Goal: Task Accomplishment & Management: Manage account settings

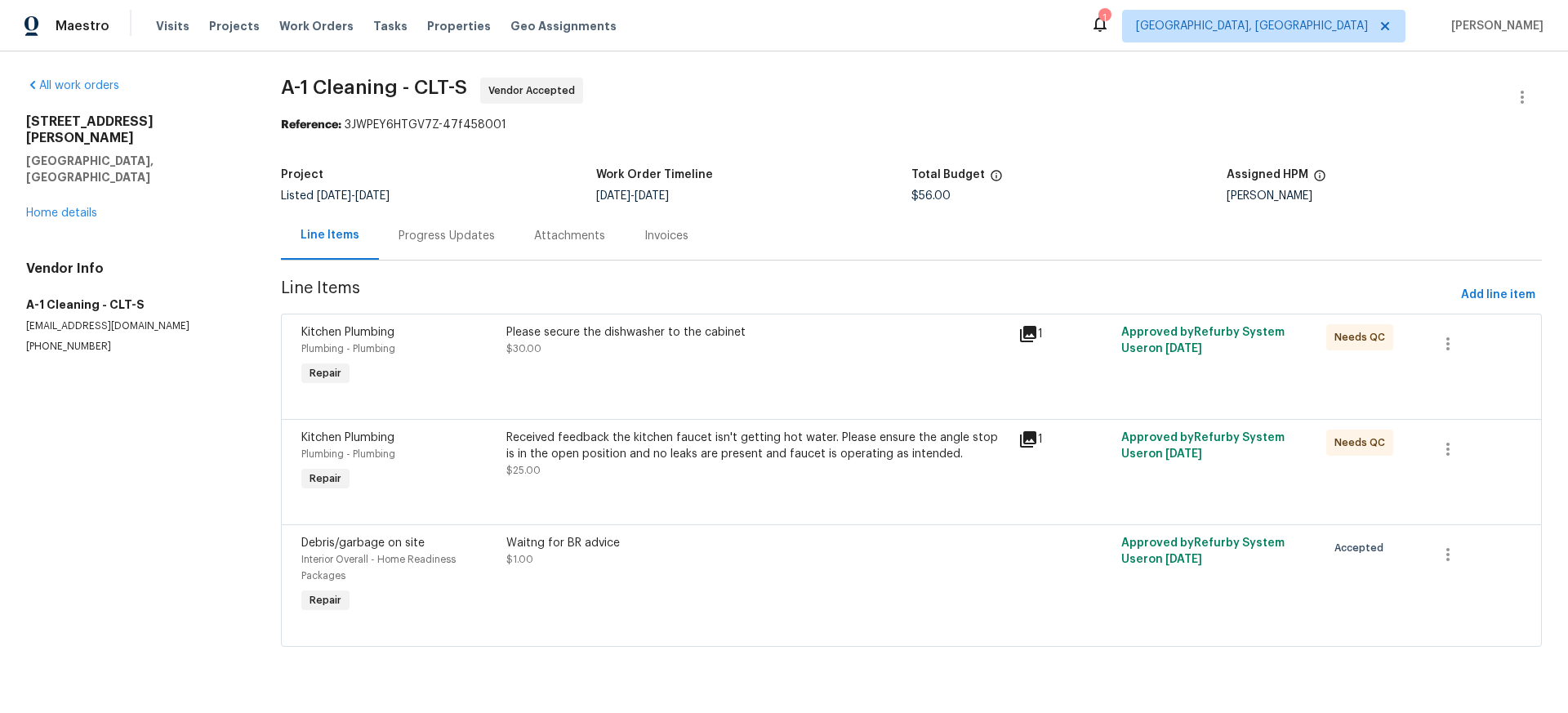
click at [604, 330] on div "Please secure the dishwasher to the cabinet" at bounding box center [758, 333] width 503 height 17
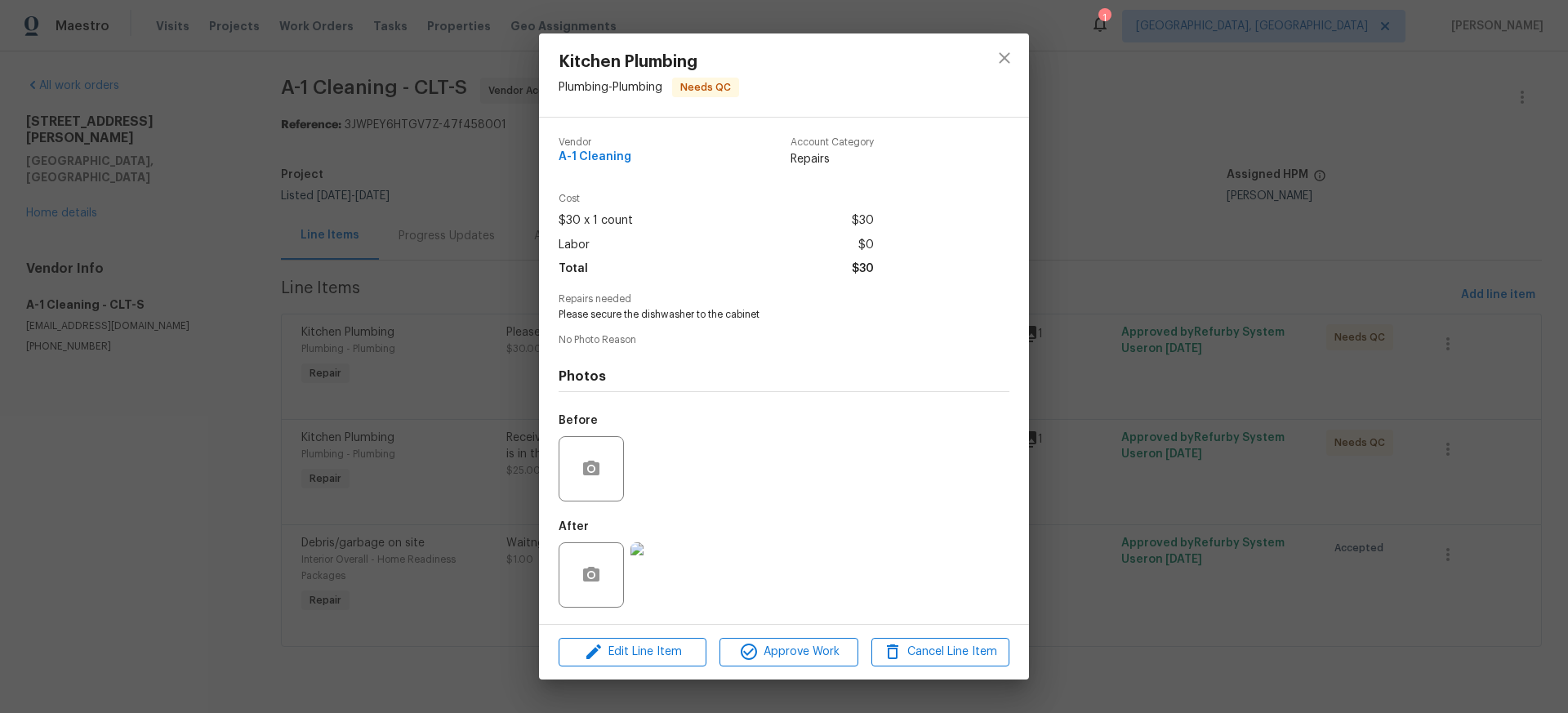
click at [671, 561] on img at bounding box center [662, 575] width 65 height 65
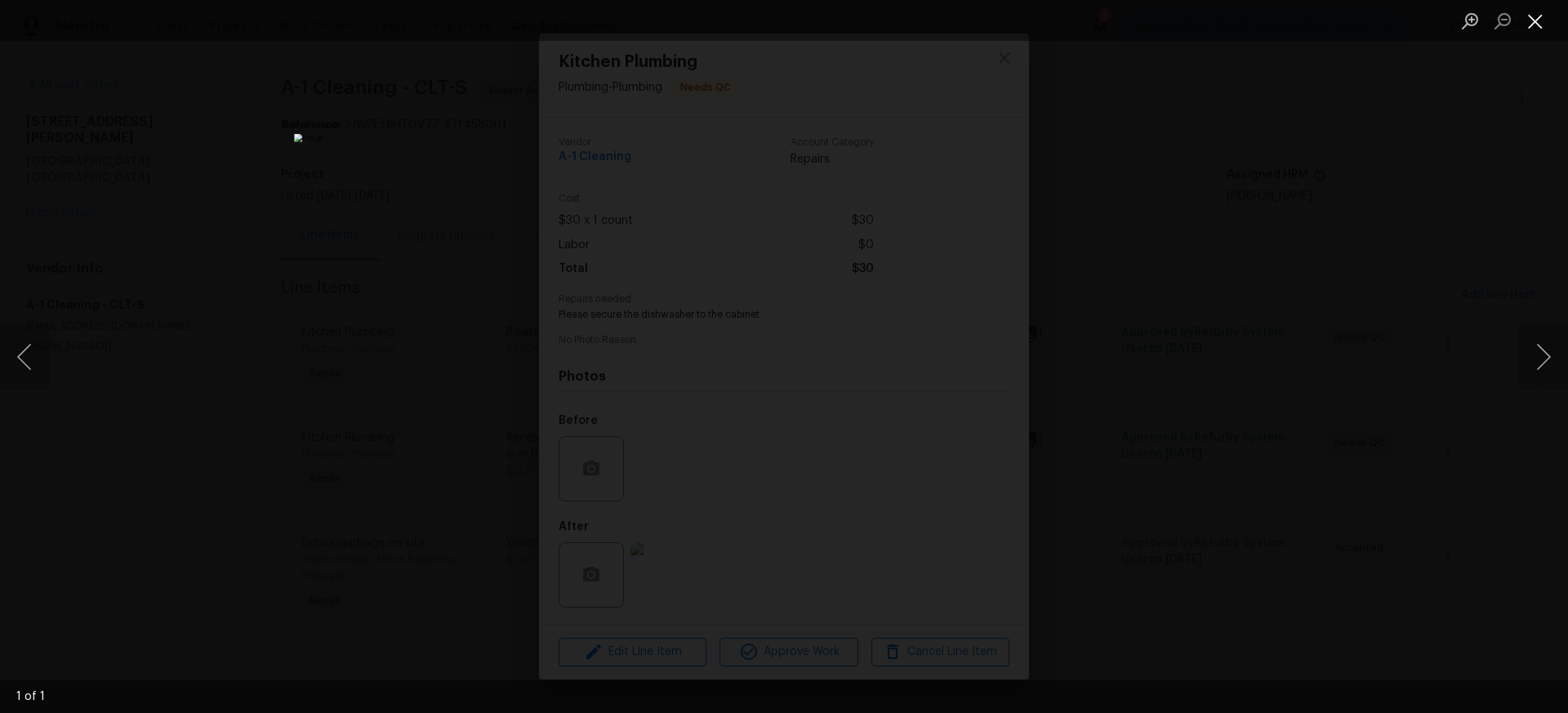
click at [1537, 19] on button "Close lightbox" at bounding box center [1536, 21] width 33 height 29
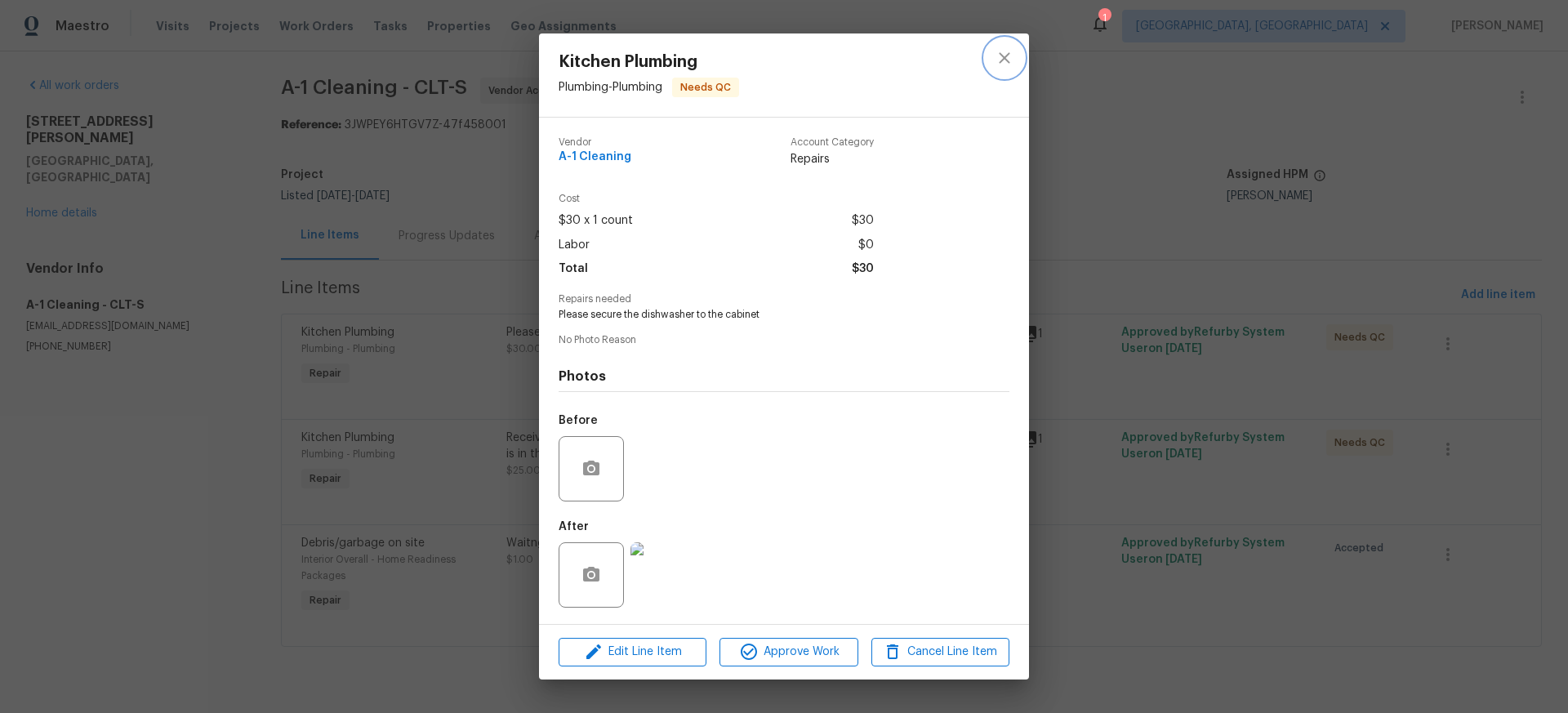
click at [1001, 54] on icon "close" at bounding box center [1004, 58] width 11 height 11
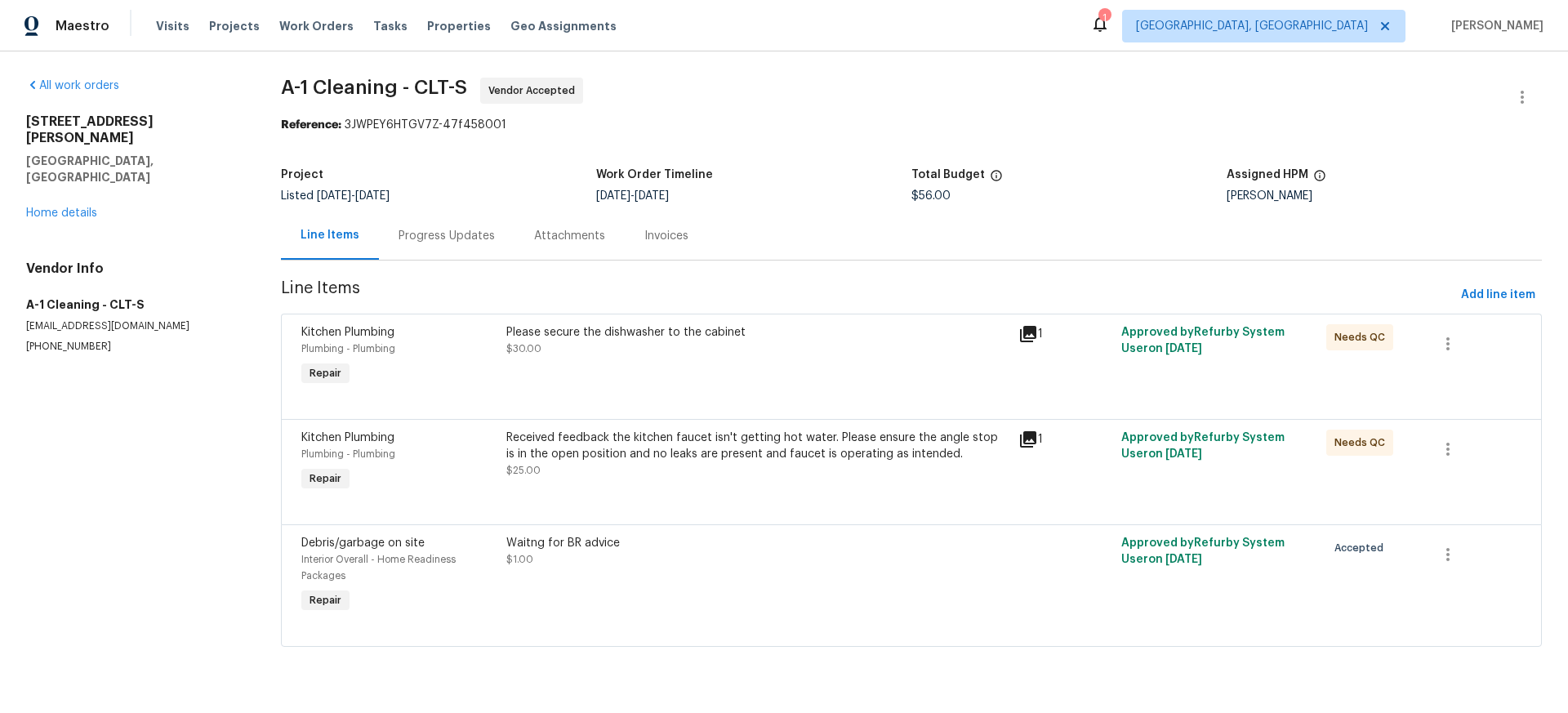
click at [696, 446] on div "Received feedback the kitchen faucet isn't getting hot water. Please ensure the…" at bounding box center [758, 446] width 503 height 33
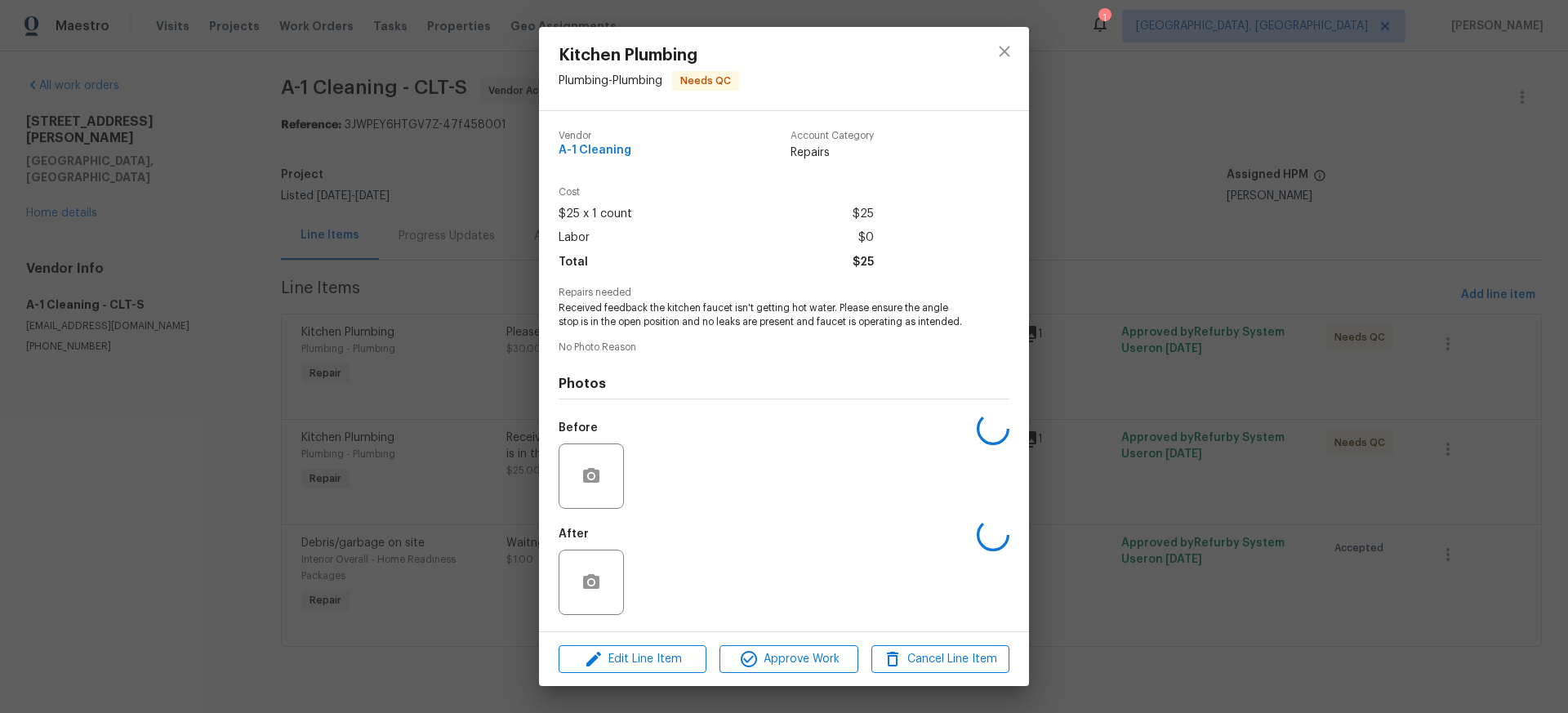
scroll to position [10, 0]
click at [655, 574] on img at bounding box center [662, 582] width 65 height 65
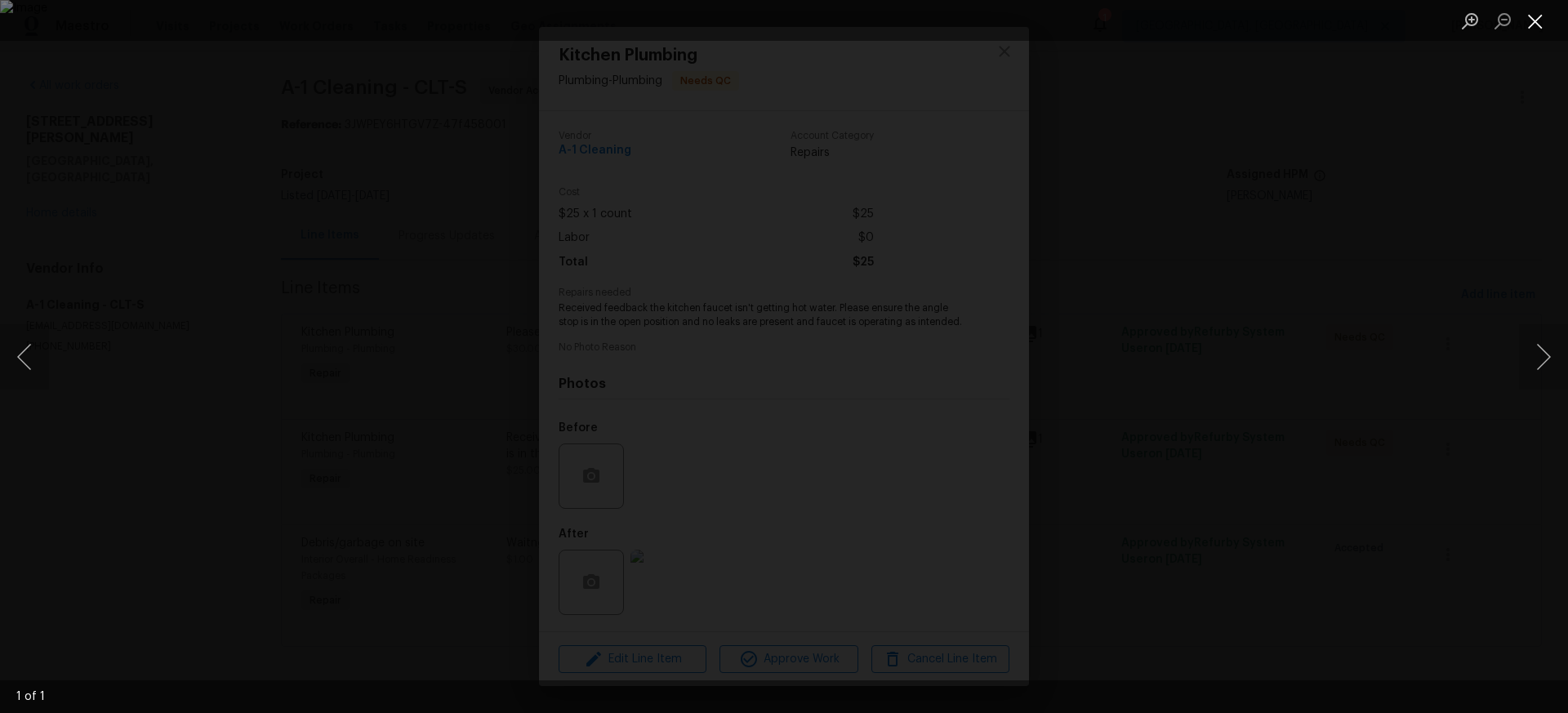
click at [1530, 26] on button "Close lightbox" at bounding box center [1536, 21] width 33 height 29
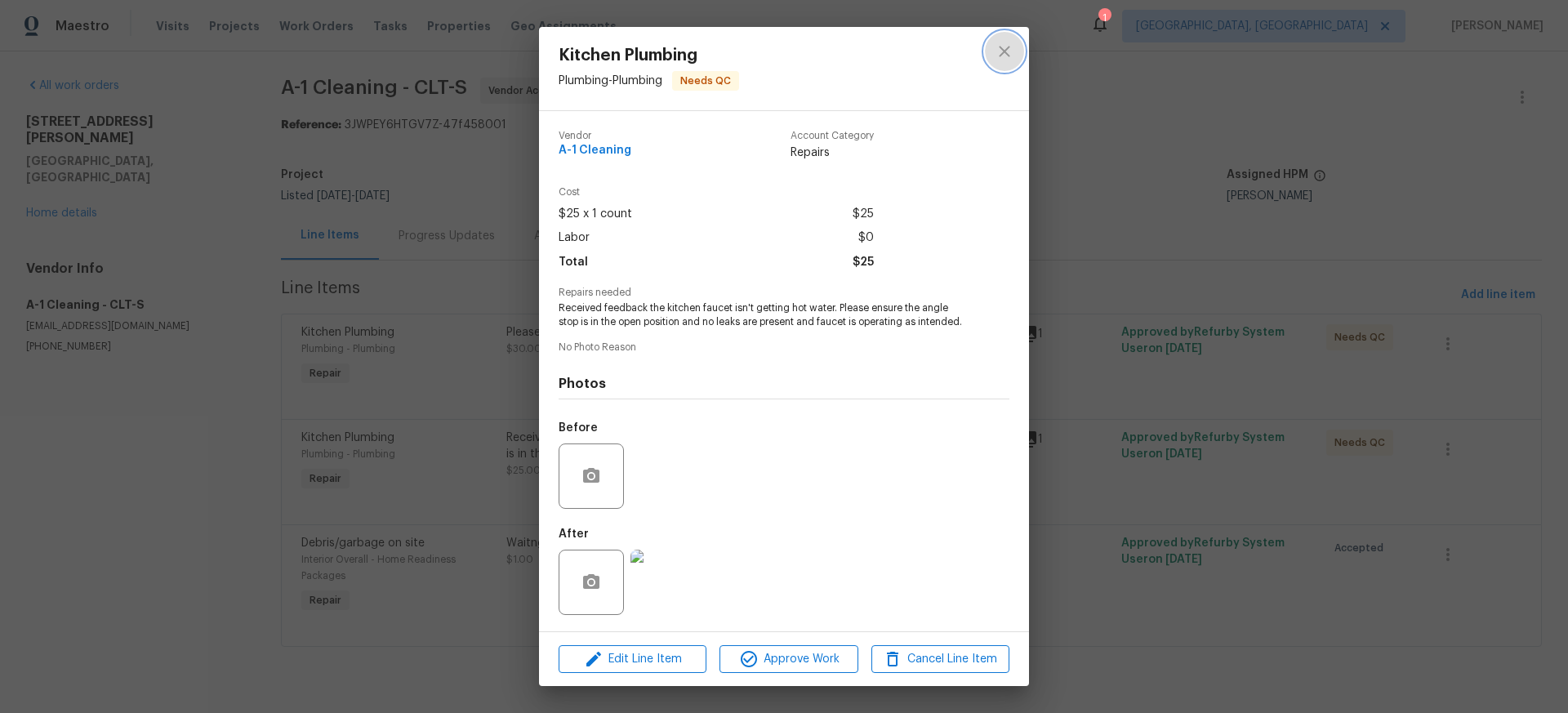
click at [1007, 48] on icon "close" at bounding box center [1004, 50] width 11 height 11
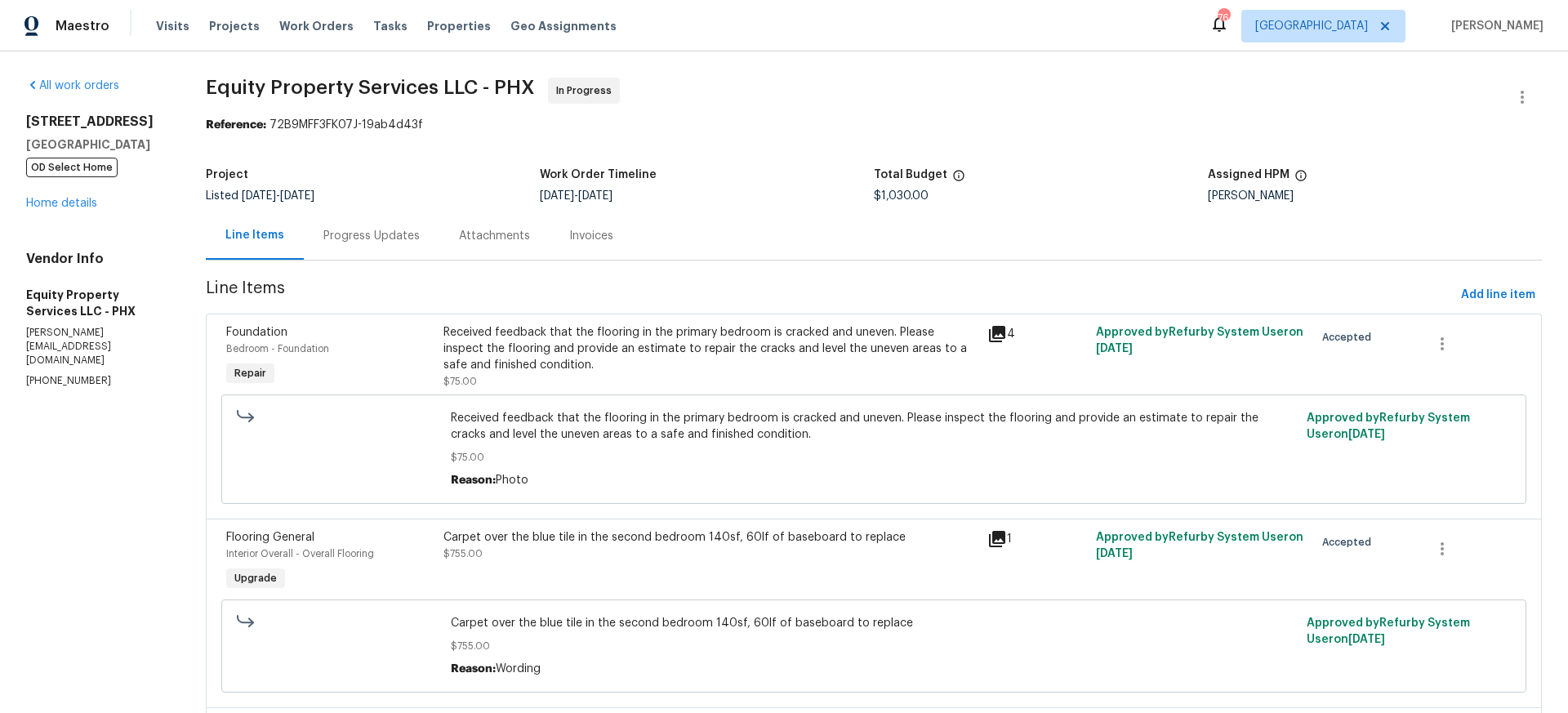
scroll to position [164, 0]
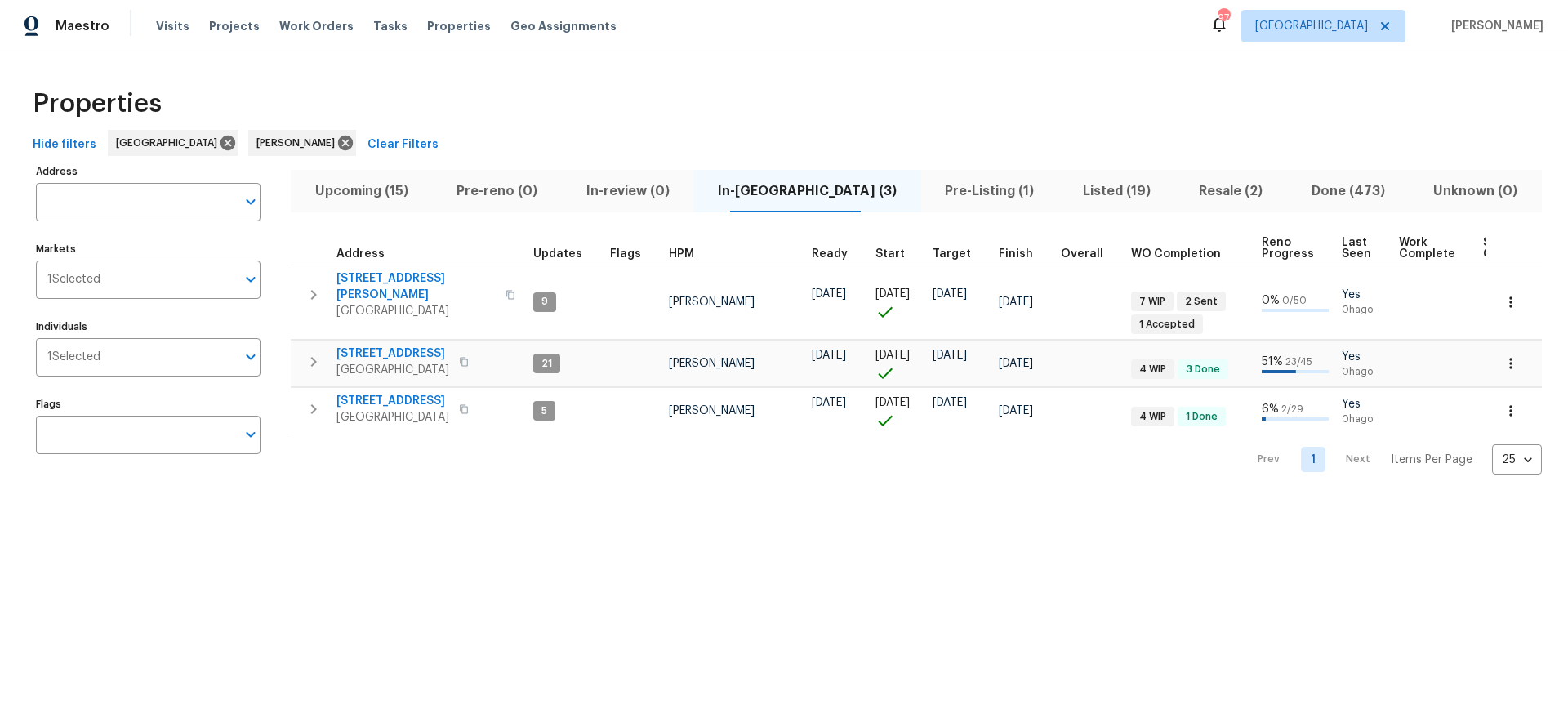
click at [1068, 190] on span "Listed (19)" at bounding box center [1116, 191] width 97 height 23
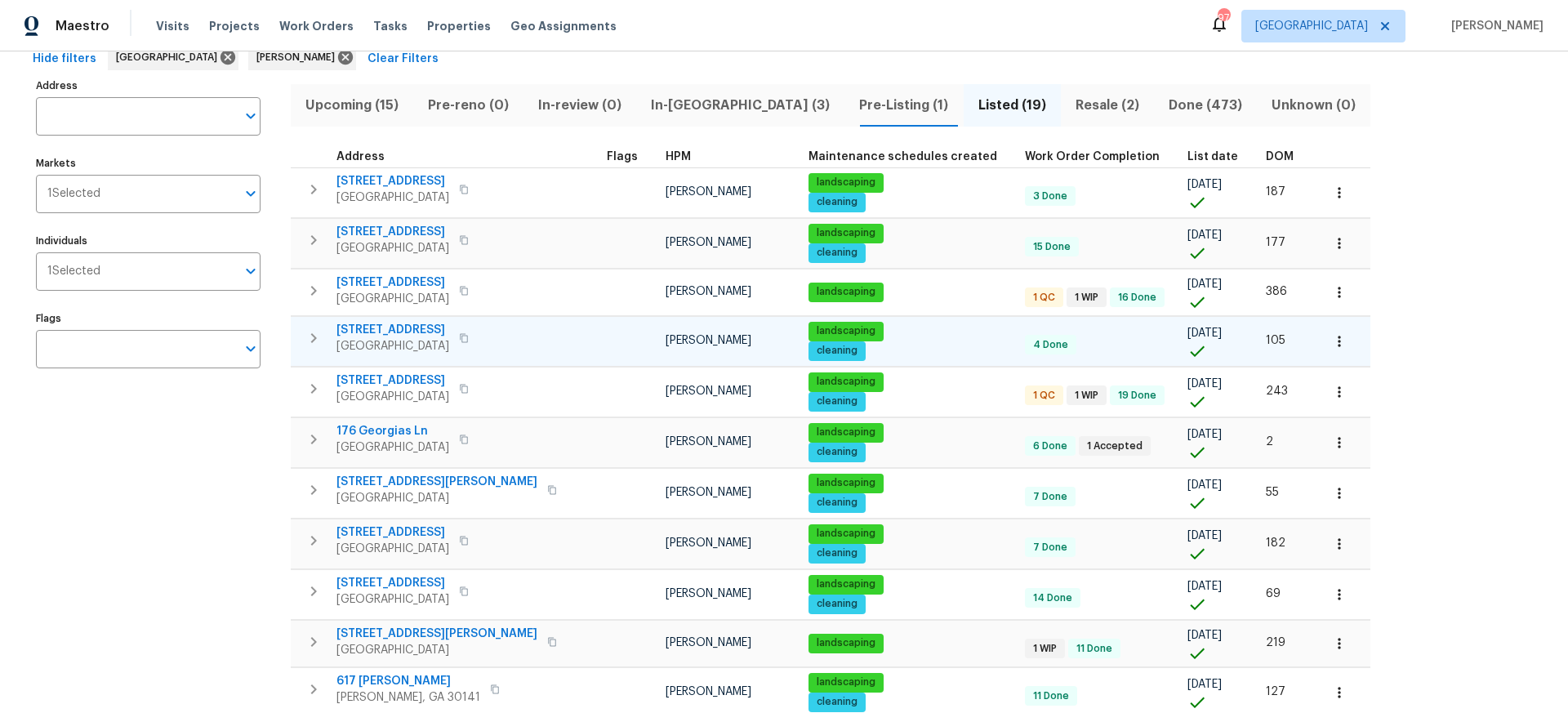
scroll to position [102, 0]
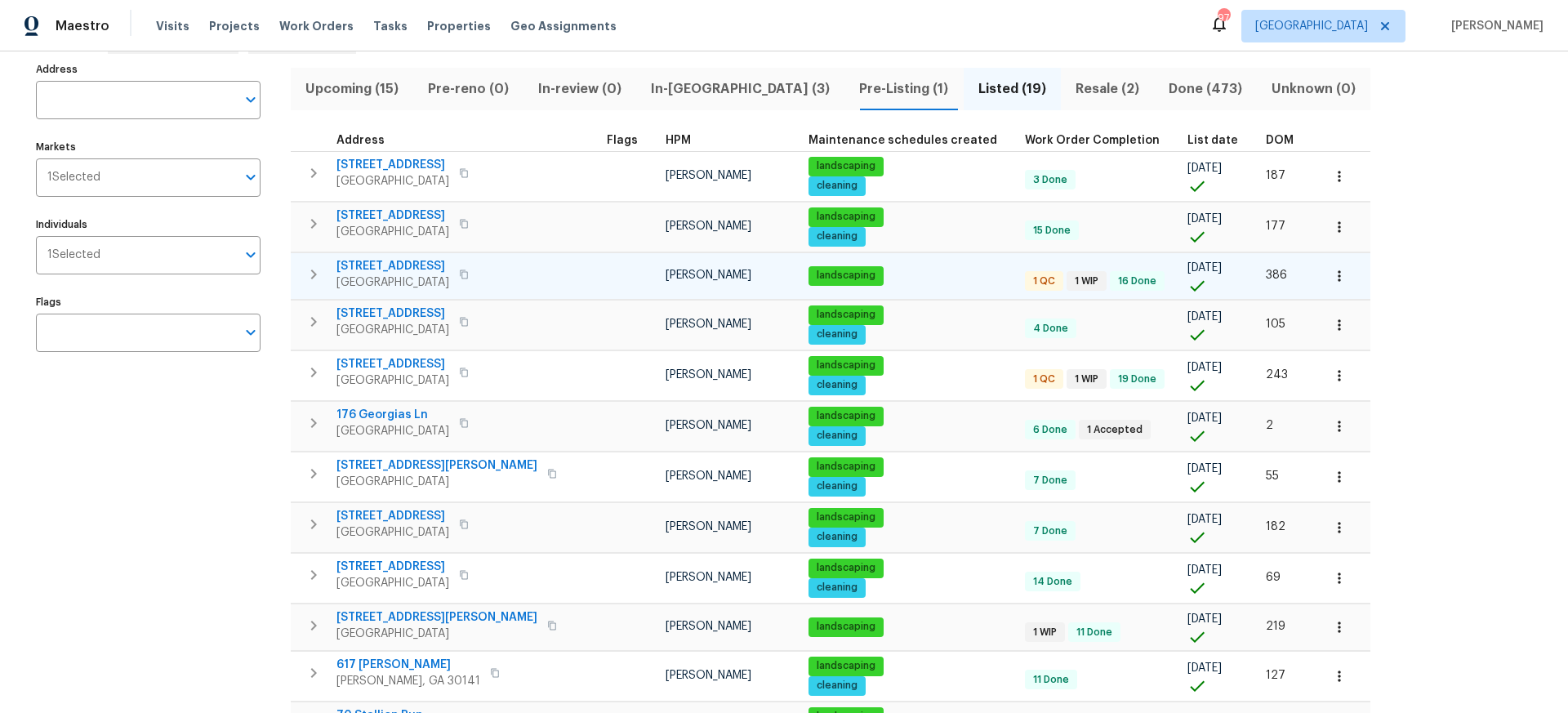
click at [390, 266] on span "[STREET_ADDRESS]" at bounding box center [393, 266] width 112 height 17
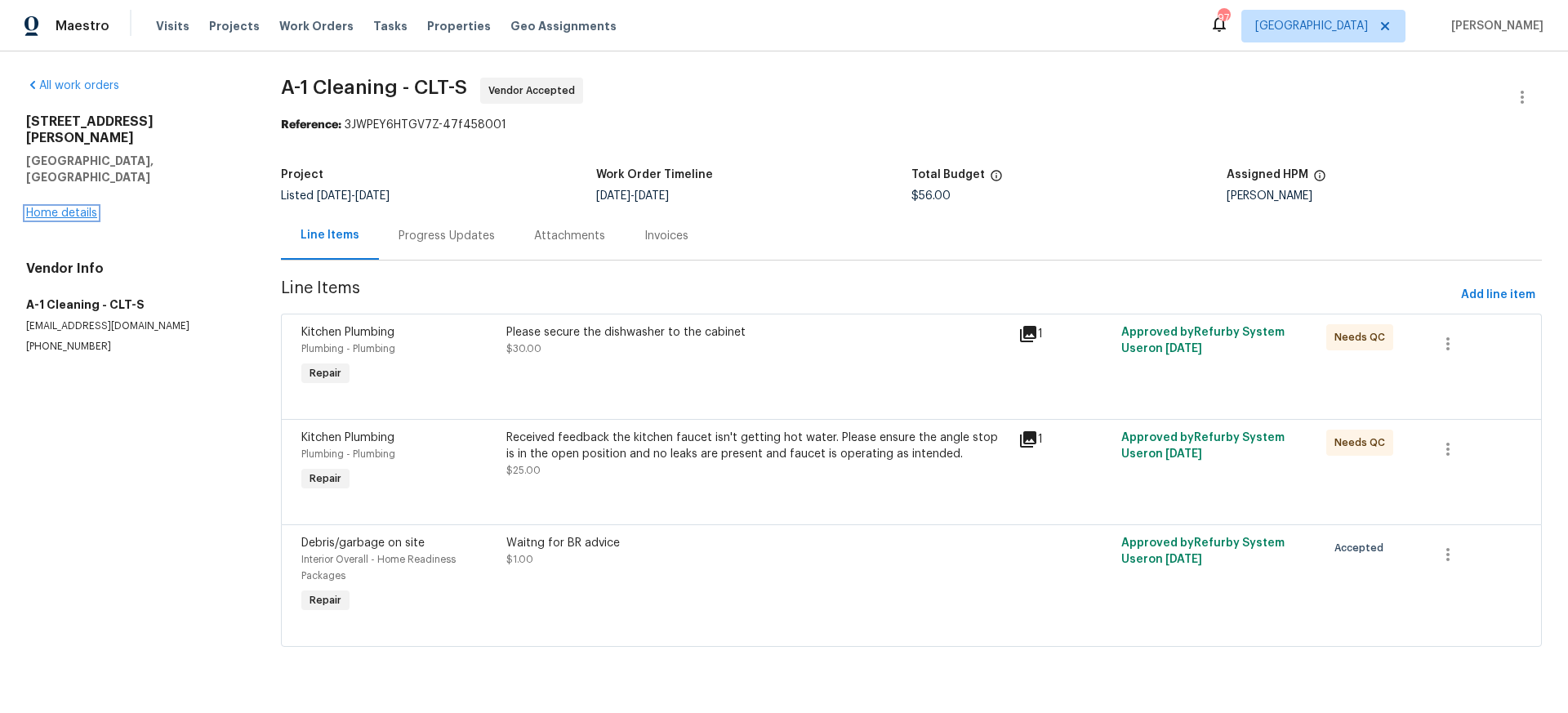
click at [63, 208] on link "Home details" at bounding box center [62, 213] width 71 height 12
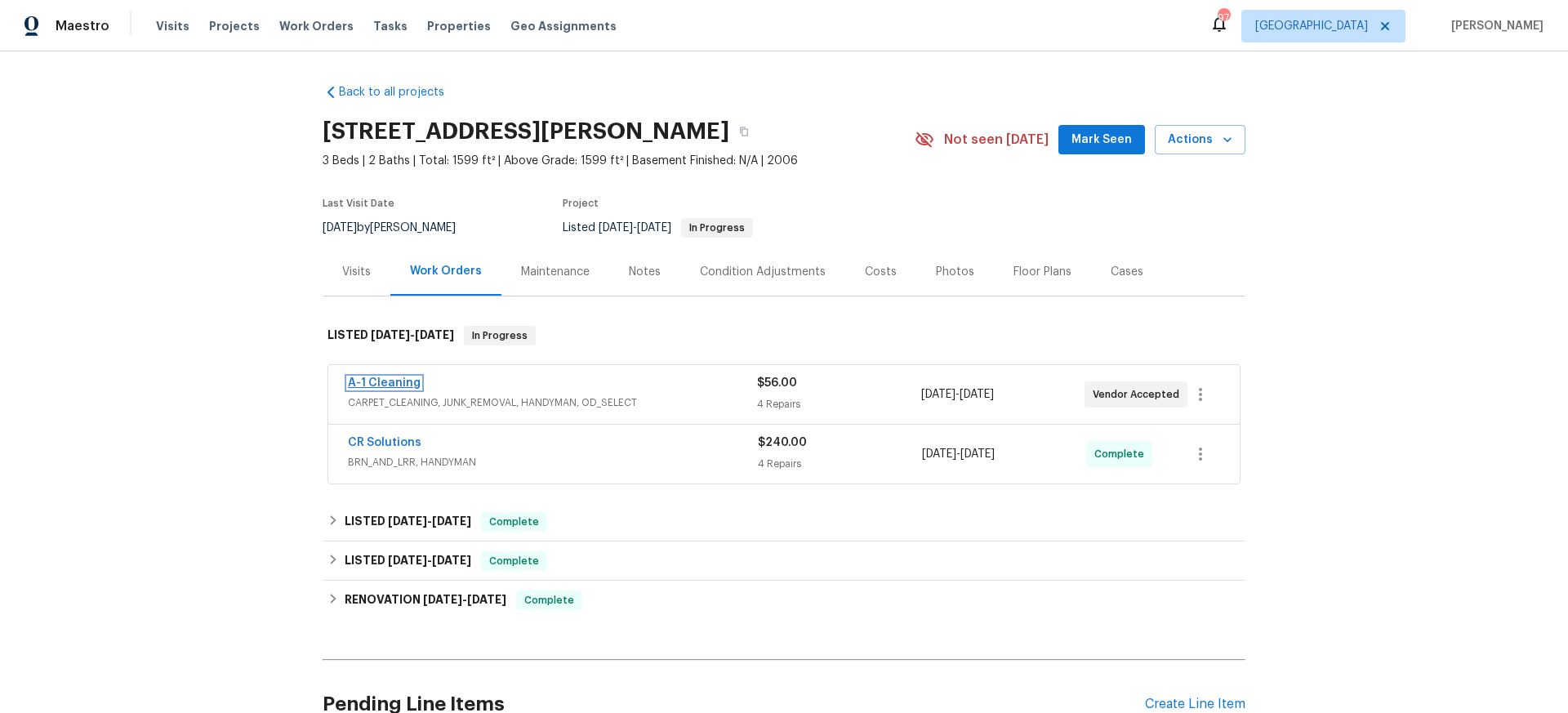
click at [380, 380] on link "A-1 Cleaning" at bounding box center [385, 383] width 73 height 12
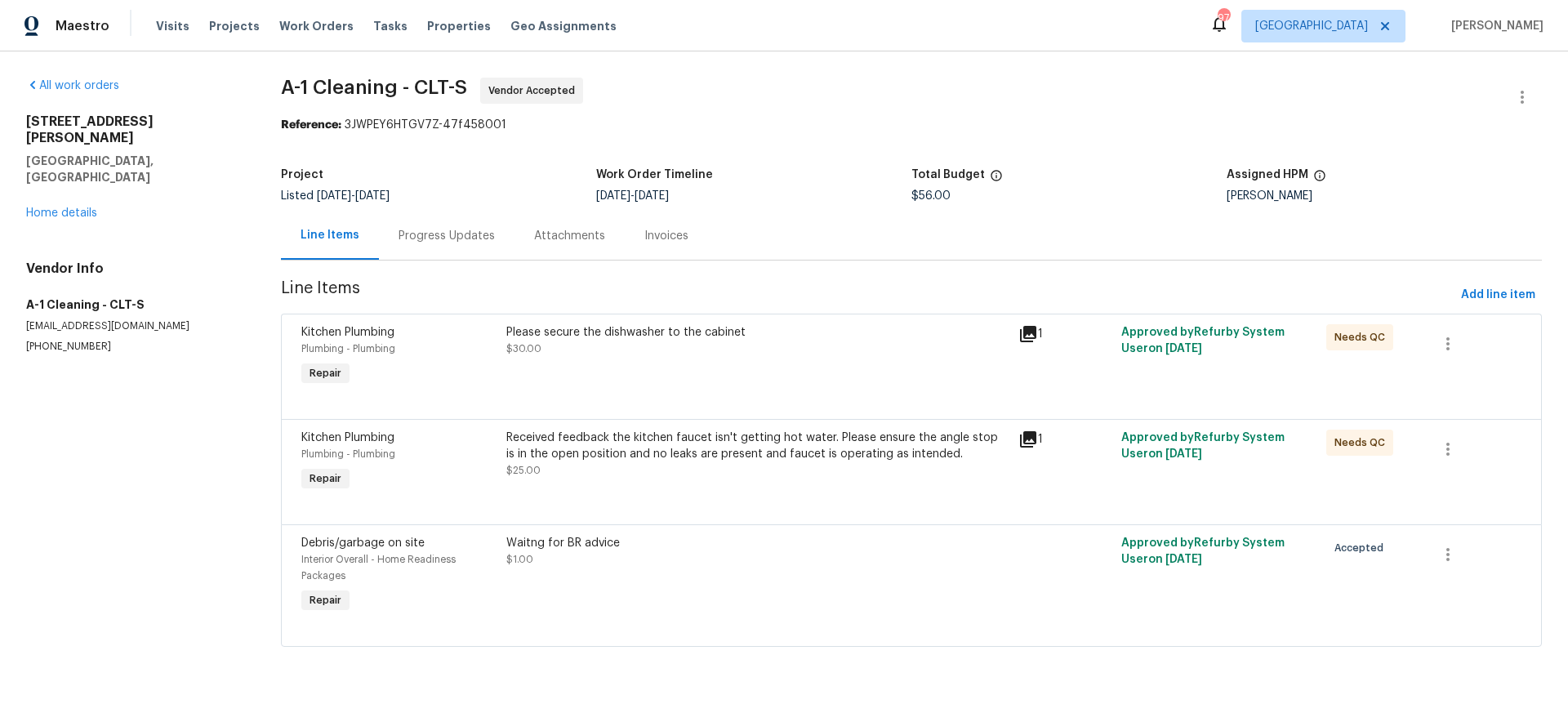
click at [432, 234] on div "Progress Updates" at bounding box center [447, 237] width 97 height 17
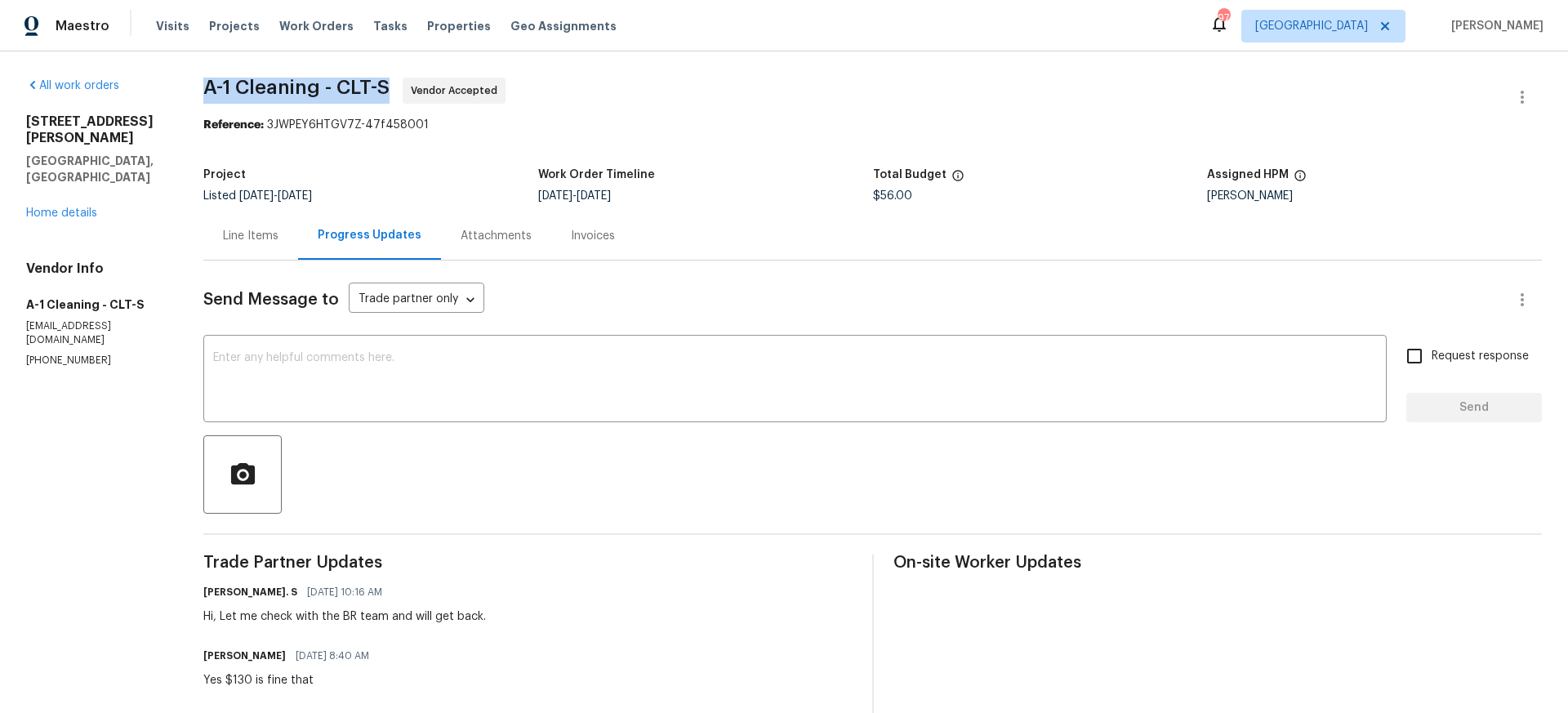
drag, startPoint x: 198, startPoint y: 83, endPoint x: 394, endPoint y: 86, distance: 196.0
copy span "A-1 Cleaning - CLT-S"
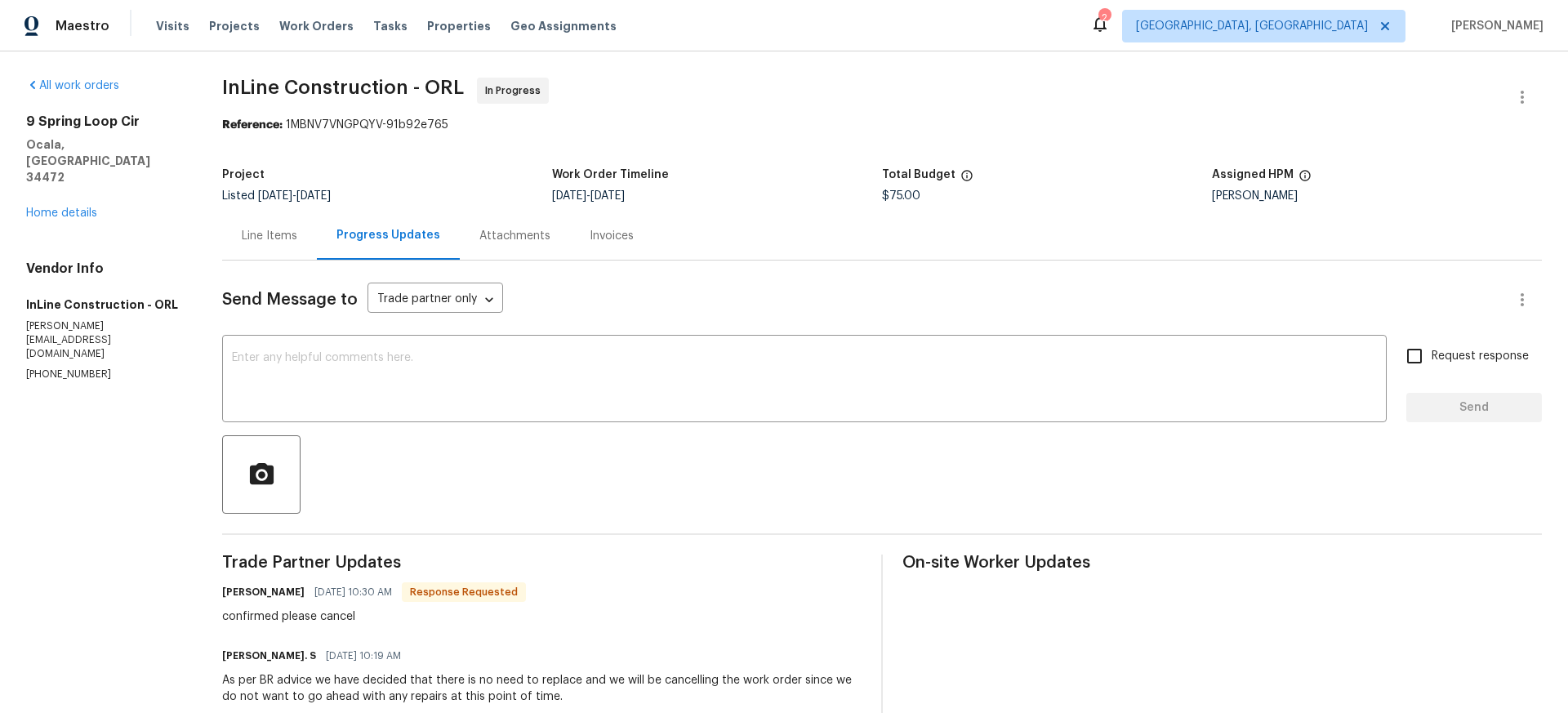
click at [280, 234] on div "Line Items" at bounding box center [269, 237] width 55 height 17
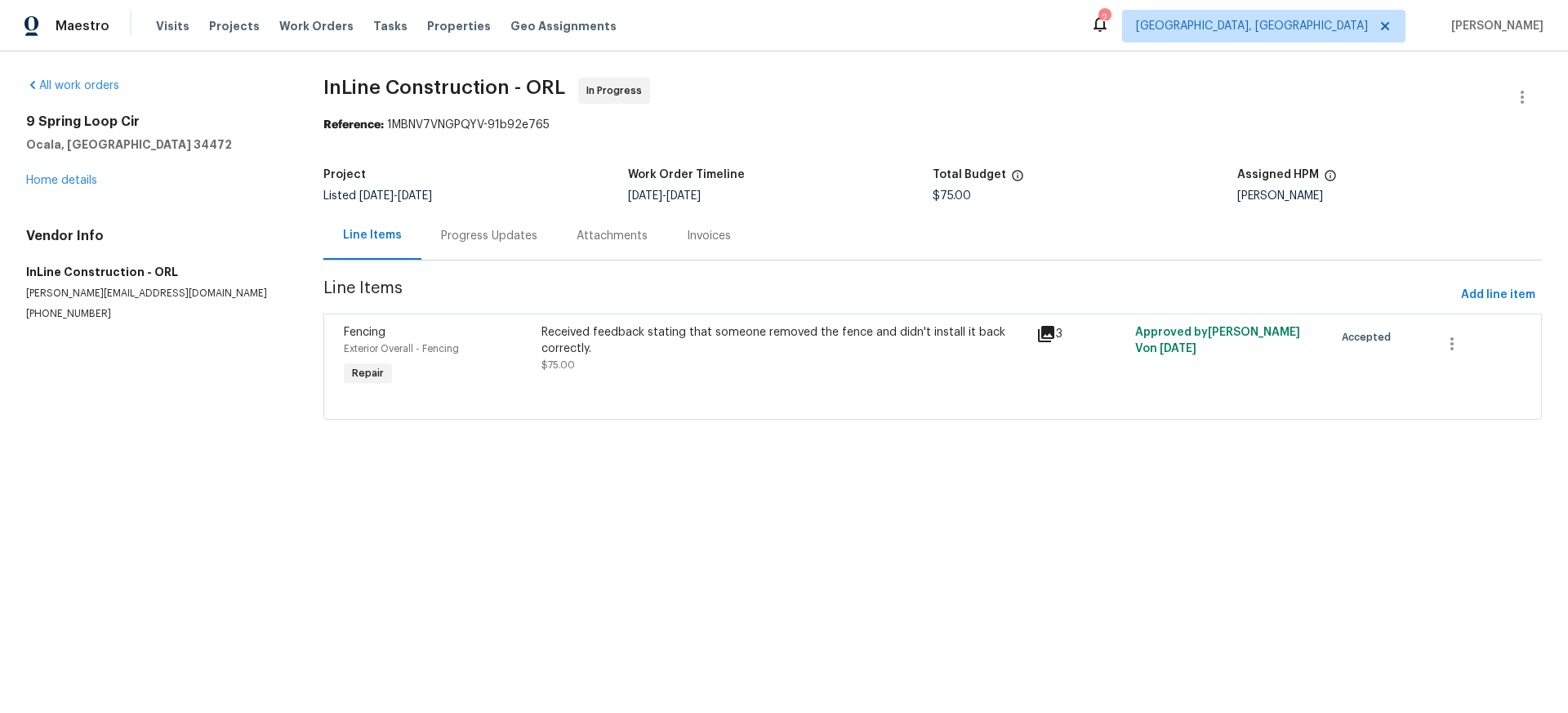
click at [709, 333] on div "Received feedback stating that someone removed the fence and didn't install it …" at bounding box center [784, 341] width 485 height 33
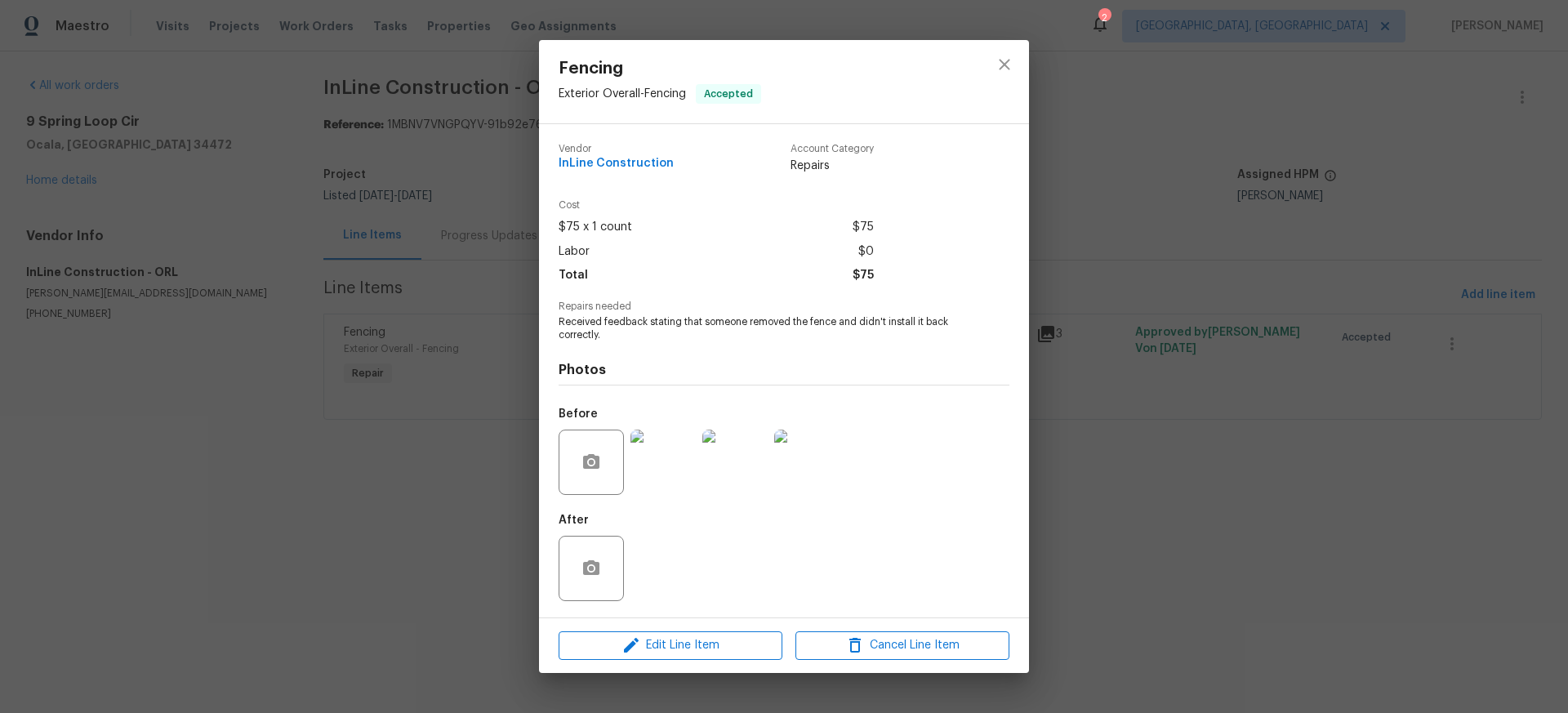
click at [680, 474] on img at bounding box center [662, 462] width 65 height 65
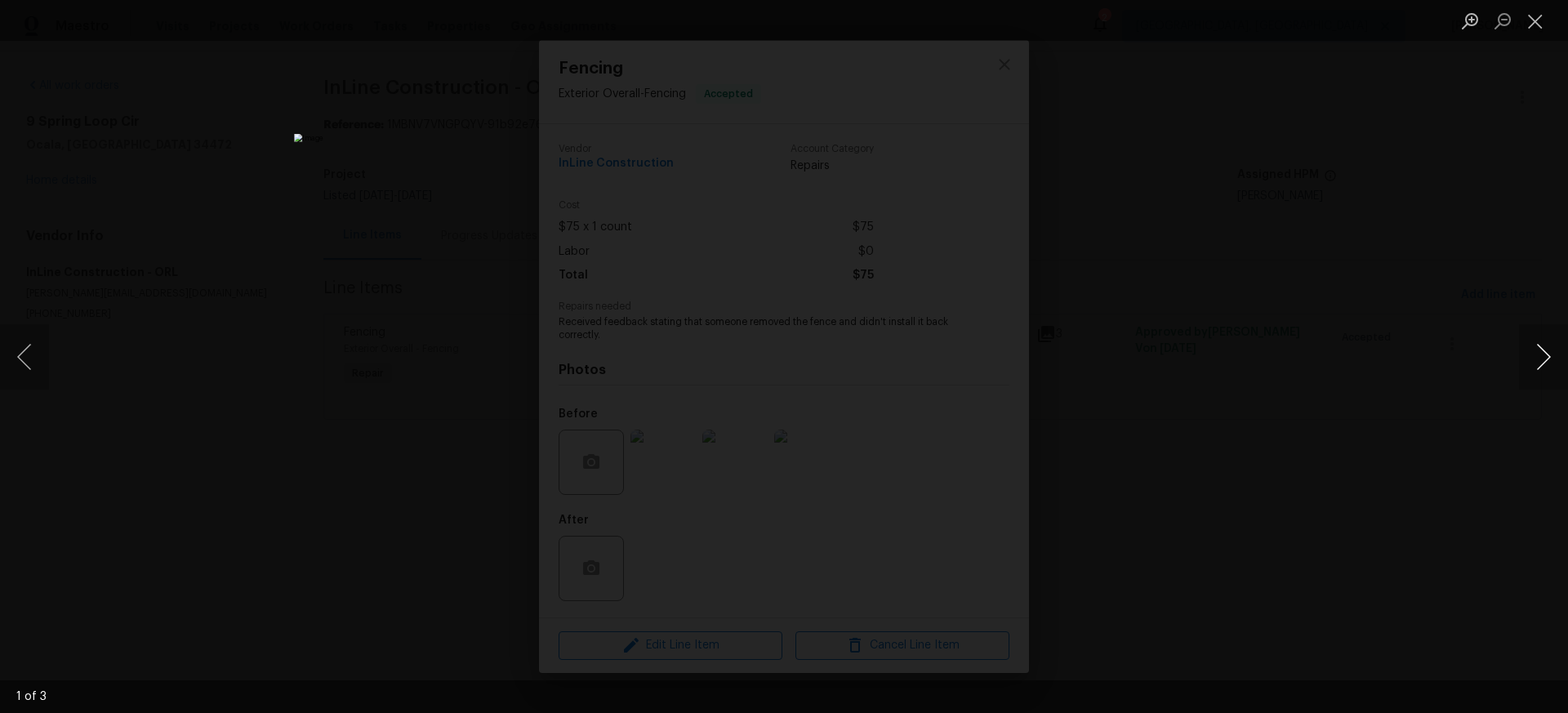
click at [1545, 359] on button "Next image" at bounding box center [1543, 356] width 49 height 65
click at [1537, 22] on button "Close lightbox" at bounding box center [1536, 21] width 33 height 29
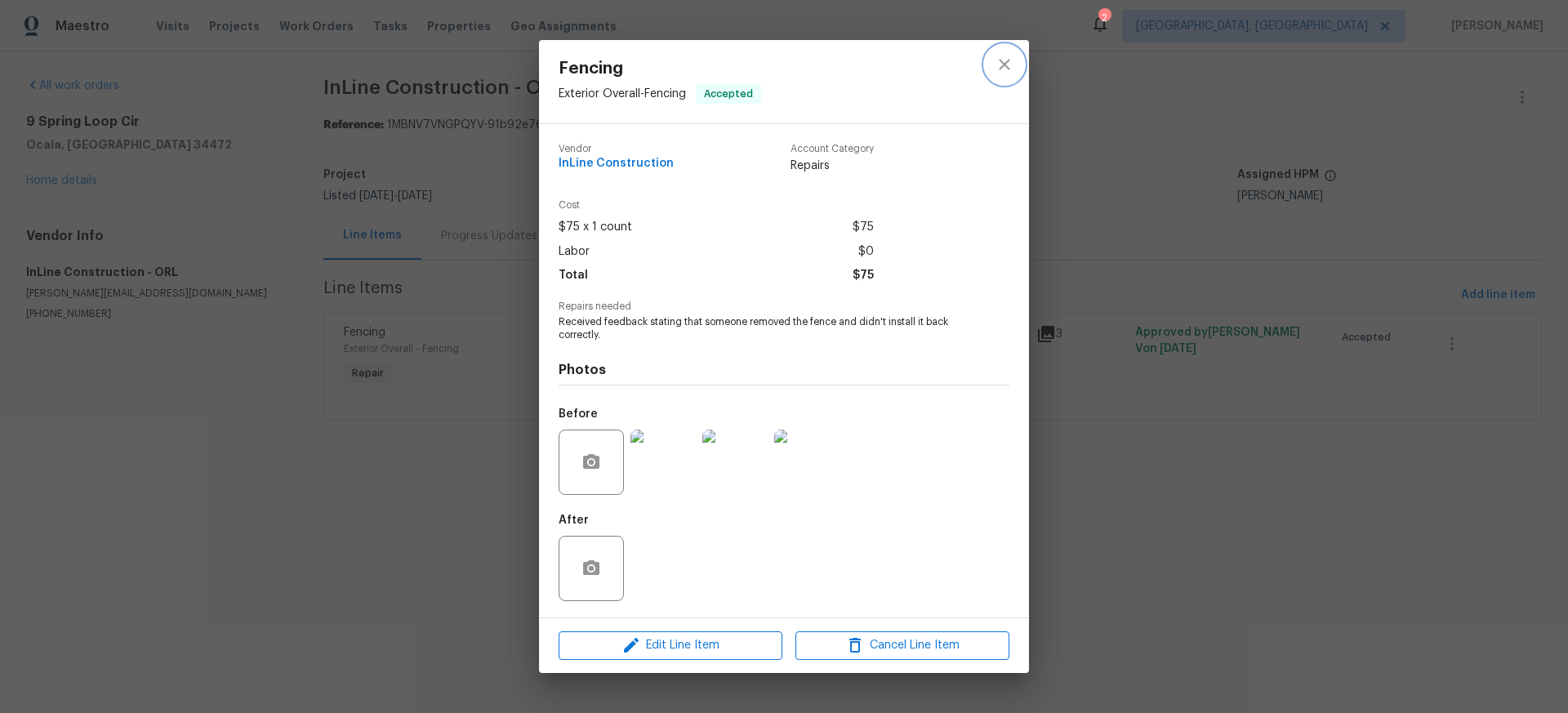
click at [1003, 69] on icon "close" at bounding box center [1005, 65] width 20 height 20
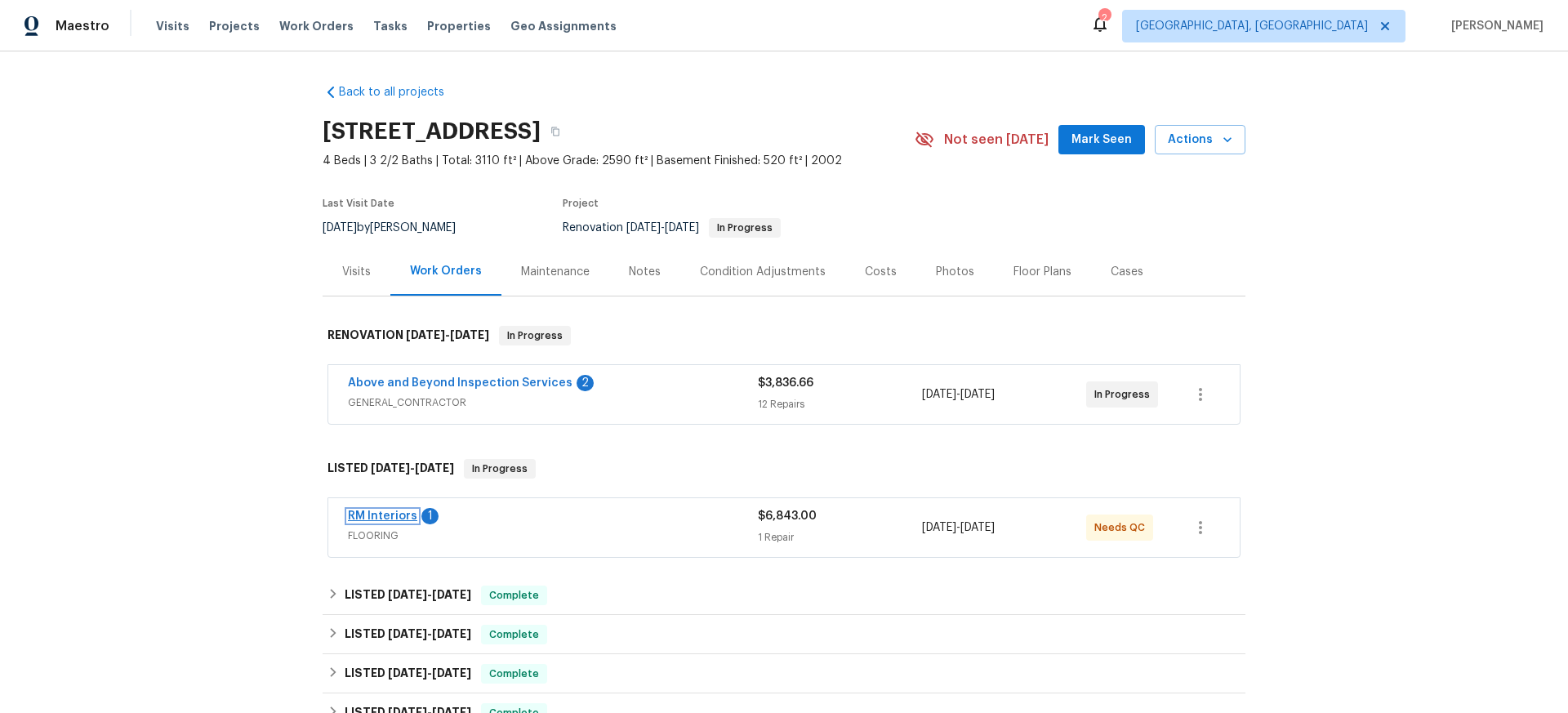
click at [378, 513] on link "RM Interiors" at bounding box center [383, 516] width 69 height 12
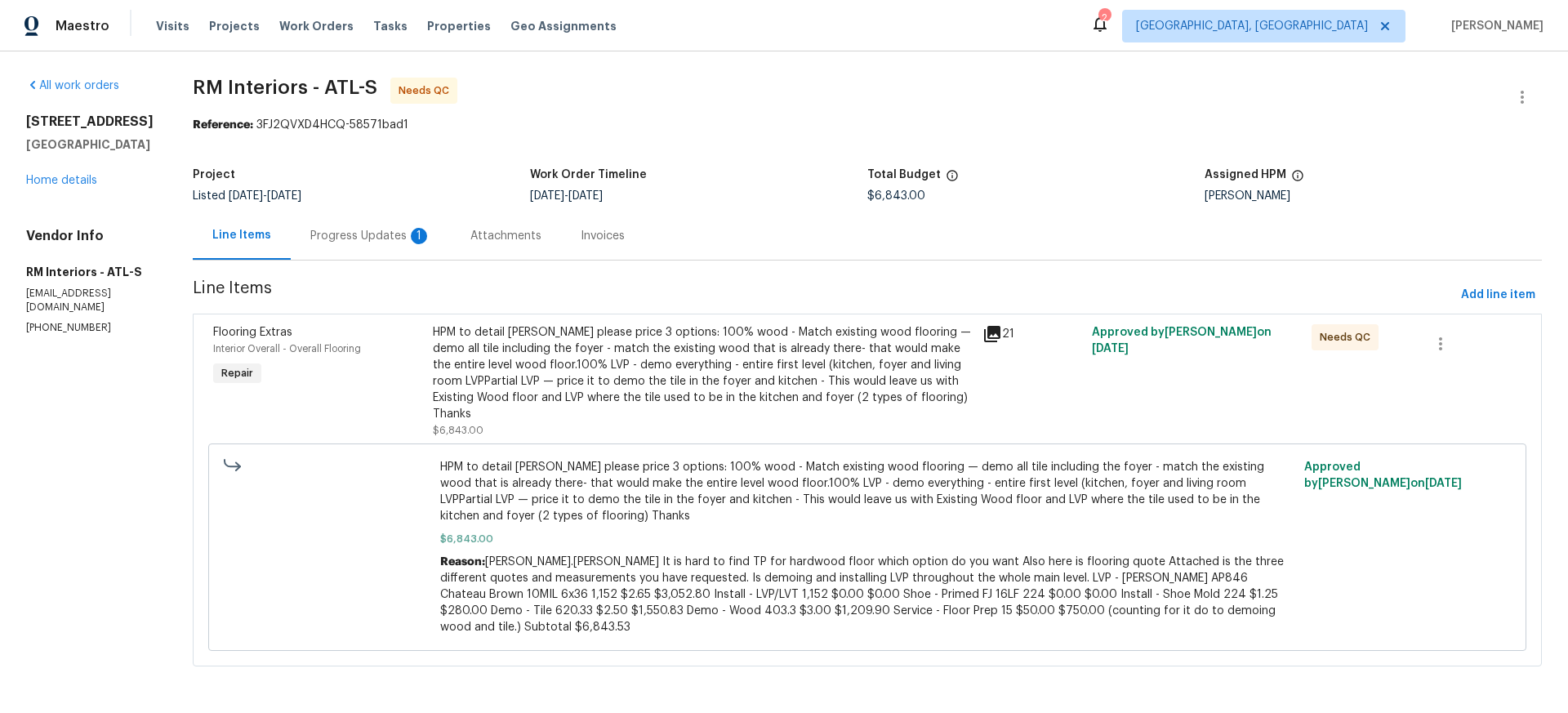
click at [330, 235] on div "Progress Updates 1" at bounding box center [370, 237] width 121 height 17
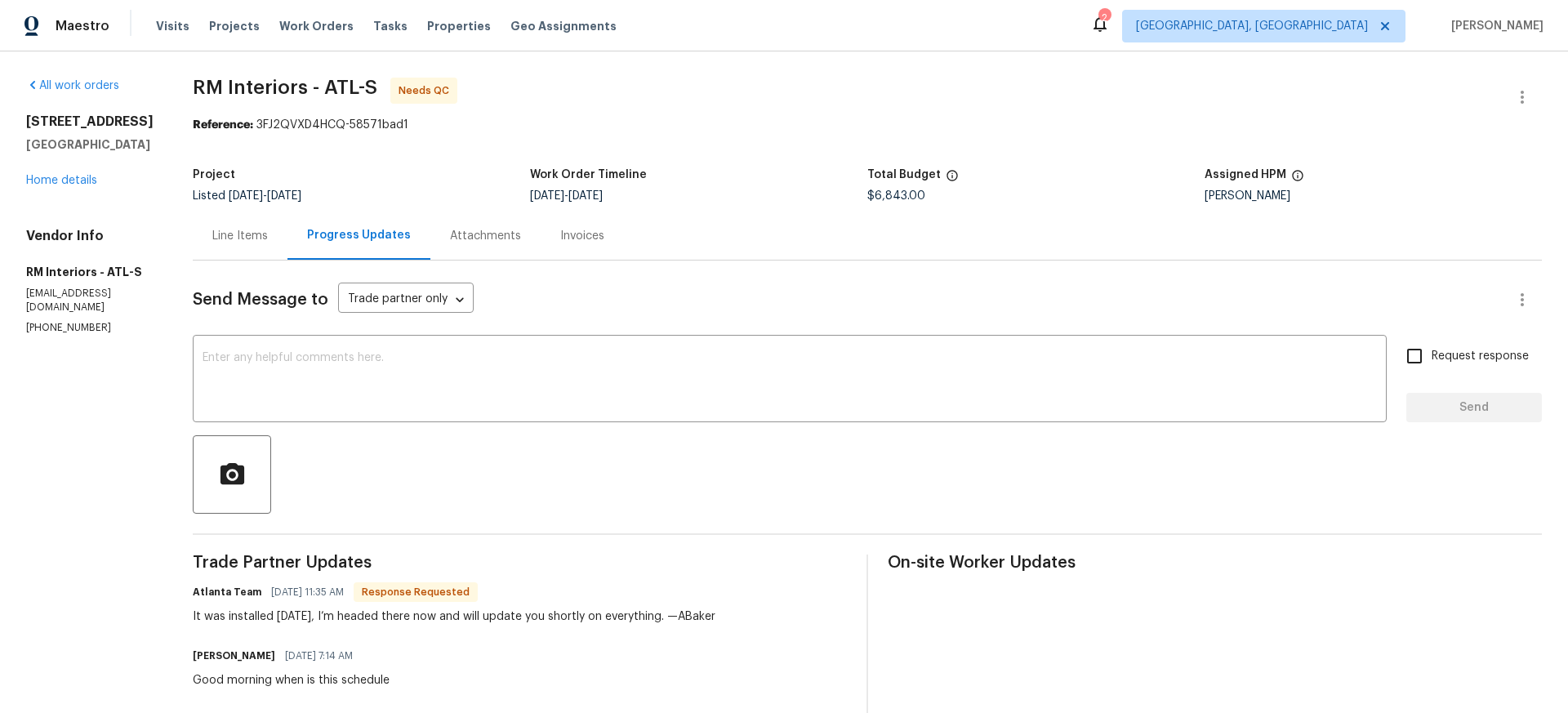
click at [213, 234] on div "Line Items" at bounding box center [240, 237] width 55 height 17
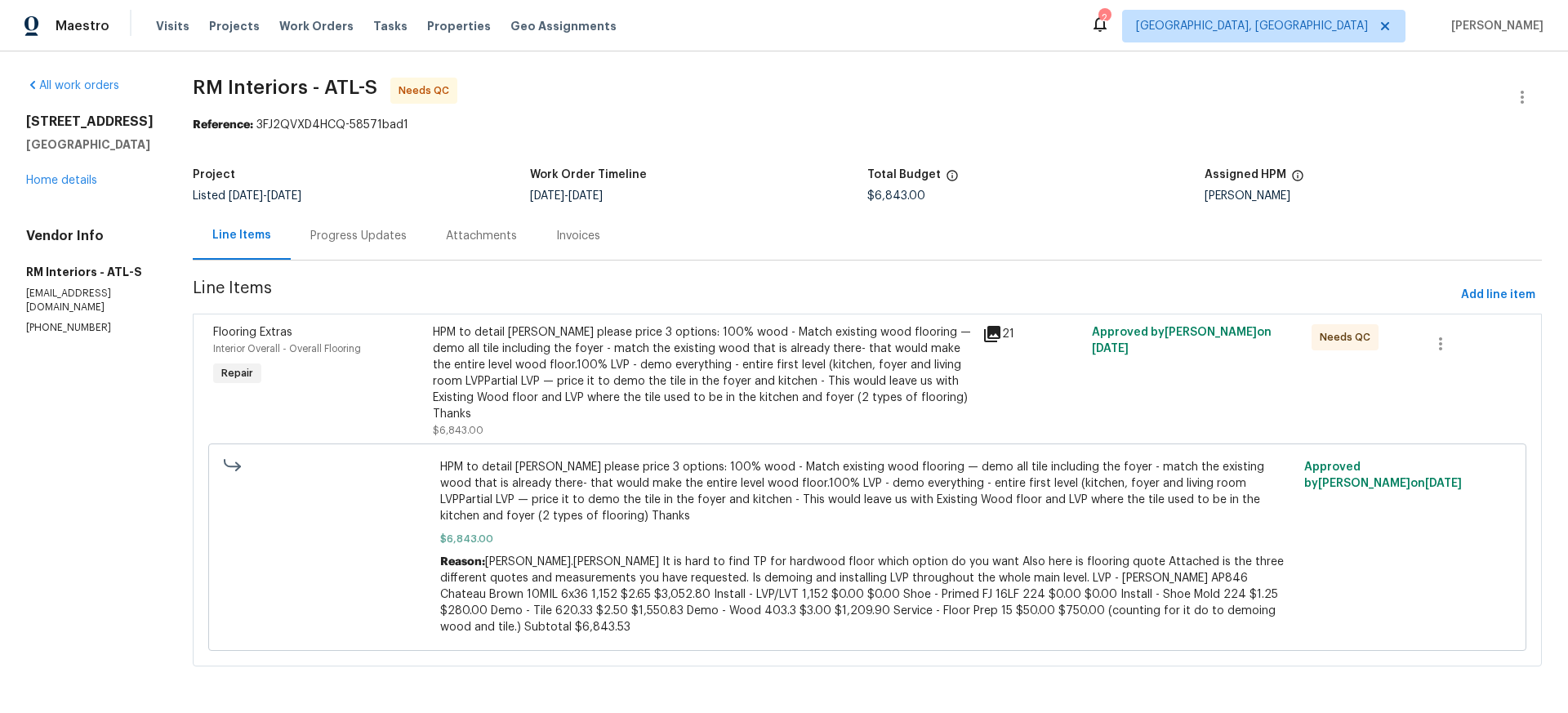
click at [801, 358] on div "HPM to detail [PERSON_NAME] please price 3 options: 100% wood - Match existing …" at bounding box center [702, 373] width 540 height 98
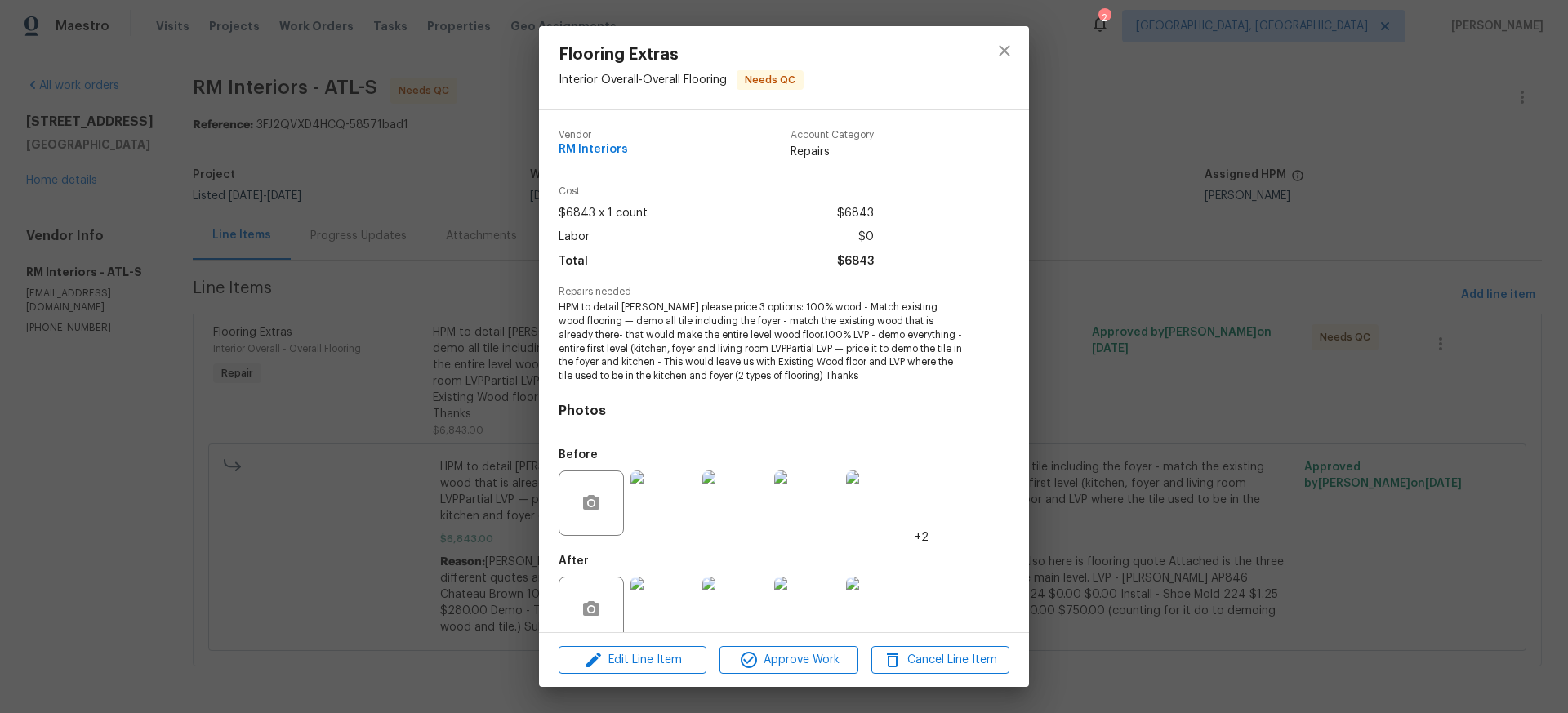
scroll to position [26, 0]
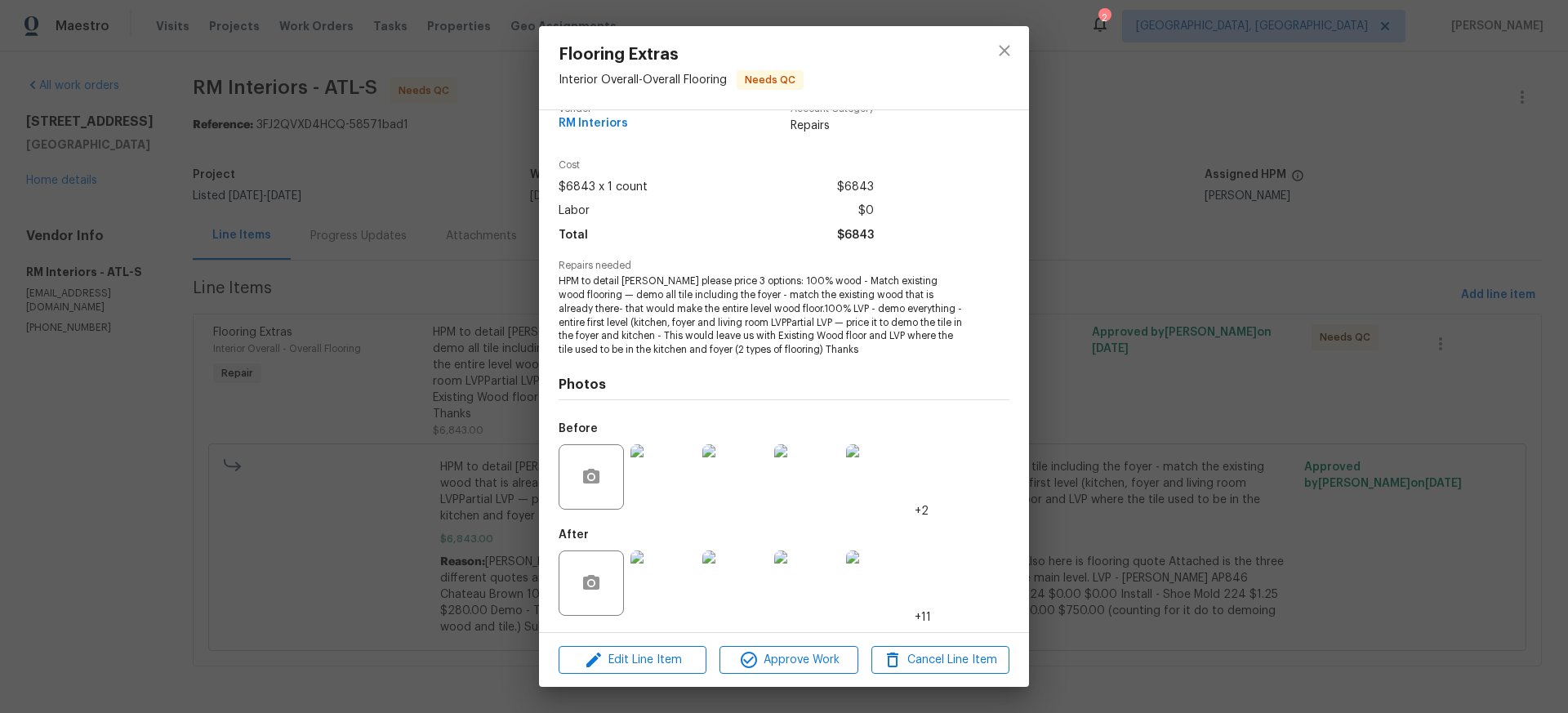
click at [660, 575] on img at bounding box center [662, 583] width 65 height 65
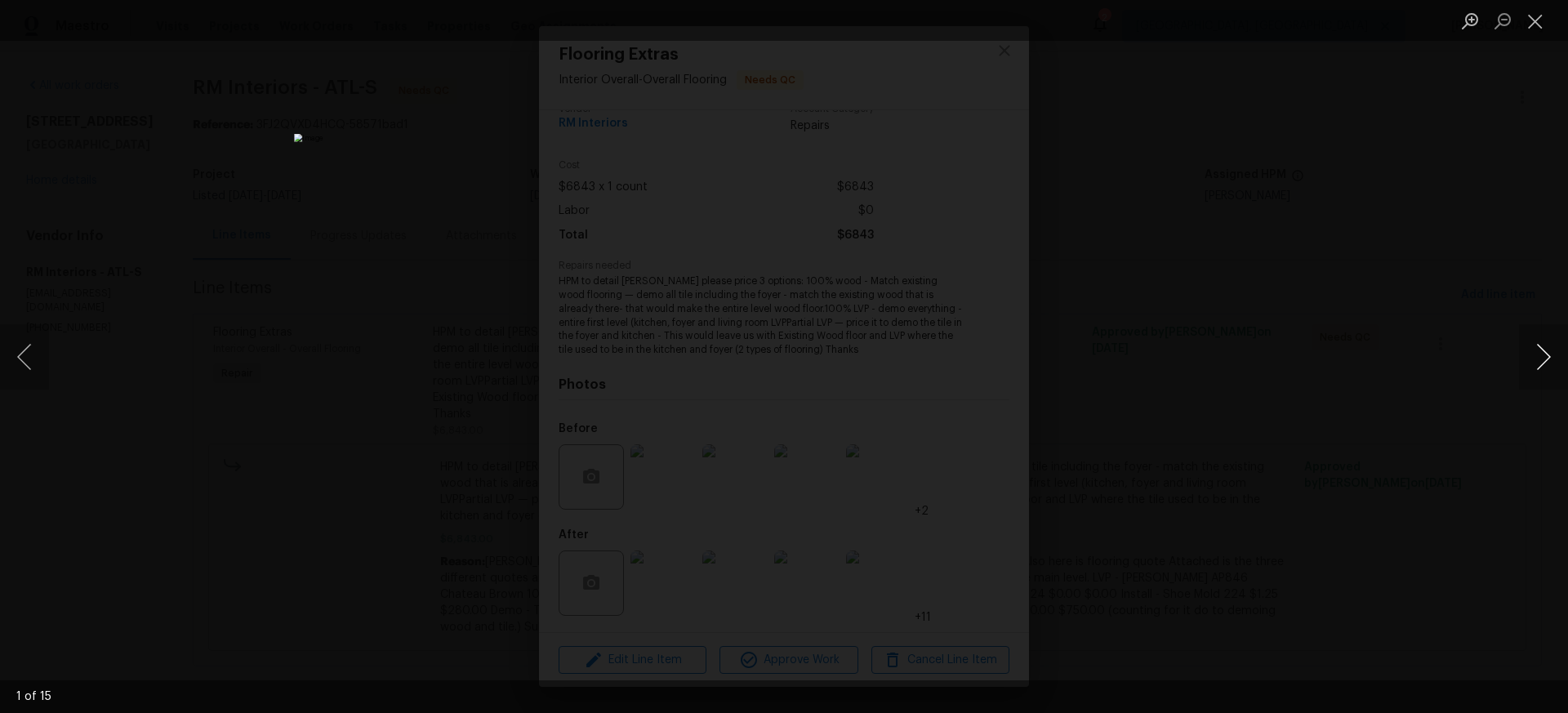
click at [1541, 353] on button "Next image" at bounding box center [1543, 356] width 49 height 65
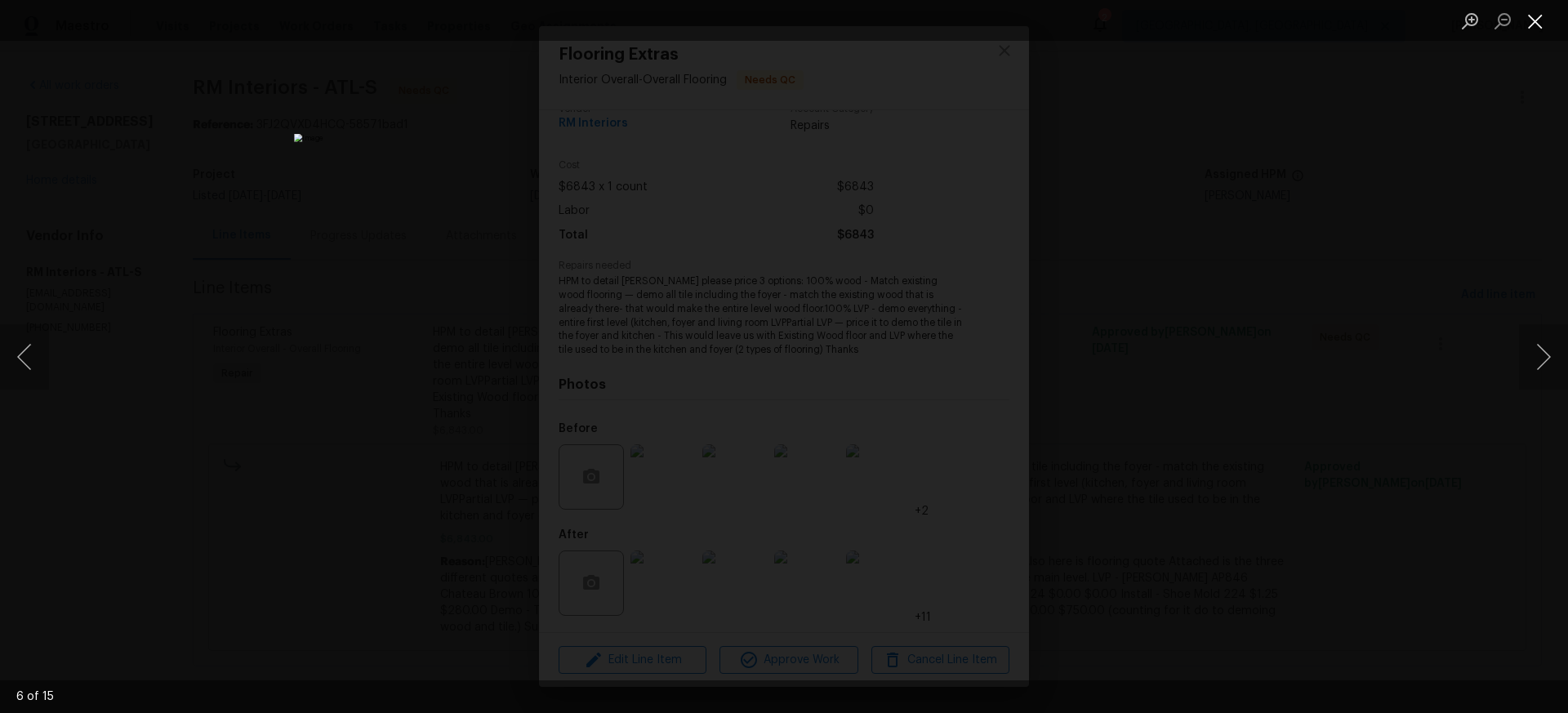
click at [1536, 21] on button "Close lightbox" at bounding box center [1536, 21] width 33 height 29
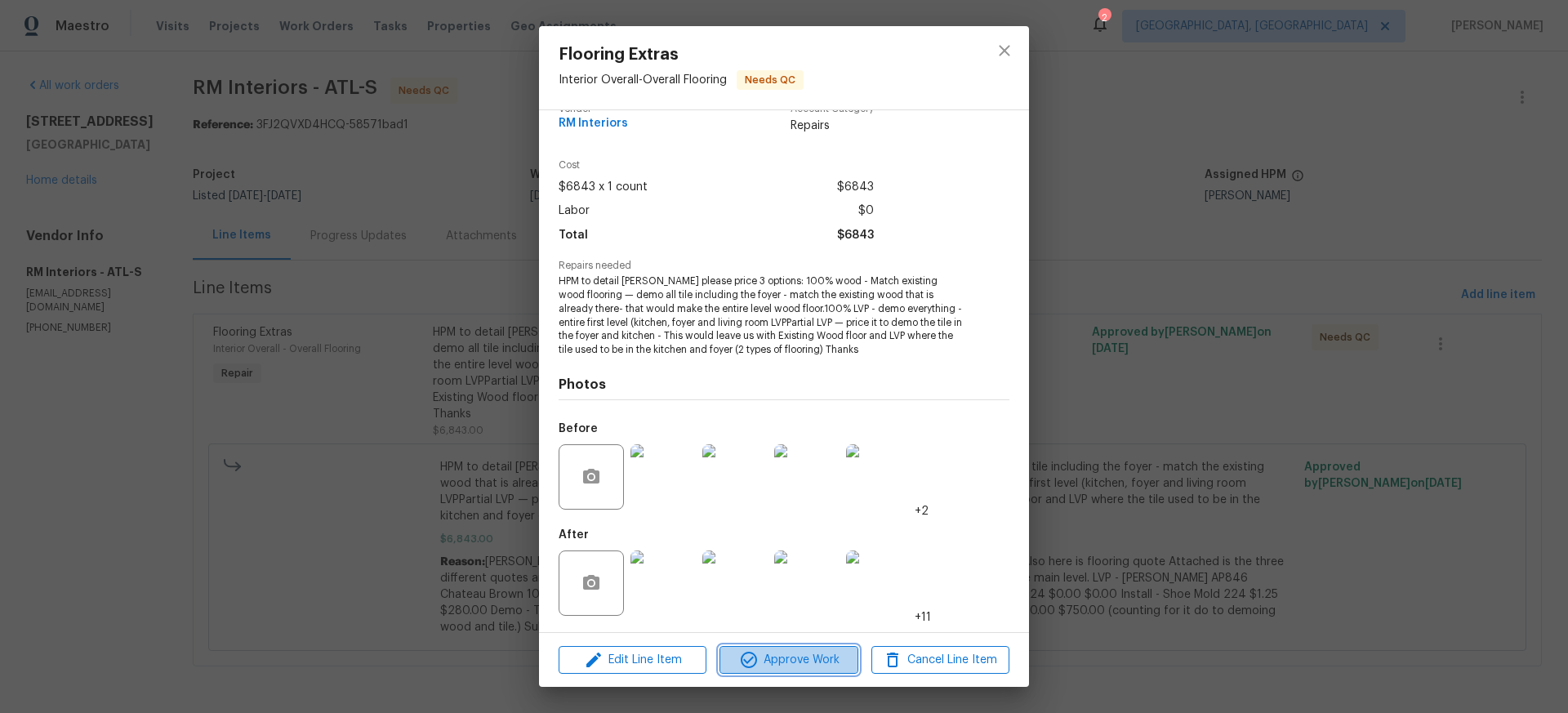
click at [788, 664] on span "Approve Work" at bounding box center [788, 660] width 128 height 21
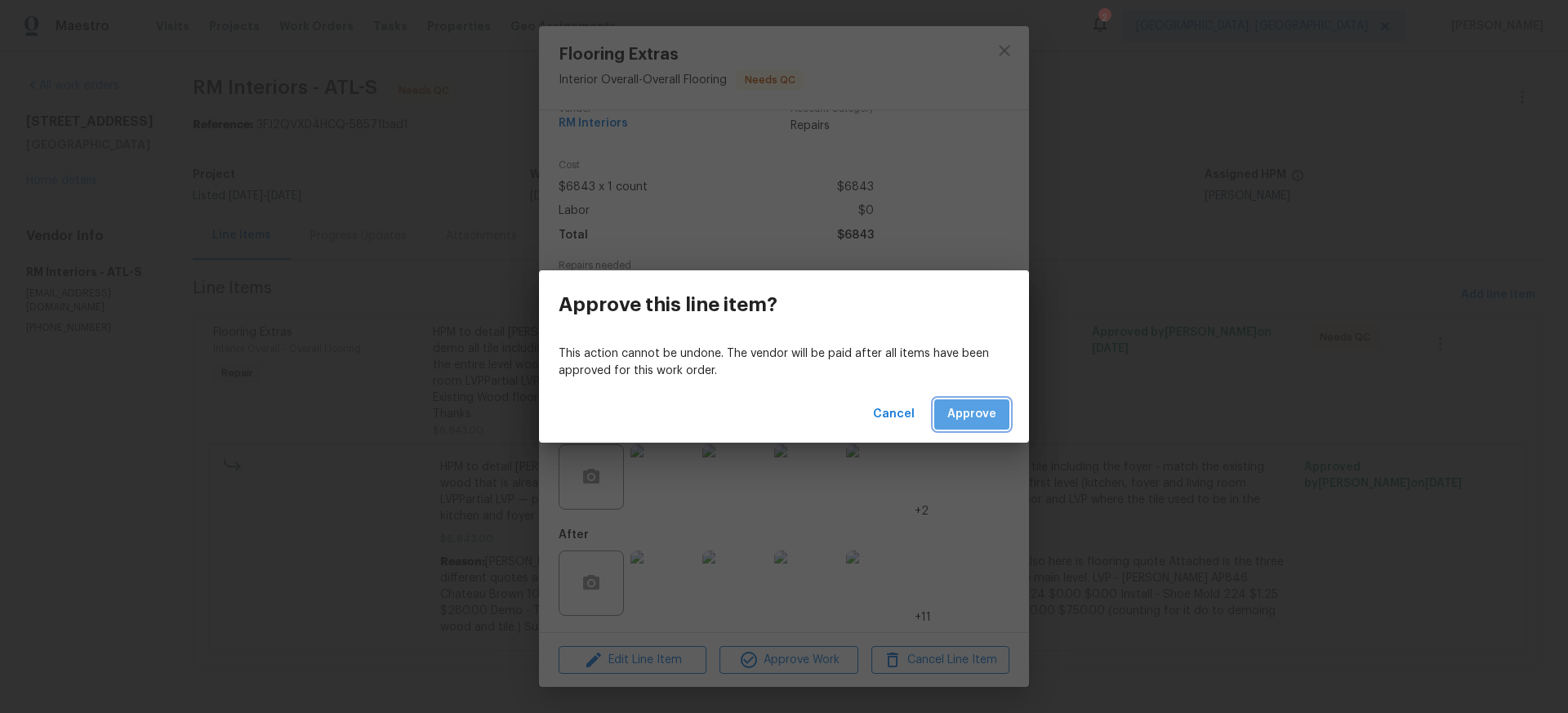
click at [973, 411] on span "Approve" at bounding box center [972, 414] width 49 height 21
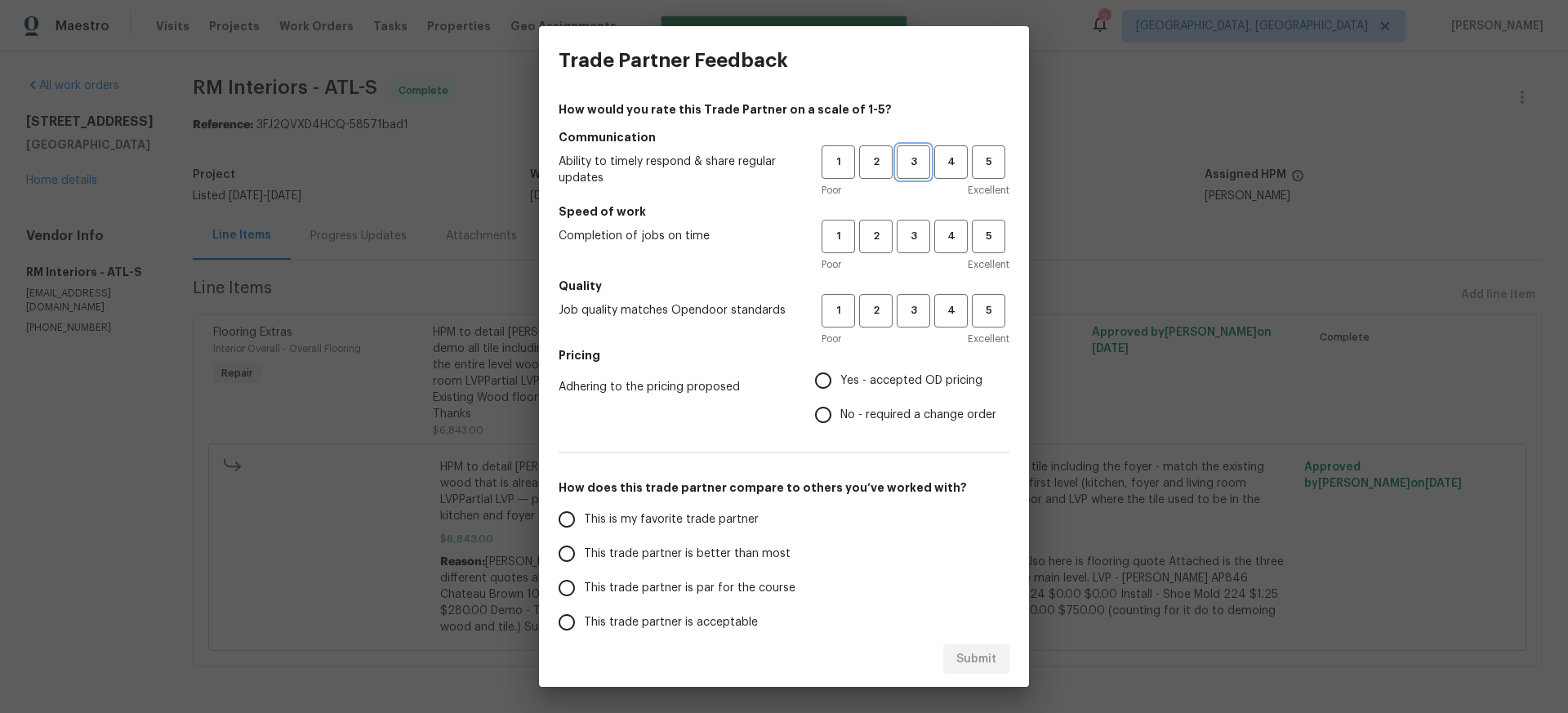
click at [921, 158] on span "3" at bounding box center [913, 162] width 31 height 19
click at [912, 246] on button "3" at bounding box center [913, 237] width 33 height 33
click at [911, 309] on span "3" at bounding box center [913, 310] width 31 height 19
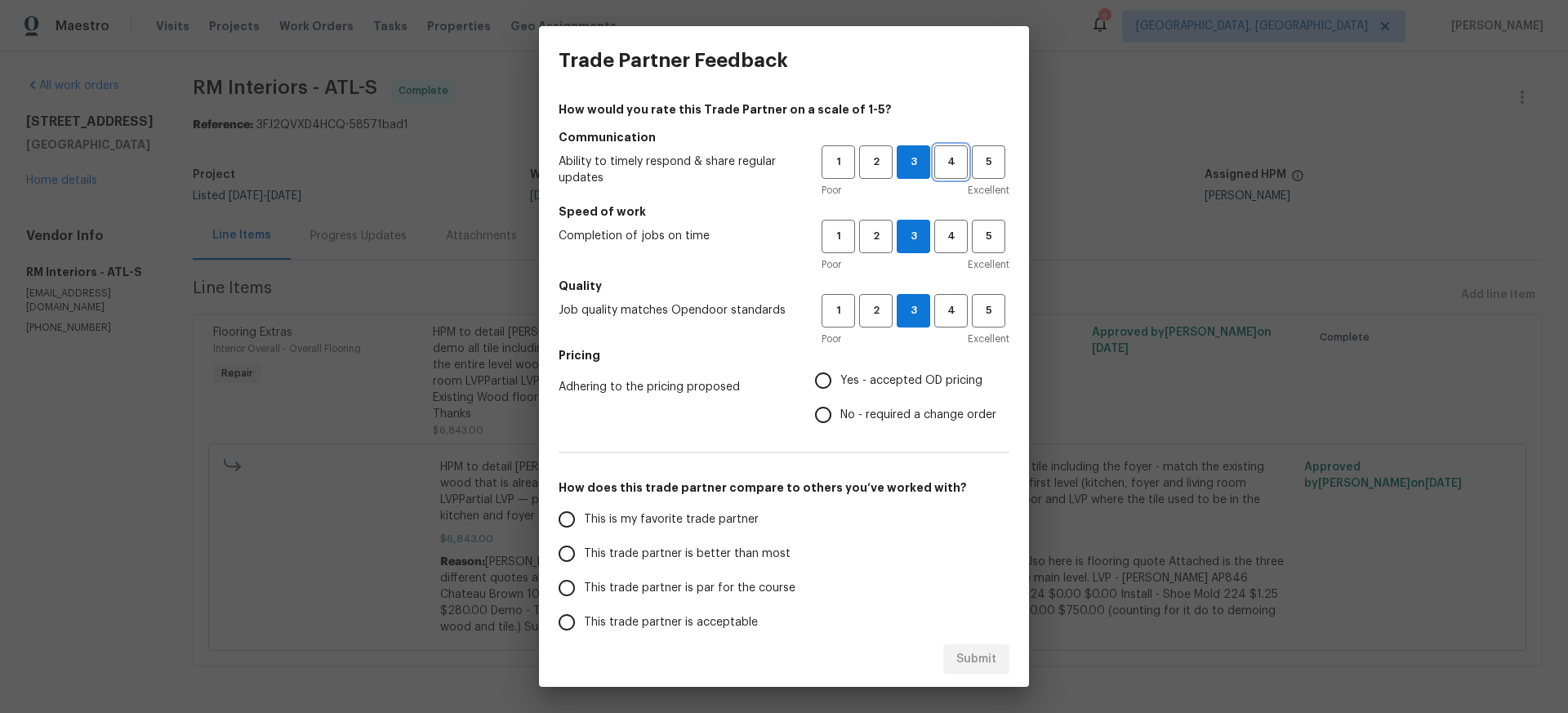
click at [954, 163] on span "4" at bounding box center [951, 162] width 31 height 19
click at [942, 234] on span "4" at bounding box center [951, 237] width 31 height 19
drag, startPoint x: 949, startPoint y: 313, endPoint x: 945, endPoint y: 304, distance: 9.8
click at [949, 313] on span "4" at bounding box center [951, 310] width 31 height 19
click at [828, 377] on input "Yes - accepted OD pricing" at bounding box center [823, 380] width 34 height 34
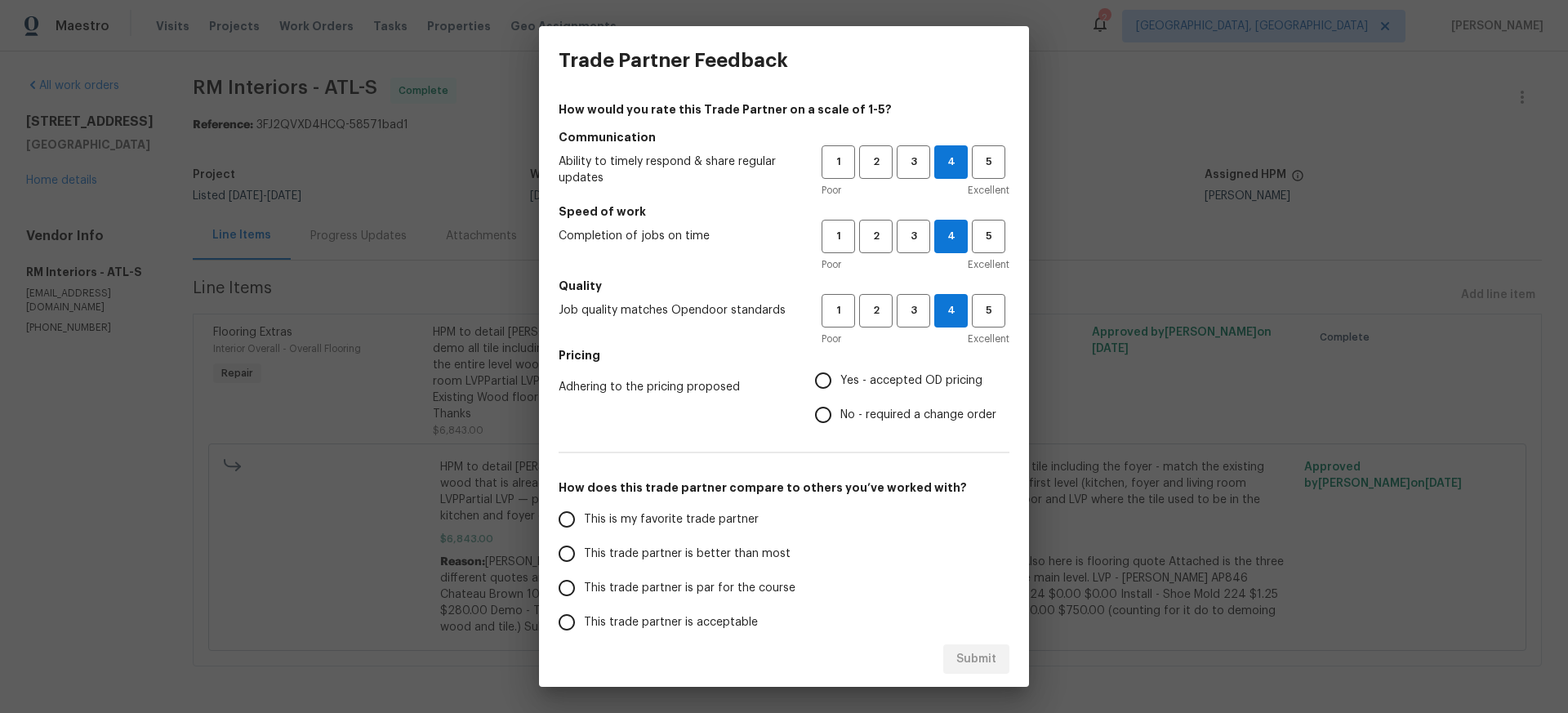
radio input "true"
click at [566, 585] on input "This trade partner is par for the course" at bounding box center [566, 587] width 34 height 34
click at [975, 663] on span "Submit" at bounding box center [976, 659] width 40 height 21
radio input "true"
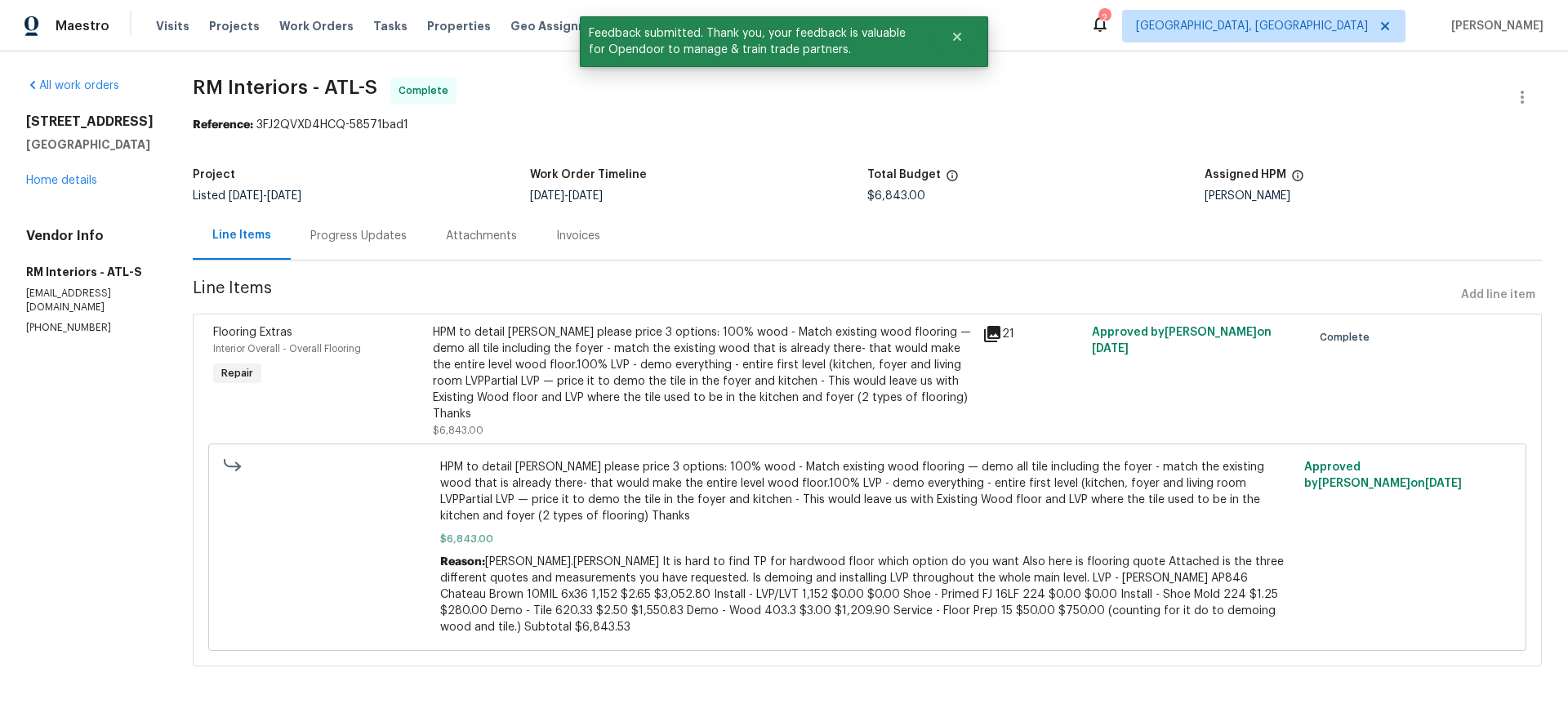
click at [339, 235] on div "Progress Updates" at bounding box center [358, 237] width 97 height 17
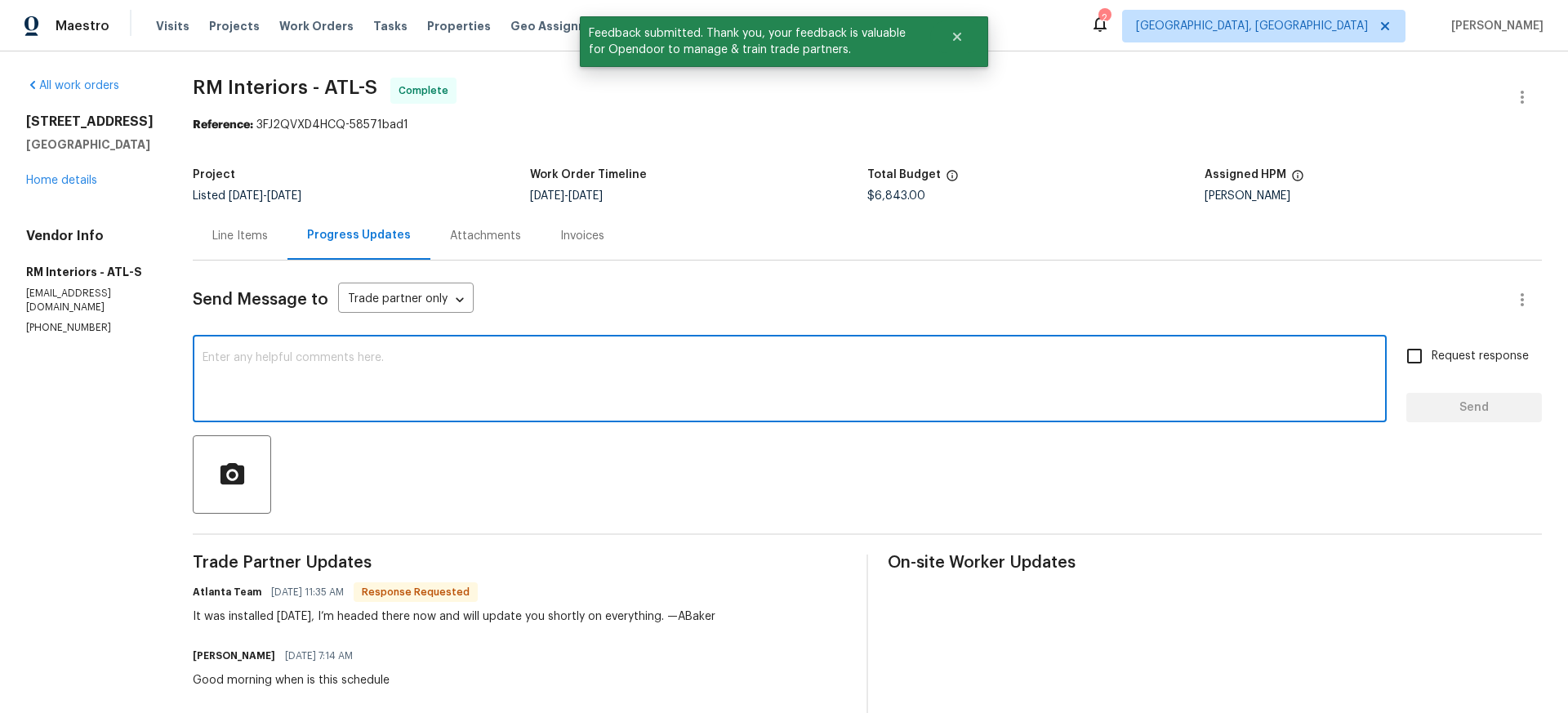
click at [384, 353] on textarea at bounding box center [790, 380] width 1174 height 57
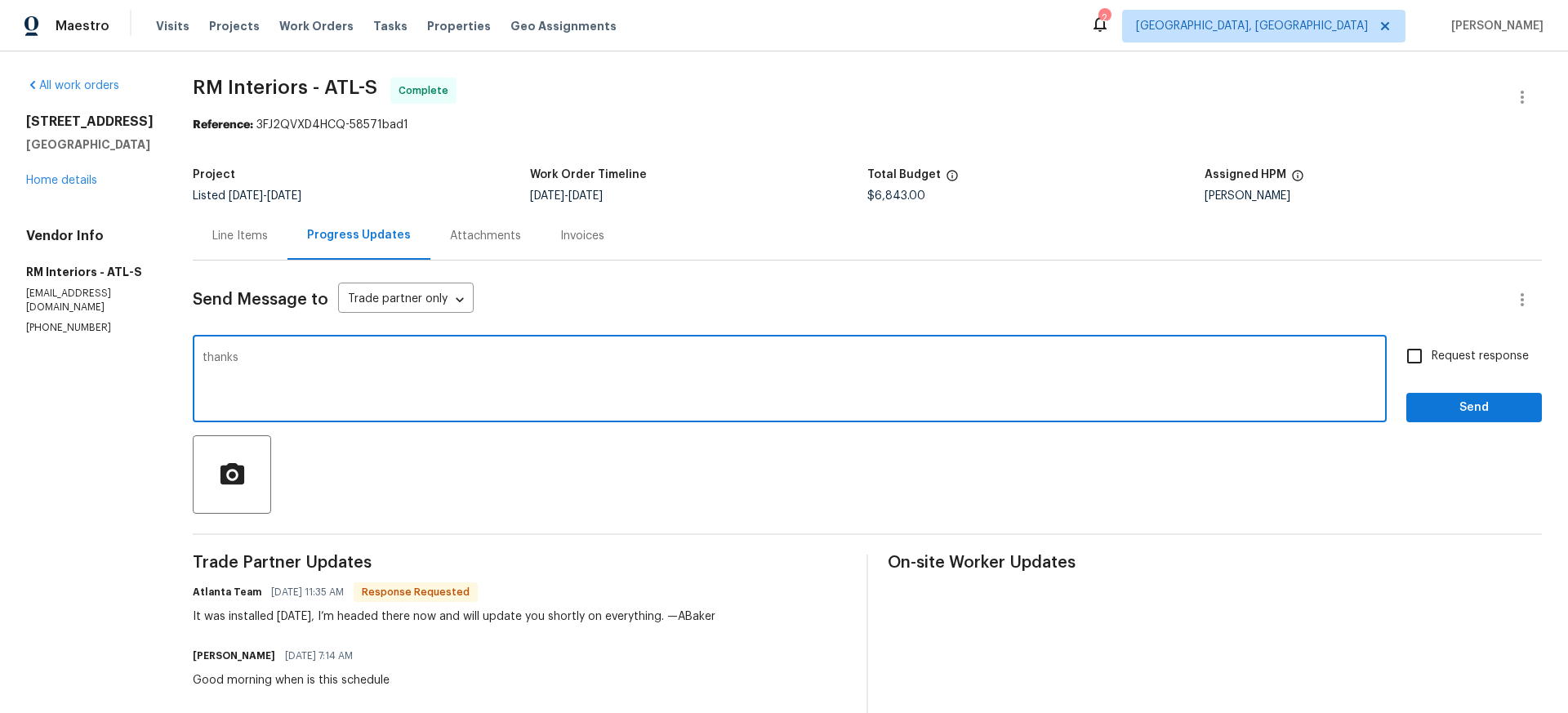
type textarea "thanks"
click at [1439, 411] on span "Send" at bounding box center [1474, 408] width 109 height 21
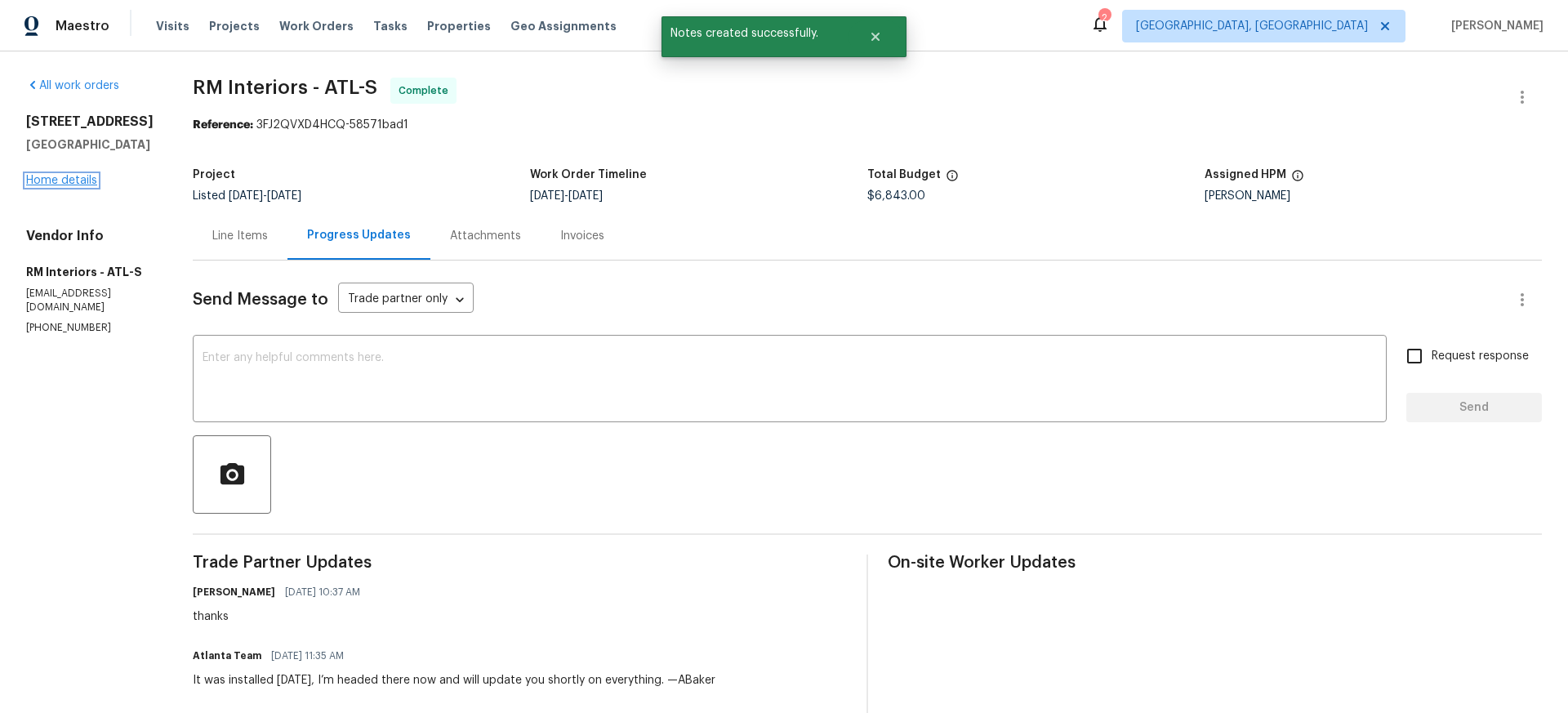
click at [60, 186] on link "Home details" at bounding box center [62, 180] width 71 height 12
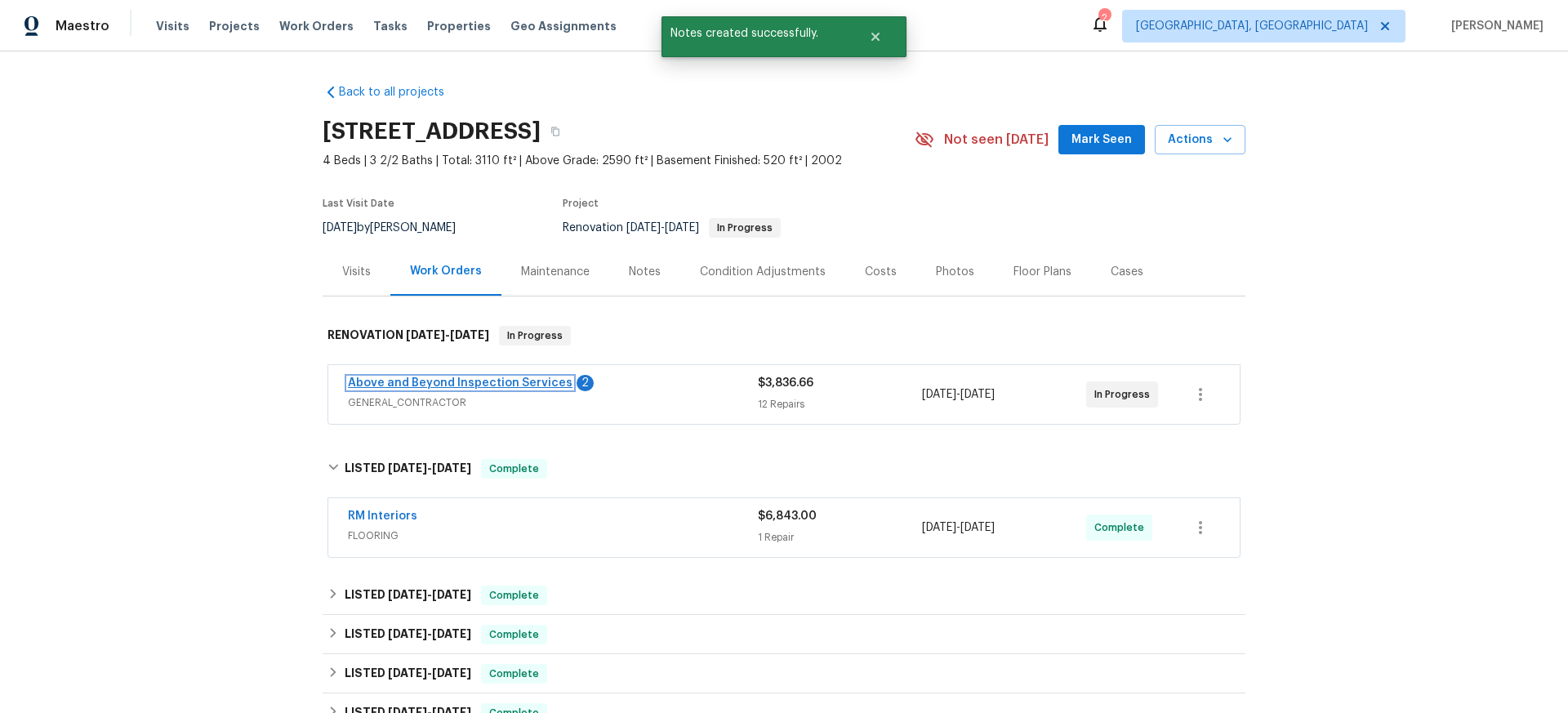
click at [473, 380] on link "Above and Beyond Inspection Services" at bounding box center [461, 383] width 225 height 12
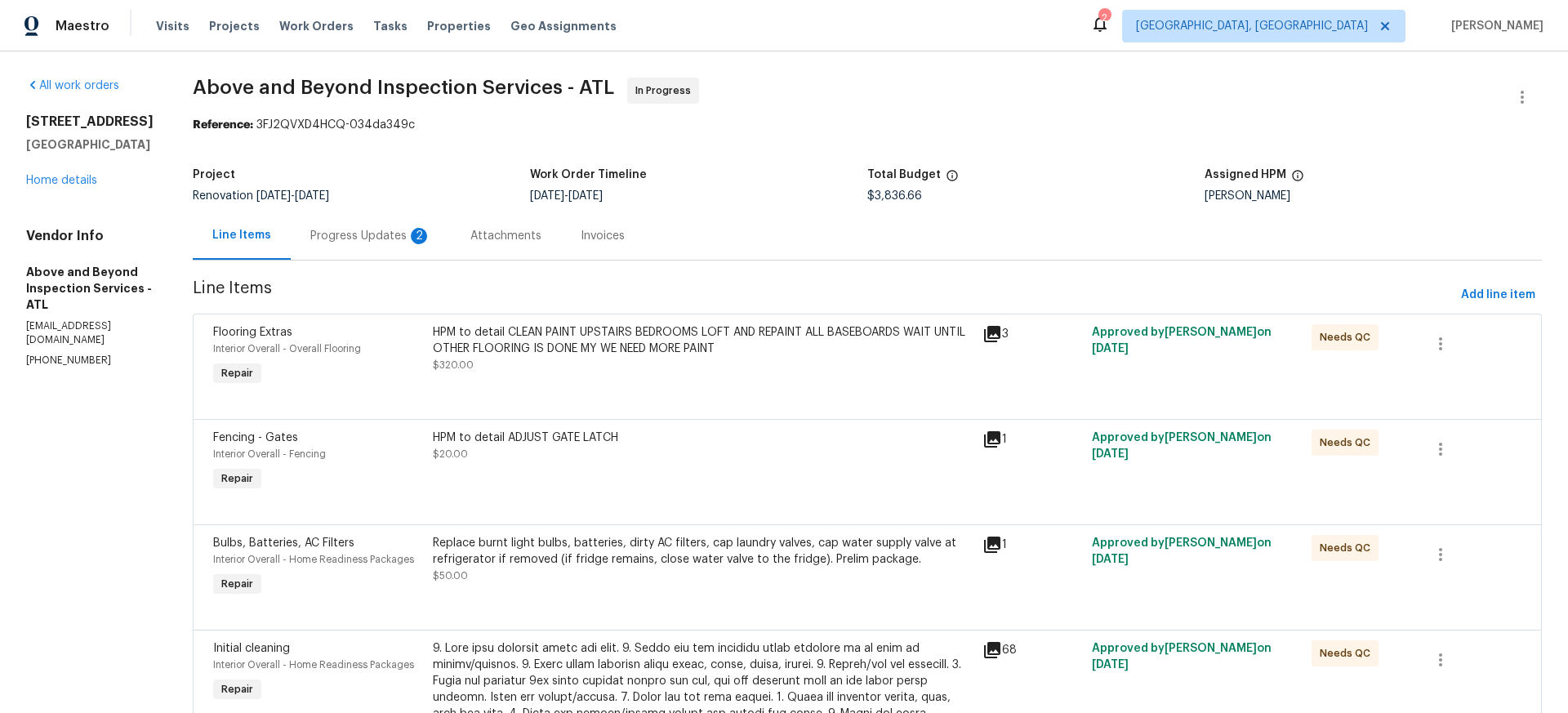
click at [414, 230] on div "Progress Updates 2" at bounding box center [370, 237] width 121 height 17
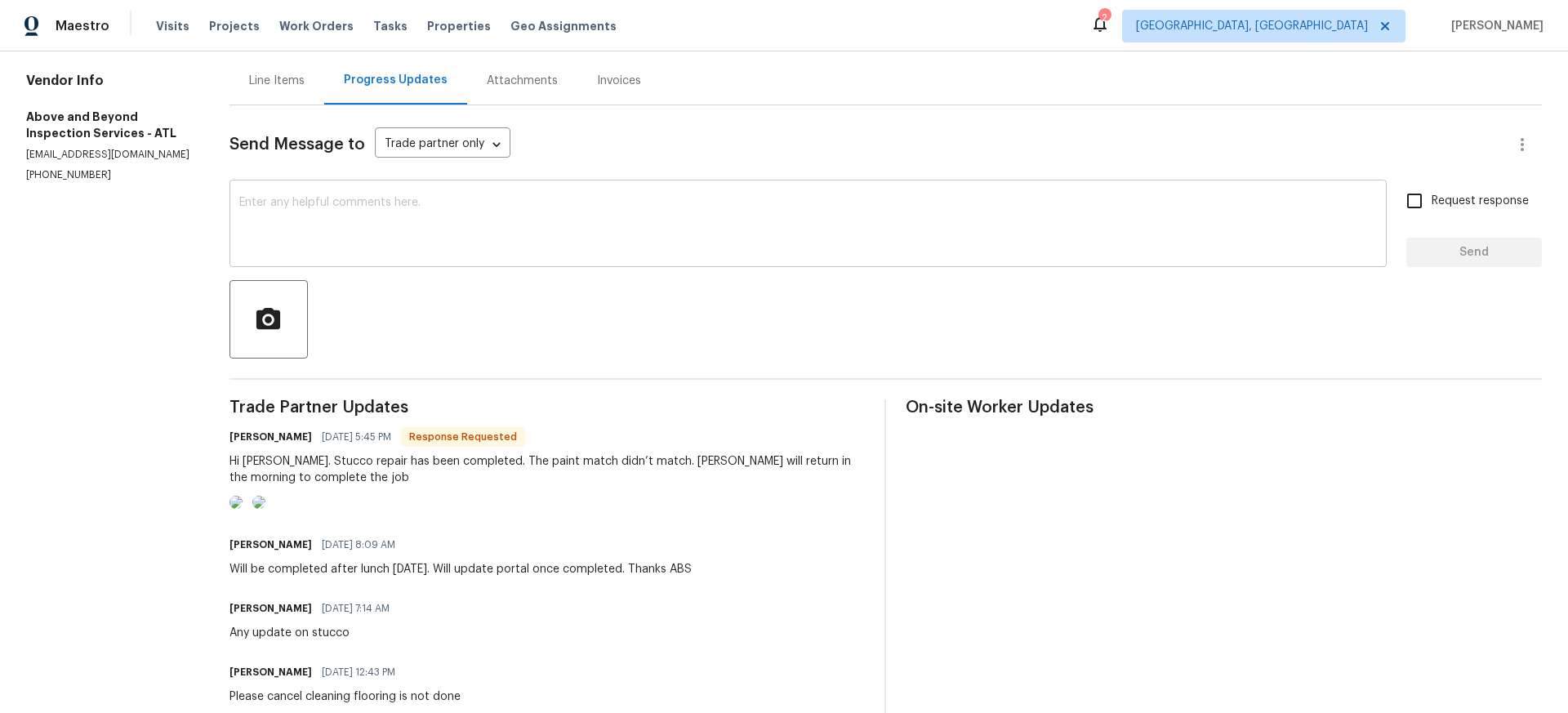
scroll to position [160, 0]
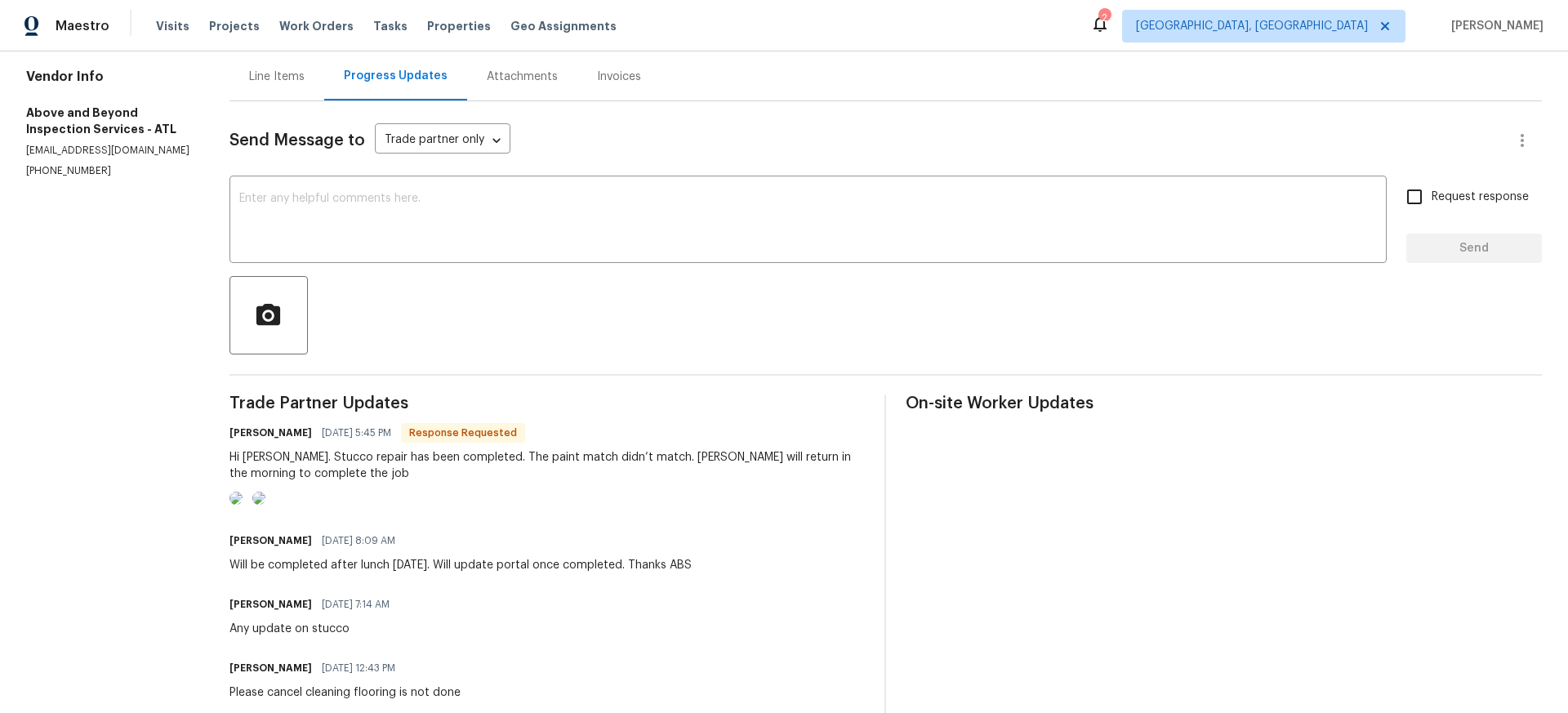
click at [242, 505] on img at bounding box center [236, 499] width 13 height 13
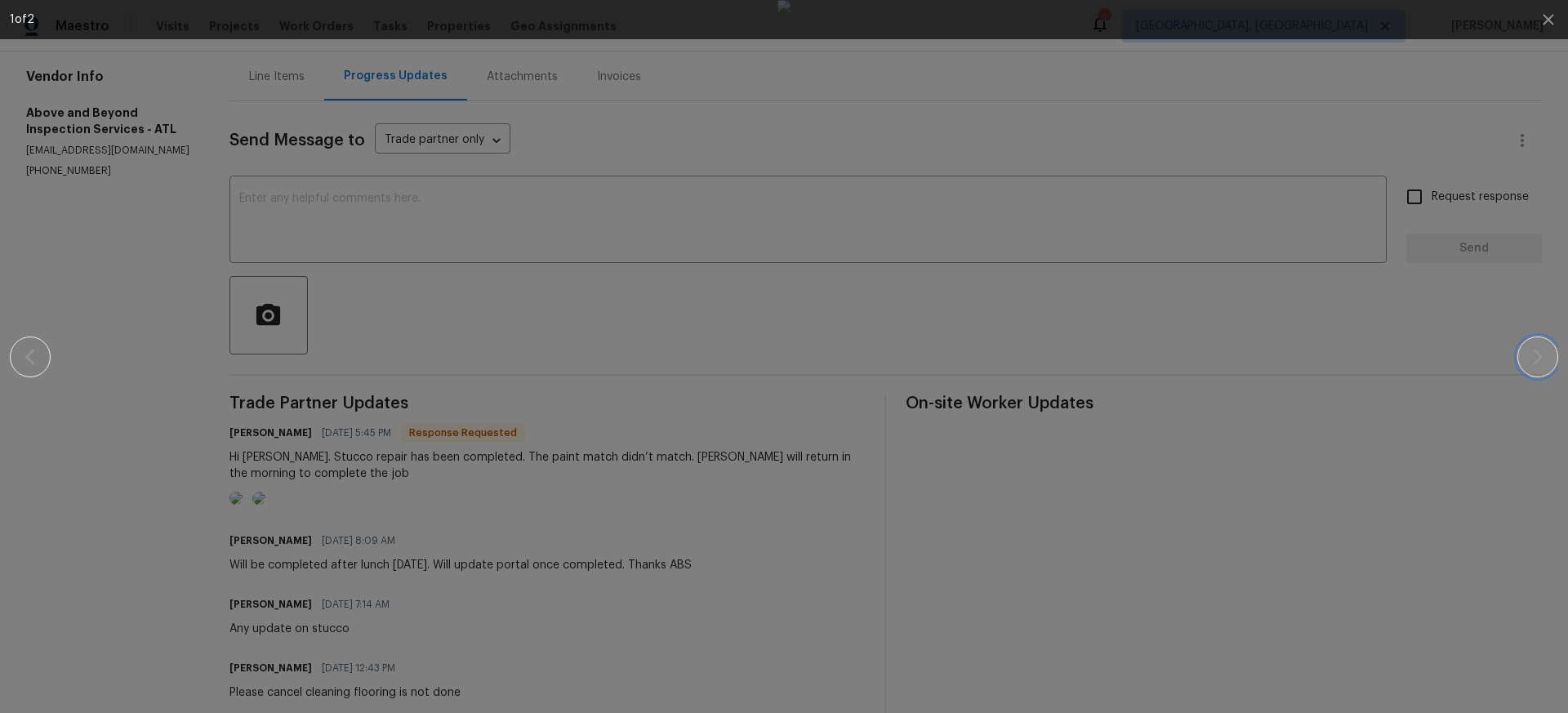
click at [1535, 356] on icon "button" at bounding box center [1538, 357] width 20 height 20
click at [1550, 21] on icon "button" at bounding box center [1547, 19] width 11 height 11
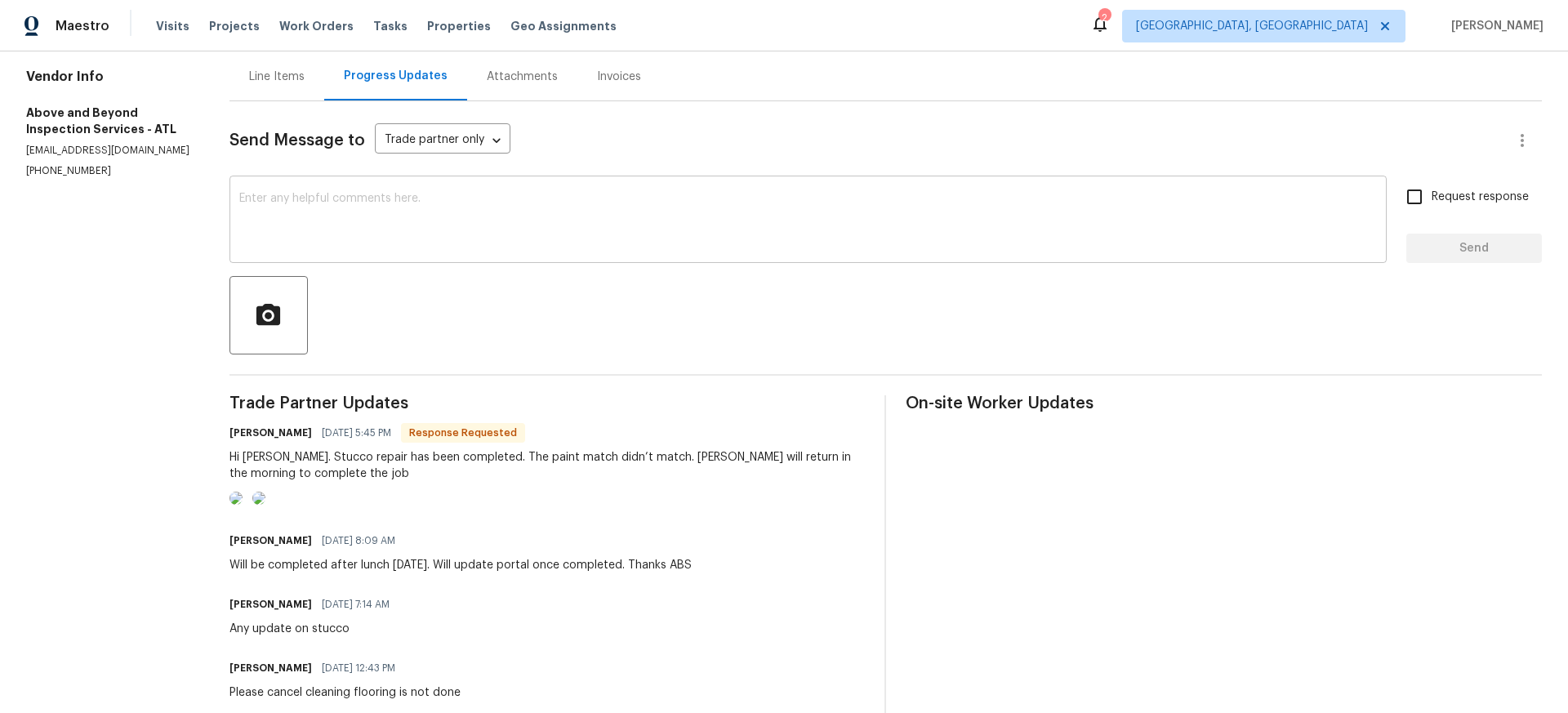
click at [297, 195] on textarea at bounding box center [808, 221] width 1138 height 57
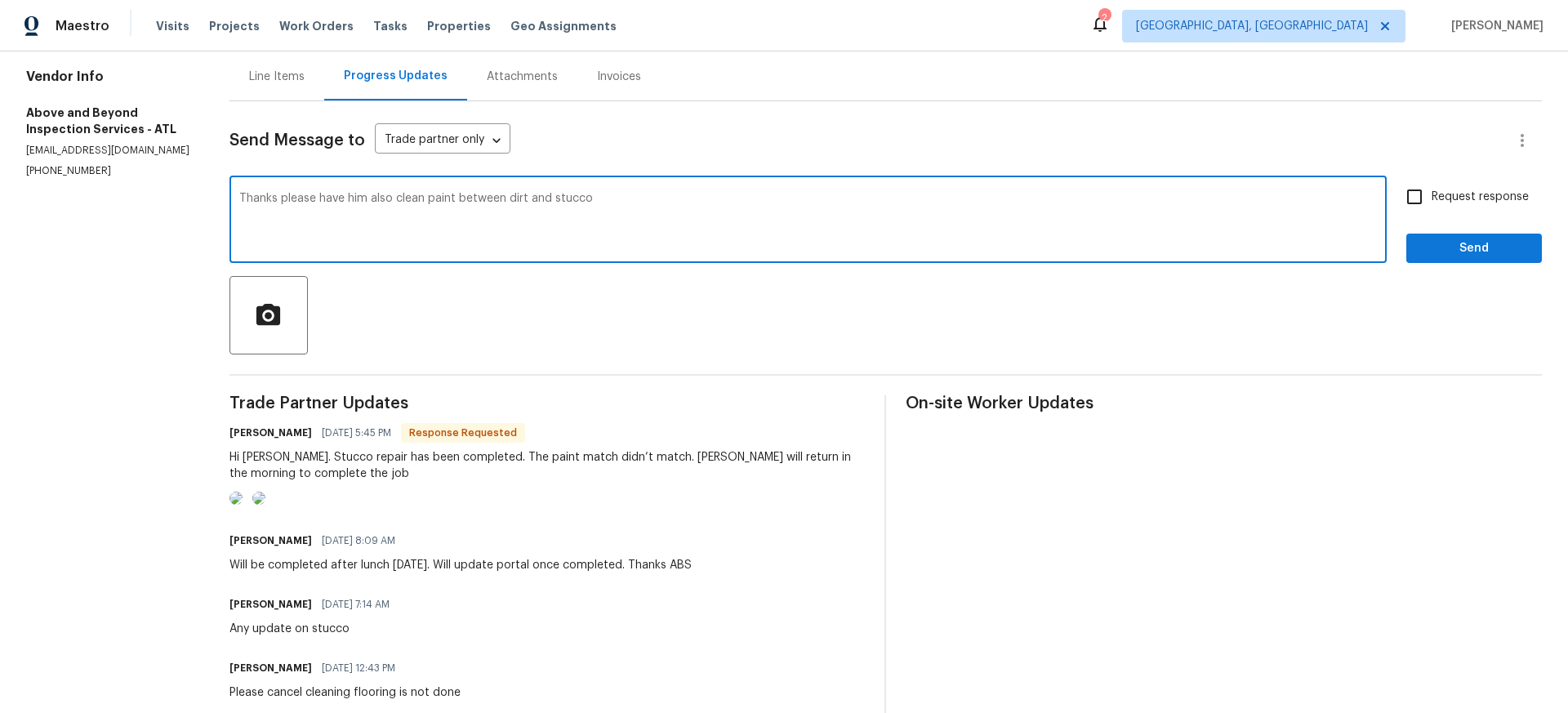
type textarea "Thanks please have him also clean paint between dirt and stucco"
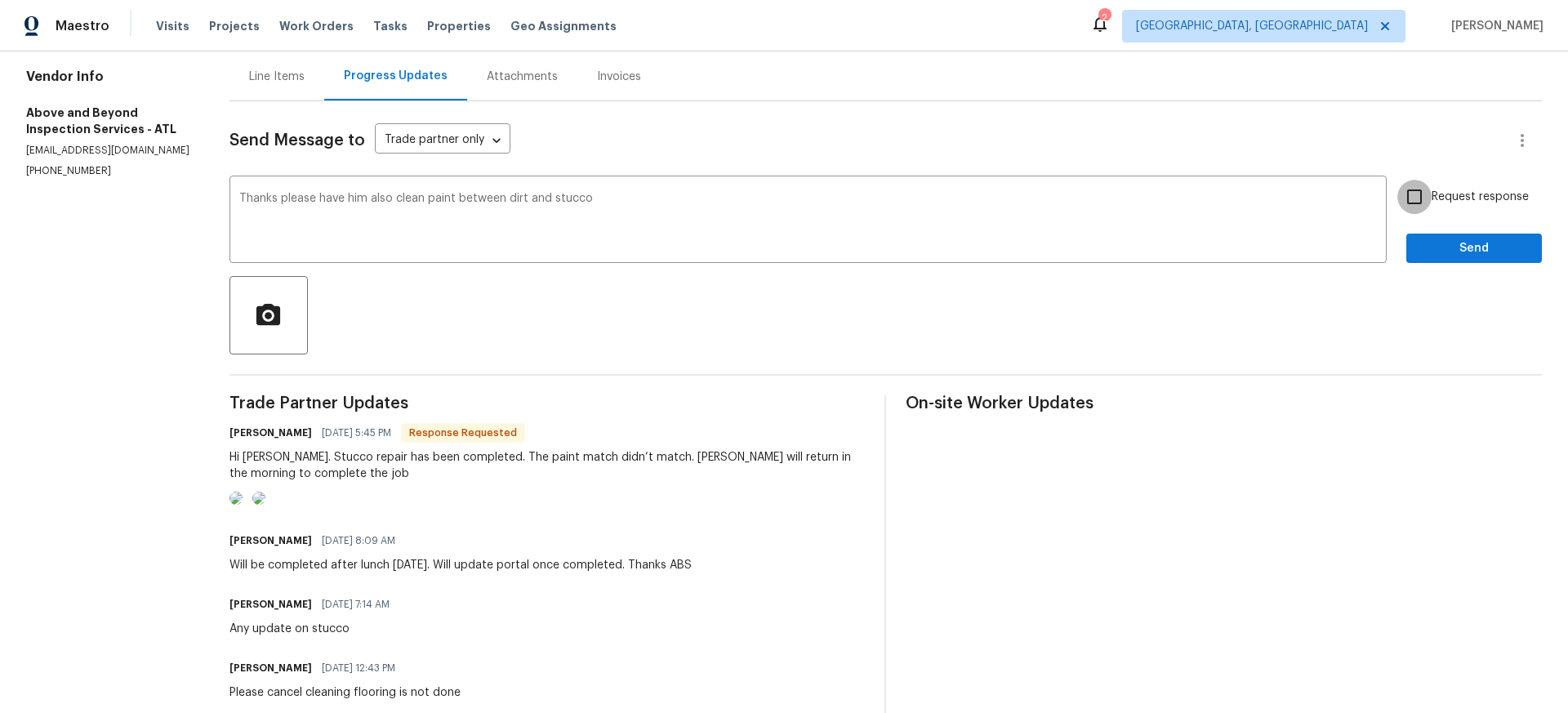
click at [1415, 196] on input "Request response" at bounding box center [1414, 196] width 34 height 34
checkbox input "true"
click at [1463, 247] on span "Send" at bounding box center [1474, 248] width 109 height 21
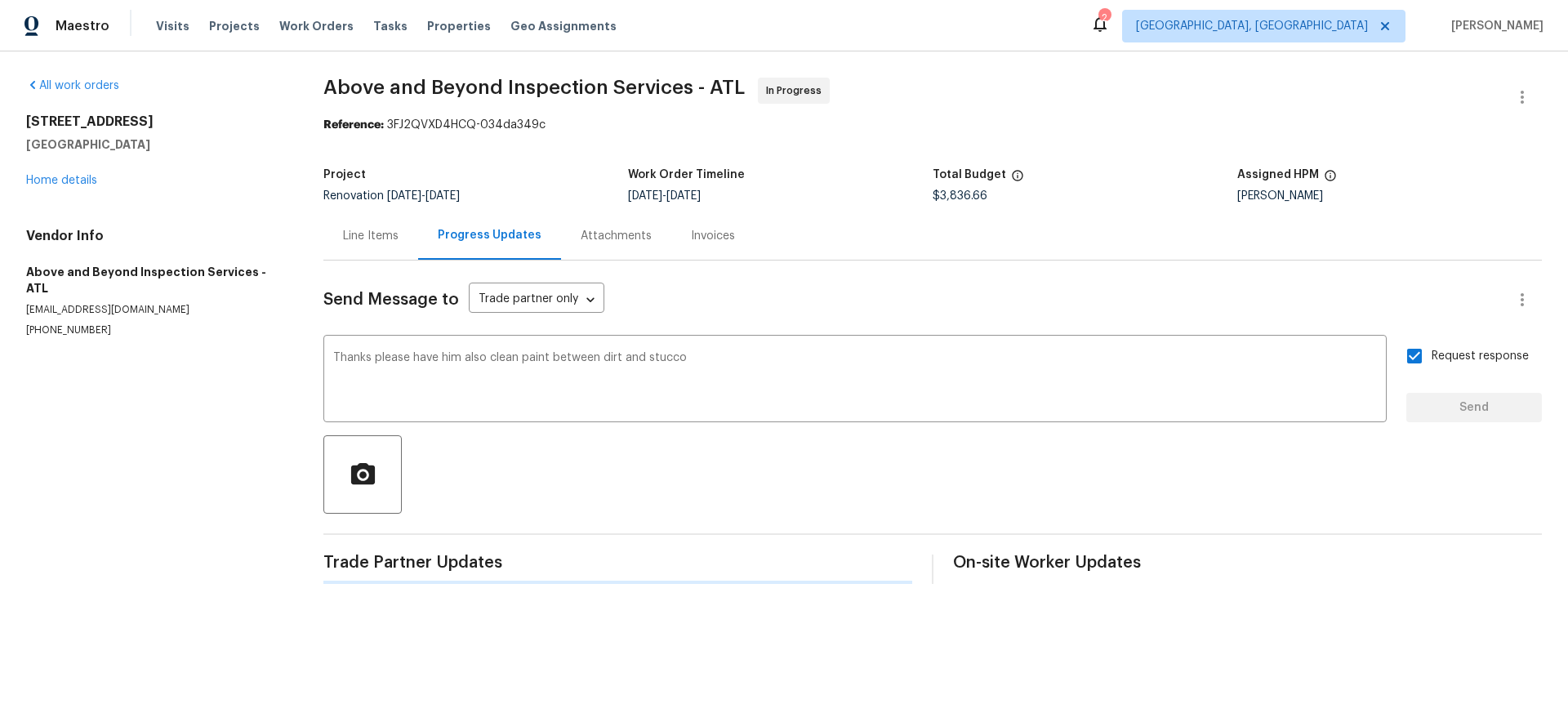
scroll to position [0, 0]
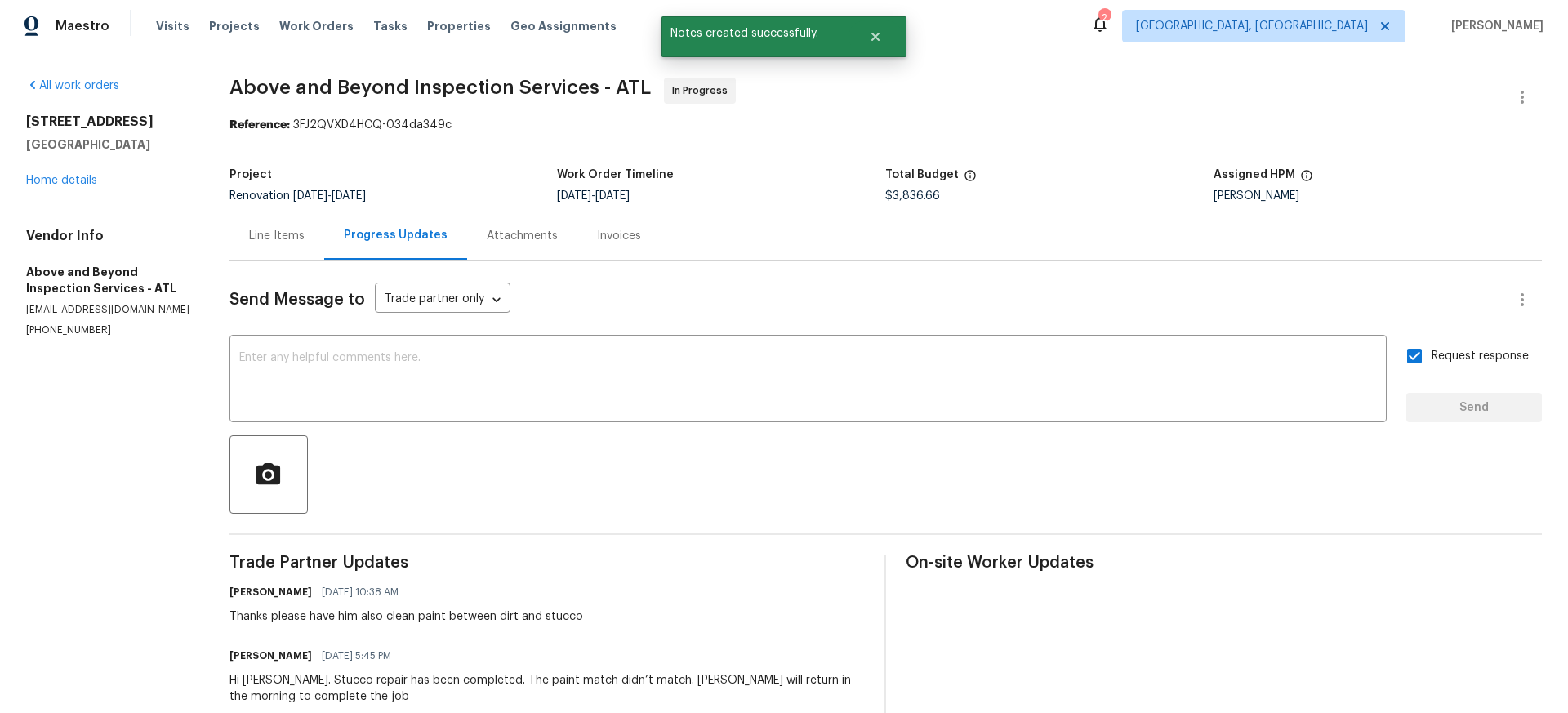
click at [300, 232] on div "Line Items" at bounding box center [276, 237] width 55 height 17
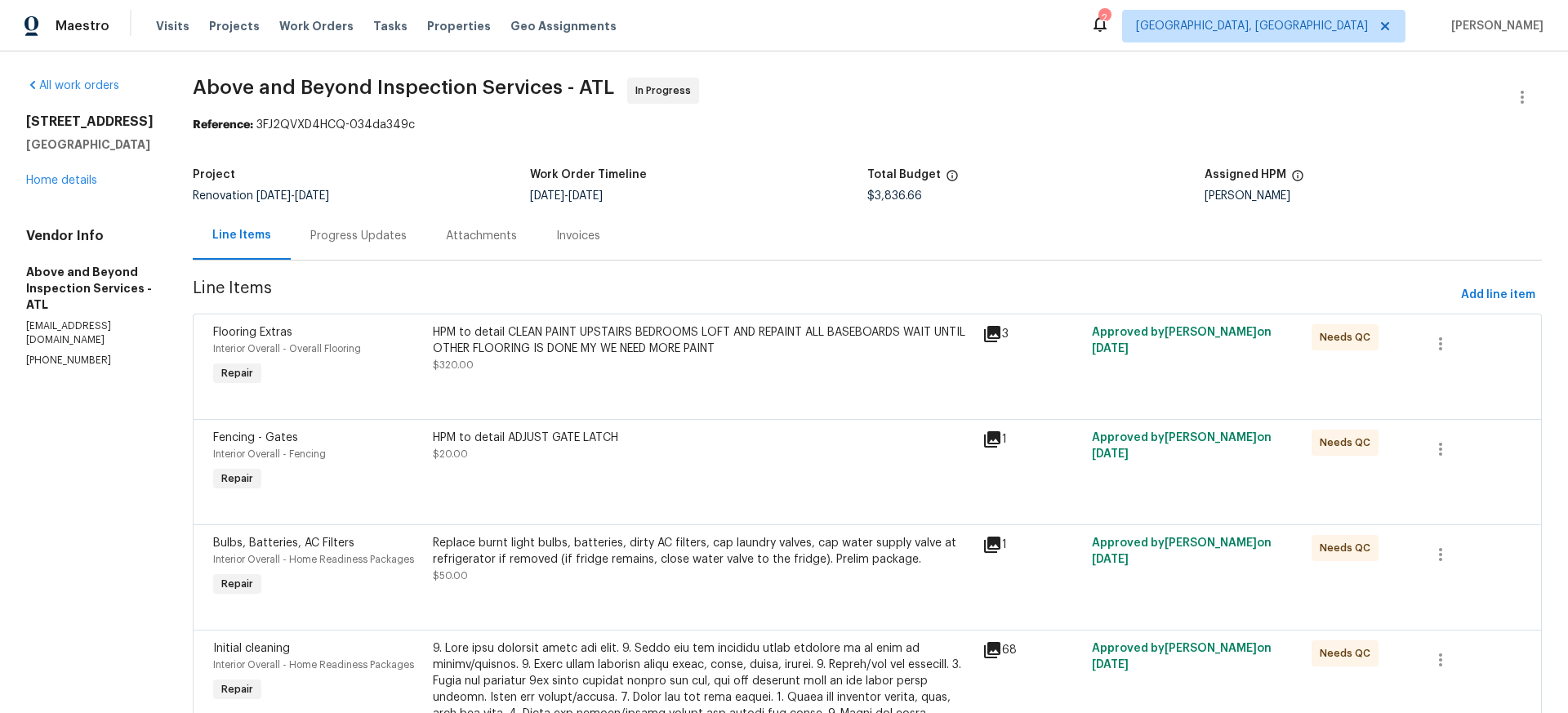
click at [407, 237] on div "Progress Updates" at bounding box center [358, 237] width 97 height 17
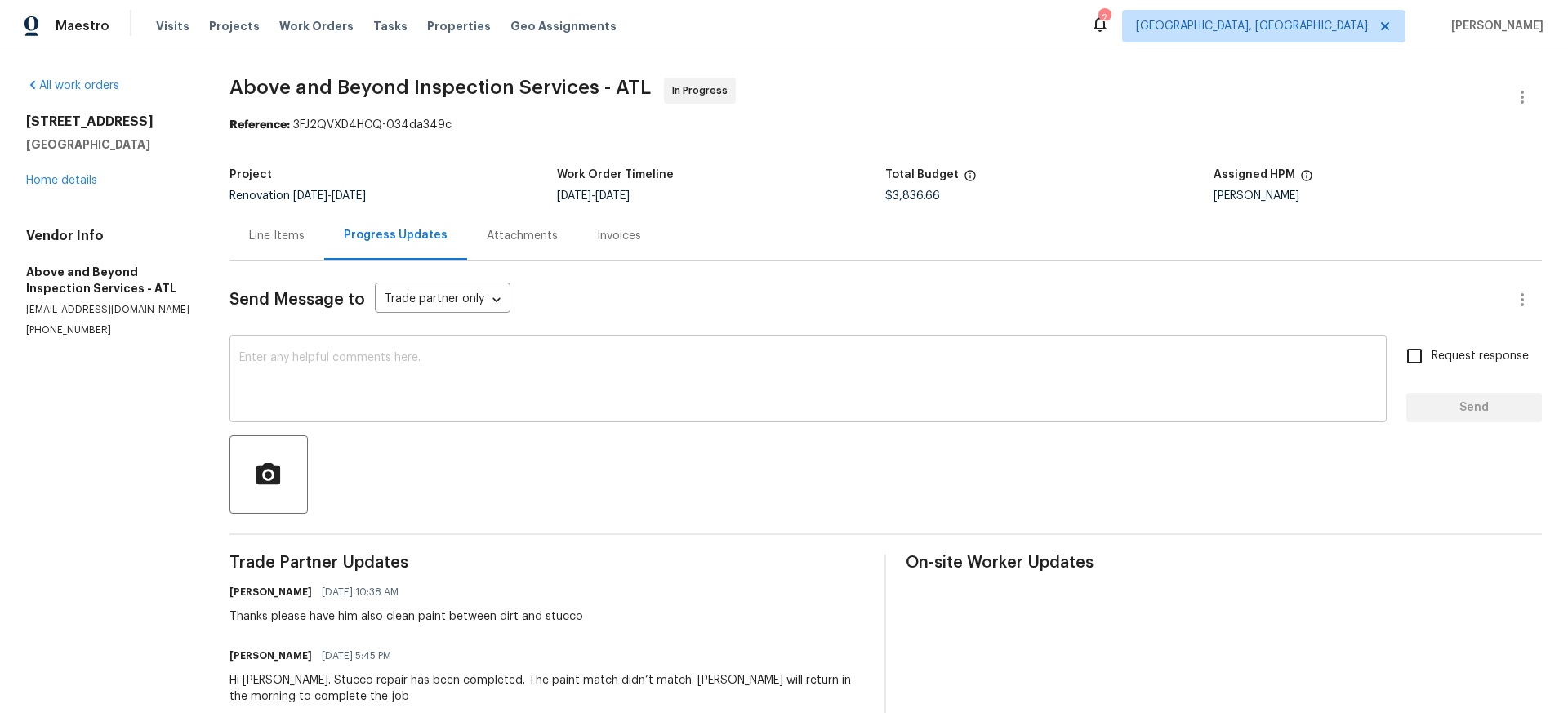
click at [355, 354] on textarea at bounding box center [808, 380] width 1138 height 57
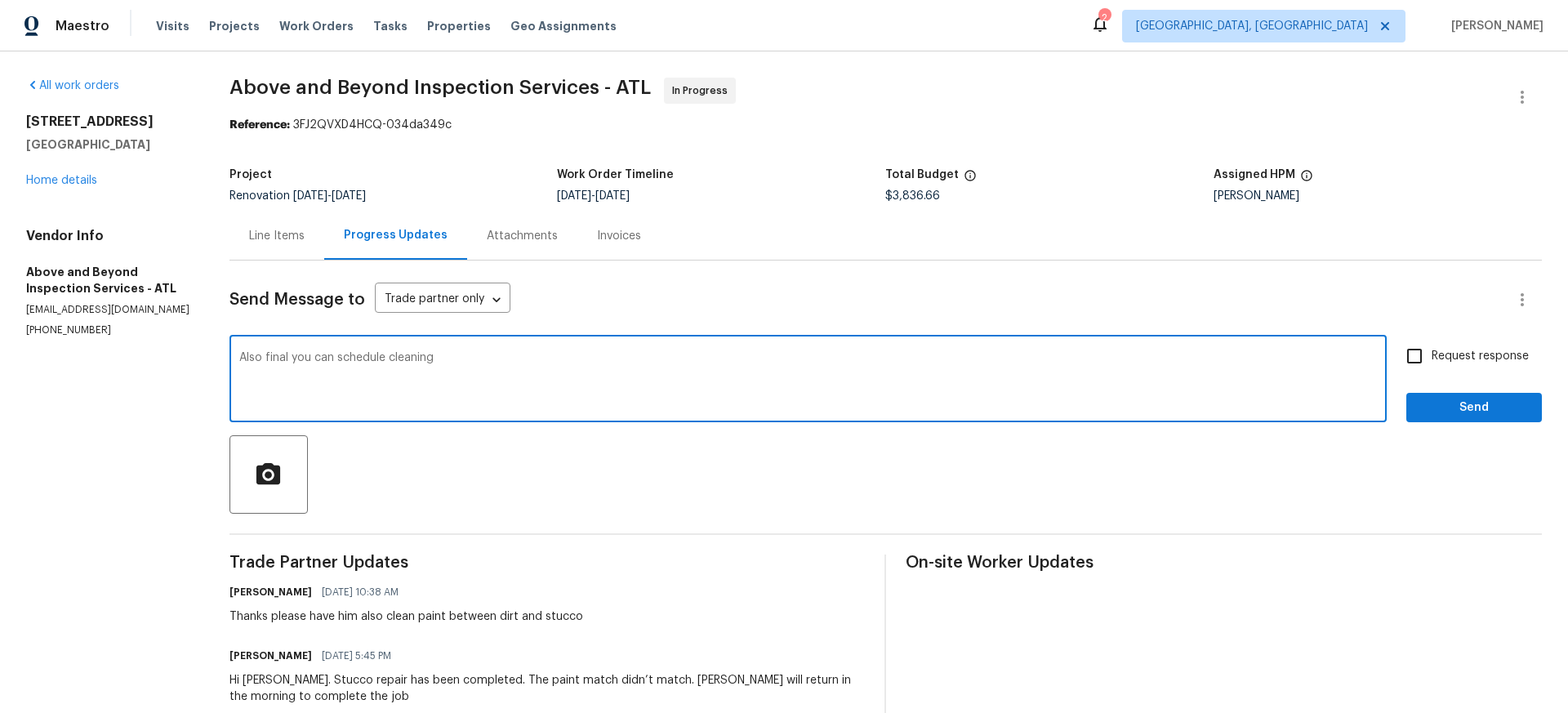
click at [312, 357] on textarea "Also final you can schedule cleaning" at bounding box center [808, 380] width 1138 height 57
type textarea "Also you can schedule cleaning"
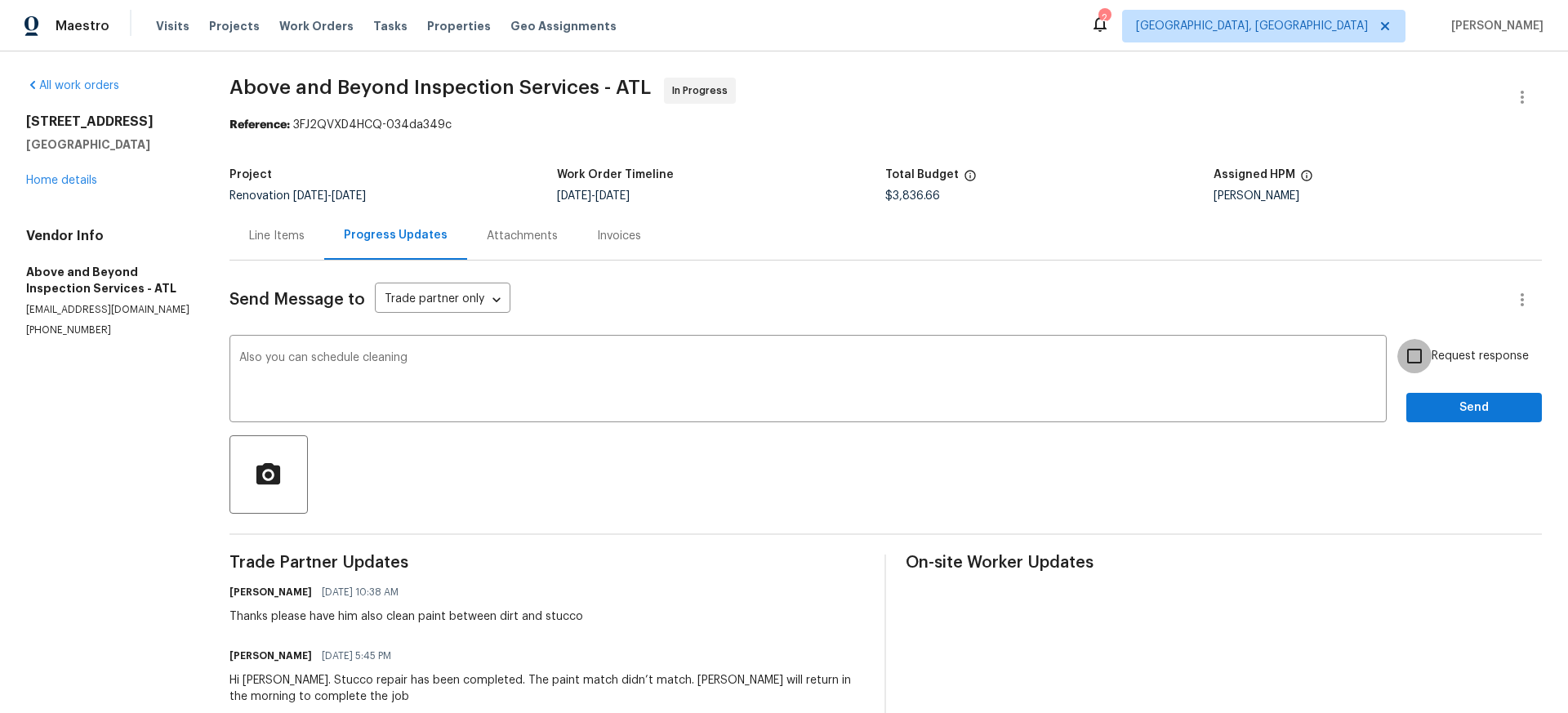
drag, startPoint x: 1412, startPoint y: 356, endPoint x: 1403, endPoint y: 352, distance: 9.8
click at [1412, 356] on input "Request response" at bounding box center [1414, 356] width 34 height 34
checkbox input "true"
click at [1466, 412] on span "Send" at bounding box center [1474, 408] width 109 height 21
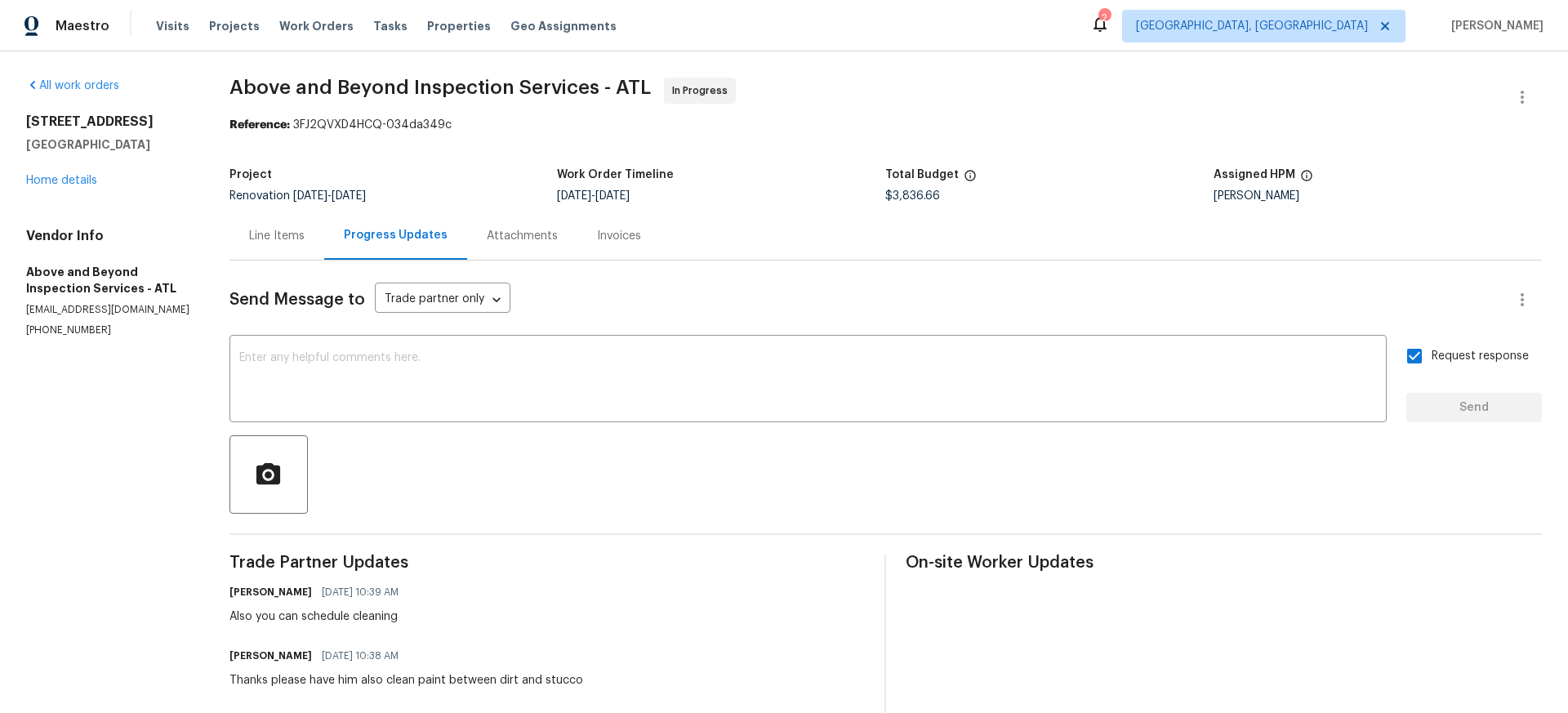
click at [297, 232] on div "Line Items" at bounding box center [276, 237] width 55 height 17
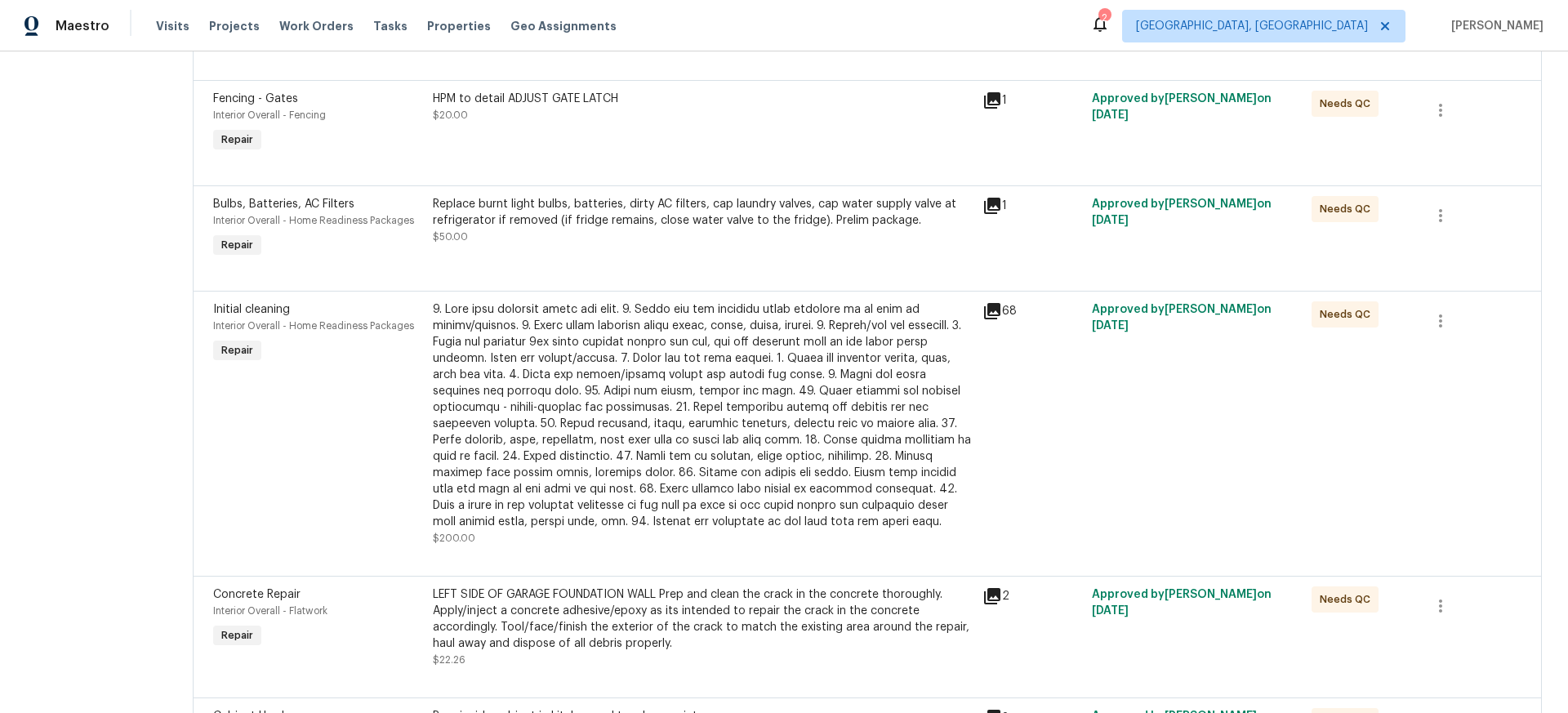
scroll to position [337, 0]
click at [707, 375] on div at bounding box center [702, 418] width 540 height 229
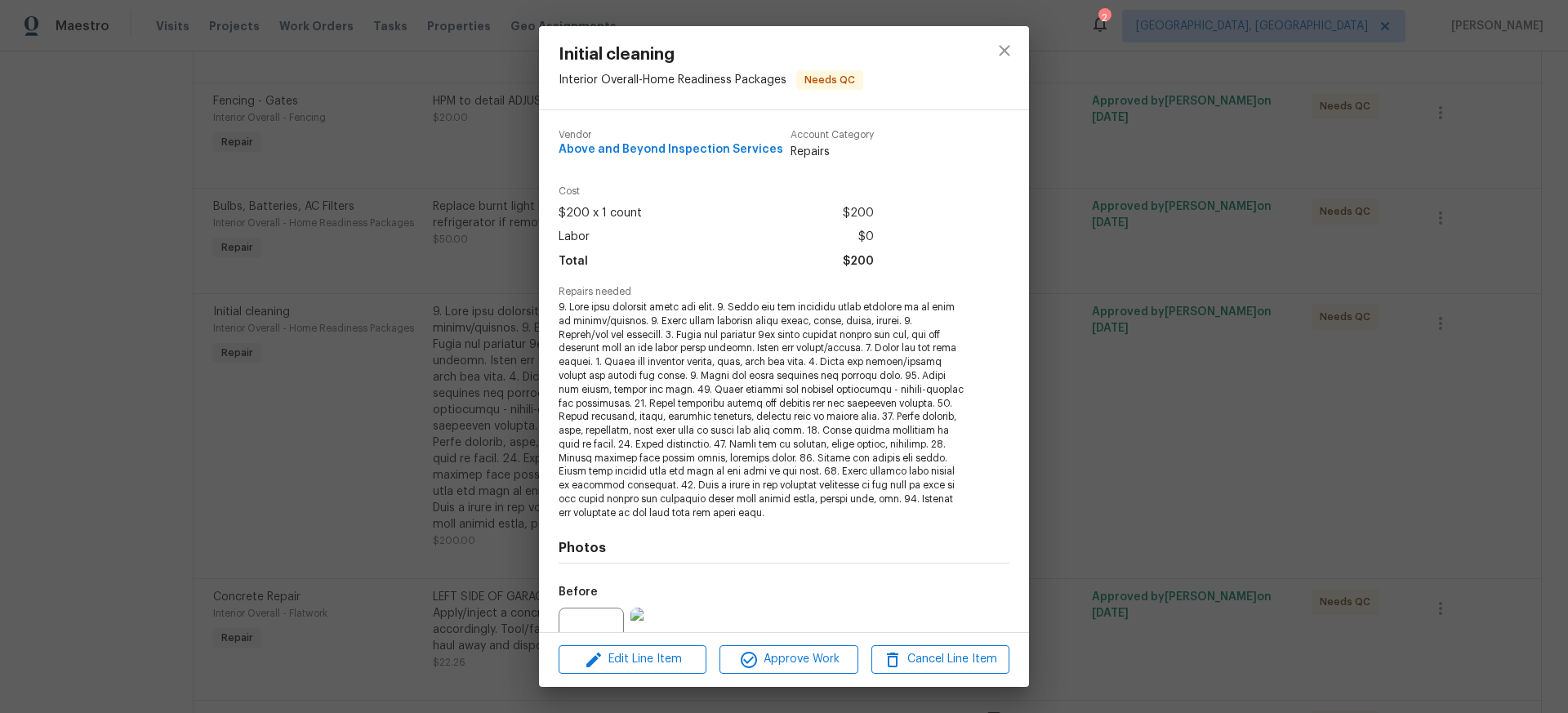
scroll to position [164, 0]
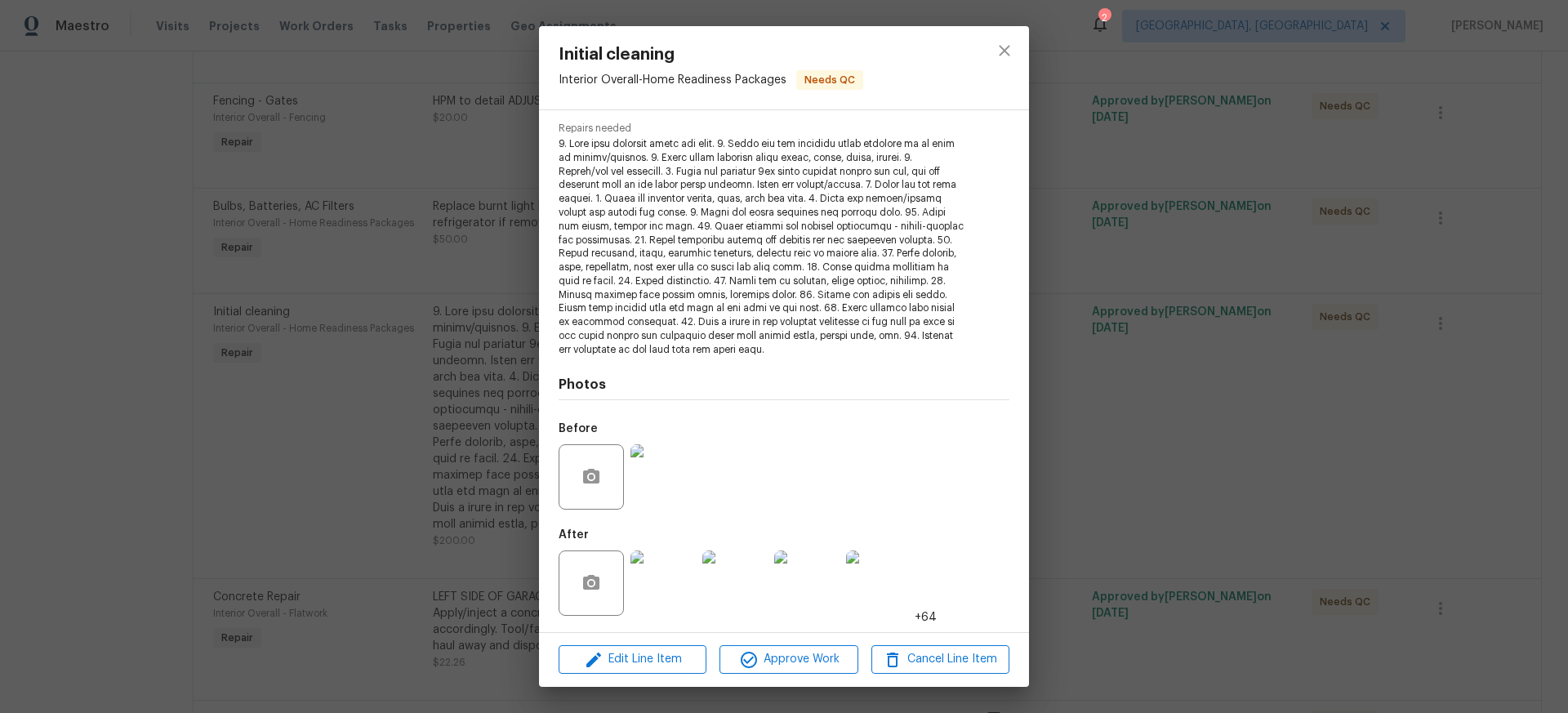
click at [676, 593] on img at bounding box center [662, 583] width 65 height 65
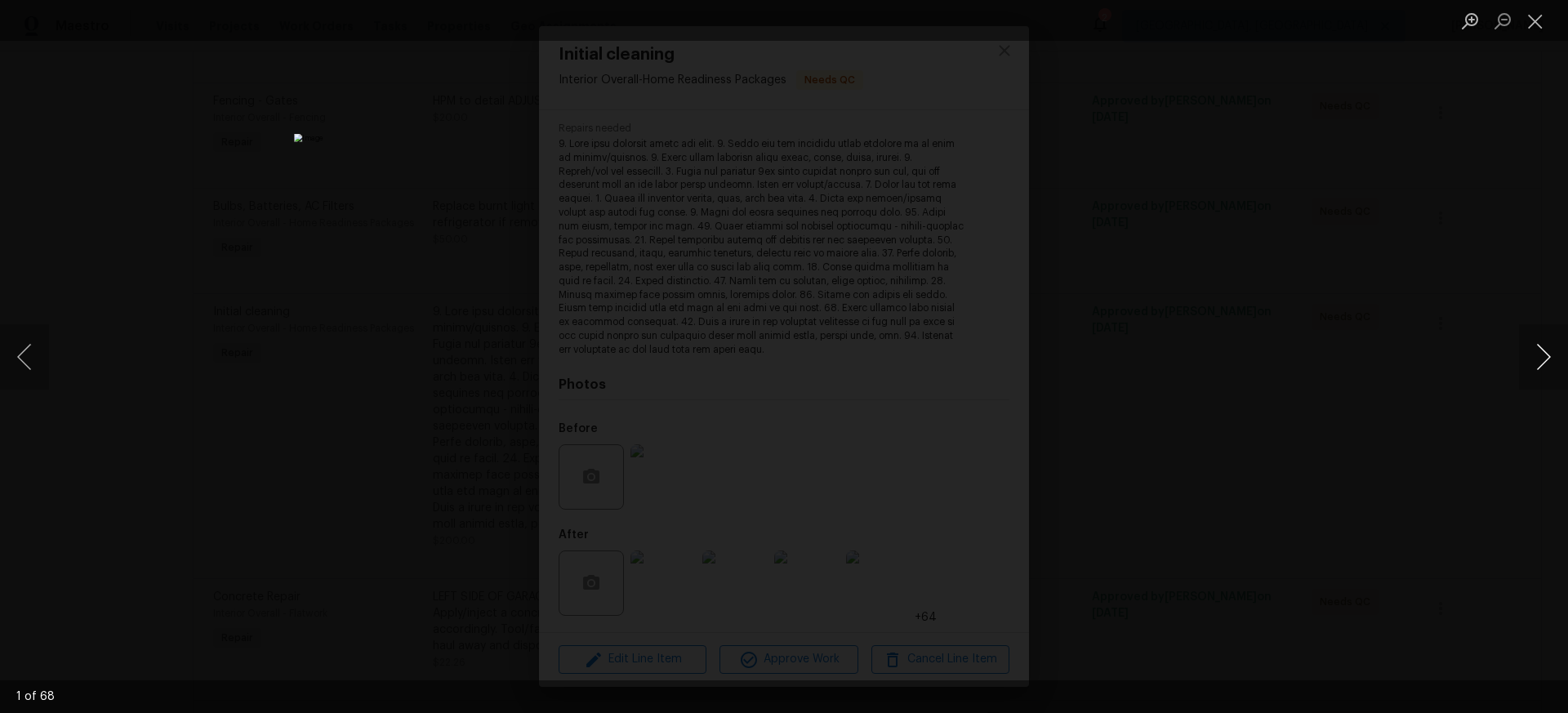
click at [1544, 358] on button "Next image" at bounding box center [1543, 356] width 49 height 65
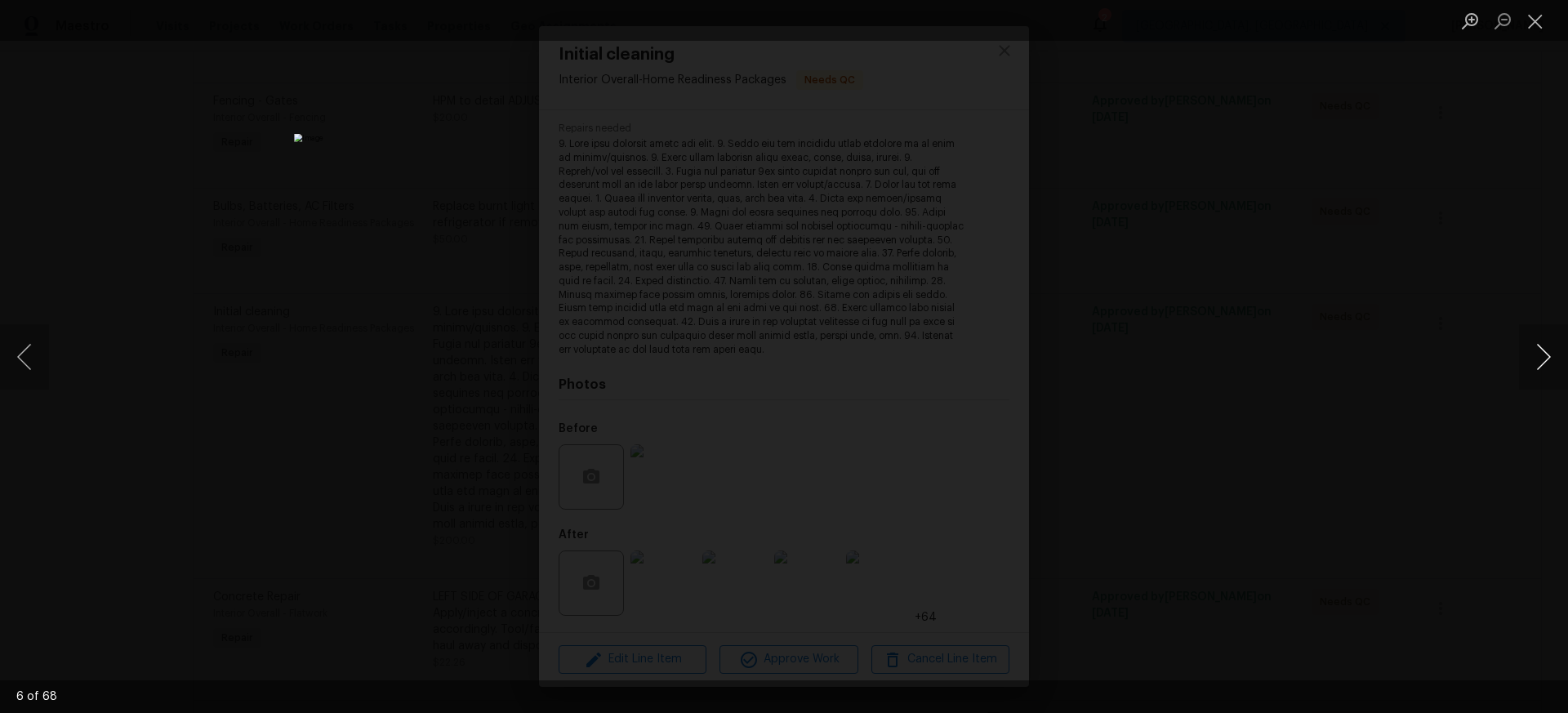
click at [1544, 358] on button "Next image" at bounding box center [1543, 356] width 49 height 65
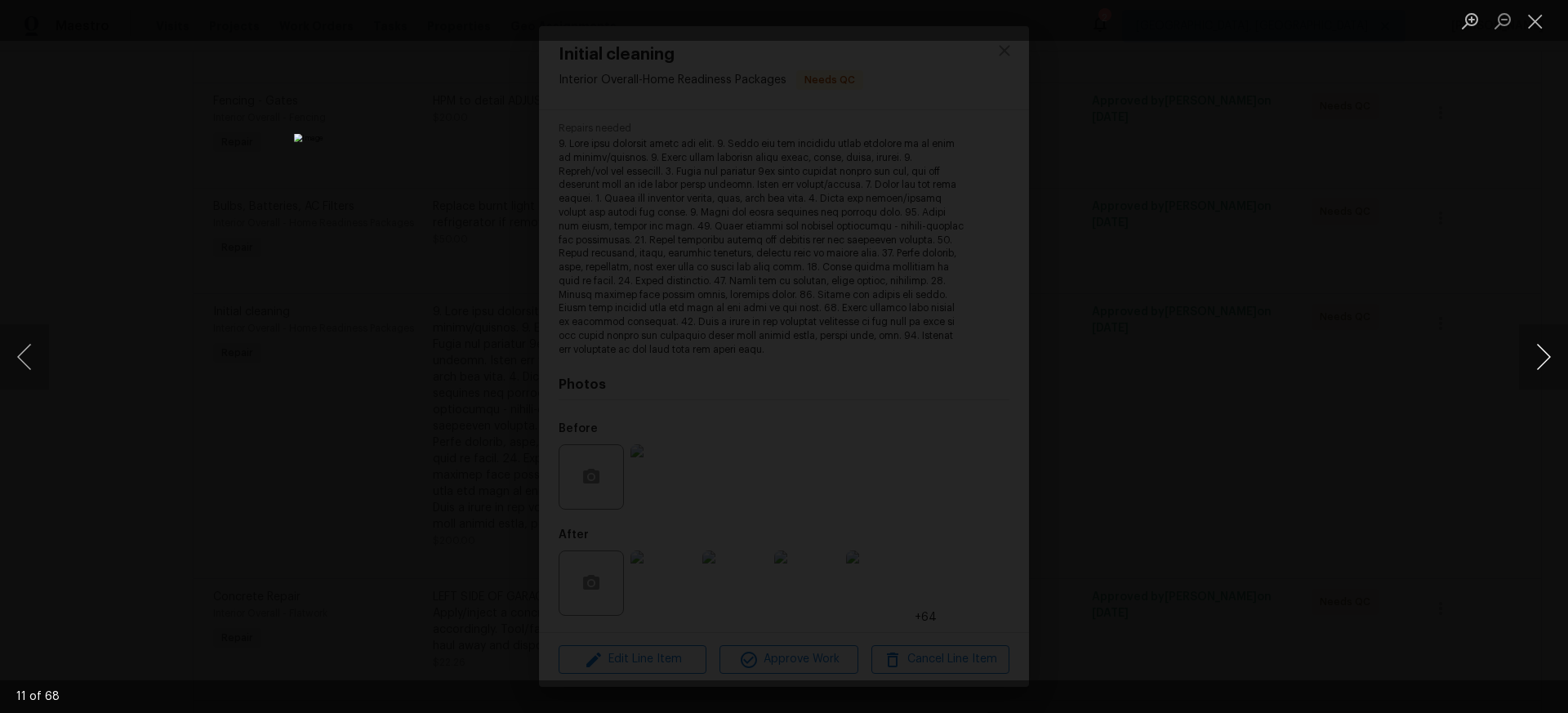
click at [1544, 358] on button "Next image" at bounding box center [1543, 356] width 49 height 65
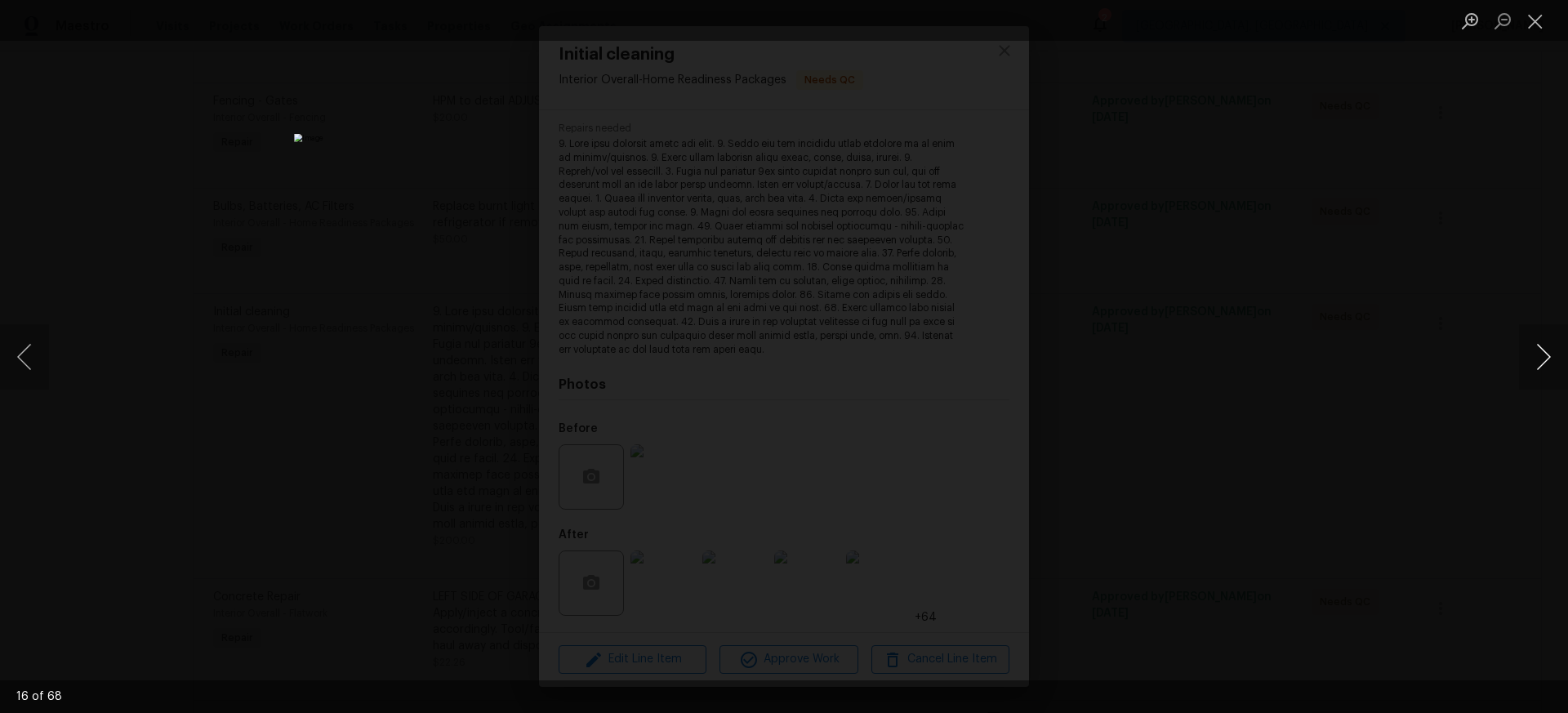
click at [1544, 358] on button "Next image" at bounding box center [1543, 356] width 49 height 65
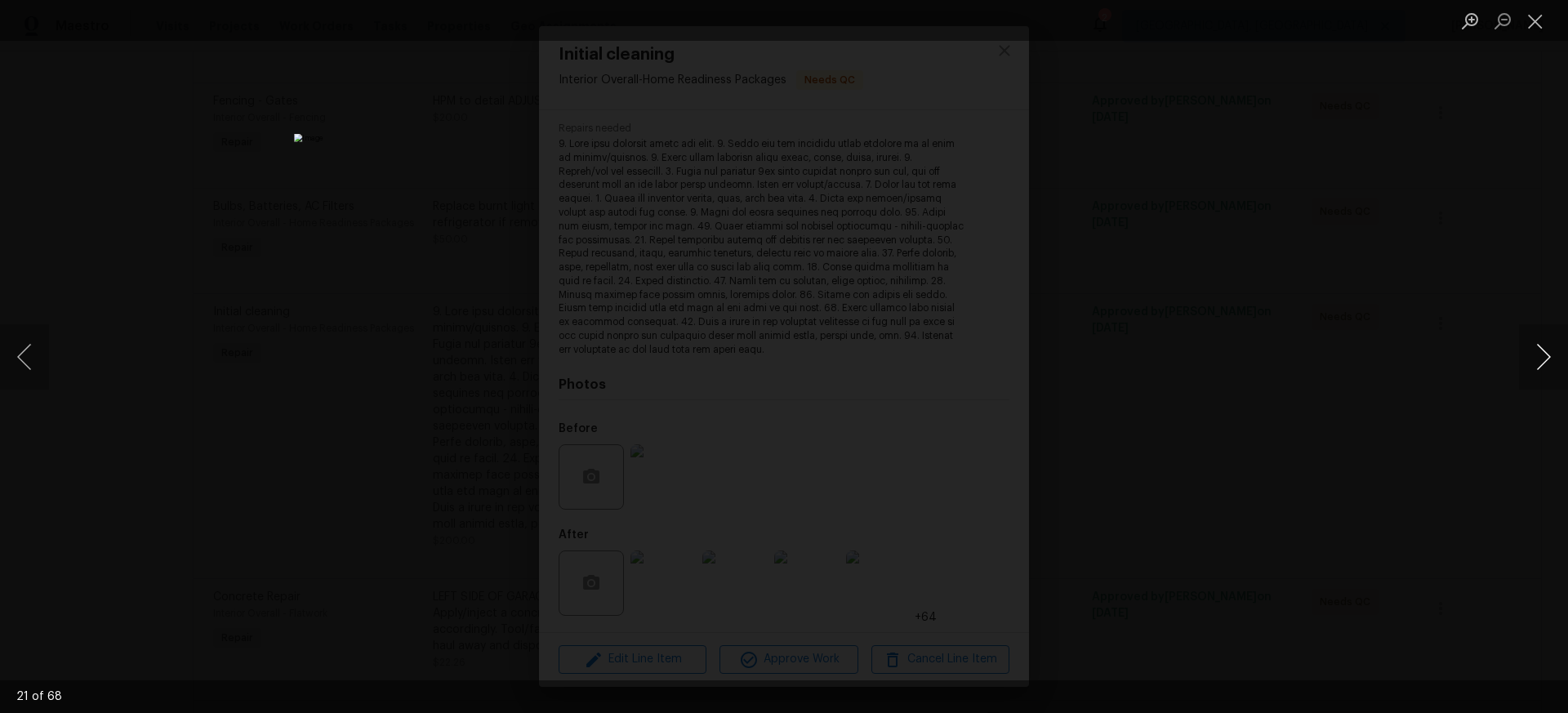
click at [1544, 358] on button "Next image" at bounding box center [1543, 356] width 49 height 65
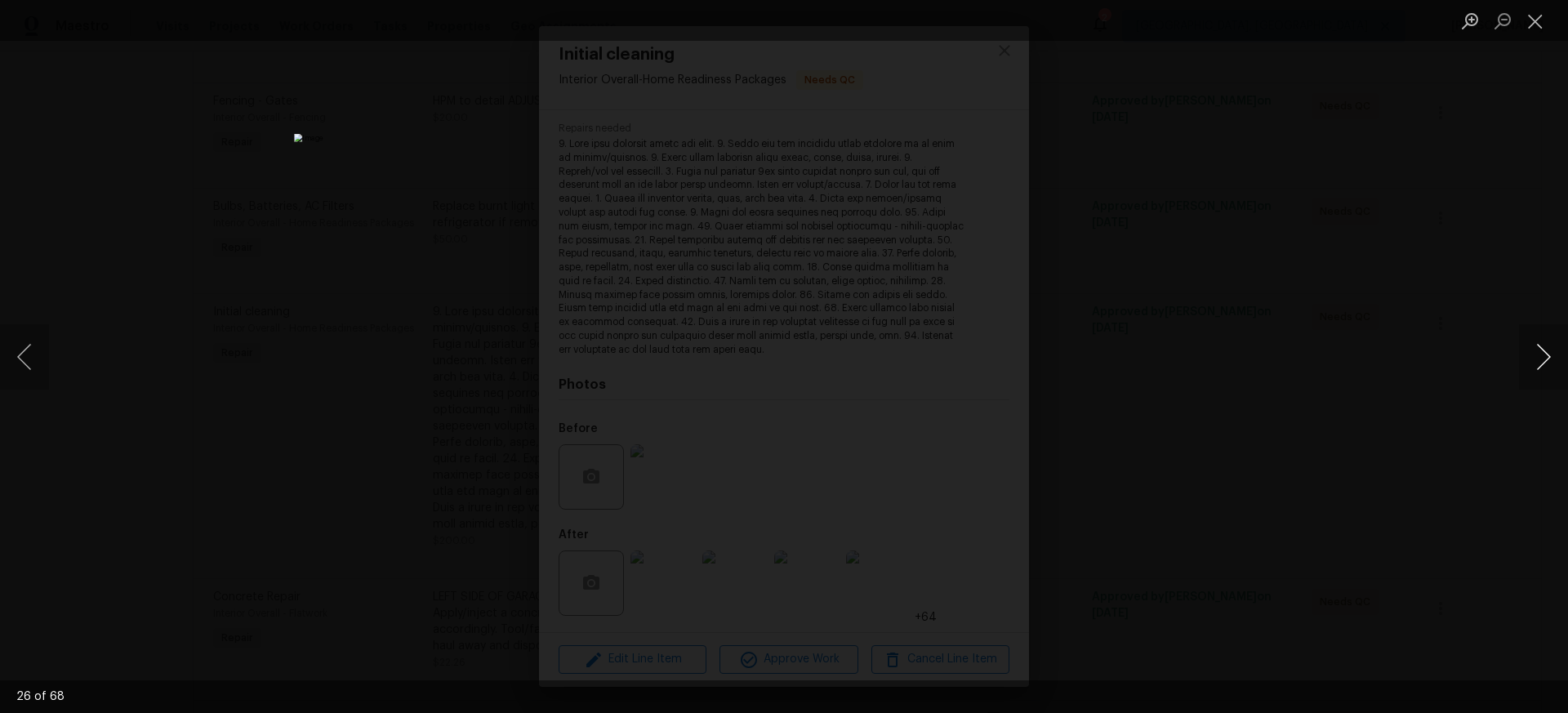
click at [1544, 358] on button "Next image" at bounding box center [1543, 356] width 49 height 65
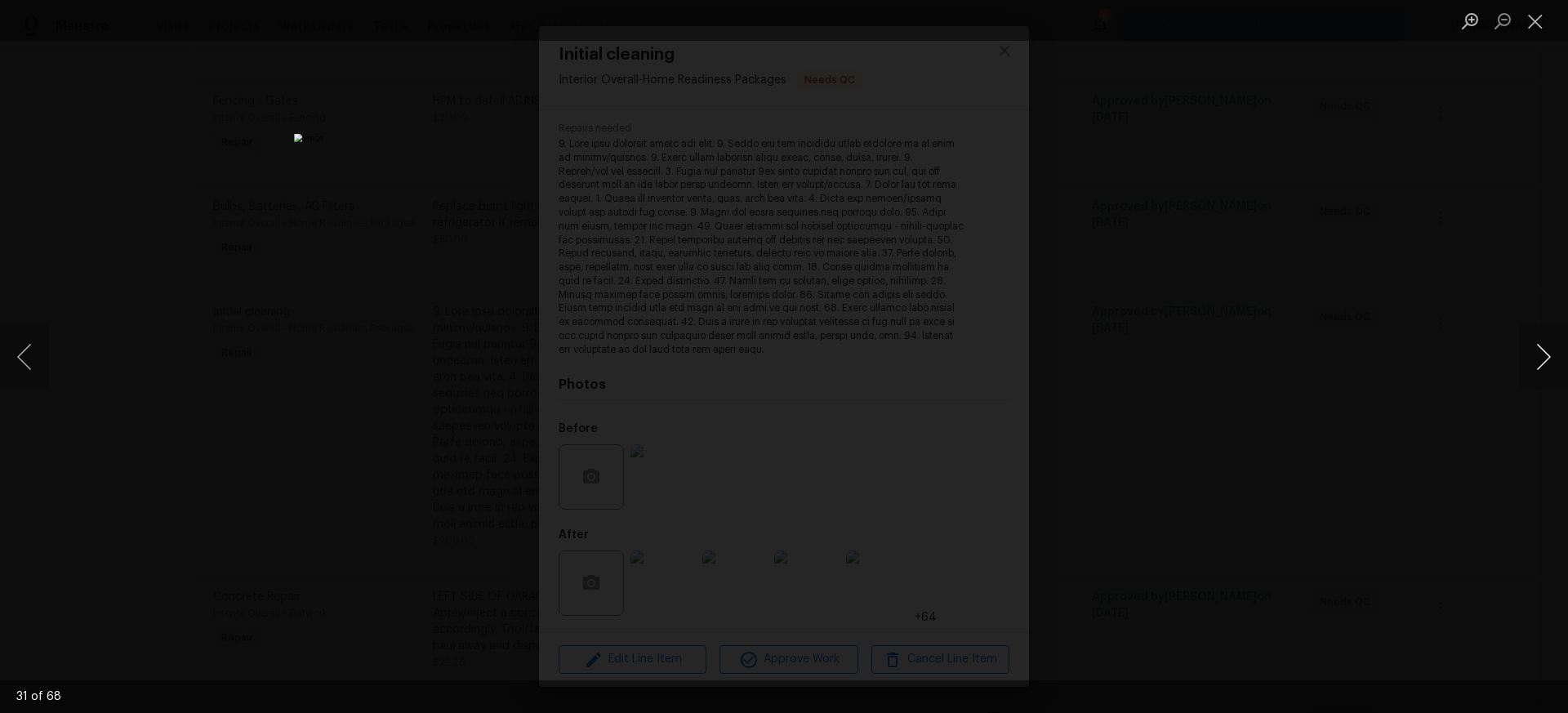
click at [1544, 358] on button "Next image" at bounding box center [1543, 356] width 49 height 65
click at [1535, 26] on button "Close lightbox" at bounding box center [1536, 21] width 33 height 29
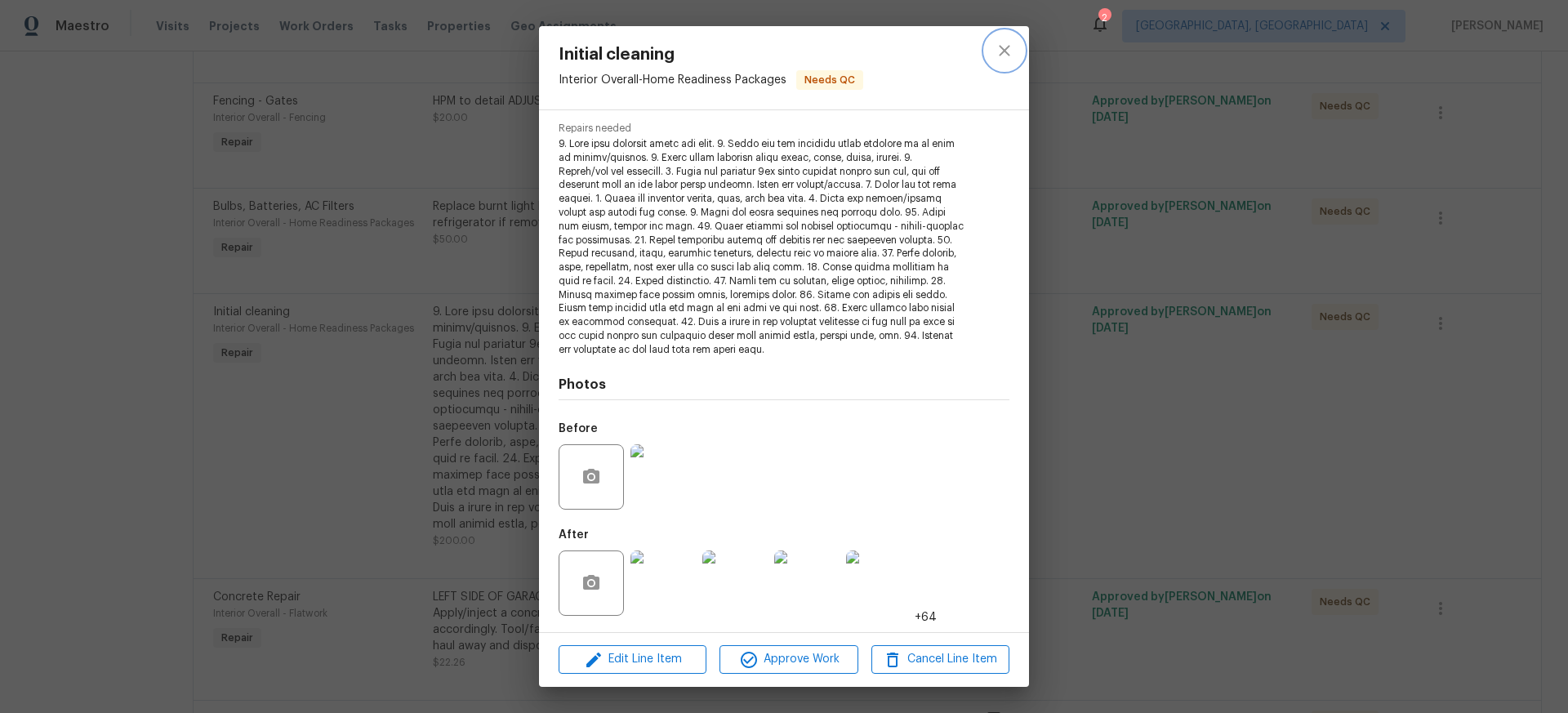
click at [1004, 50] on icon "close" at bounding box center [1004, 50] width 11 height 11
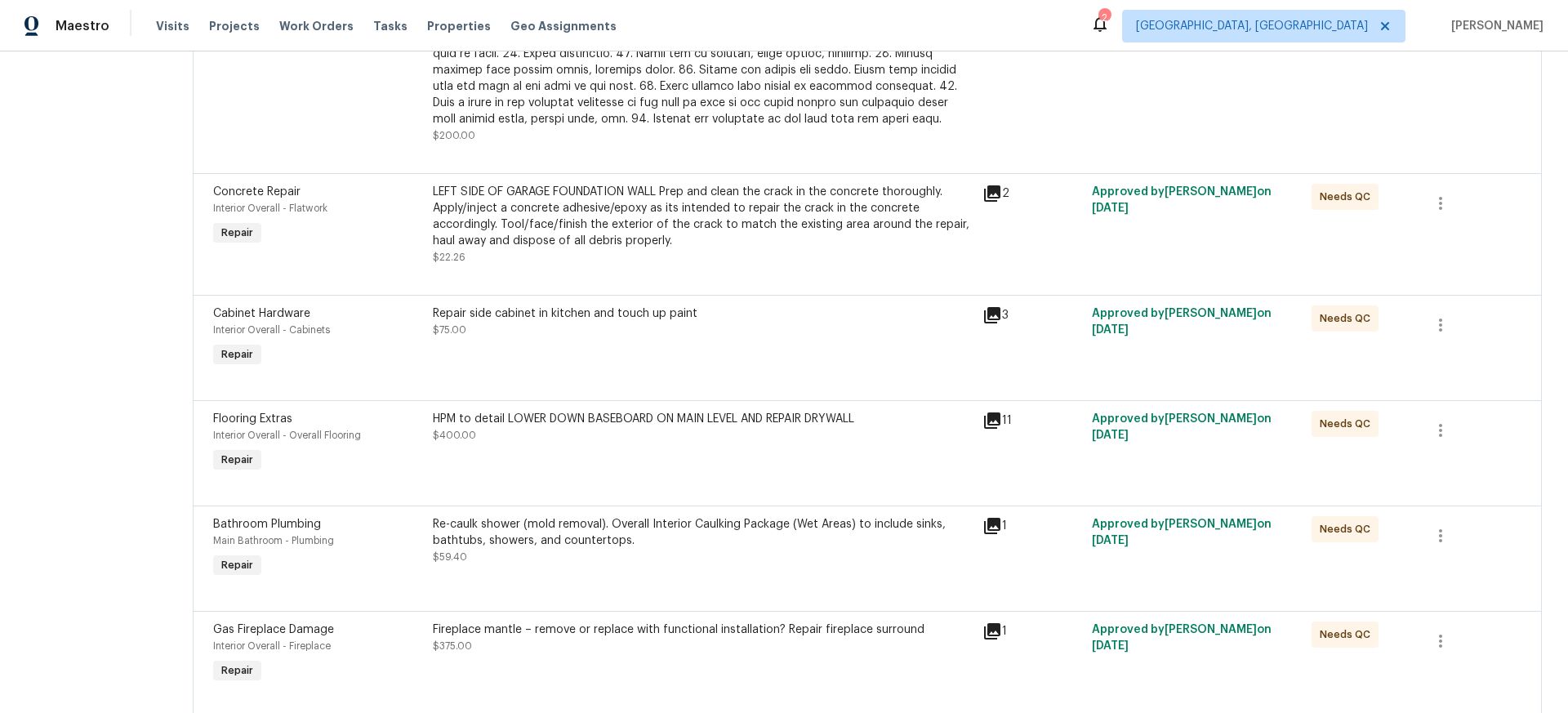
scroll to position [746, 0]
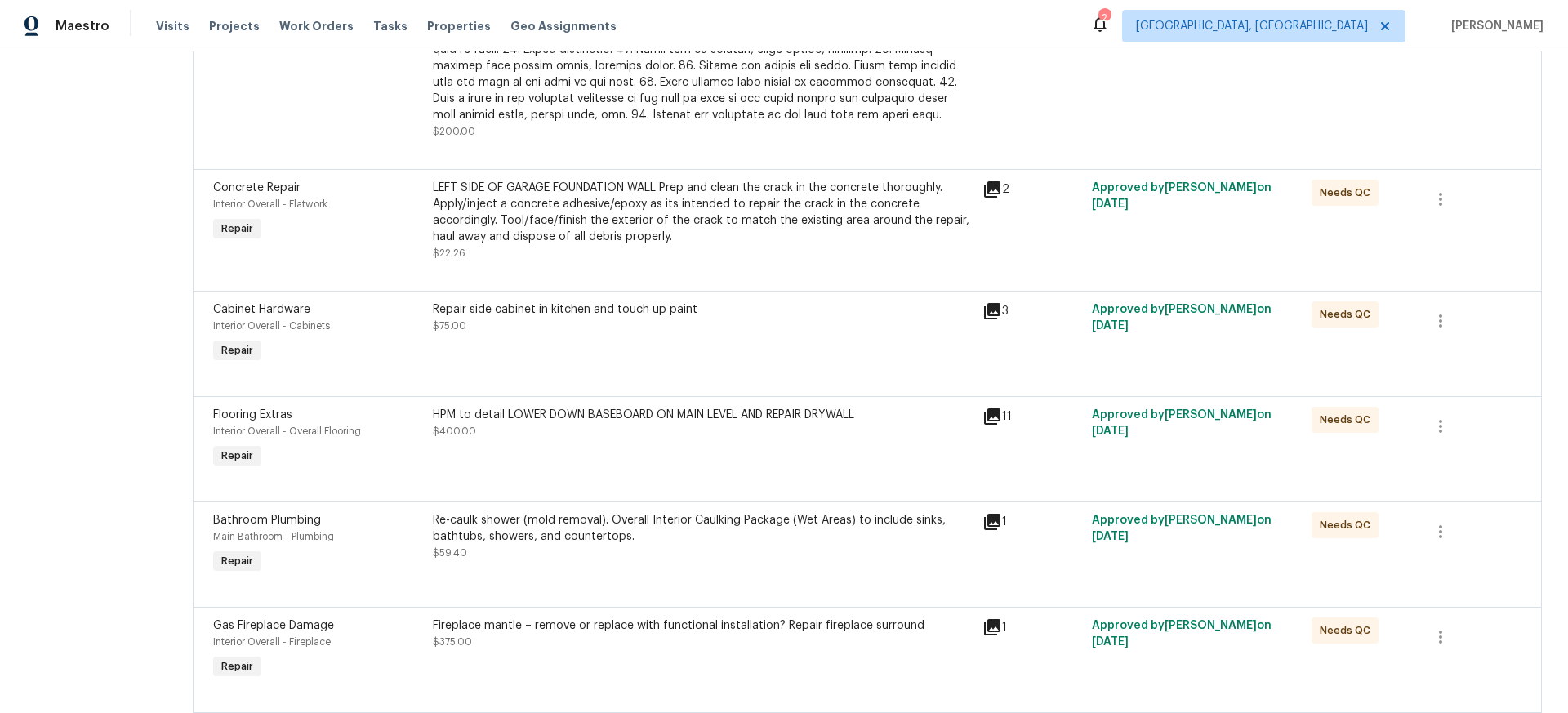
click at [1001, 319] on icon at bounding box center [992, 311] width 17 height 17
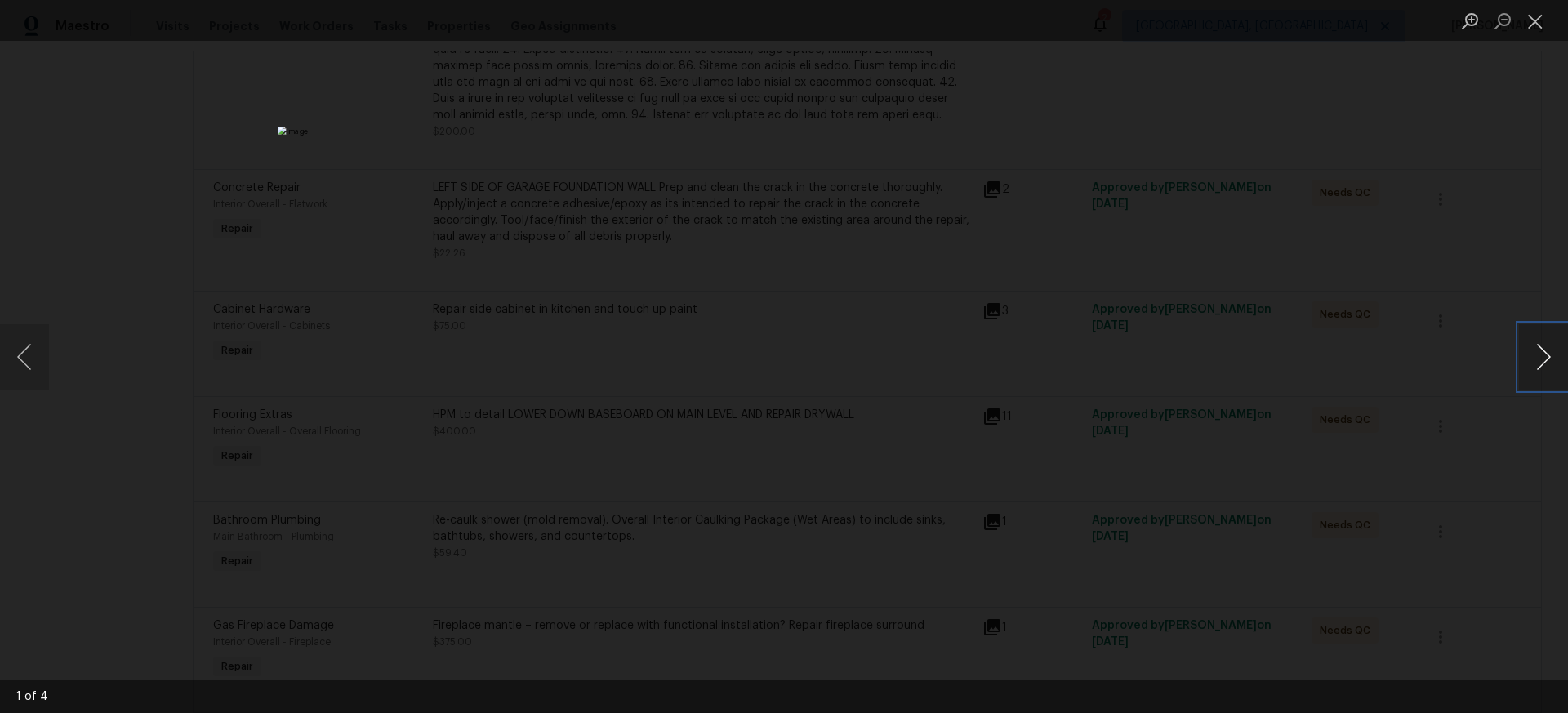
click at [1546, 357] on button "Next image" at bounding box center [1543, 356] width 49 height 65
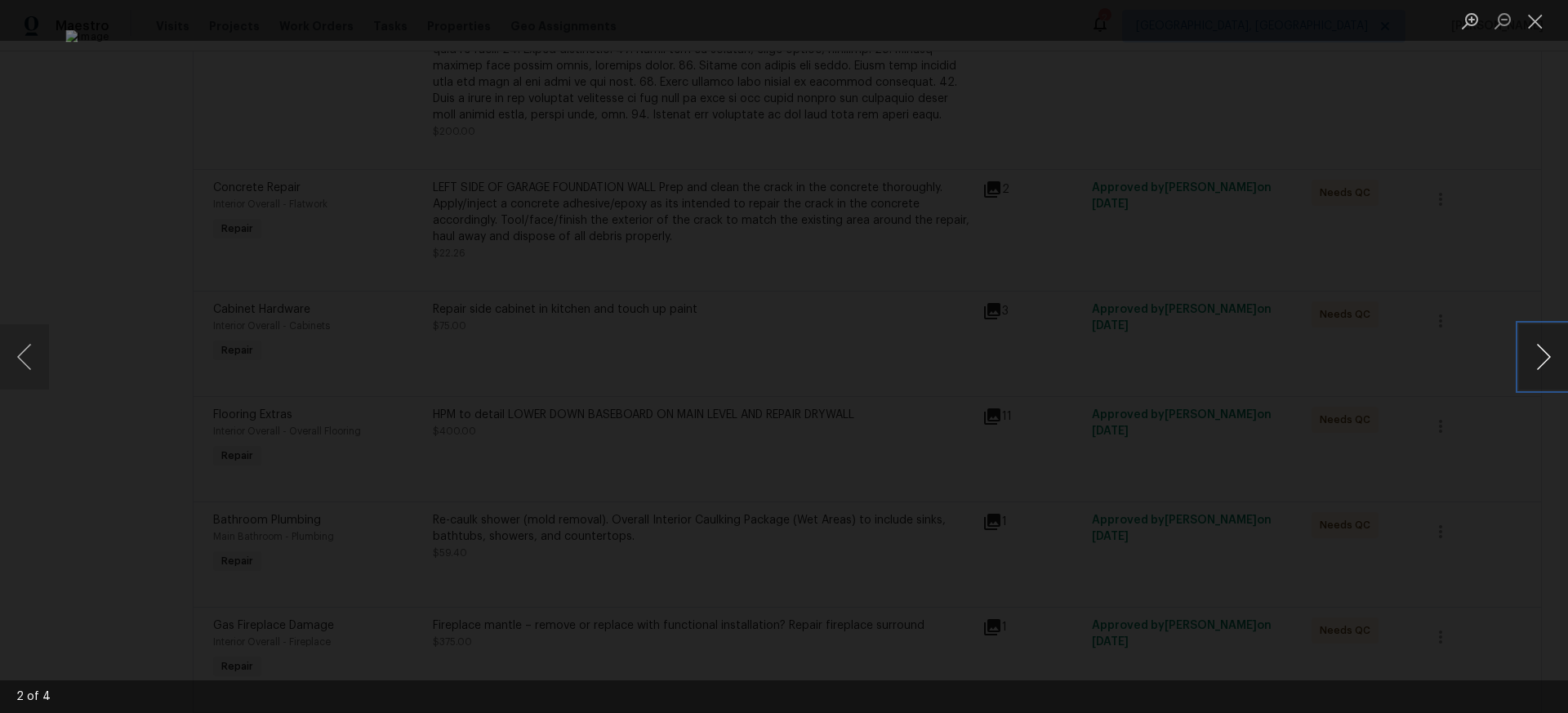
click at [1546, 357] on button "Next image" at bounding box center [1543, 356] width 49 height 65
click at [1531, 27] on button "Close lightbox" at bounding box center [1536, 21] width 33 height 29
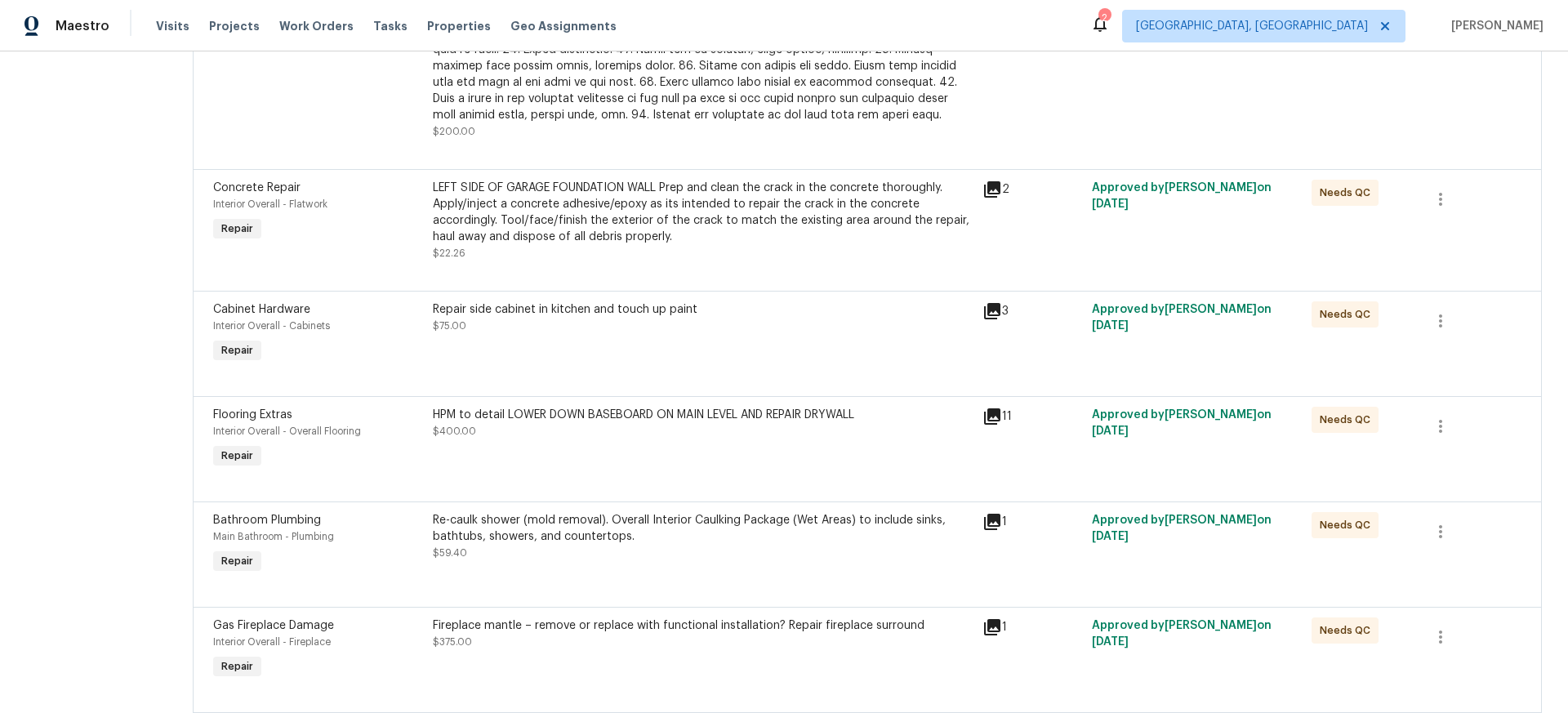
click at [692, 439] on div "HPM to detail LOWER DOWN BASEBOARD ON MAIN LEVEL AND REPAIR DRYWALL $400.00" at bounding box center [702, 423] width 540 height 33
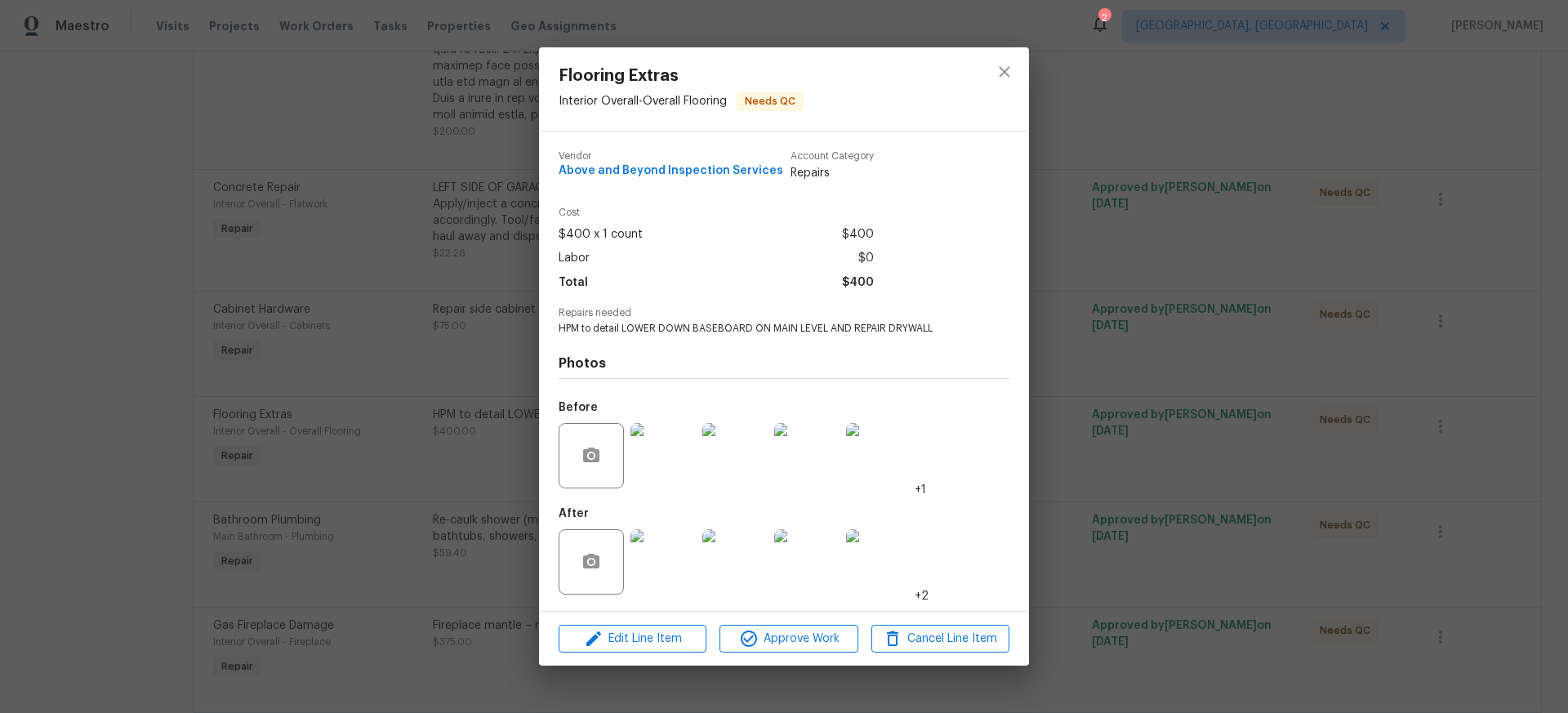
click at [672, 567] on img at bounding box center [662, 562] width 65 height 65
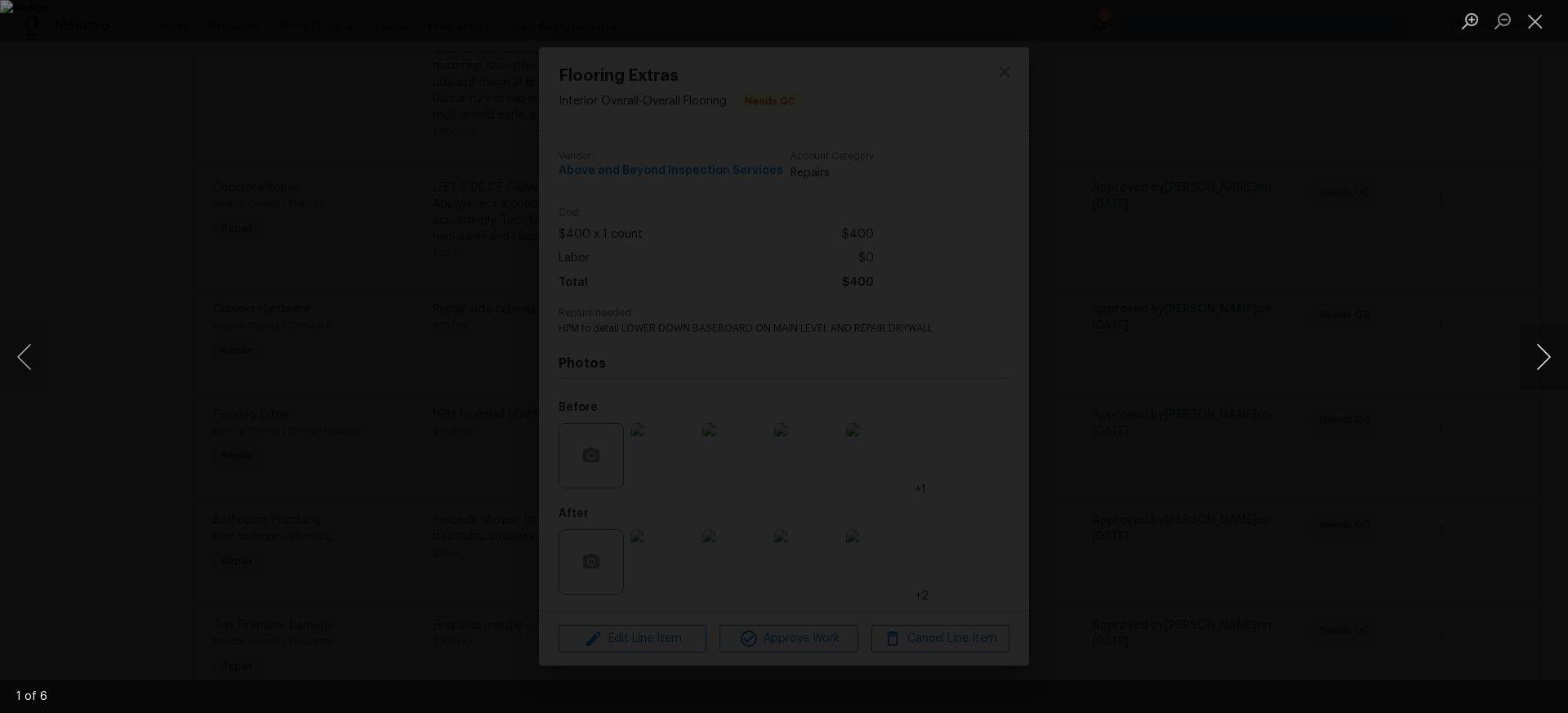
click at [1541, 356] on button "Next image" at bounding box center [1543, 356] width 49 height 65
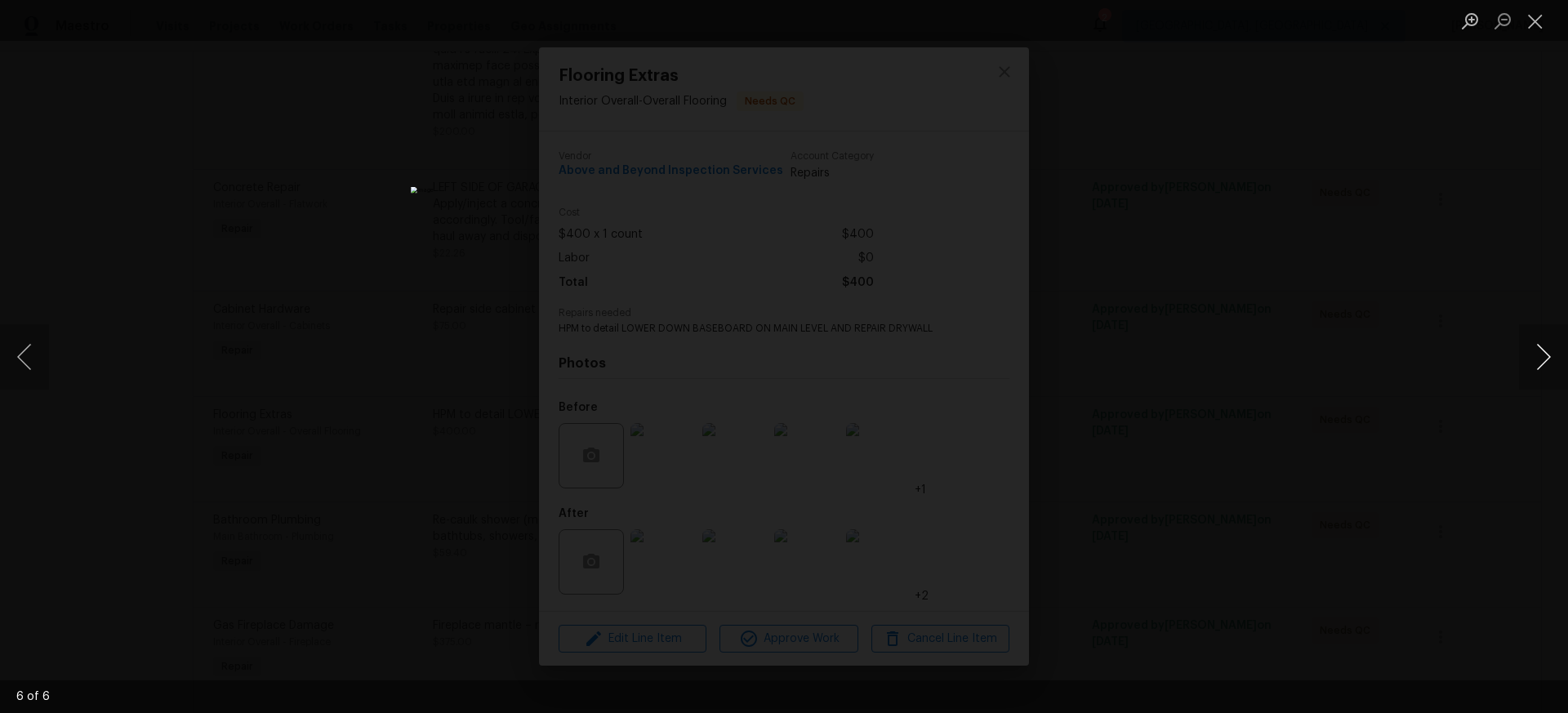
click at [1541, 356] on button "Next image" at bounding box center [1543, 356] width 49 height 65
click at [1533, 22] on button "Close lightbox" at bounding box center [1536, 21] width 33 height 29
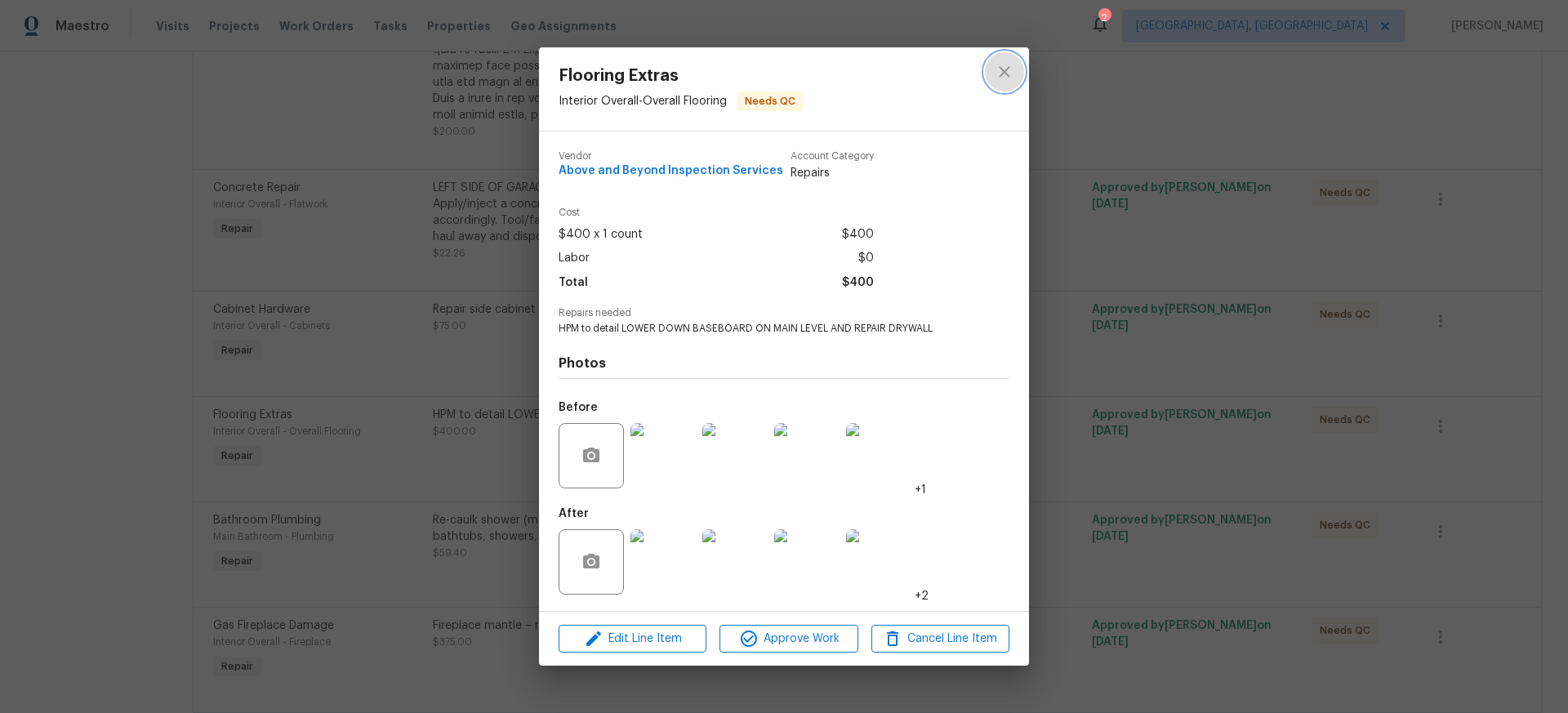
click at [1011, 70] on icon "close" at bounding box center [1005, 72] width 20 height 20
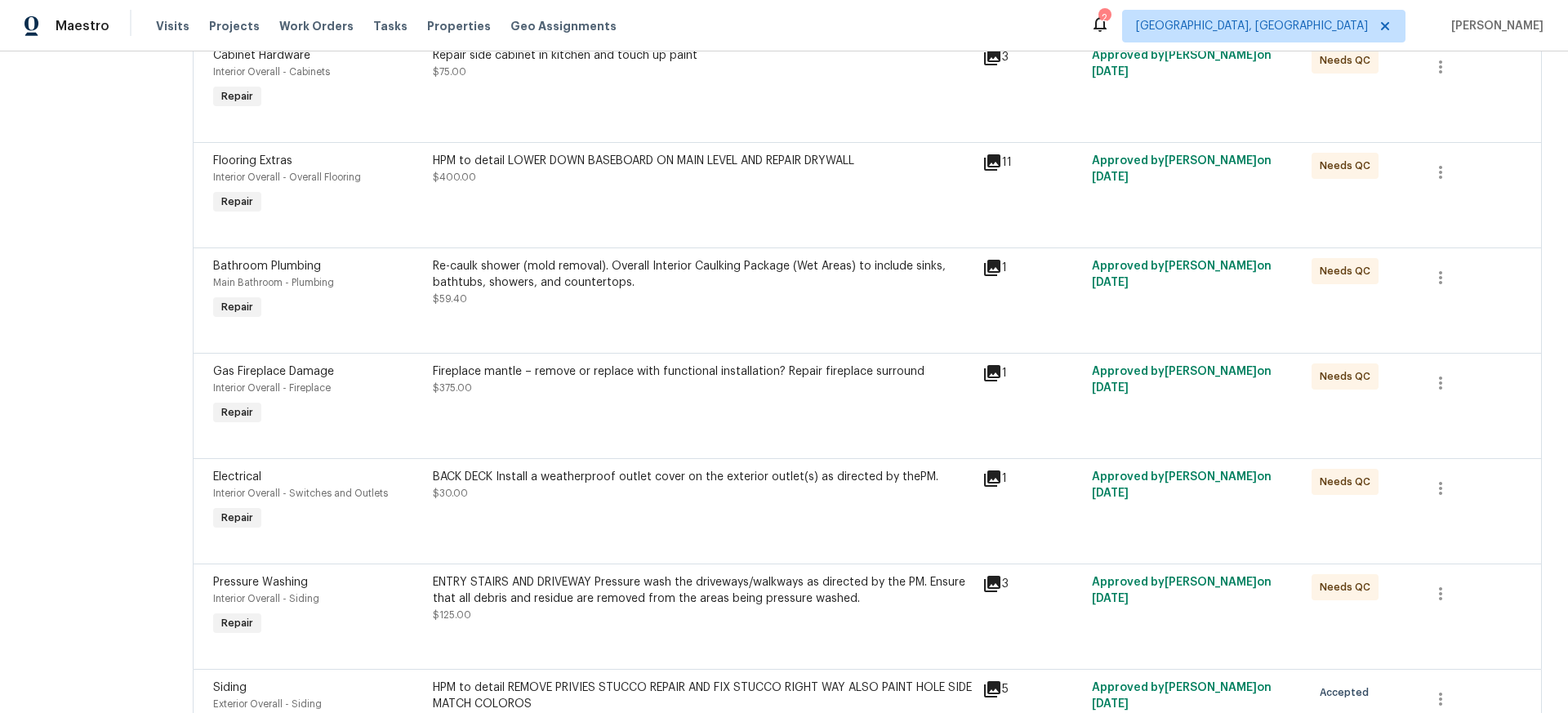
scroll to position [1003, 0]
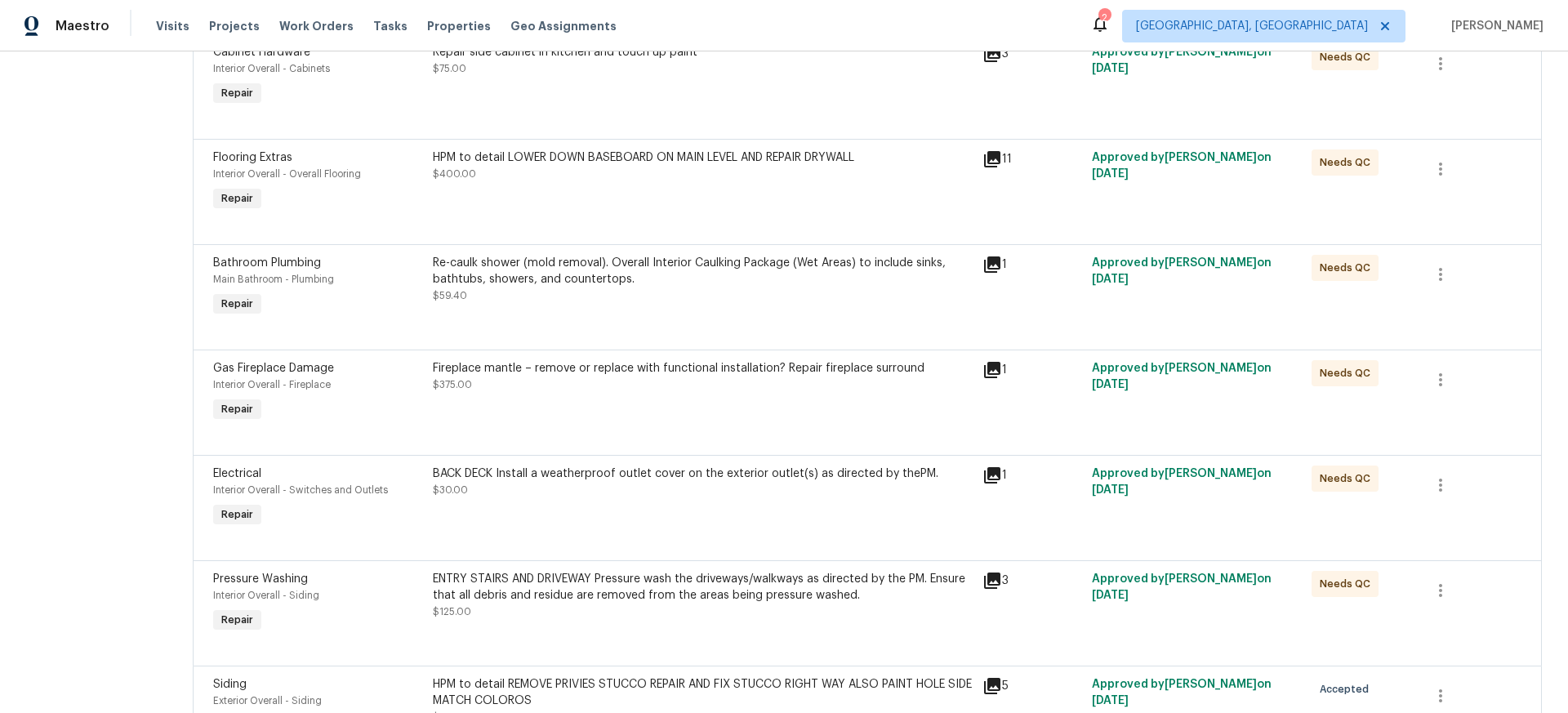
click at [1001, 273] on icon at bounding box center [992, 265] width 17 height 17
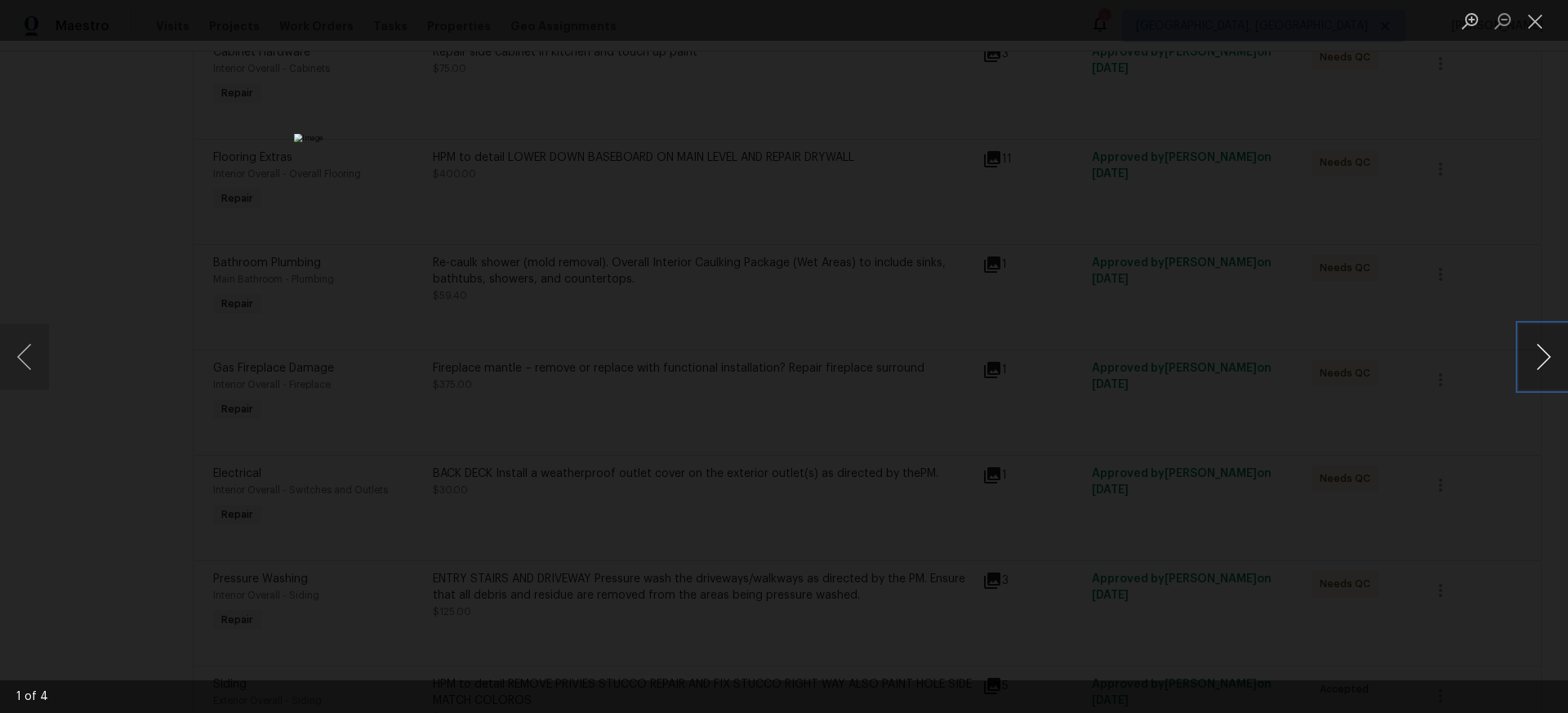
click at [1542, 356] on button "Next image" at bounding box center [1543, 356] width 49 height 65
click at [1537, 25] on button "Close lightbox" at bounding box center [1536, 21] width 33 height 29
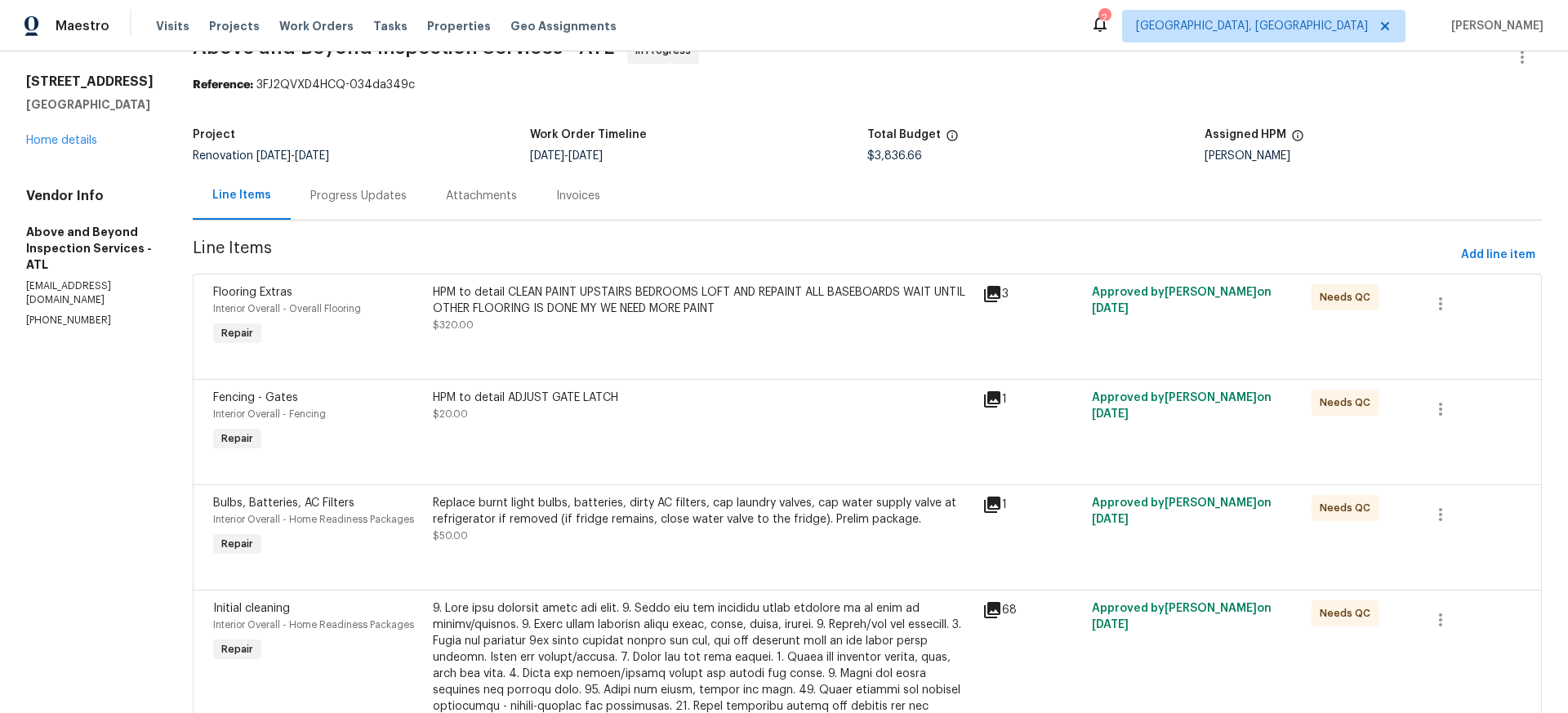
scroll to position [39, 0]
click at [1001, 400] on icon at bounding box center [992, 400] width 17 height 17
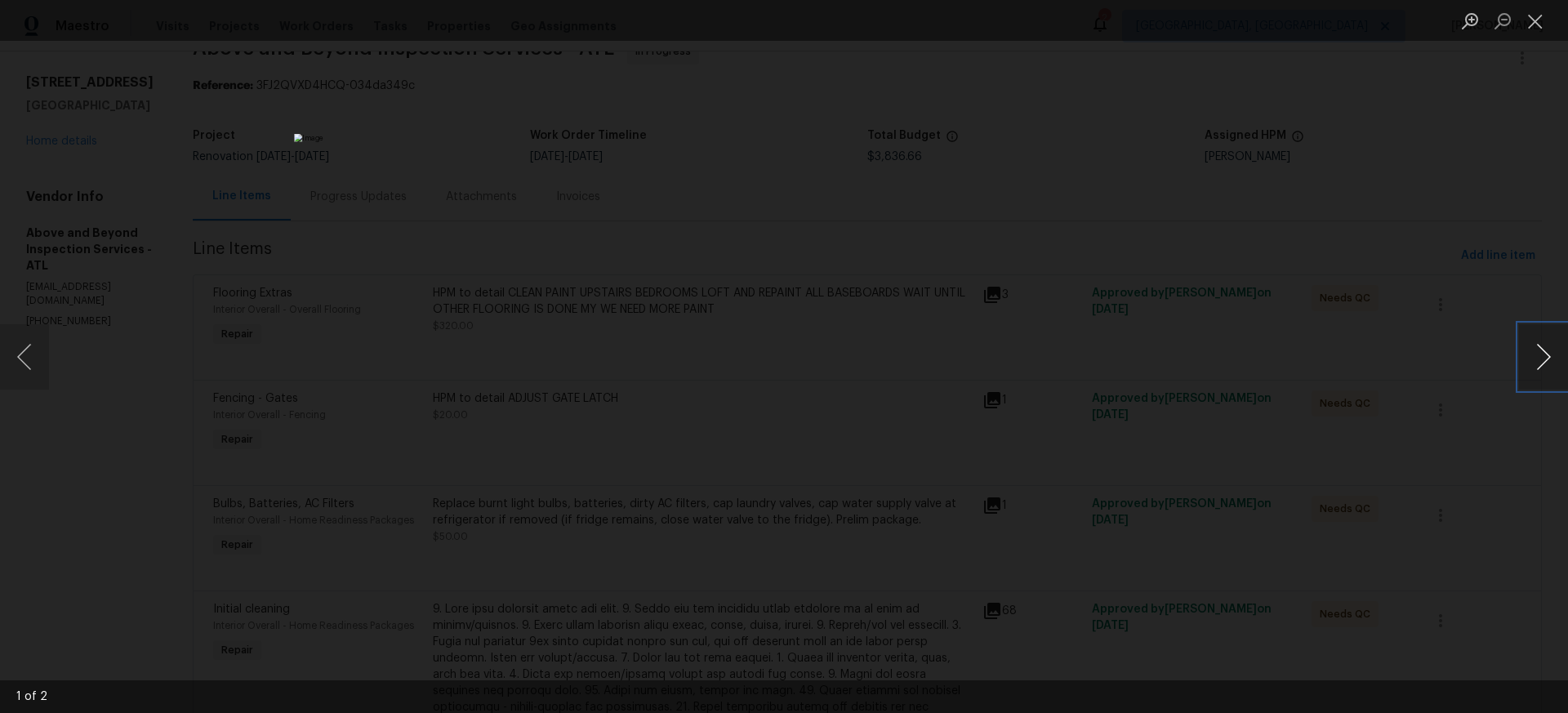
click at [1550, 356] on button "Next image" at bounding box center [1543, 356] width 49 height 65
click at [1533, 21] on button "Close lightbox" at bounding box center [1536, 21] width 33 height 29
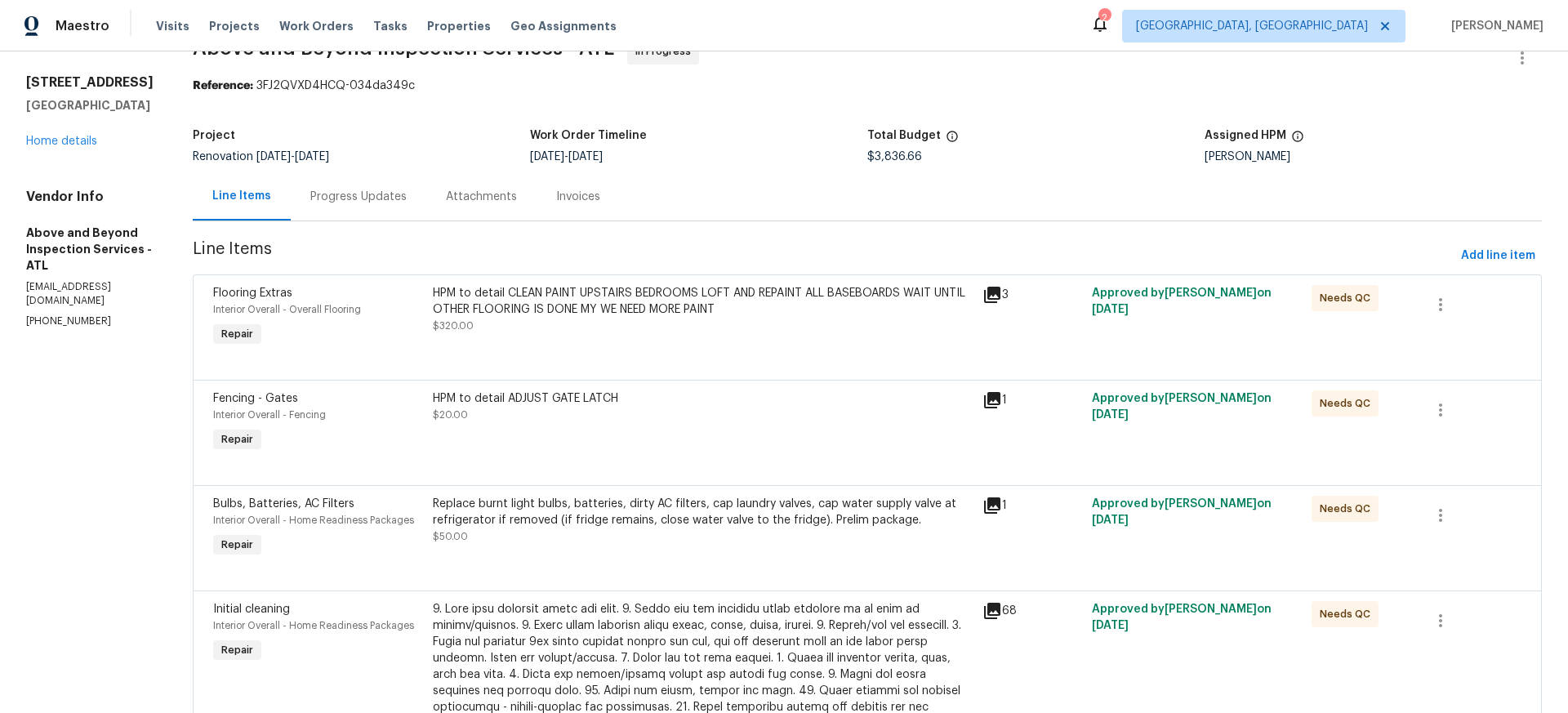
scroll to position [0, 0]
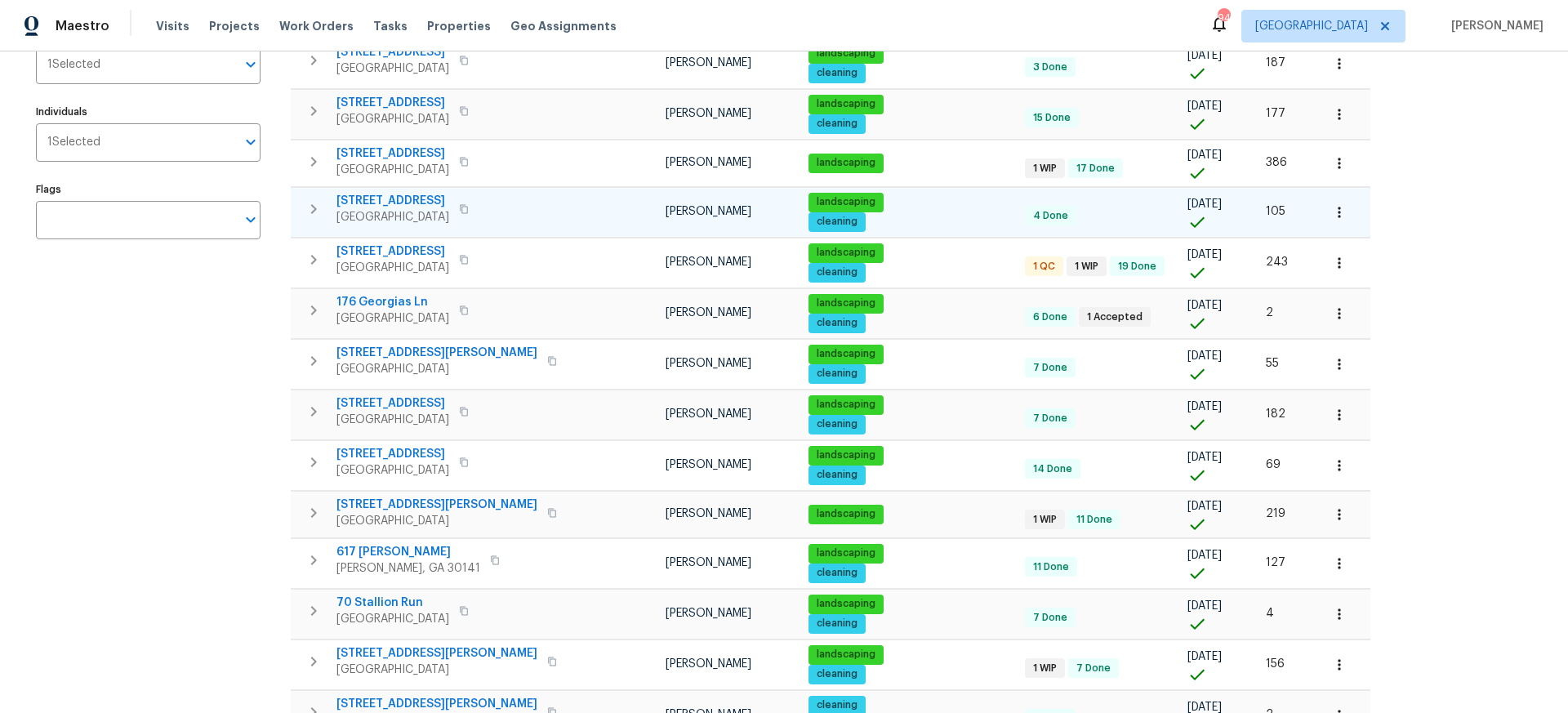
scroll to position [207, 0]
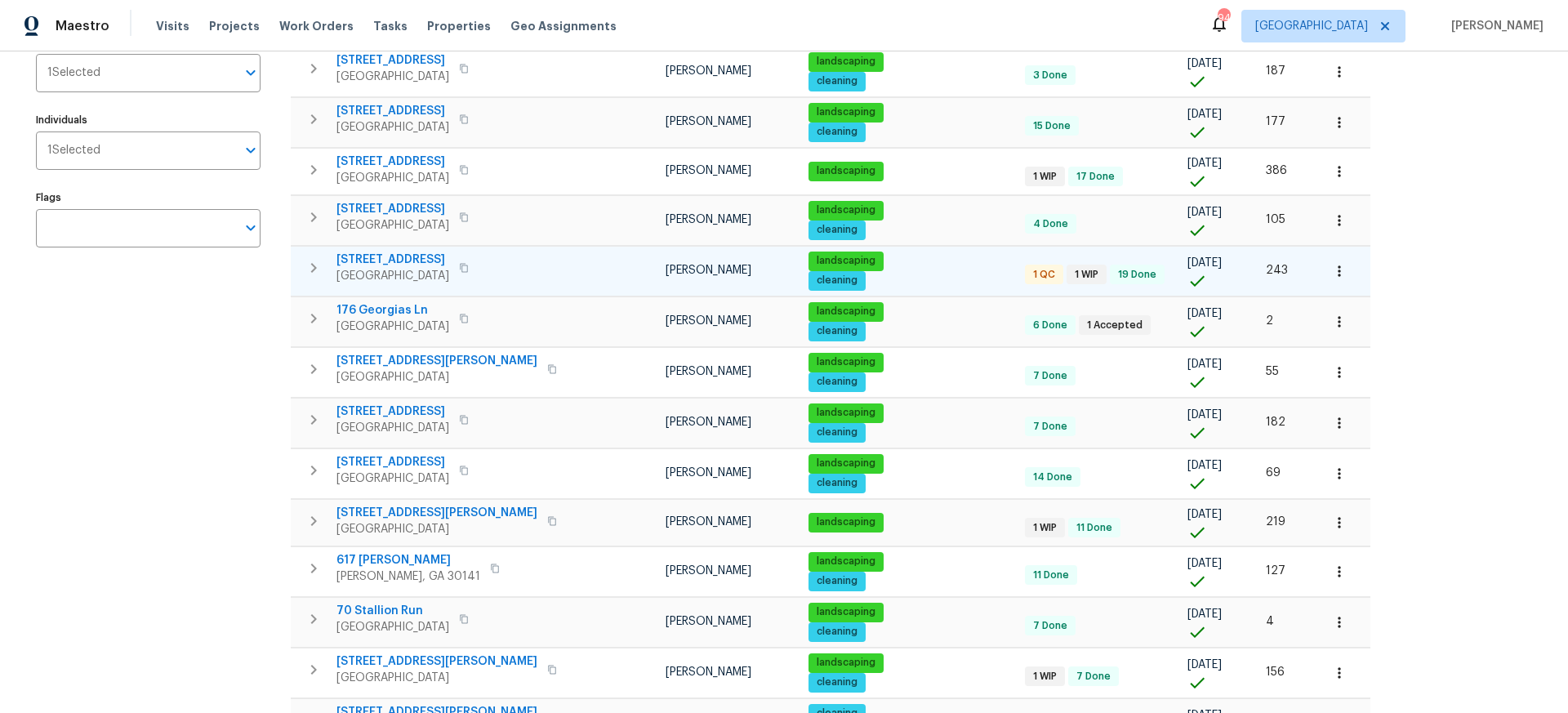
click at [392, 257] on span "[STREET_ADDRESS]" at bounding box center [393, 260] width 112 height 17
click at [417, 258] on span "[STREET_ADDRESS]" at bounding box center [393, 260] width 112 height 17
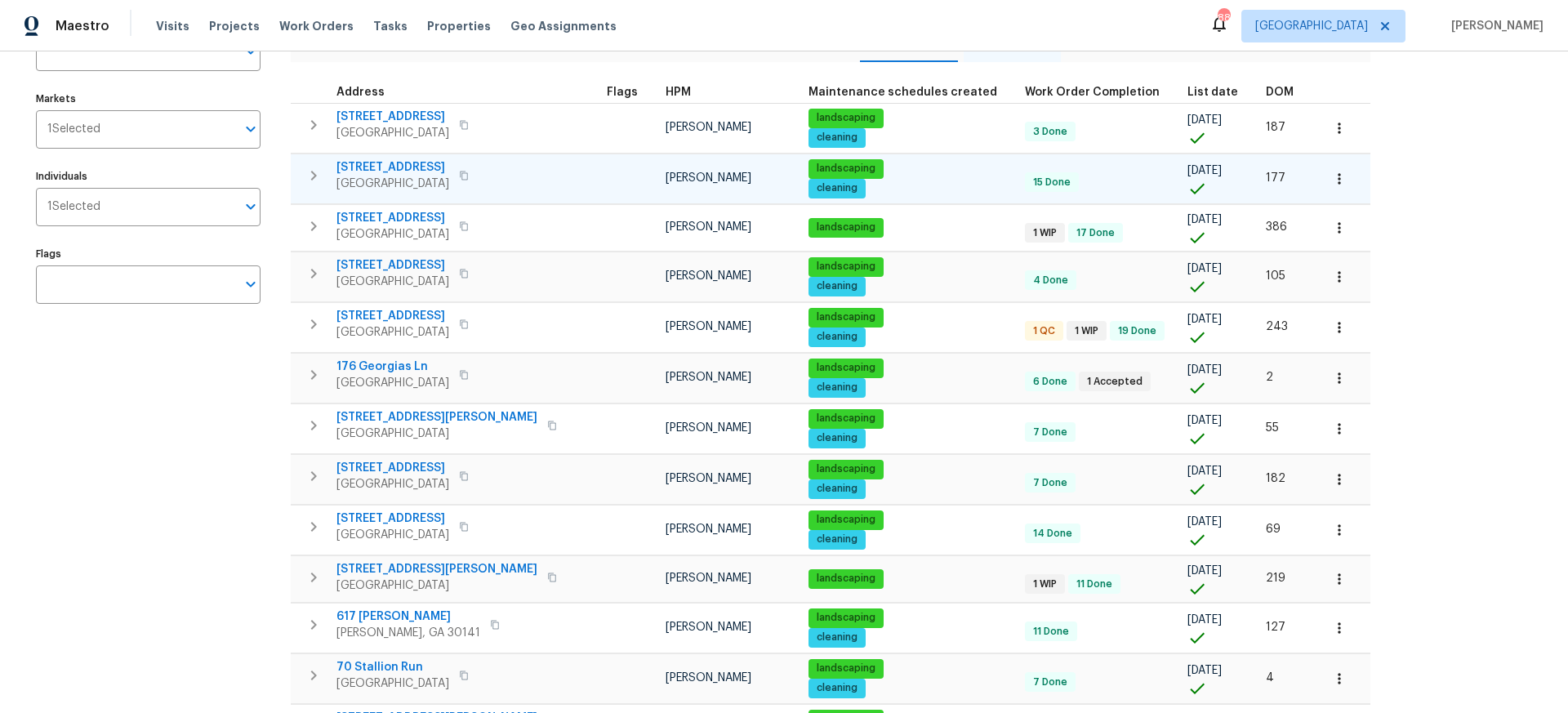
scroll to position [0, 0]
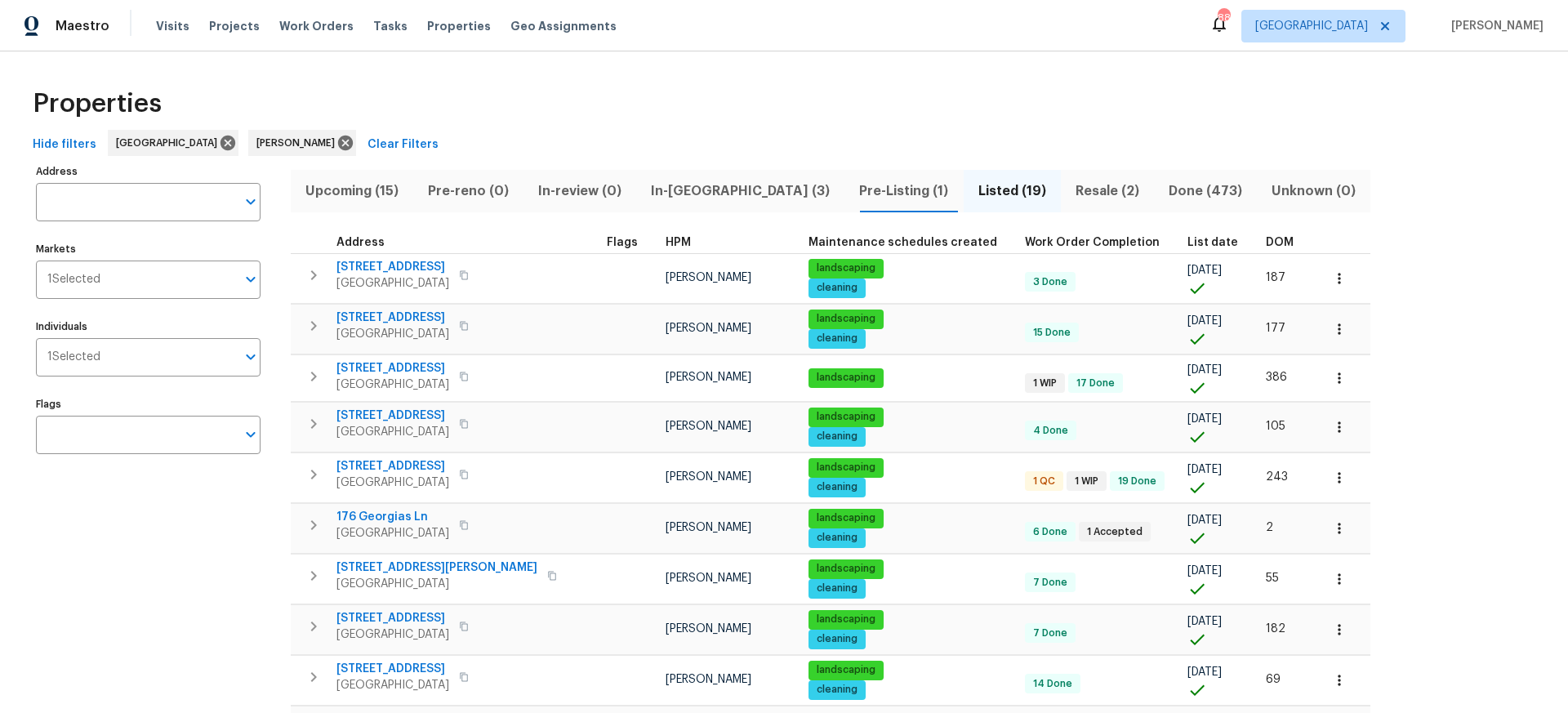
click at [341, 189] on span "Upcoming (15)" at bounding box center [351, 191] width 103 height 23
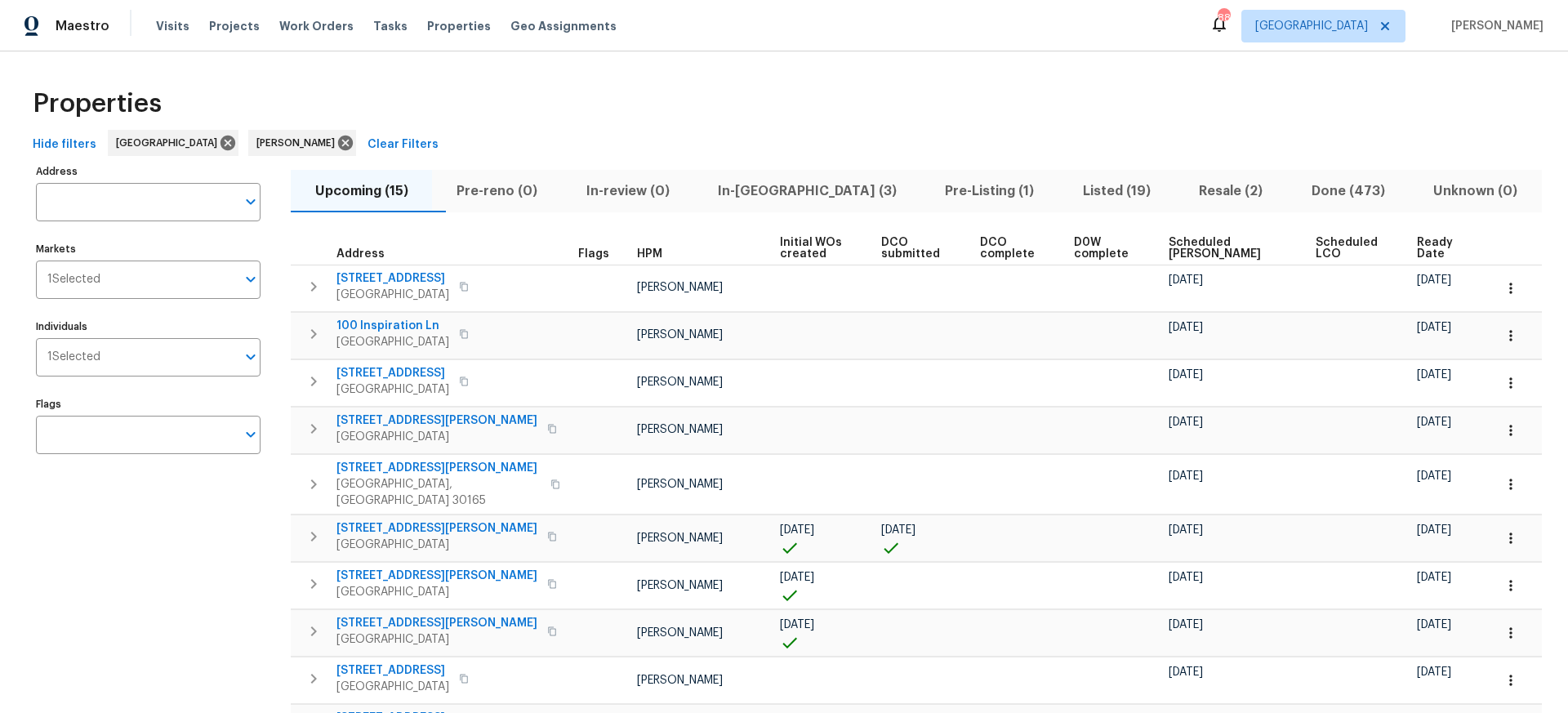
click at [1417, 249] on span "Ready Date" at bounding box center [1441, 248] width 48 height 23
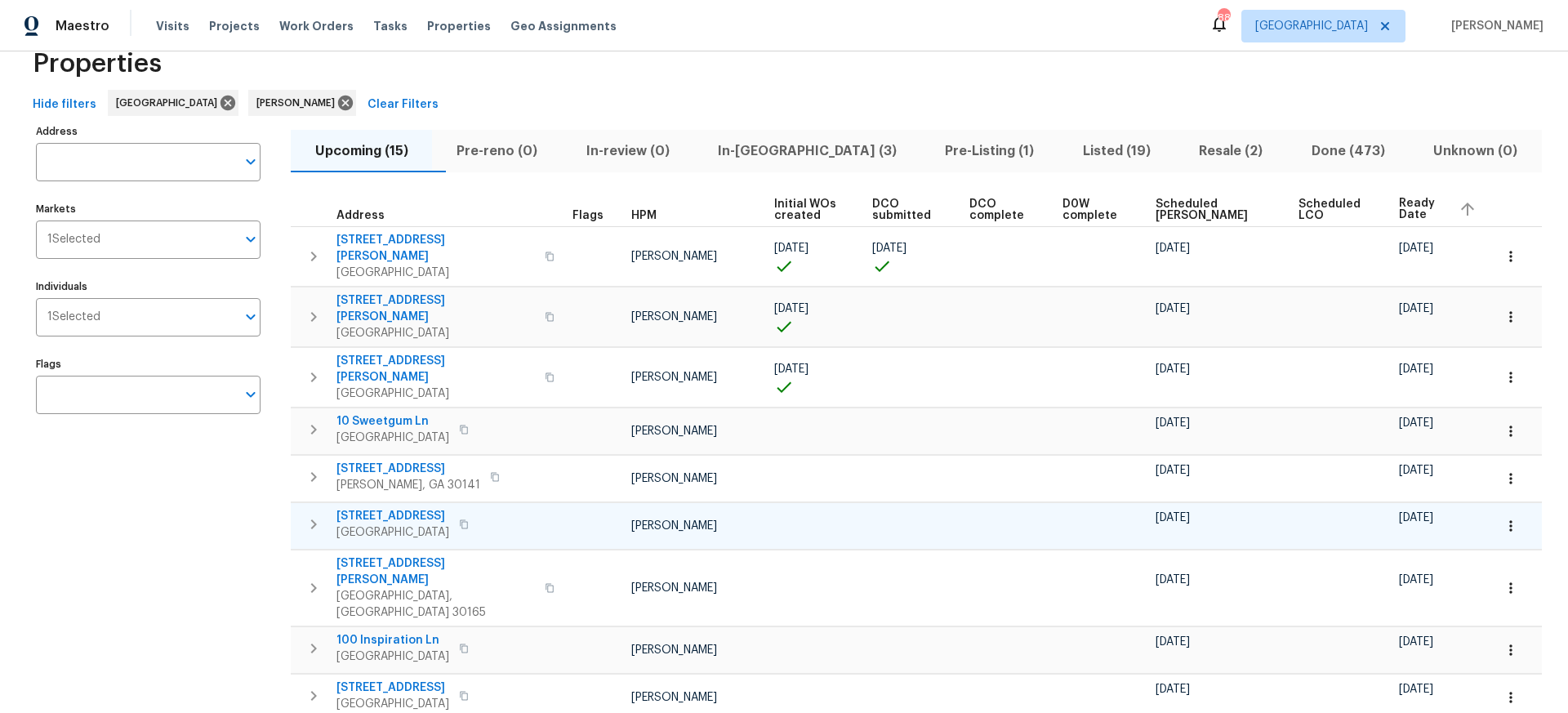
scroll to position [39, 0]
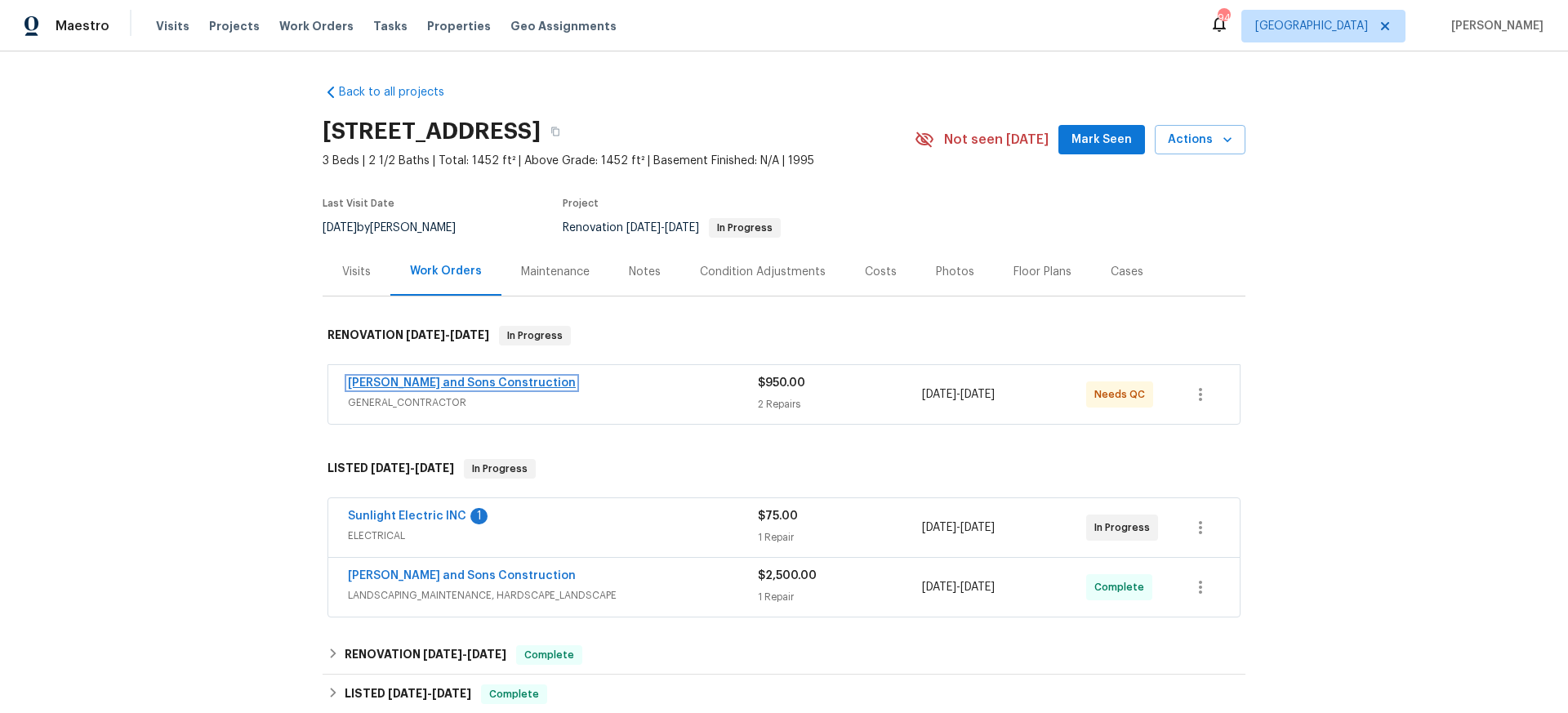
click at [429, 383] on link "[PERSON_NAME] and Sons Construction" at bounding box center [462, 383] width 228 height 12
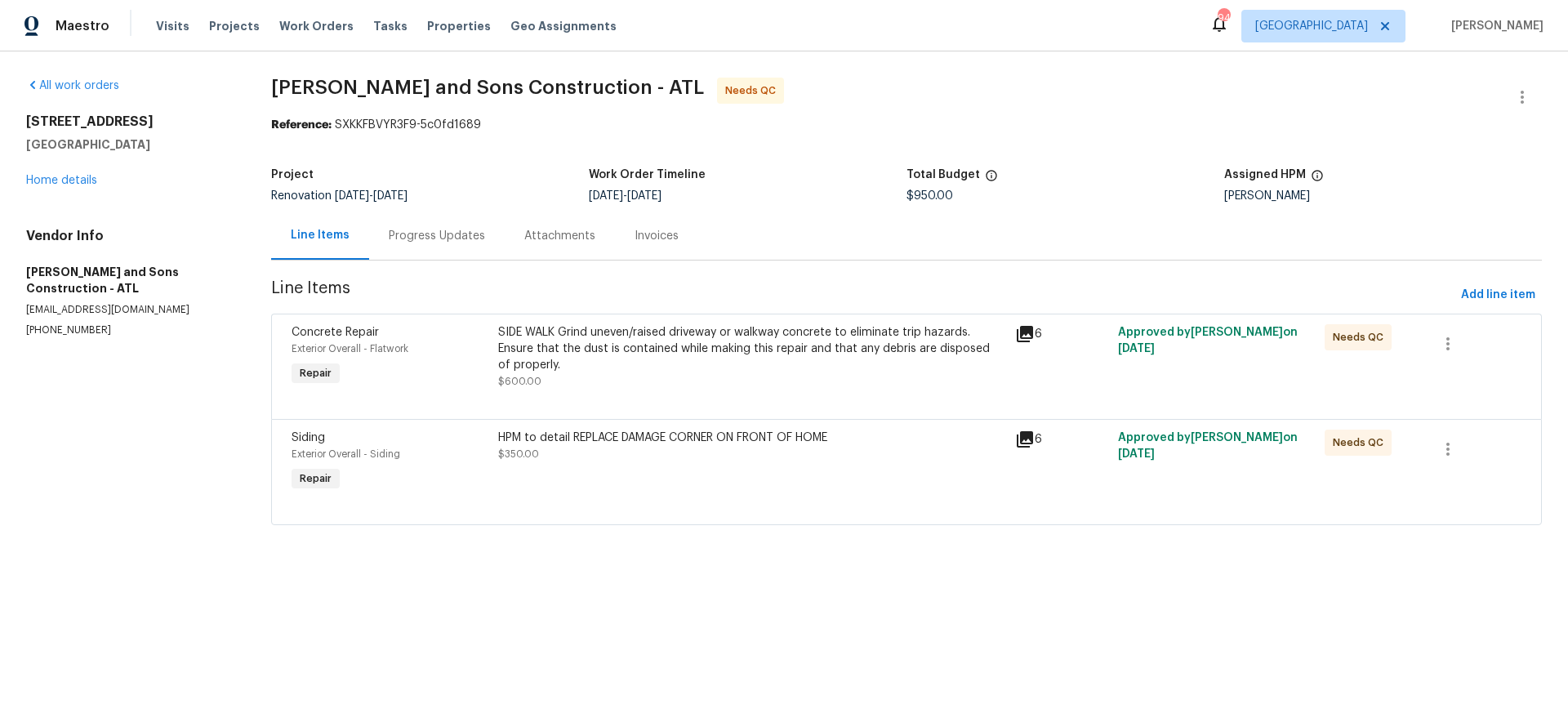
click at [1029, 334] on icon at bounding box center [1025, 334] width 20 height 20
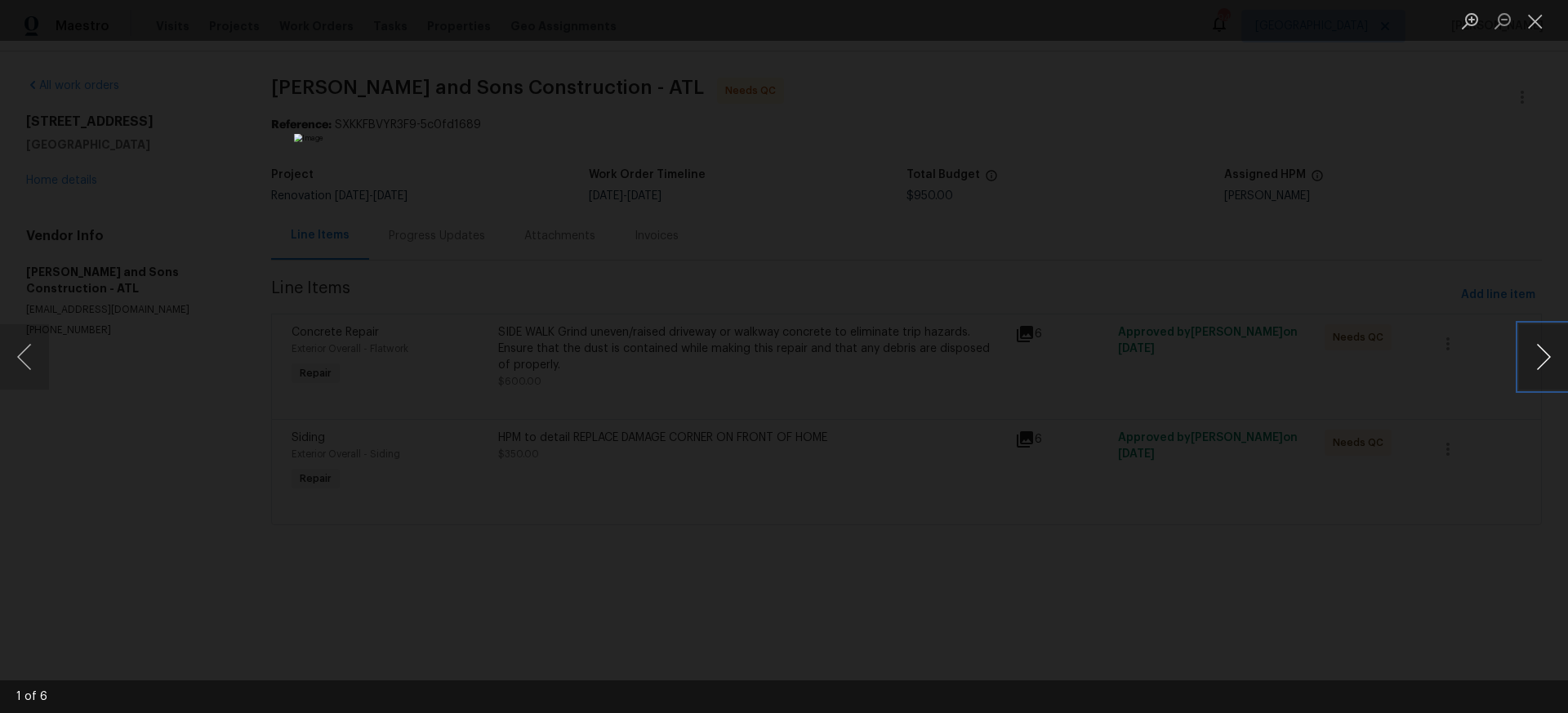
click at [1545, 359] on button "Next image" at bounding box center [1543, 356] width 49 height 65
click at [1536, 22] on button "Close lightbox" at bounding box center [1536, 21] width 33 height 29
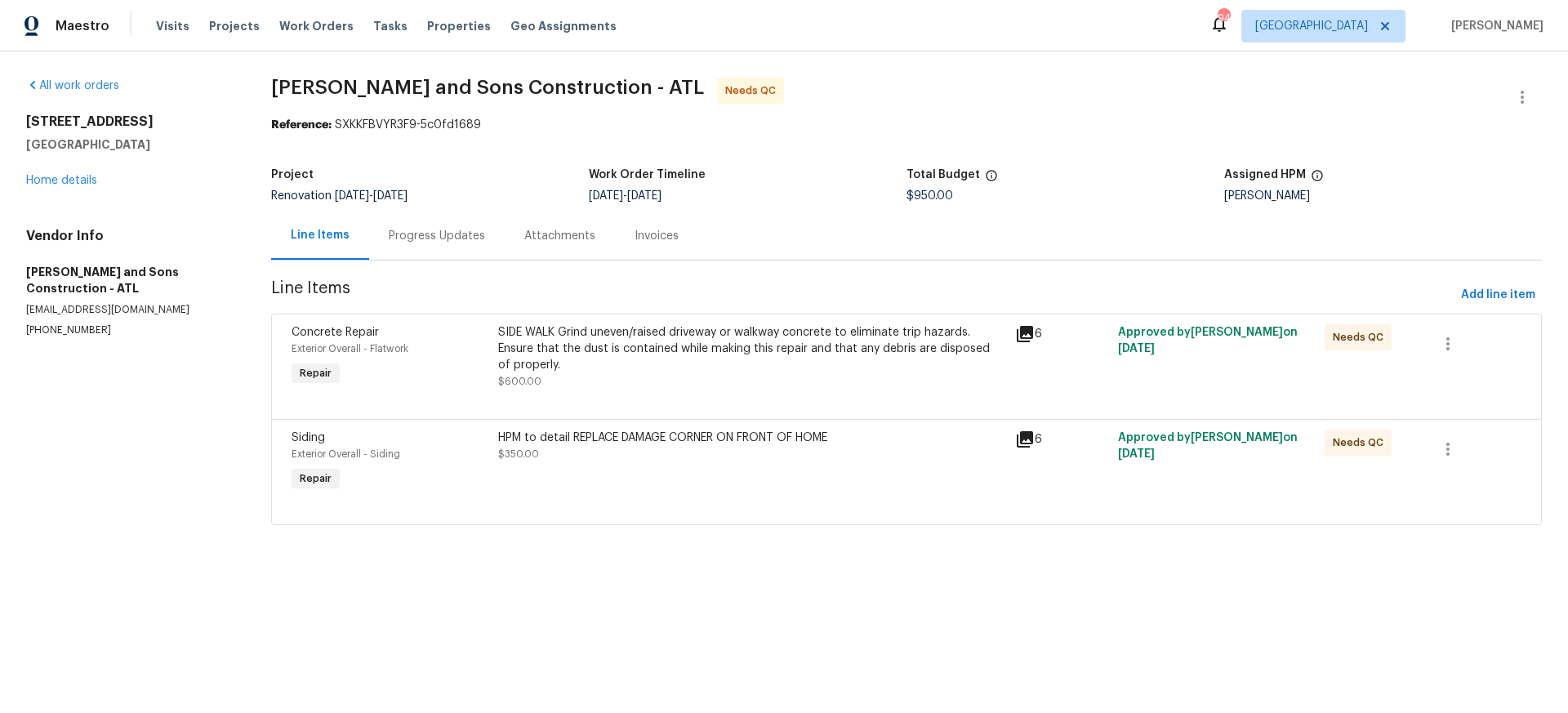
click at [654, 446] on div "HPM to detail REPLACE DAMAGE CORNER ON FRONT OF HOME" at bounding box center [751, 438] width 506 height 17
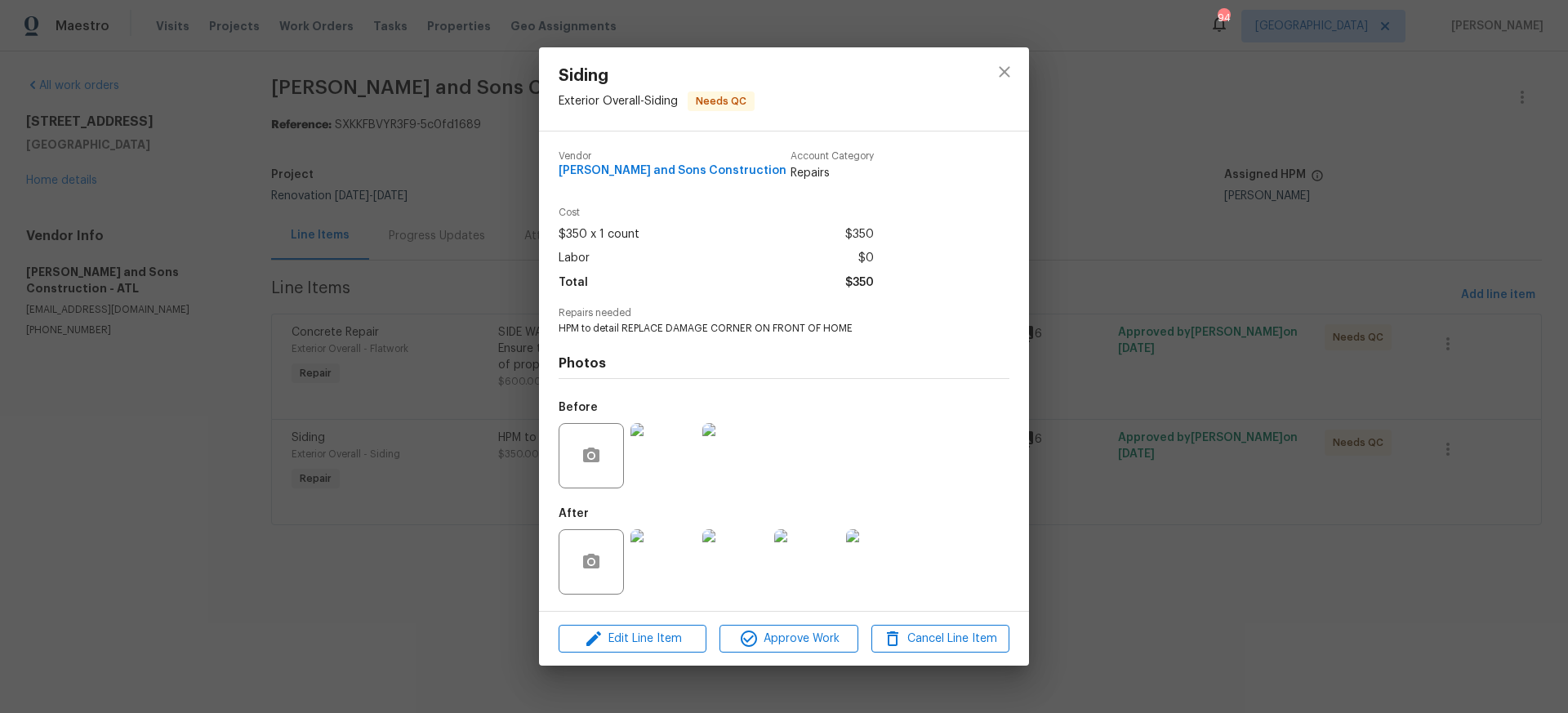
click at [676, 571] on img at bounding box center [662, 562] width 65 height 65
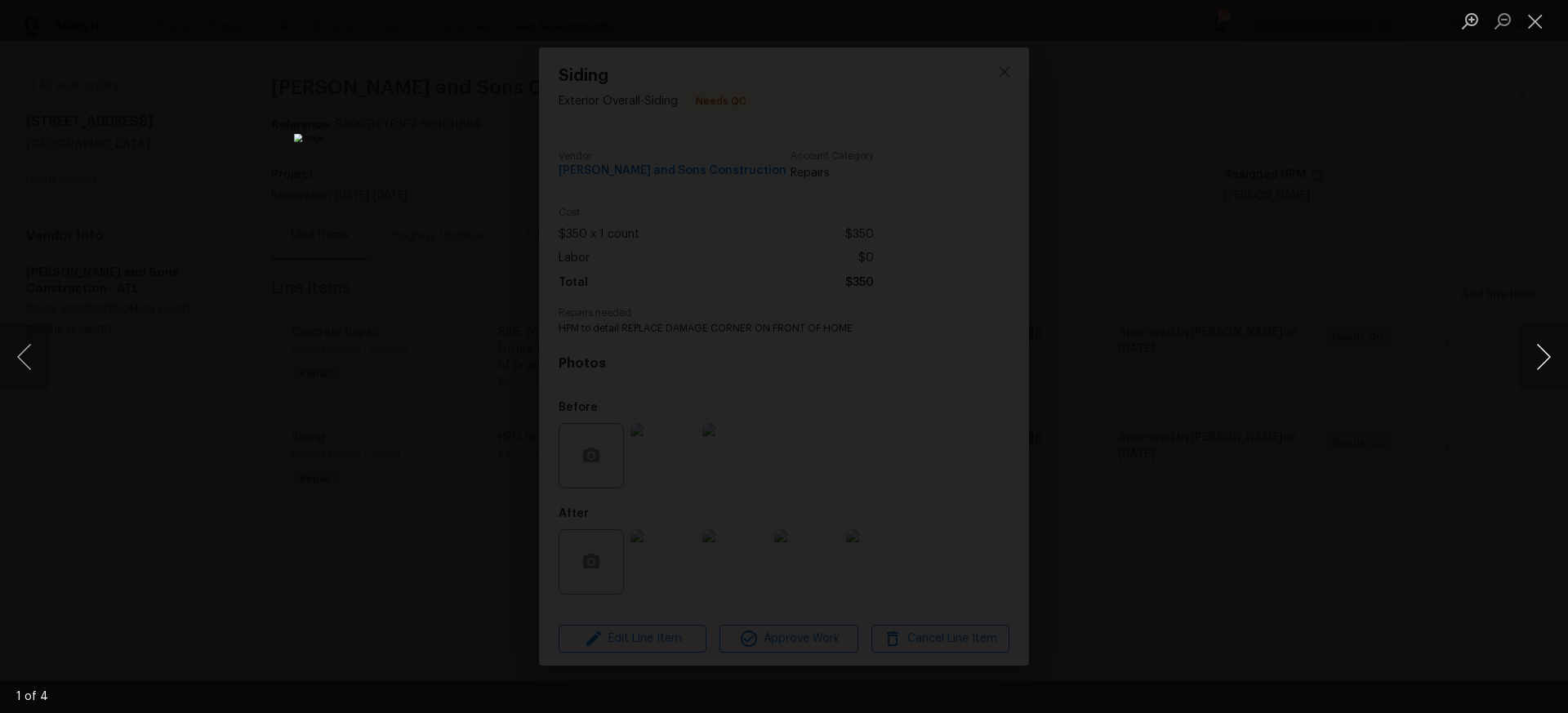
click at [1547, 361] on button "Next image" at bounding box center [1543, 356] width 49 height 65
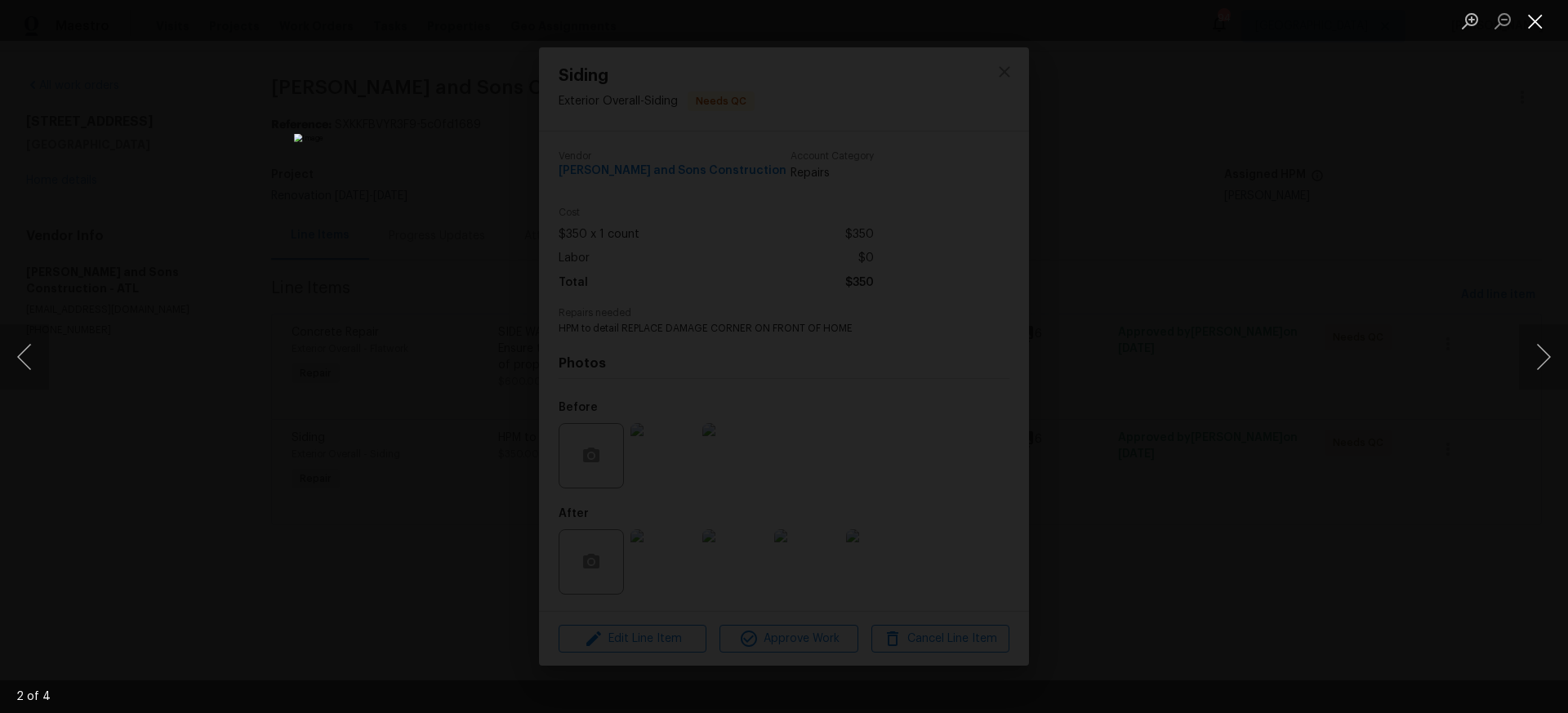
click at [1537, 22] on button "Close lightbox" at bounding box center [1536, 21] width 33 height 29
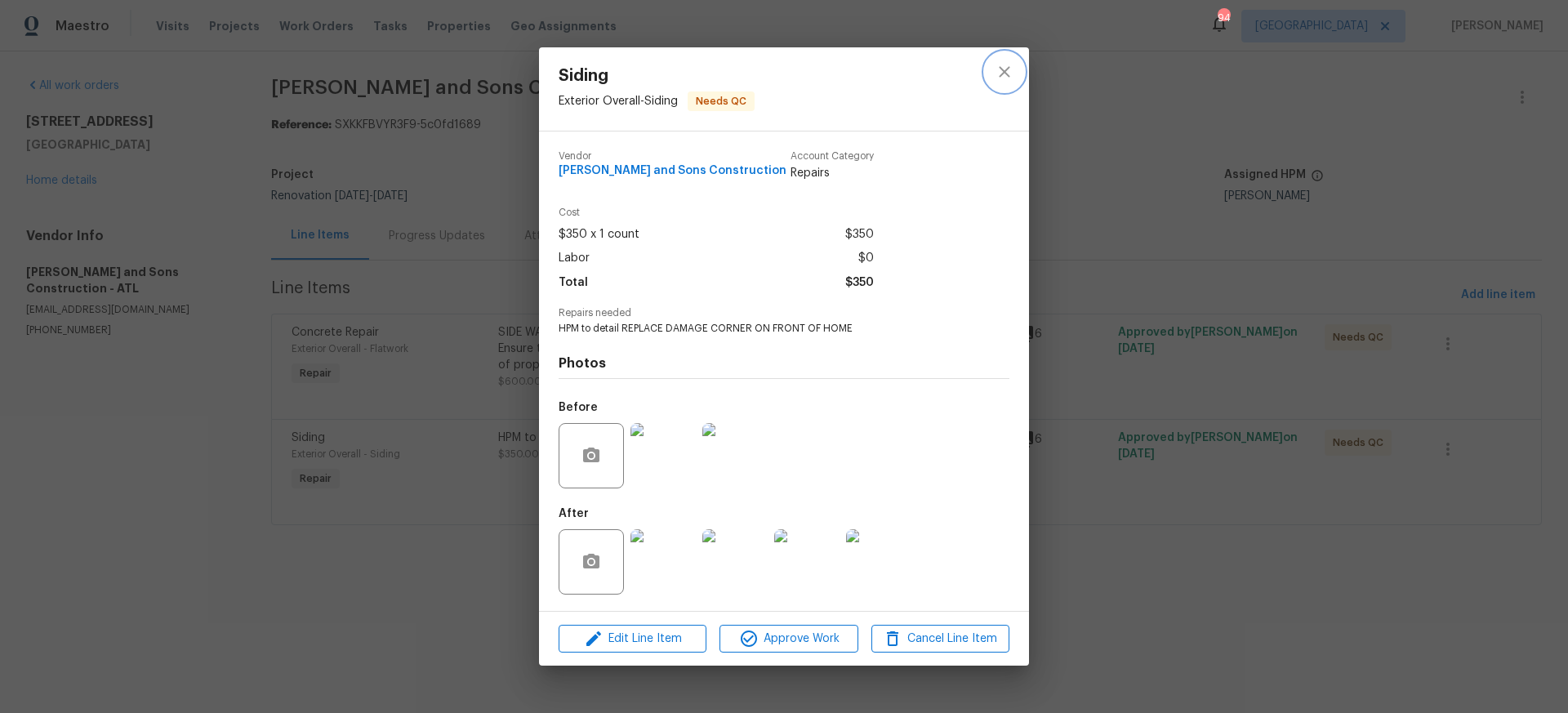
click at [1006, 71] on icon "close" at bounding box center [1005, 72] width 20 height 20
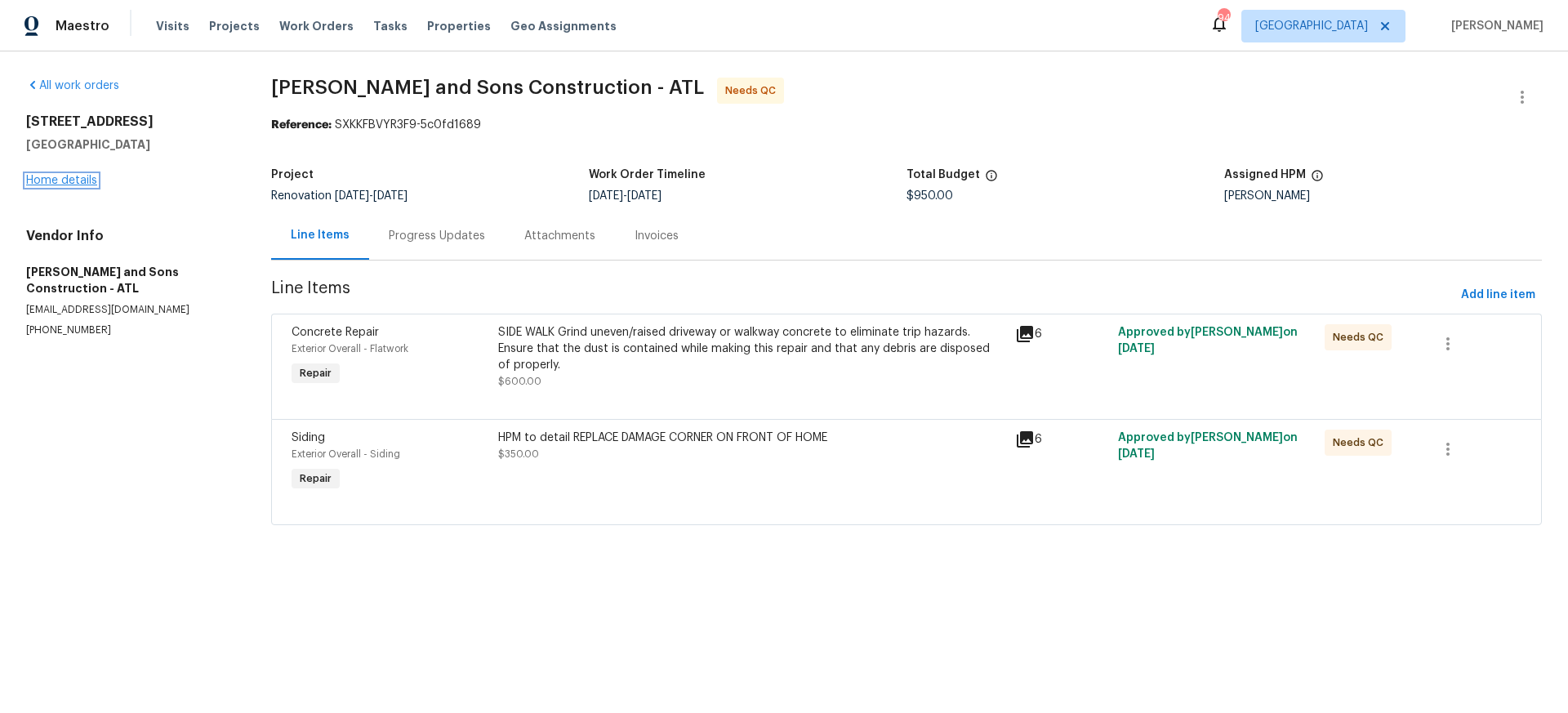
click at [79, 179] on link "Home details" at bounding box center [62, 180] width 71 height 12
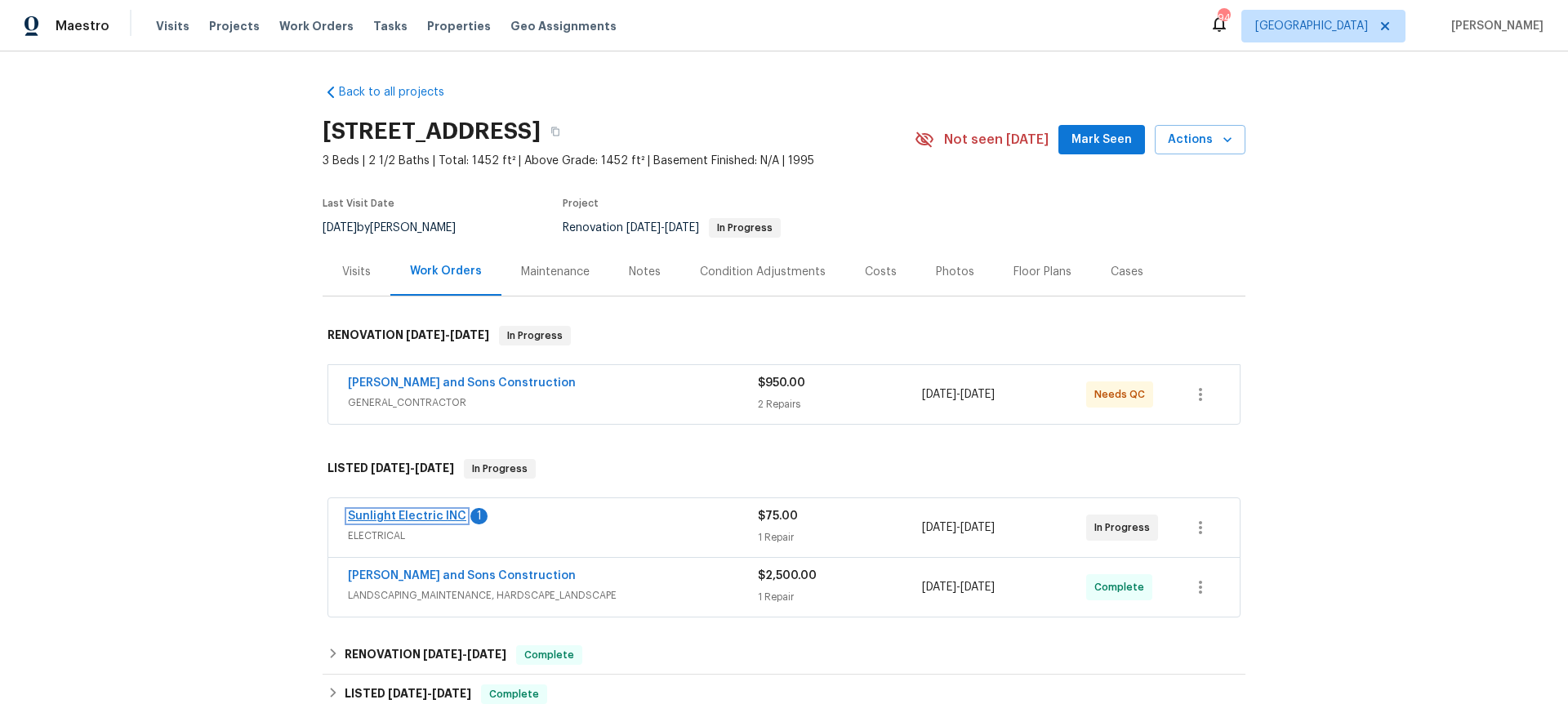
click at [427, 518] on link "Sunlight Electric INC" at bounding box center [407, 516] width 118 height 12
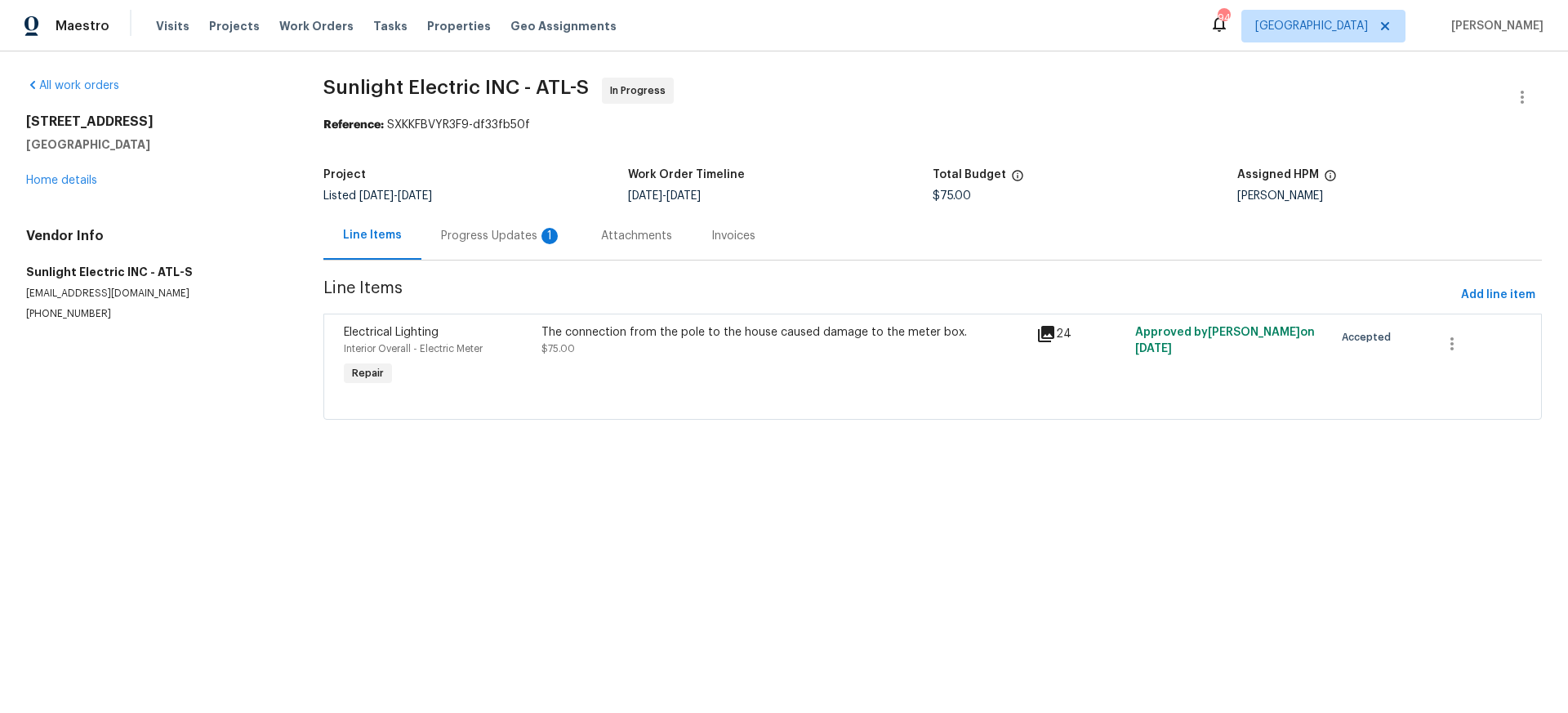
click at [485, 236] on div "Progress Updates 1" at bounding box center [501, 237] width 121 height 17
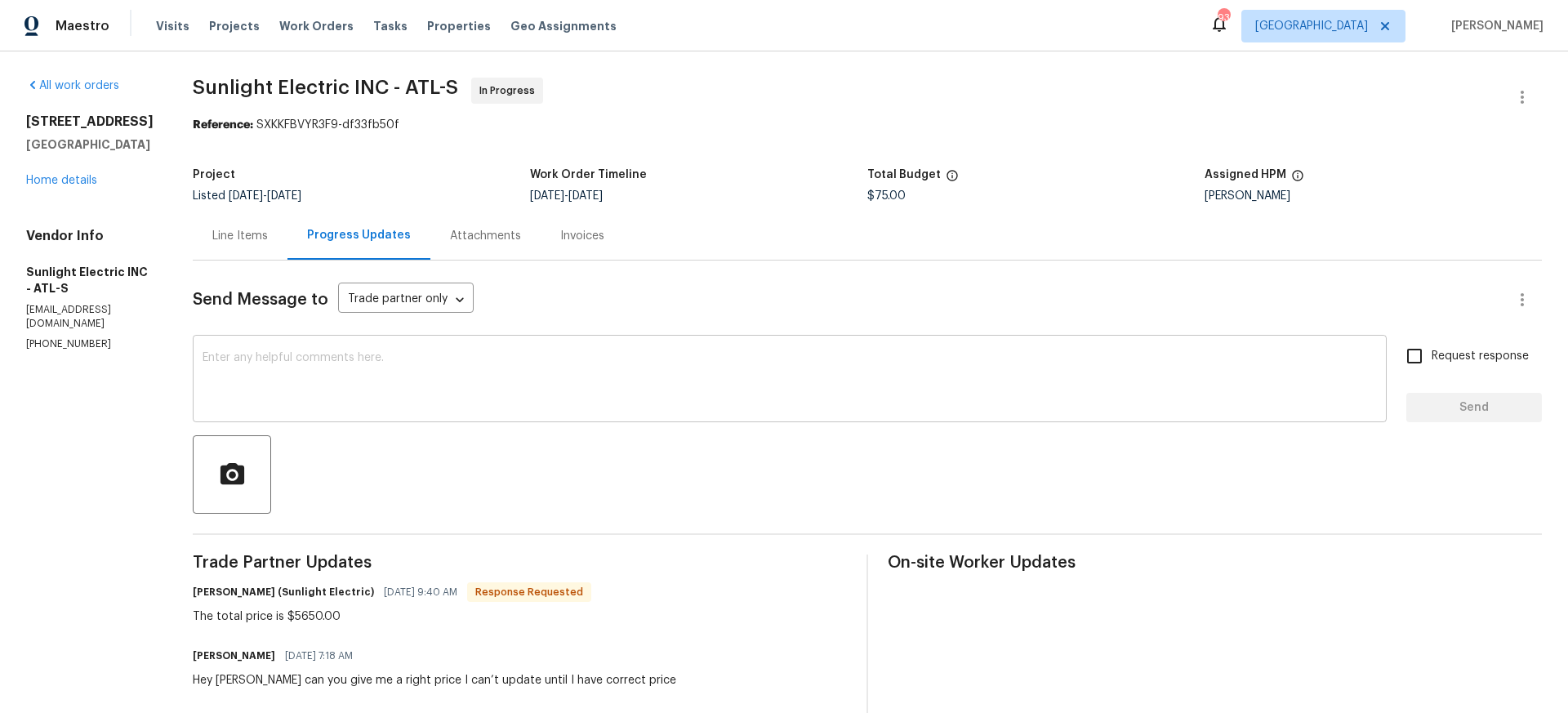
click at [286, 352] on textarea at bounding box center [790, 380] width 1174 height 57
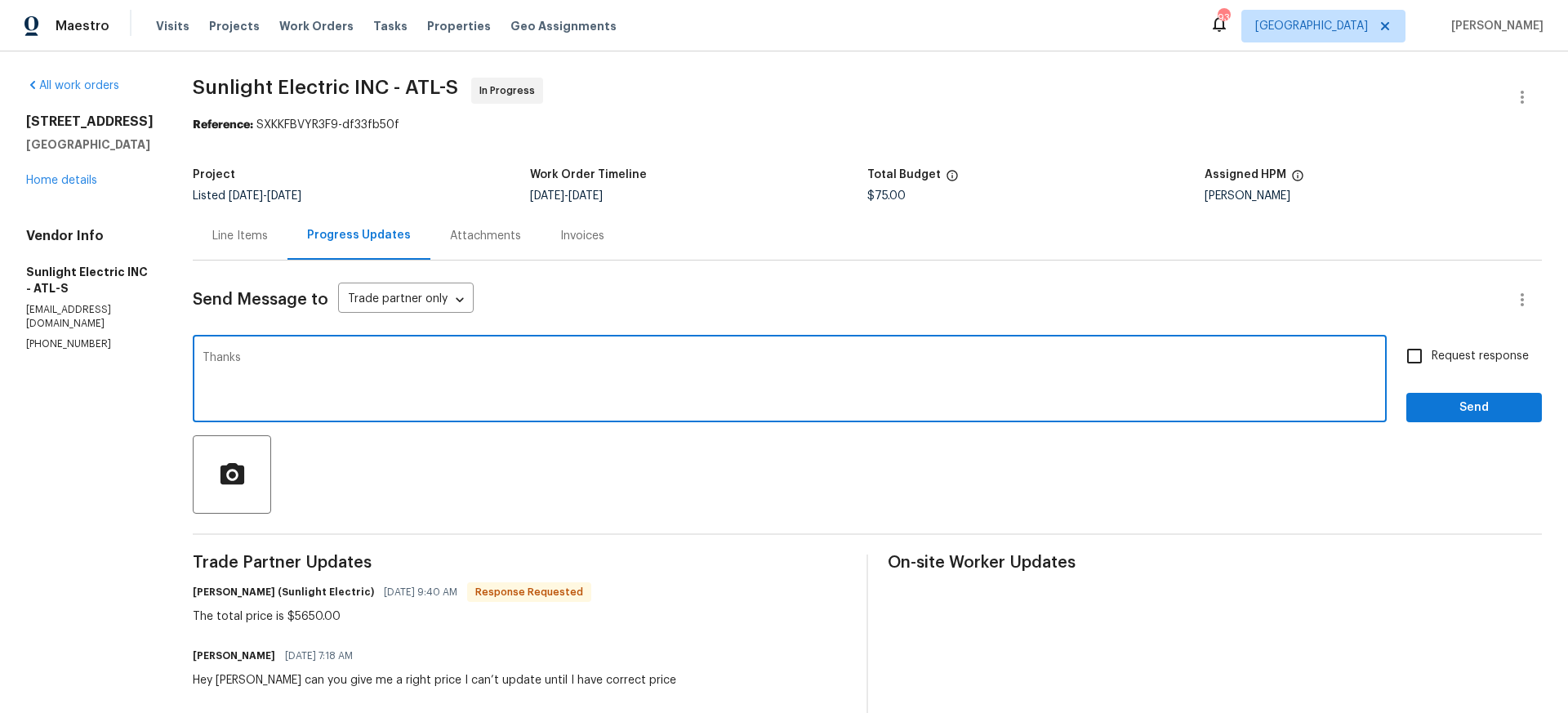
type textarea "Thanks"
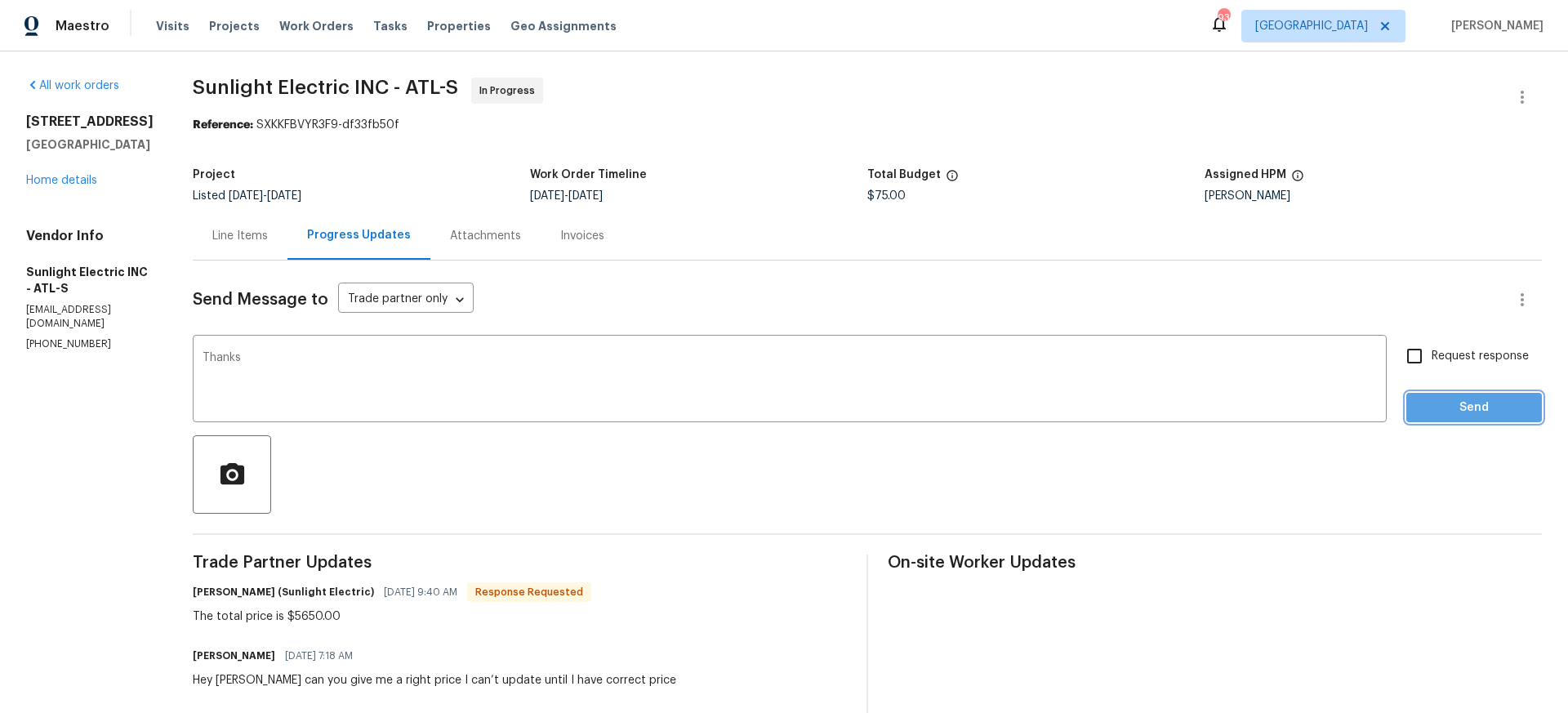
click at [1446, 414] on span "Send" at bounding box center [1474, 408] width 109 height 21
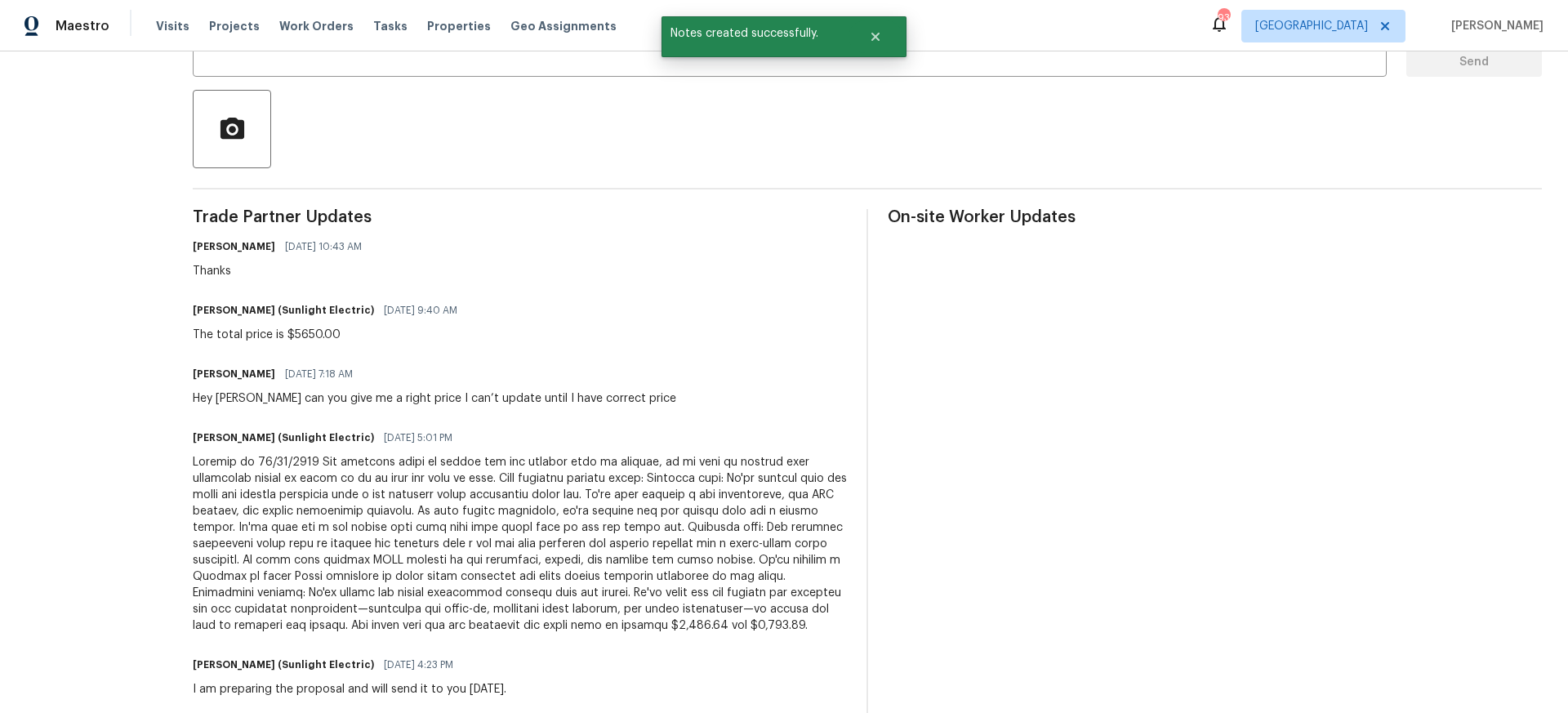
scroll to position [356, 0]
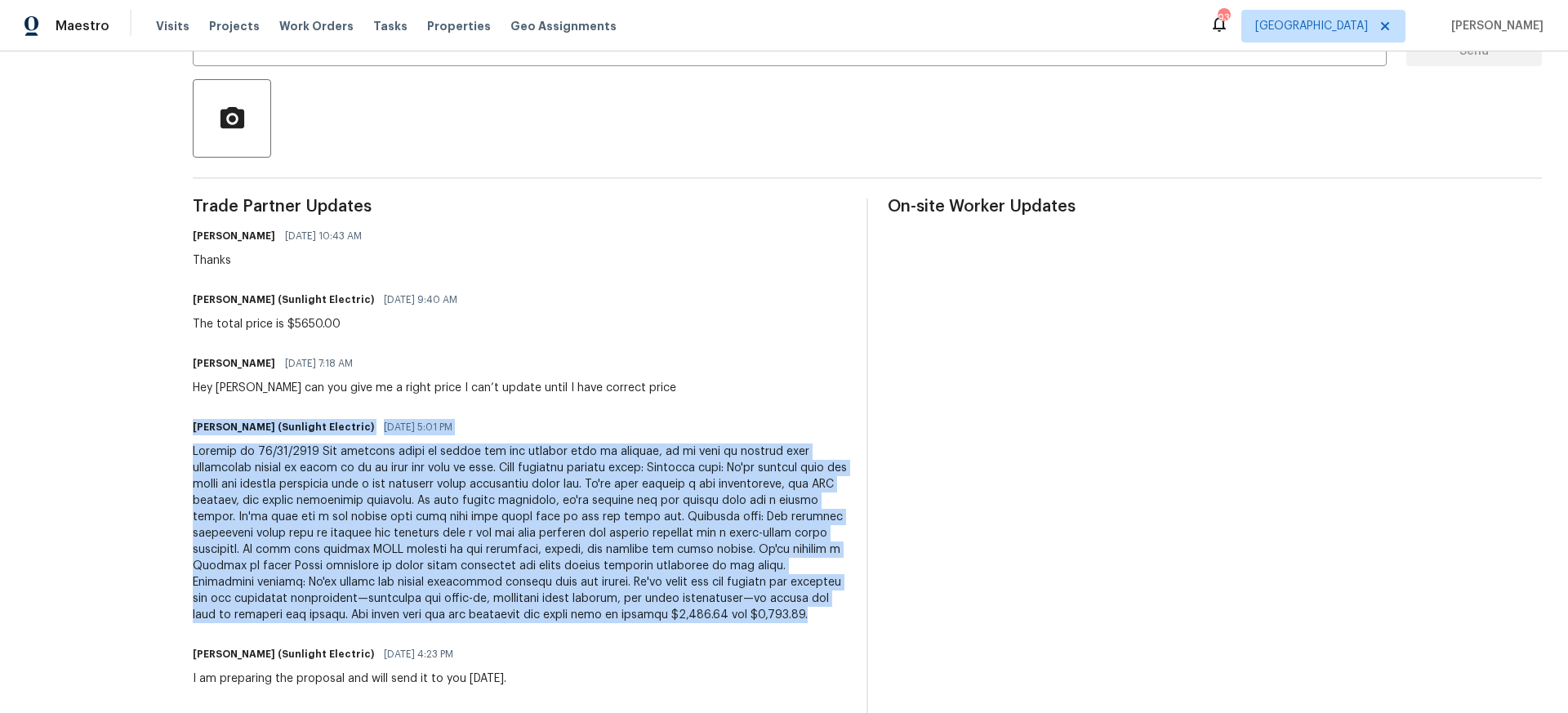
drag, startPoint x: 213, startPoint y: 426, endPoint x: 724, endPoint y: 629, distance: 549.8
click at [724, 623] on div "John Badiei (Sunlight Electric) 09/15/2025 5:01 PM" at bounding box center [519, 519] width 654 height 208
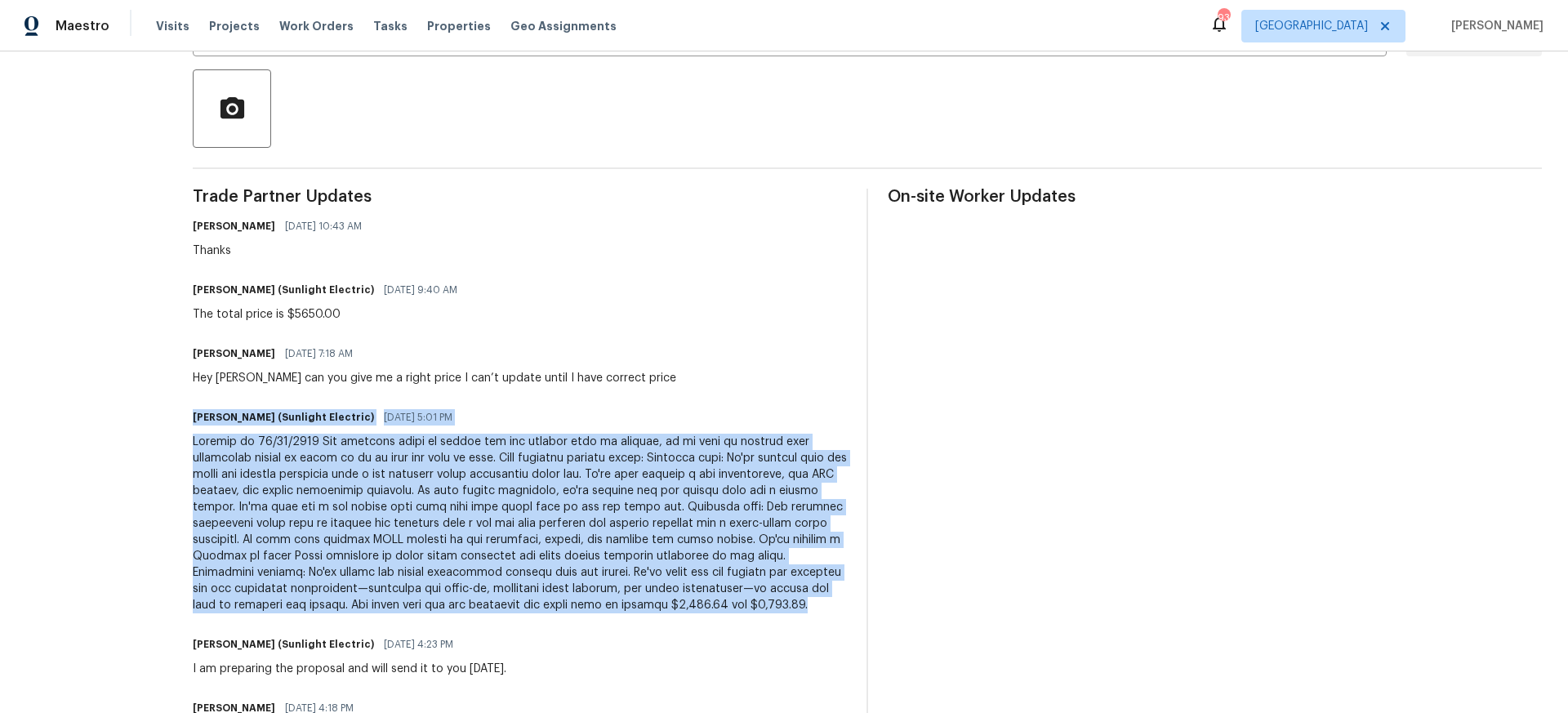
copy div "John Badiei (Sunlight Electric) 09/15/2025 5:01 PM Service on 09/12/2025 The el…"
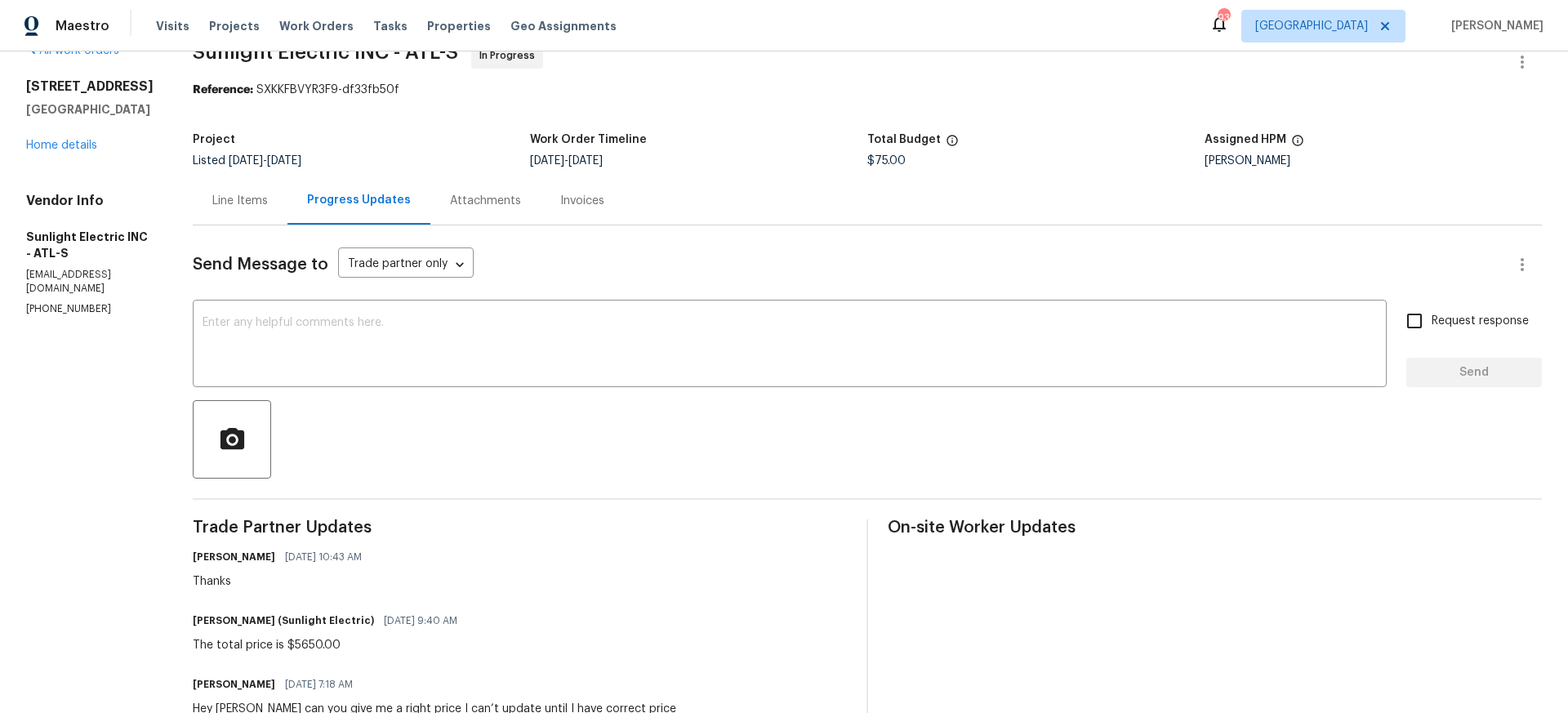
scroll to position [30, 0]
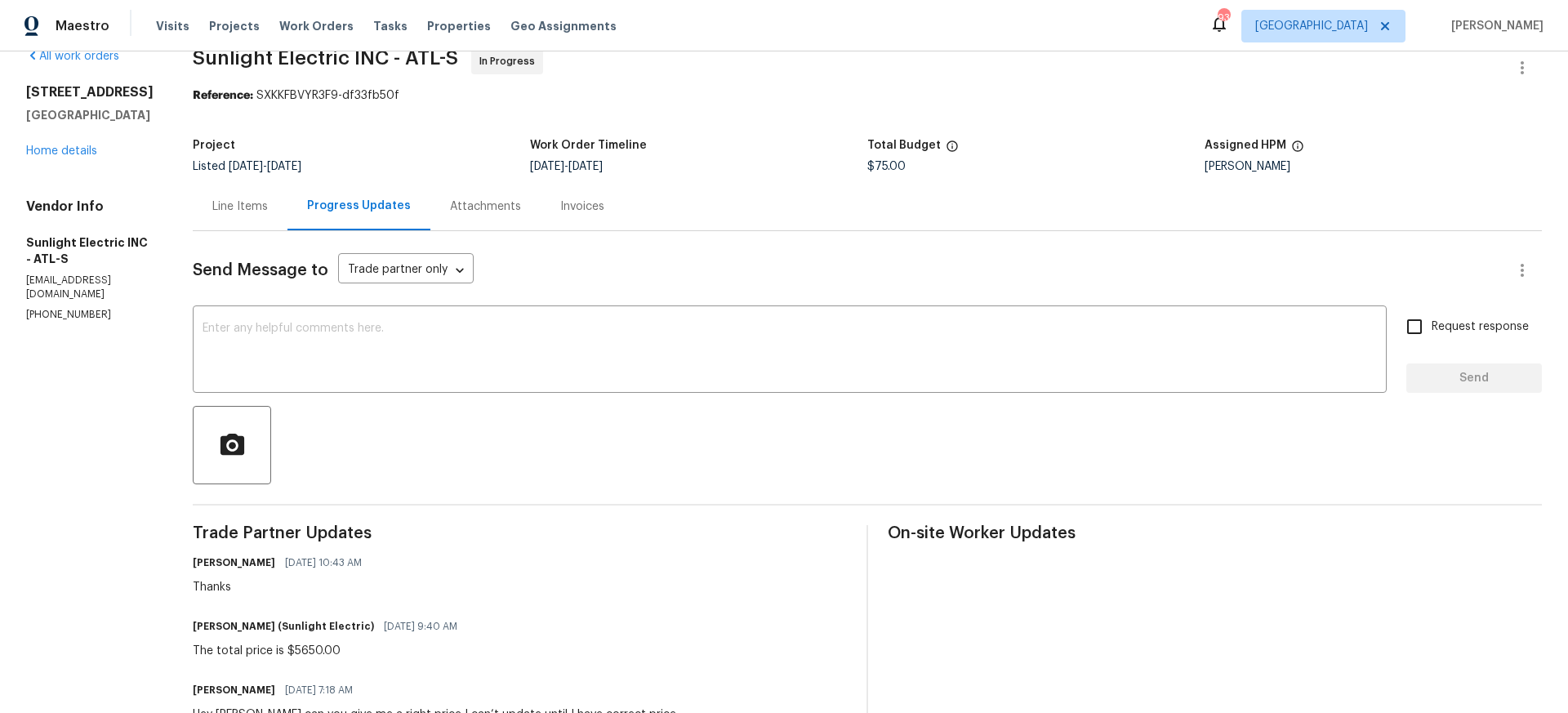
click at [254, 208] on div "Line Items" at bounding box center [240, 207] width 55 height 17
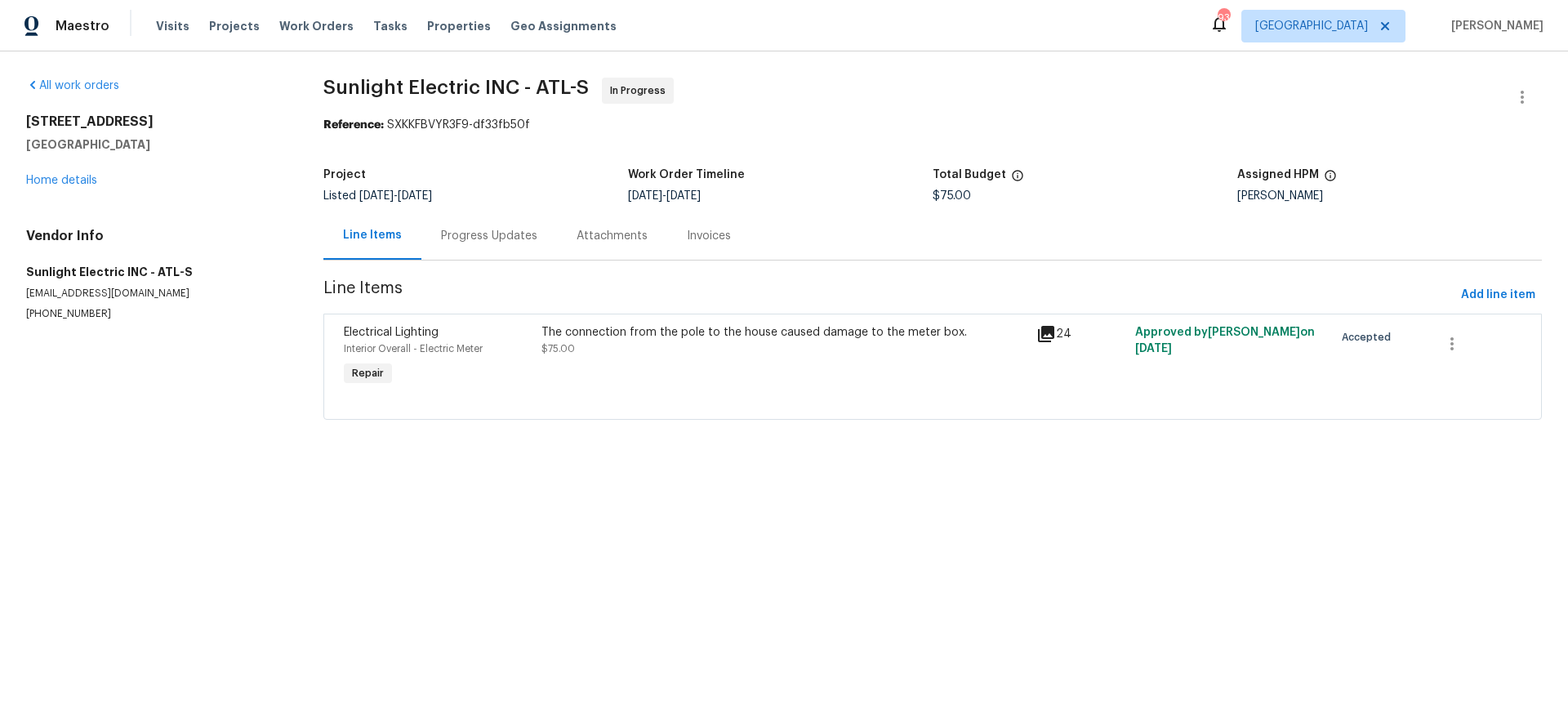
click at [683, 347] on div "The connection from the pole to the house caused damage to the meter box. $75.00" at bounding box center [784, 341] width 485 height 33
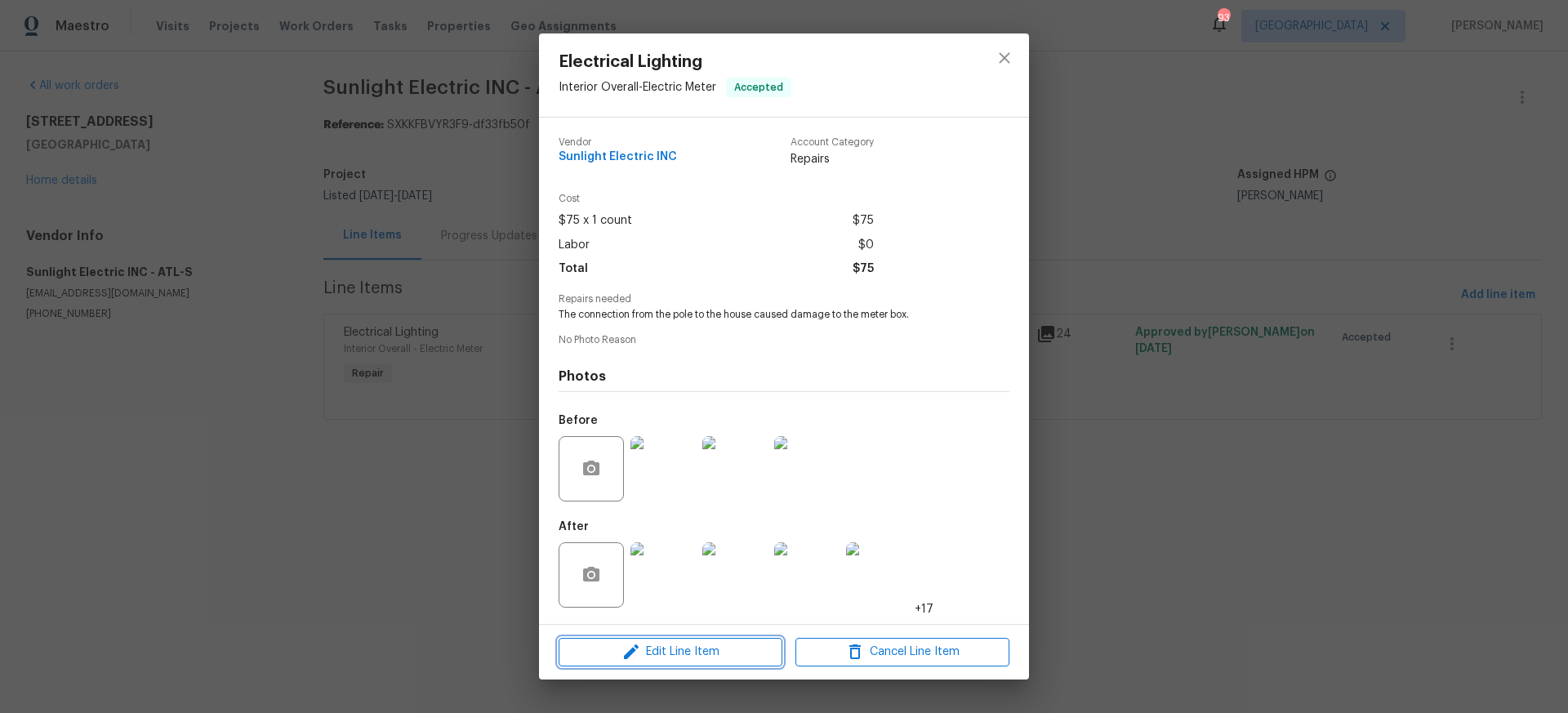
click at [657, 652] on span "Edit Line Item" at bounding box center [670, 652] width 214 height 21
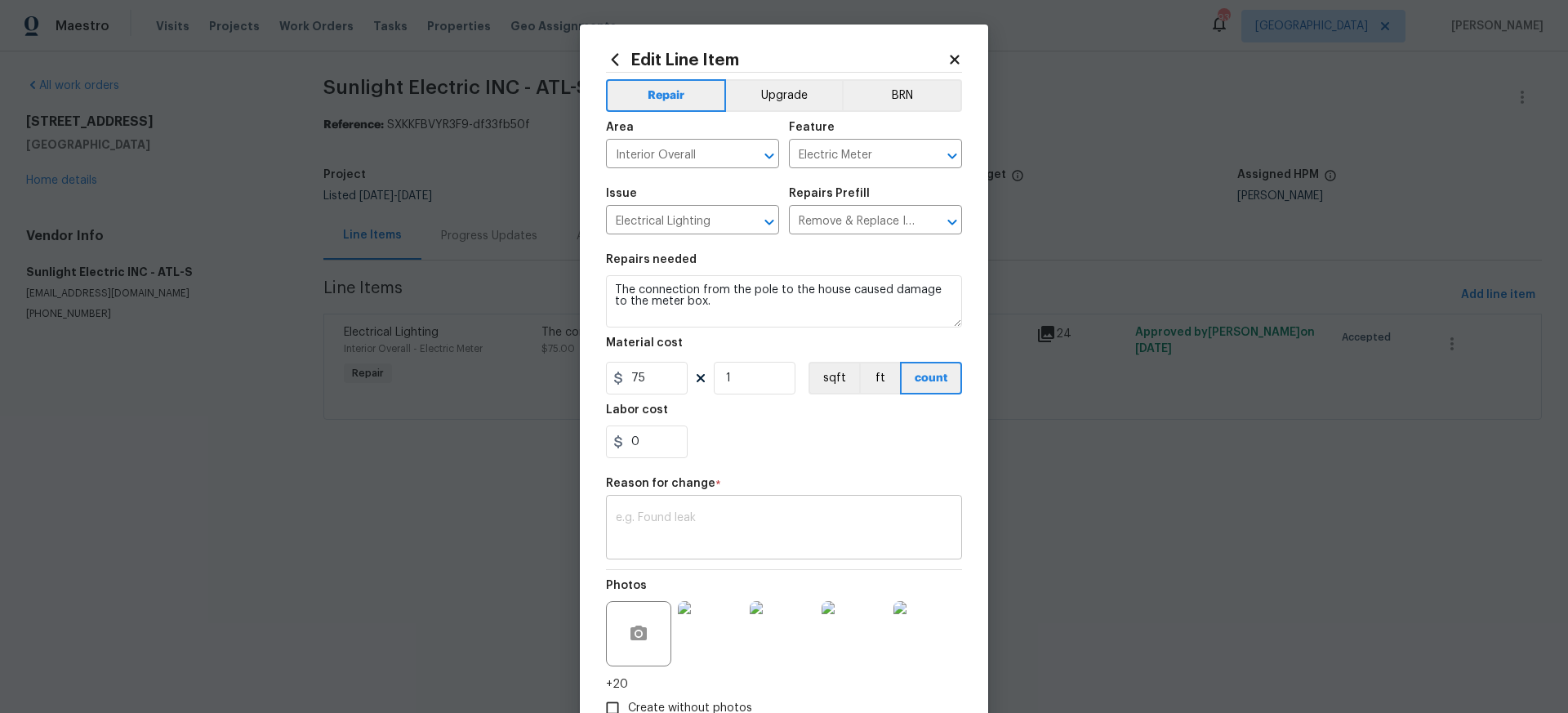
click at [645, 507] on div "x ​" at bounding box center [784, 529] width 356 height 60
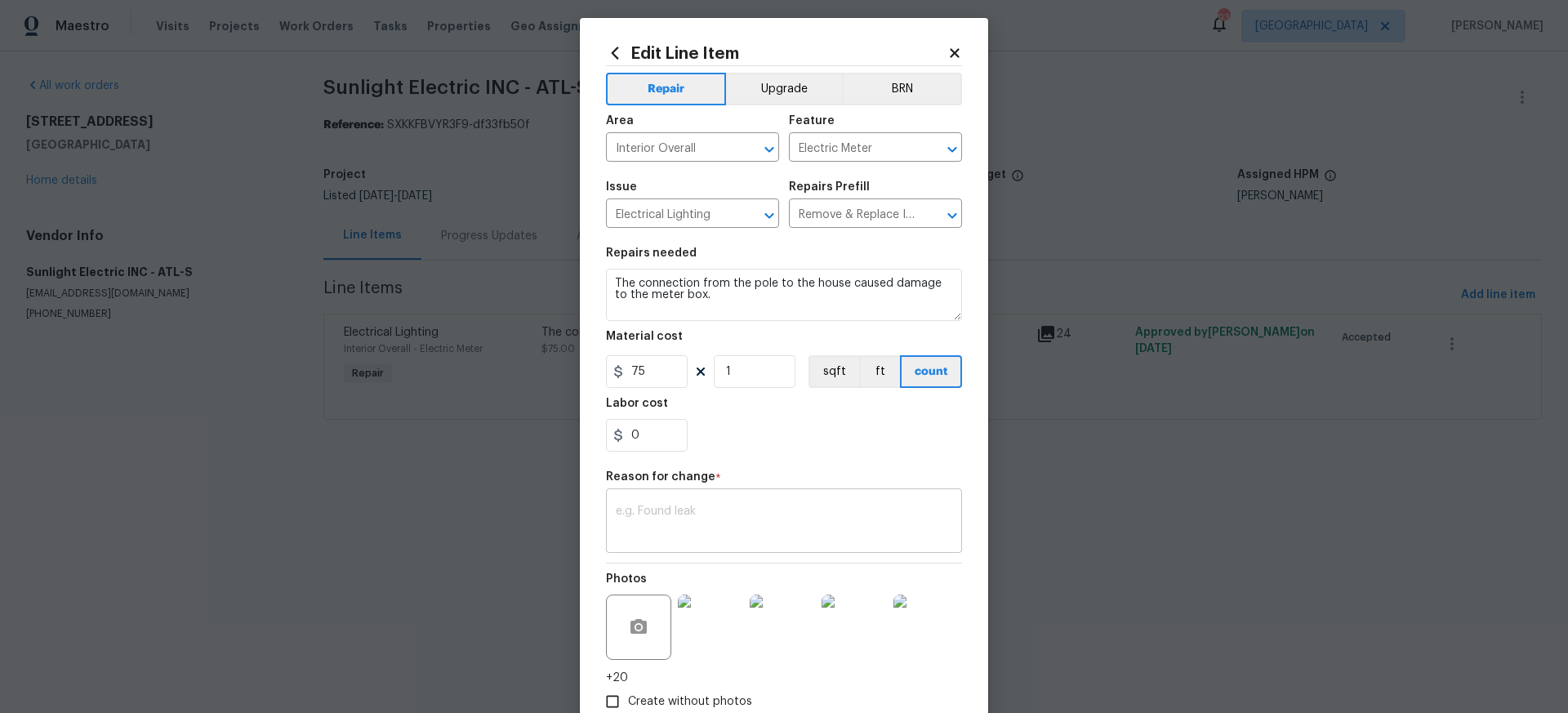
scroll to position [108, 0]
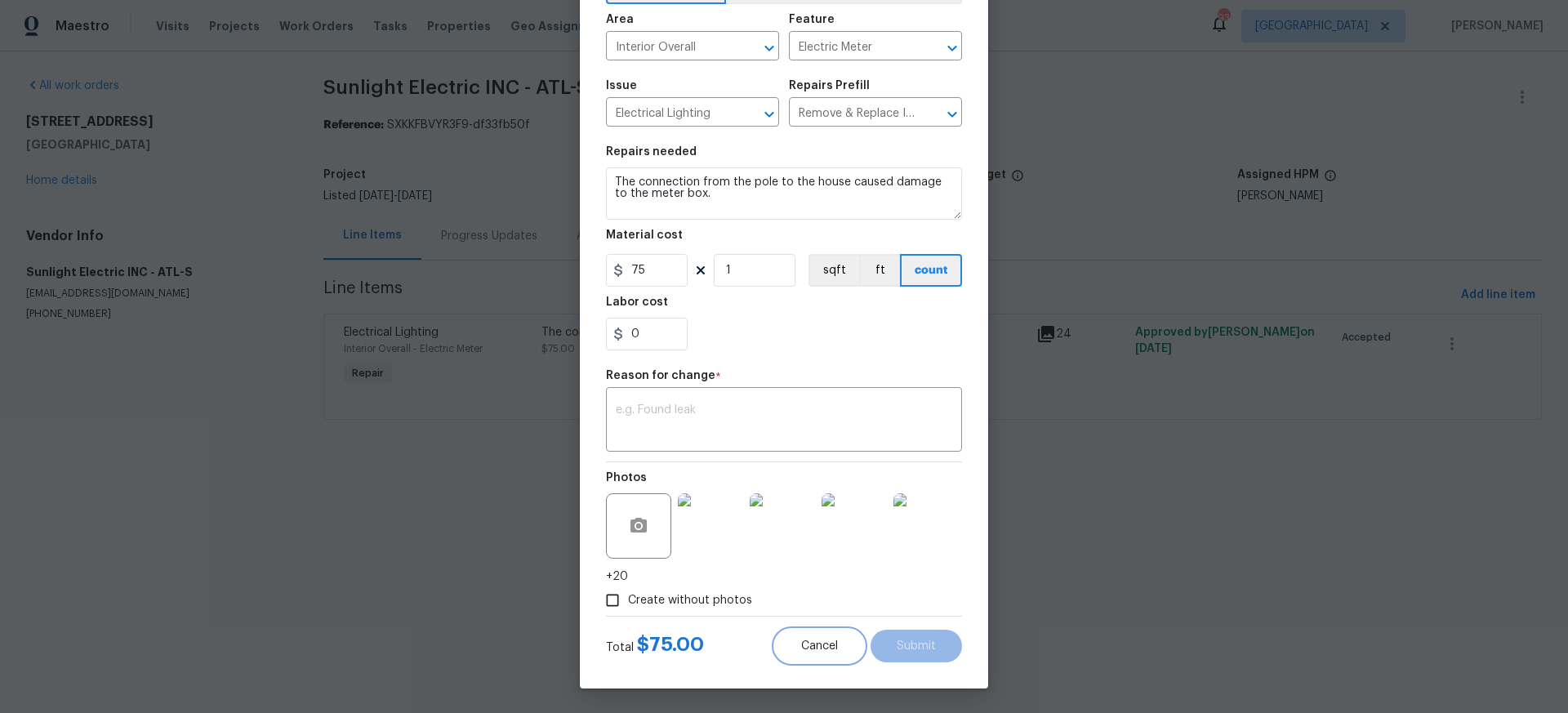
drag, startPoint x: 822, startPoint y: 645, endPoint x: 814, endPoint y: 643, distance: 8.2
click at [822, 645] on span "Cancel" at bounding box center [820, 646] width 36 height 12
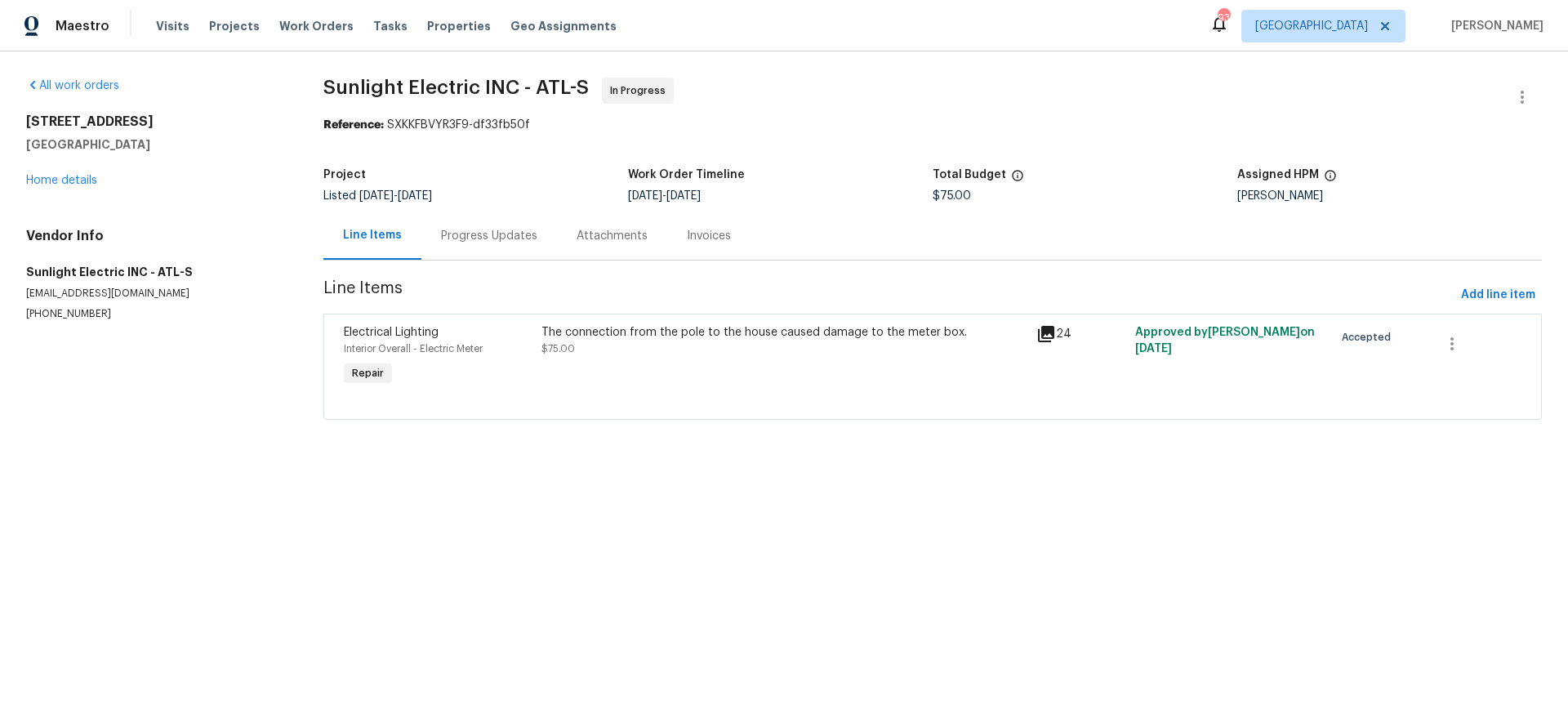
scroll to position [0, 0]
click at [490, 234] on div "Progress Updates" at bounding box center [489, 237] width 97 height 17
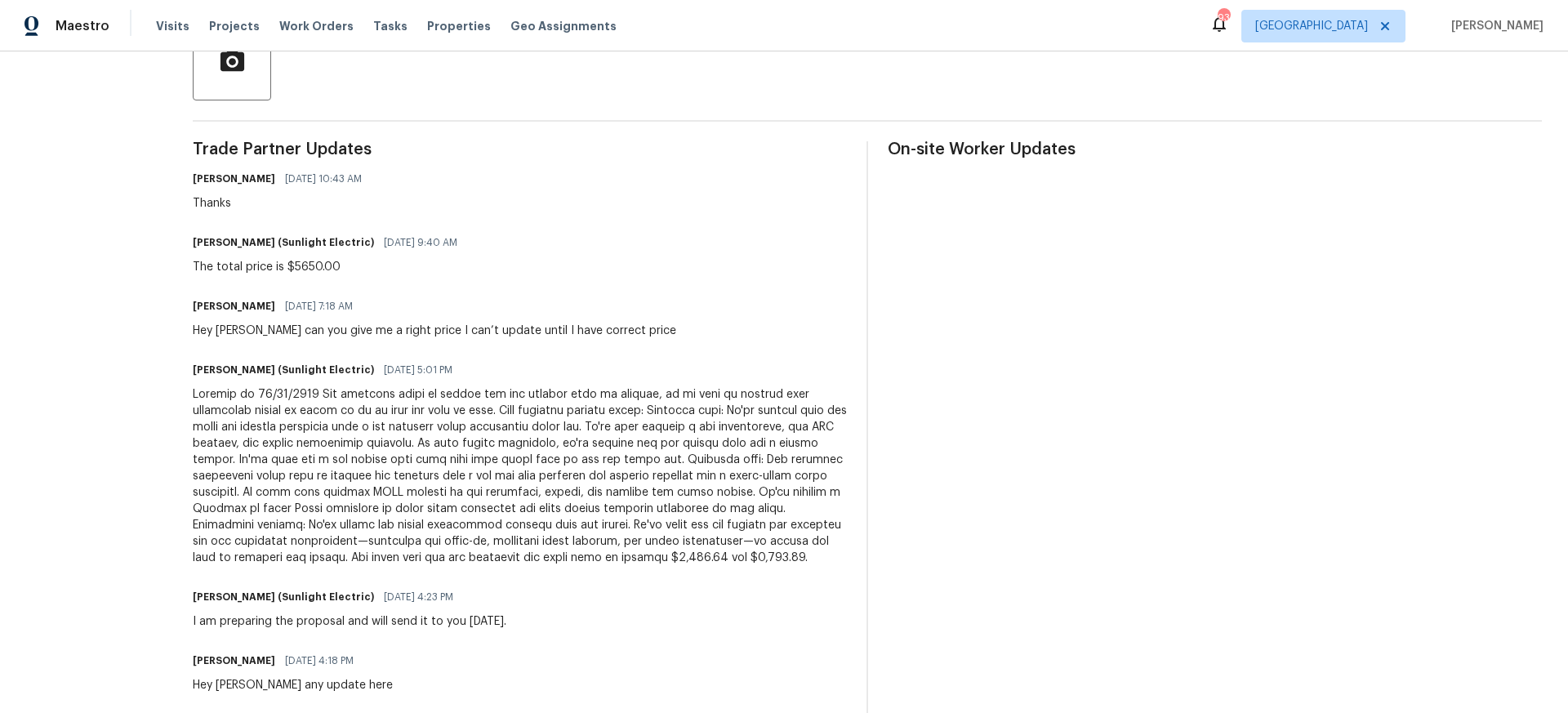
scroll to position [414, 0]
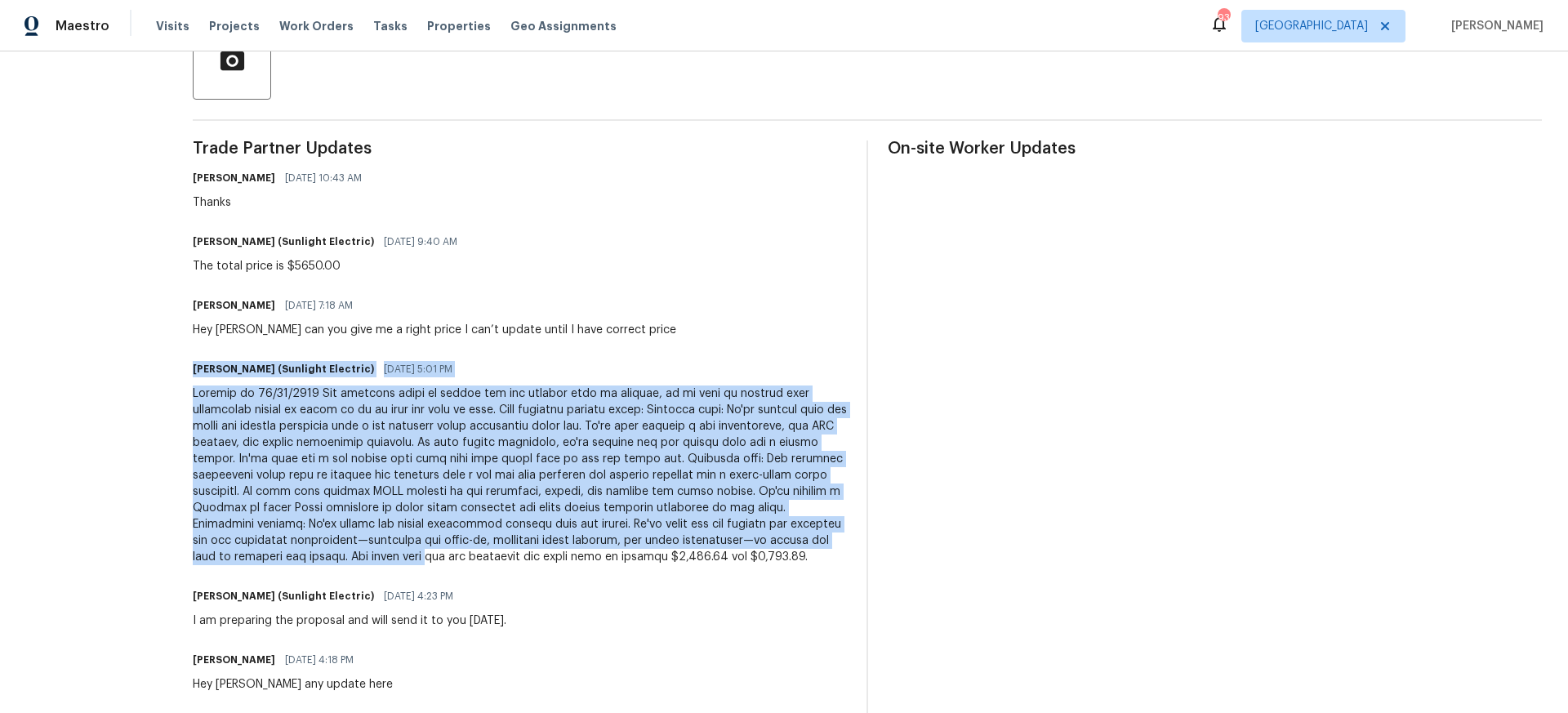
drag, startPoint x: 214, startPoint y: 367, endPoint x: 508, endPoint y: 557, distance: 350.1
click at [508, 557] on div "John Badiei (Sunlight Electric) 09/15/2025 5:01 PM" at bounding box center [519, 462] width 654 height 208
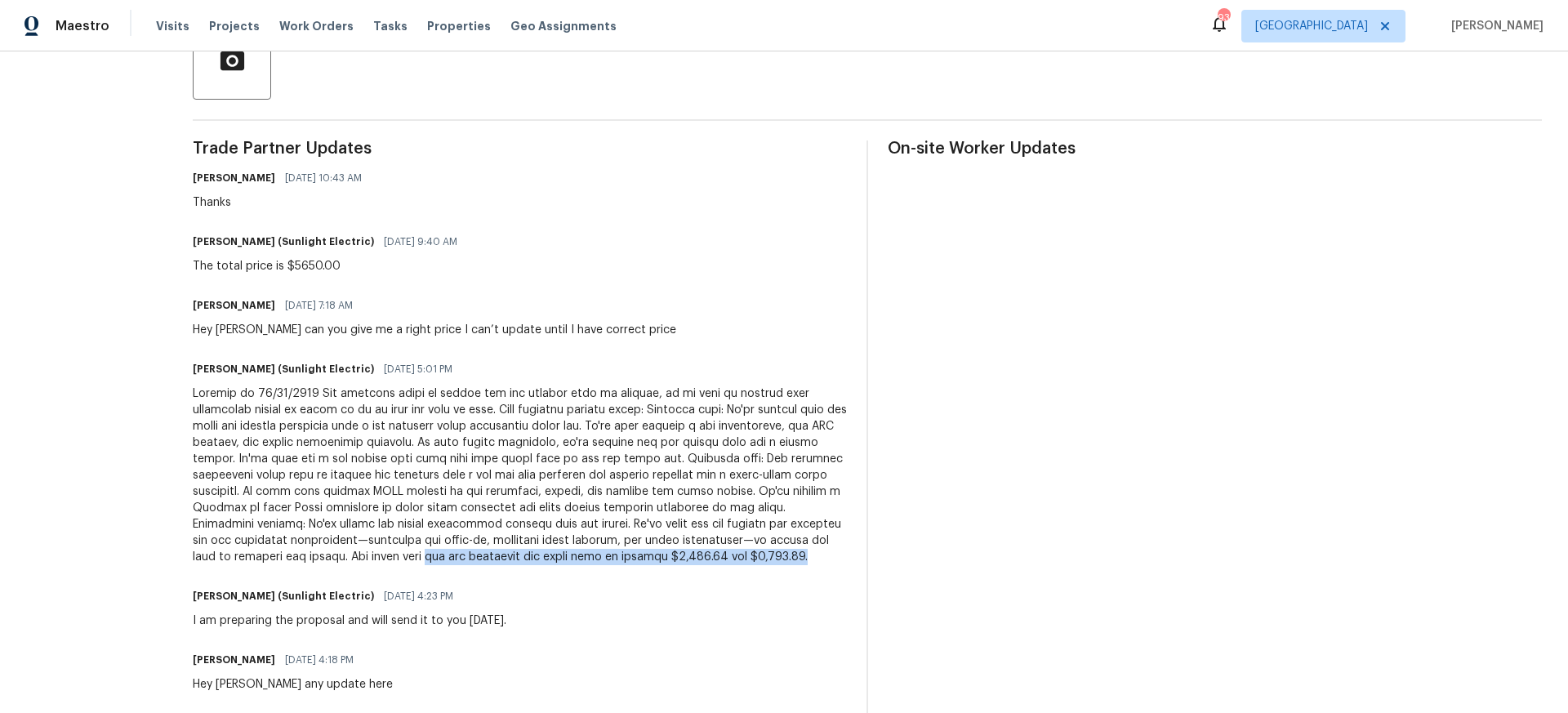
drag, startPoint x: 509, startPoint y: 559, endPoint x: 567, endPoint y: 569, distance: 58.9
click at [582, 565] on div at bounding box center [519, 475] width 654 height 179
click at [556, 614] on div "John Badiei (Sunlight Electric) 09/15/2025 4:23 PM I am preparing the proposal …" at bounding box center [519, 606] width 654 height 44
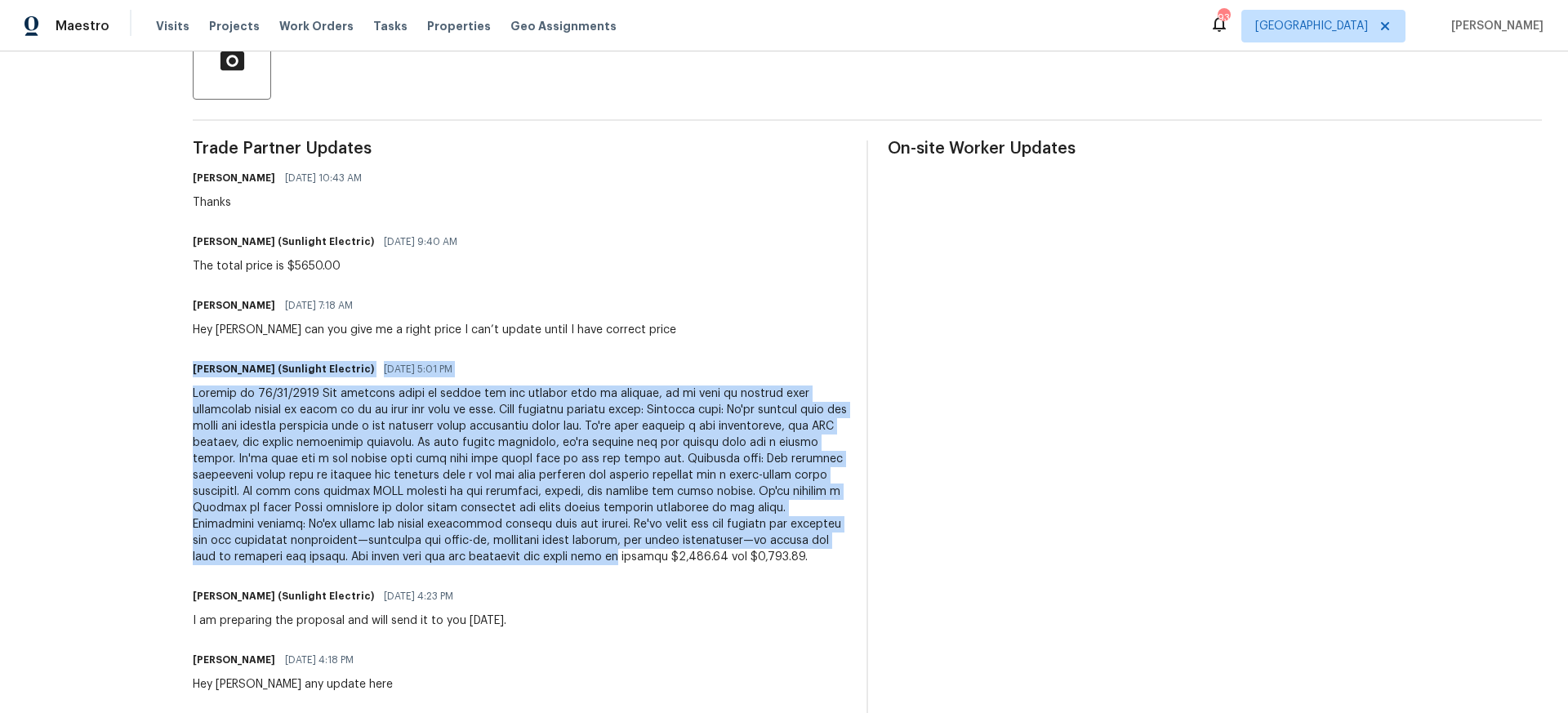
drag, startPoint x: 210, startPoint y: 365, endPoint x: 681, endPoint y: 557, distance: 508.6
click at [681, 557] on div "All work orders 463 Amsterdam Way Dallas, GA 30132 Home details Vendor Info Sun…" at bounding box center [784, 356] width 1568 height 1438
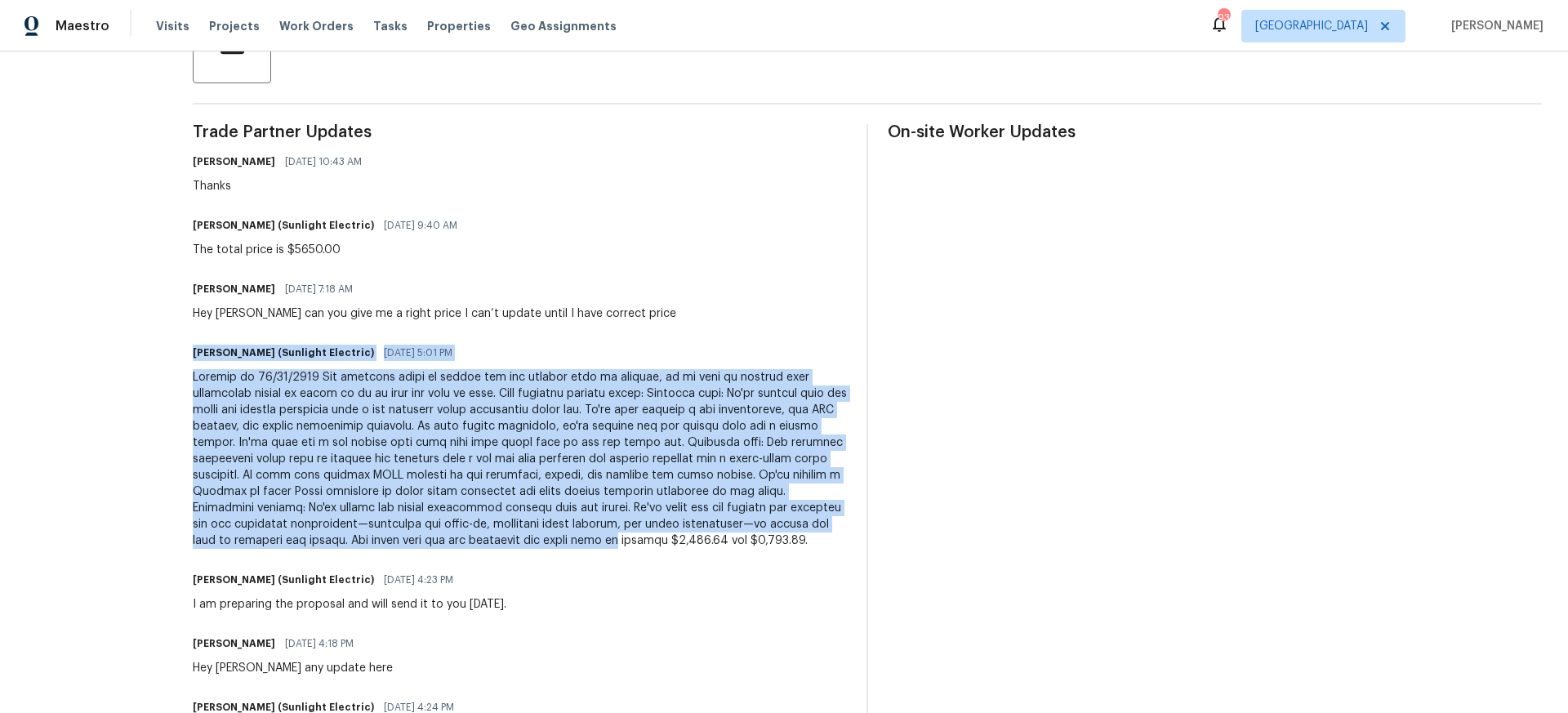
scroll to position [431, 0]
copy div "John Badiei (Sunlight Electric) 09/15/2025 5:01 PM Service on 09/12/2025 The el…"
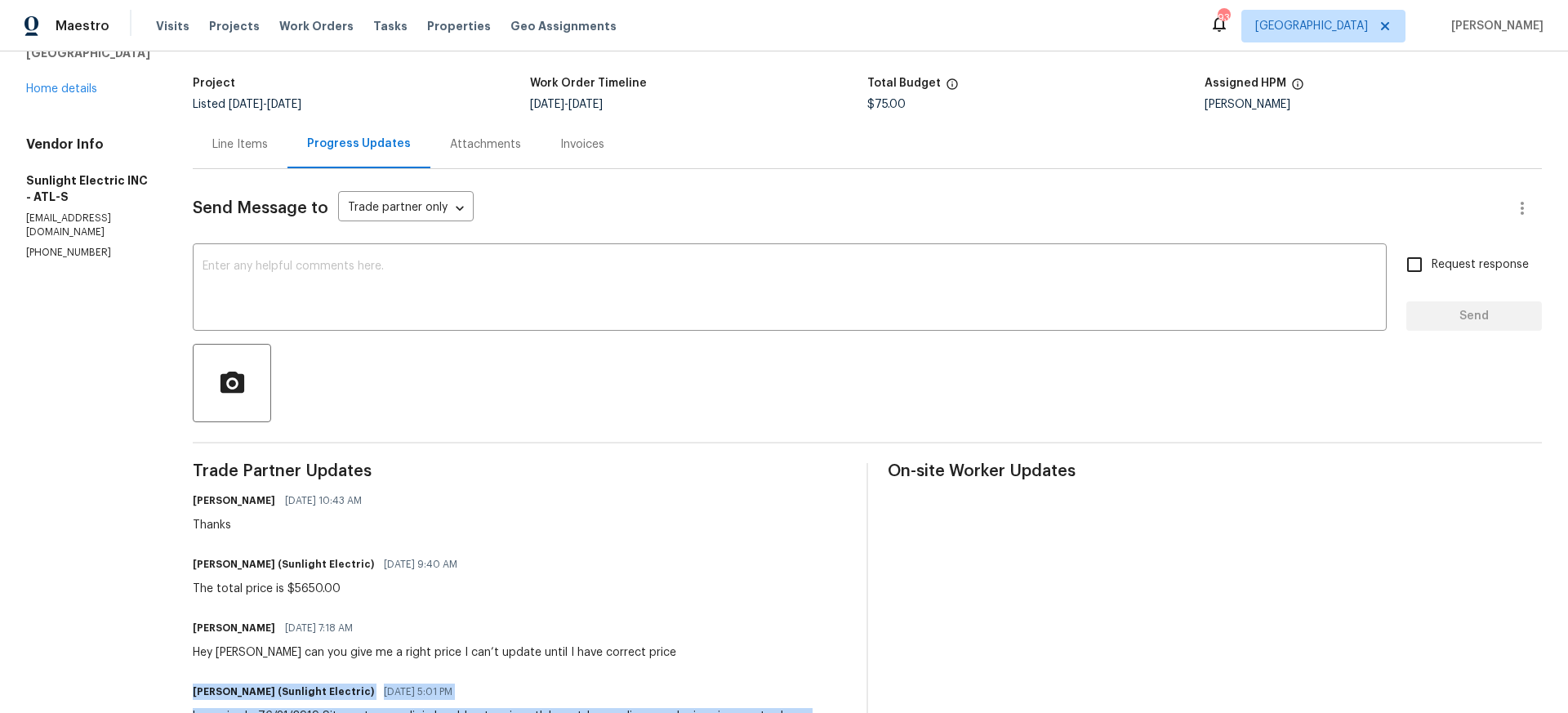
scroll to position [82, 0]
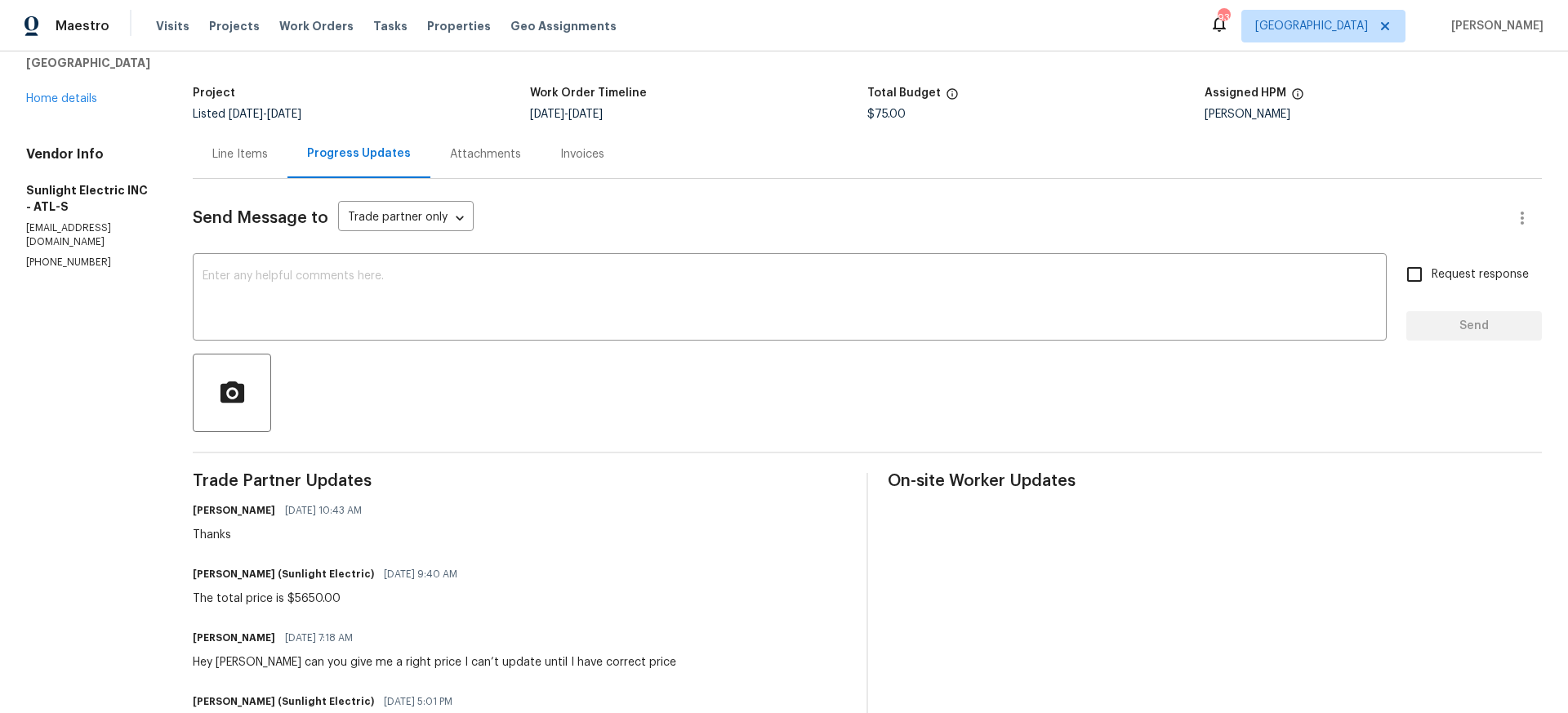
click at [244, 153] on div "Line Items" at bounding box center [240, 155] width 55 height 17
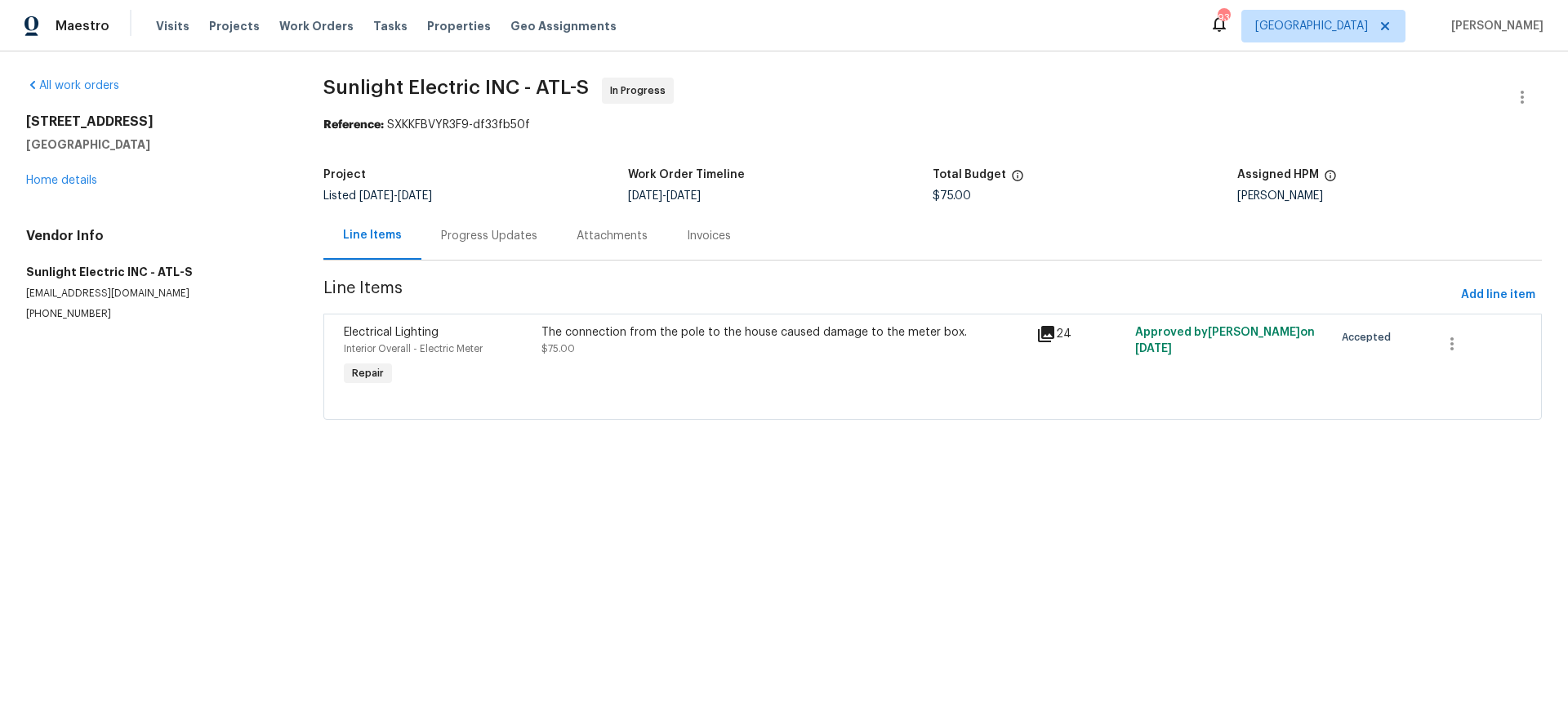
click at [634, 347] on div "The connection from the pole to the house caused damage to the meter box. $75.00" at bounding box center [784, 341] width 485 height 33
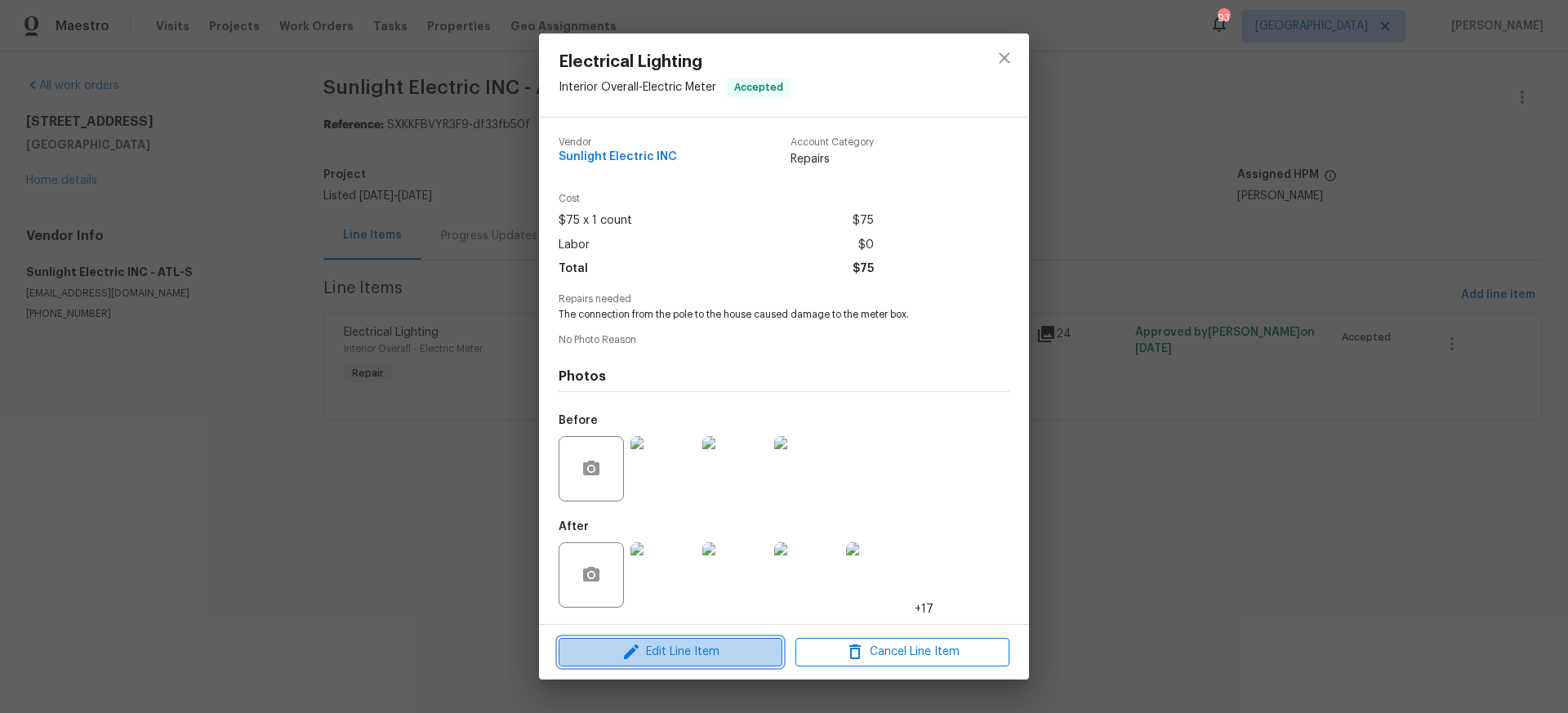
click at [662, 657] on span "Edit Line Item" at bounding box center [670, 652] width 214 height 21
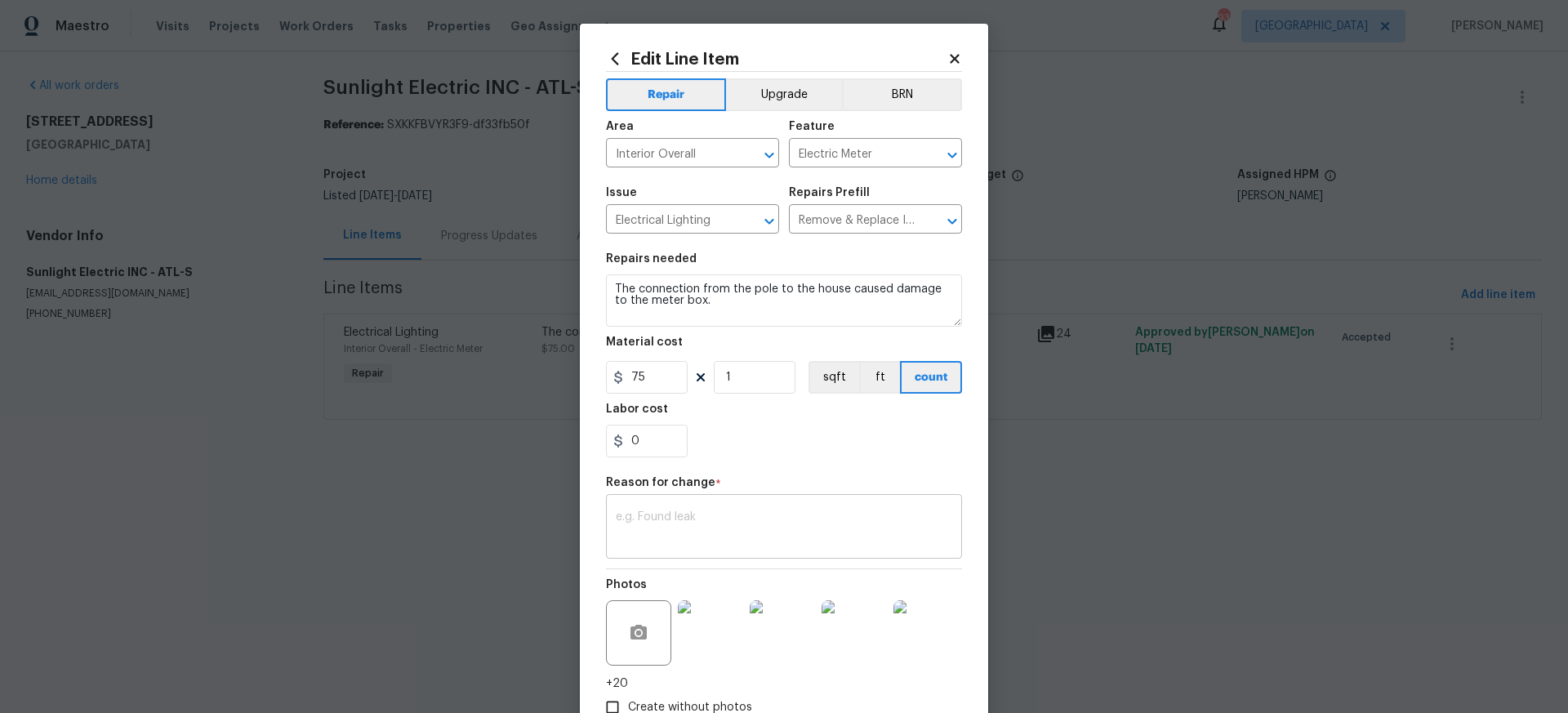
scroll to position [108, 0]
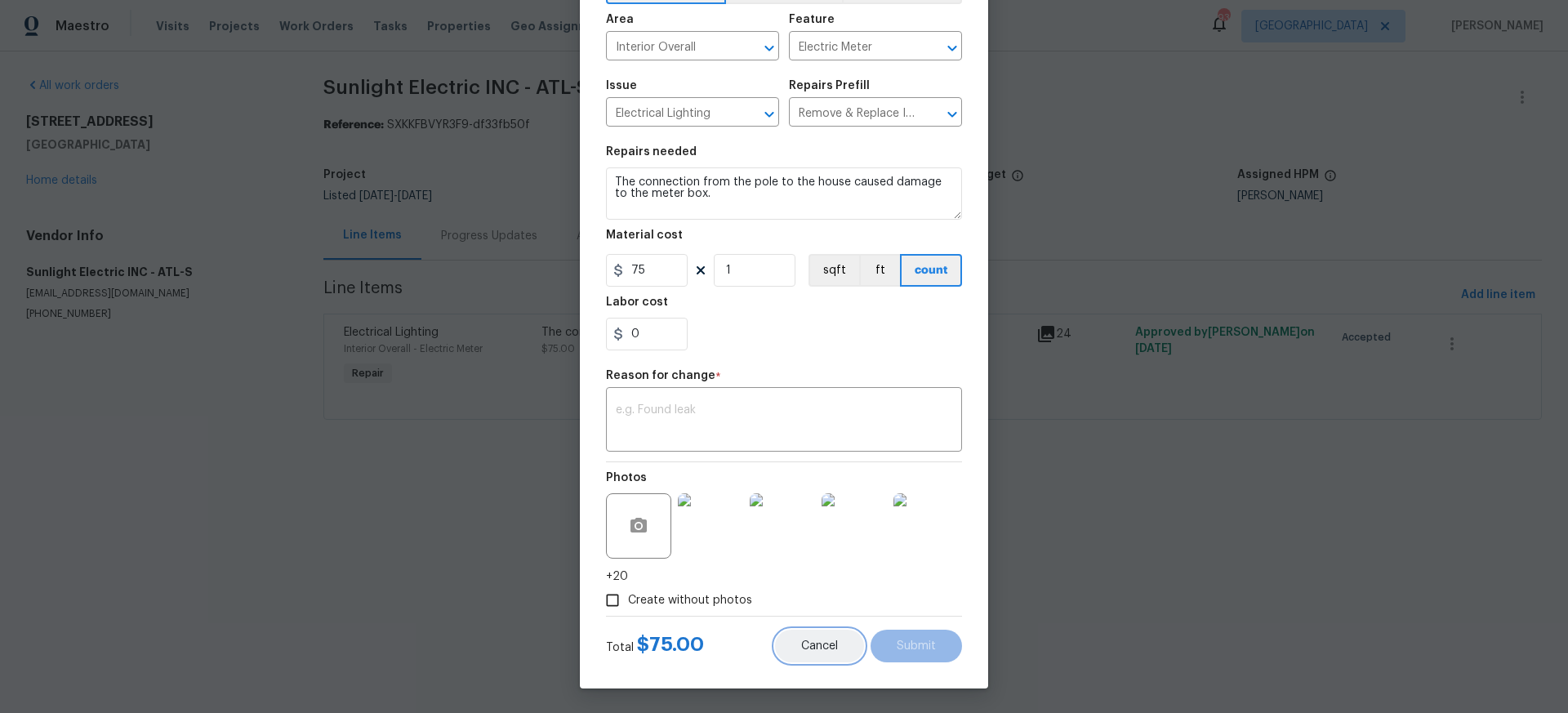
click at [825, 648] on span "Cancel" at bounding box center [820, 646] width 36 height 12
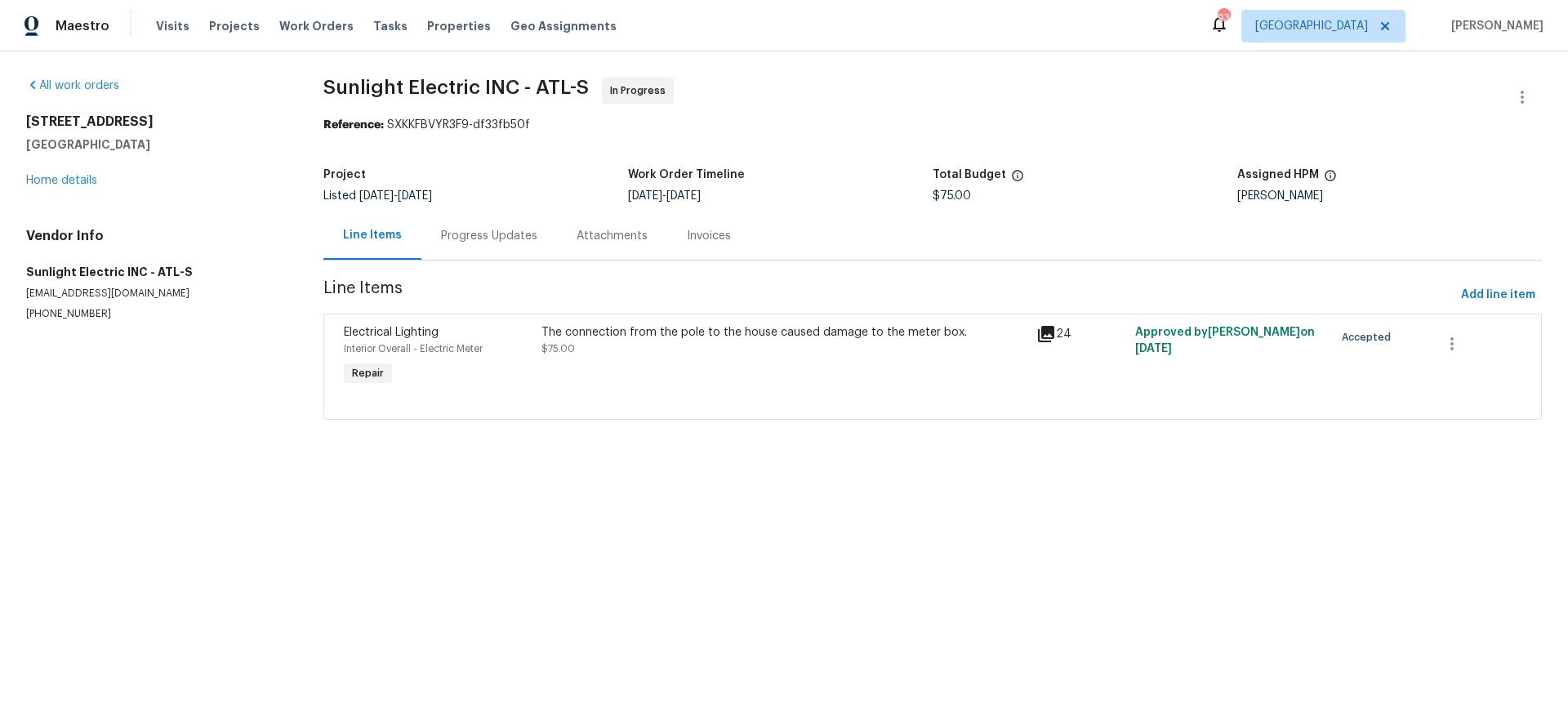
scroll to position [0, 0]
click at [481, 237] on div "Progress Updates" at bounding box center [489, 237] width 97 height 17
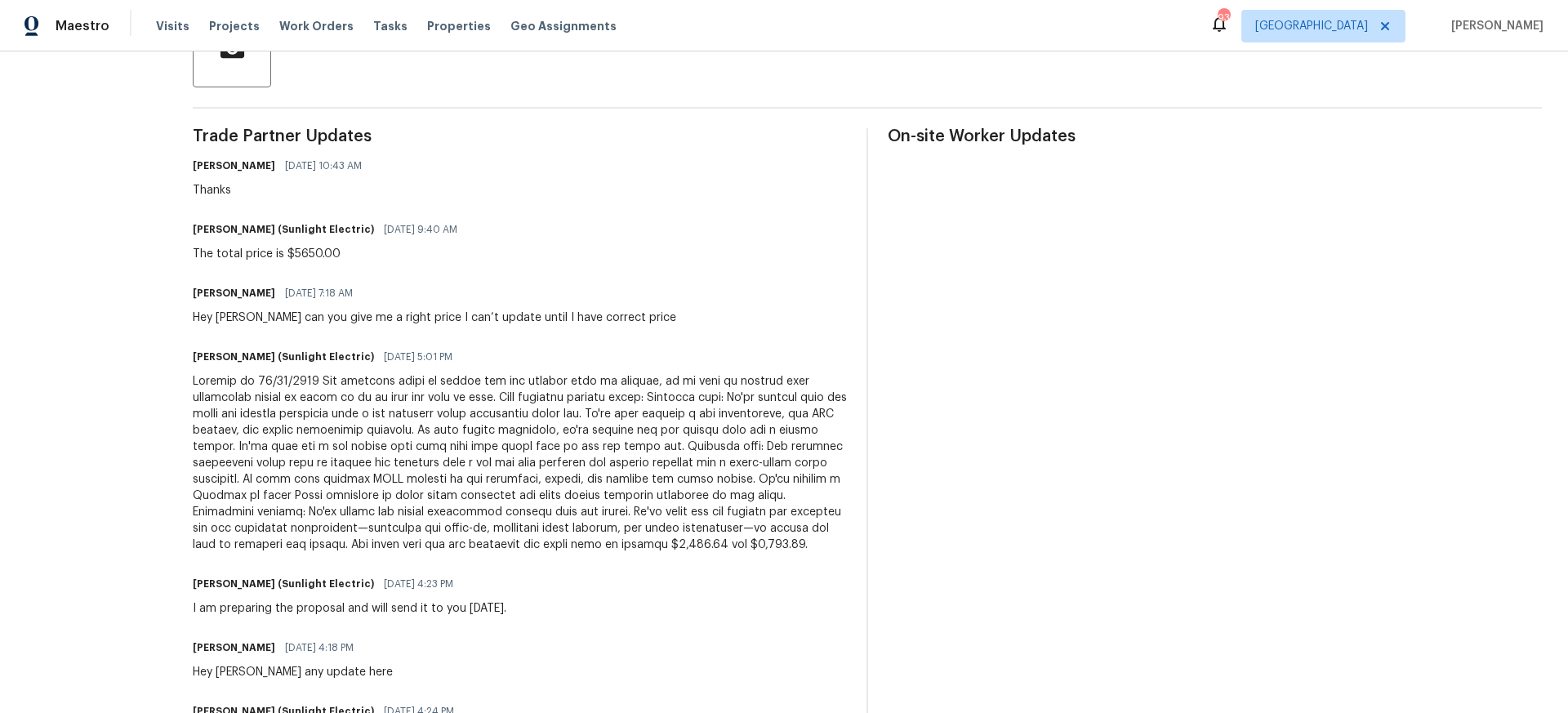
scroll to position [436, 0]
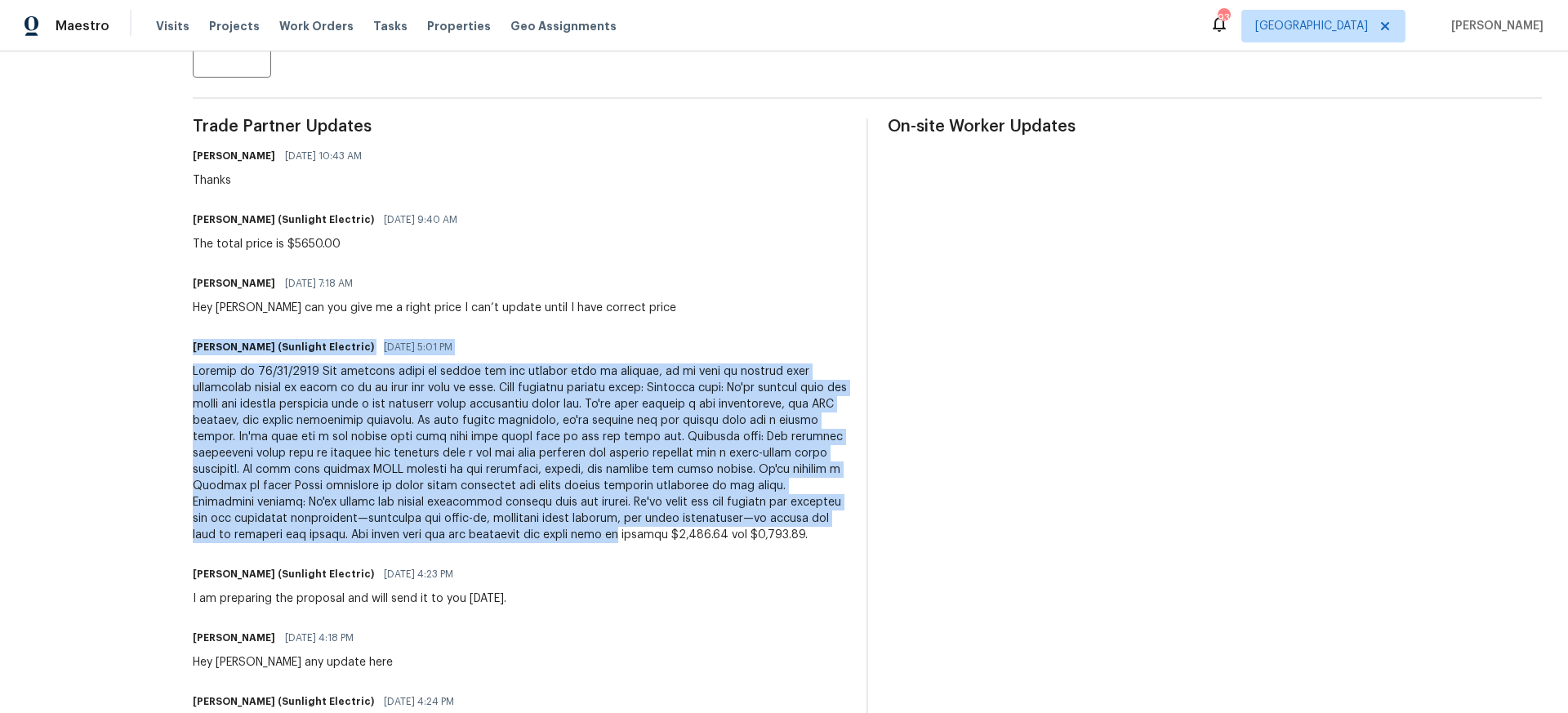
drag, startPoint x: 213, startPoint y: 344, endPoint x: 683, endPoint y: 537, distance: 508.1
click at [683, 537] on div "John Badiei (Sunlight Electric) 09/15/2025 5:01 PM" at bounding box center [519, 439] width 654 height 208
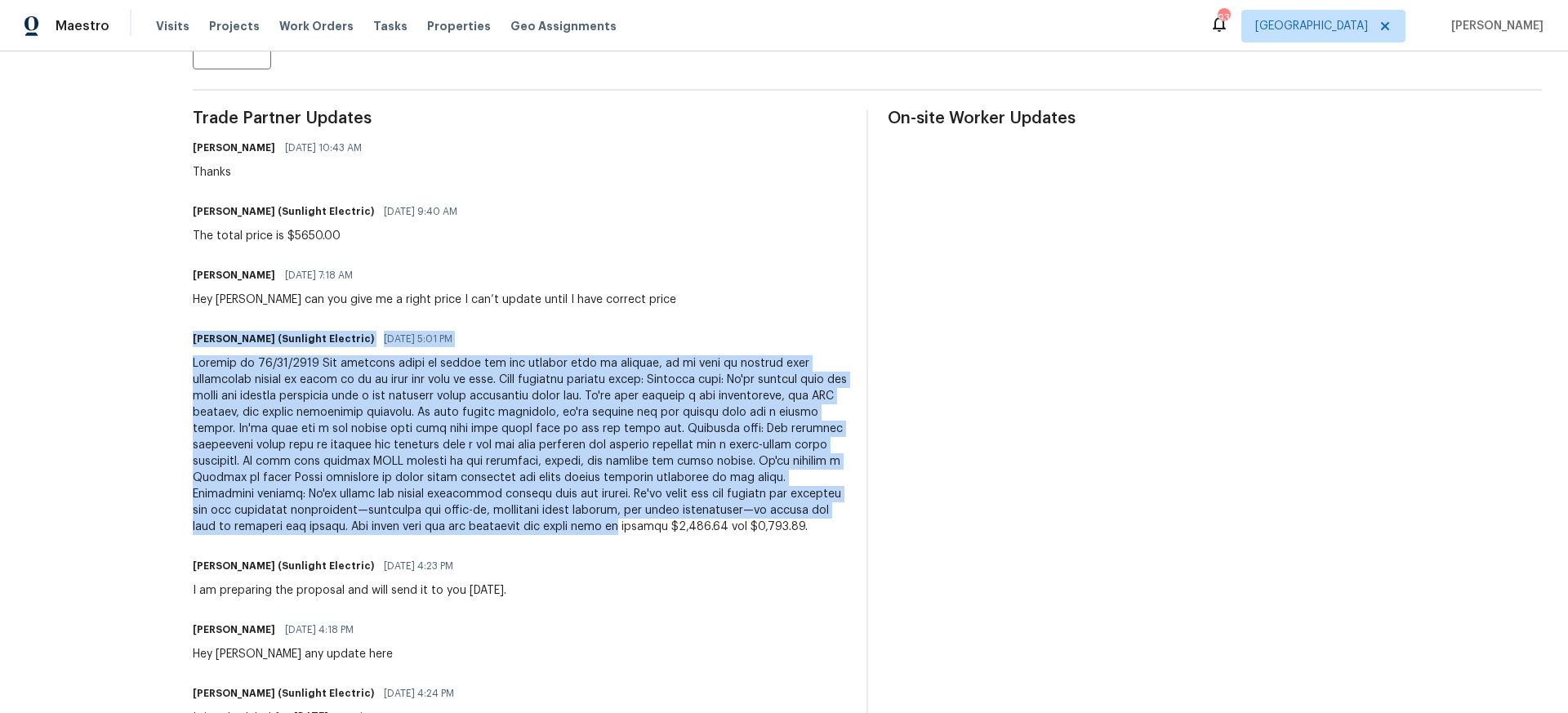
scroll to position [451, 0]
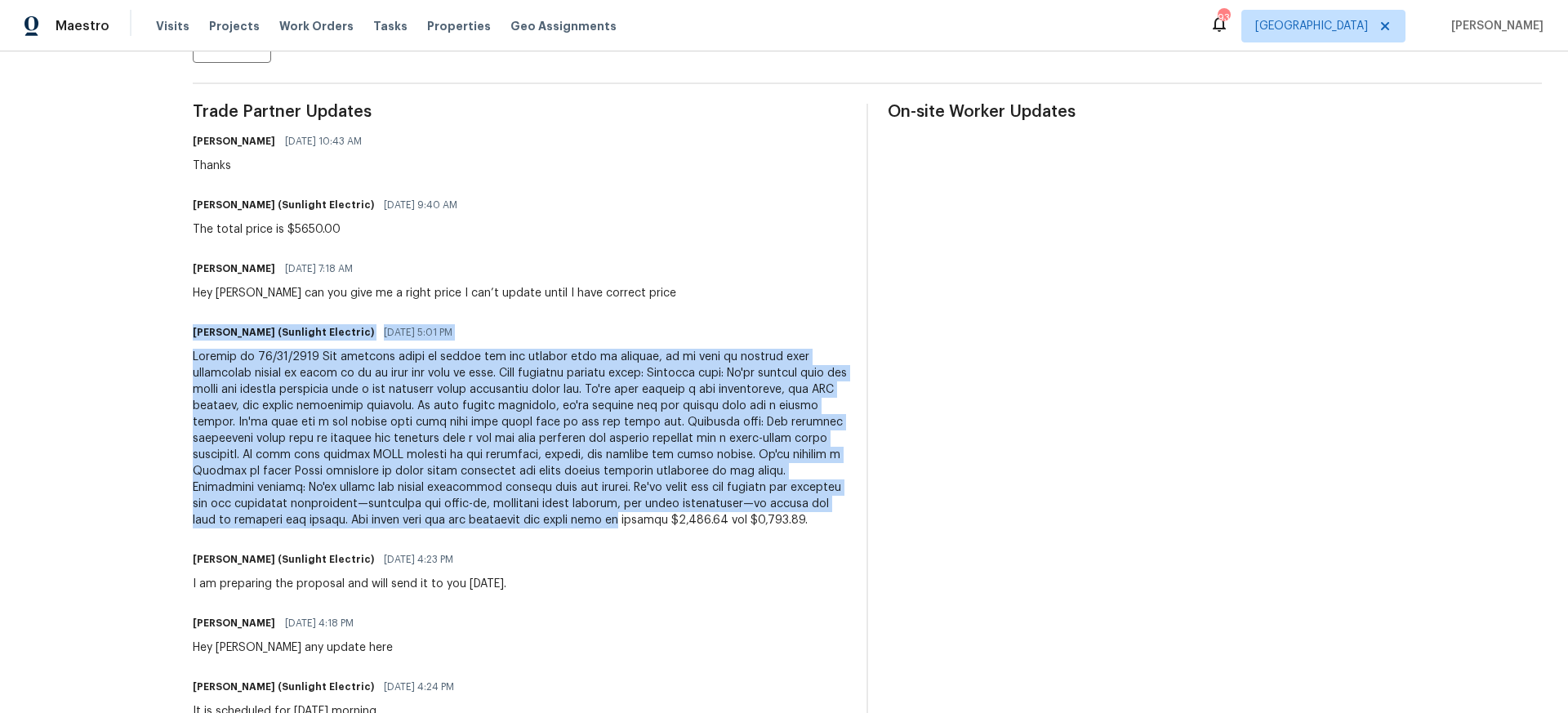
copy div "John Badiei (Sunlight Electric) 09/15/2025 5:01 PM Service on 09/12/2025 The el…"
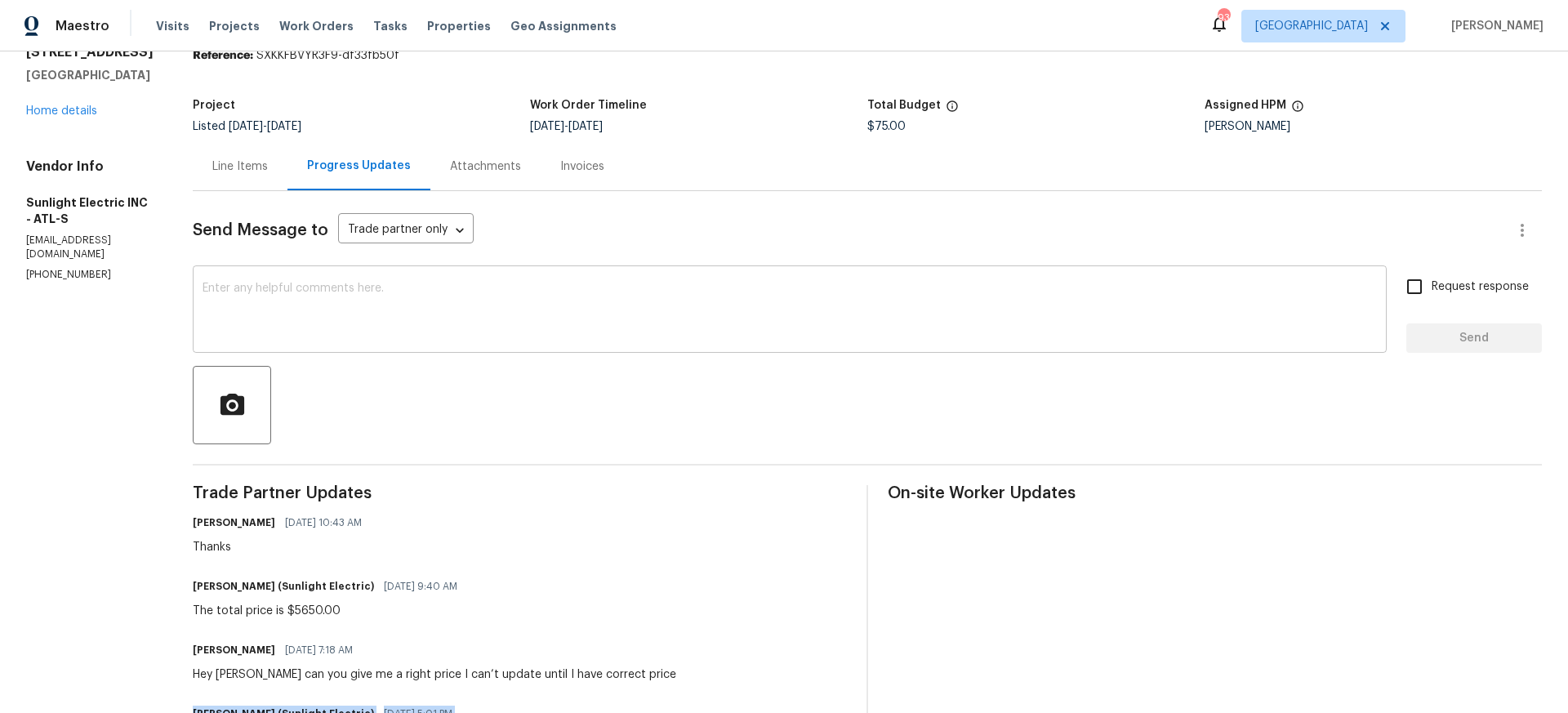
scroll to position [69, 0]
click at [261, 165] on div "Line Items" at bounding box center [240, 168] width 55 height 17
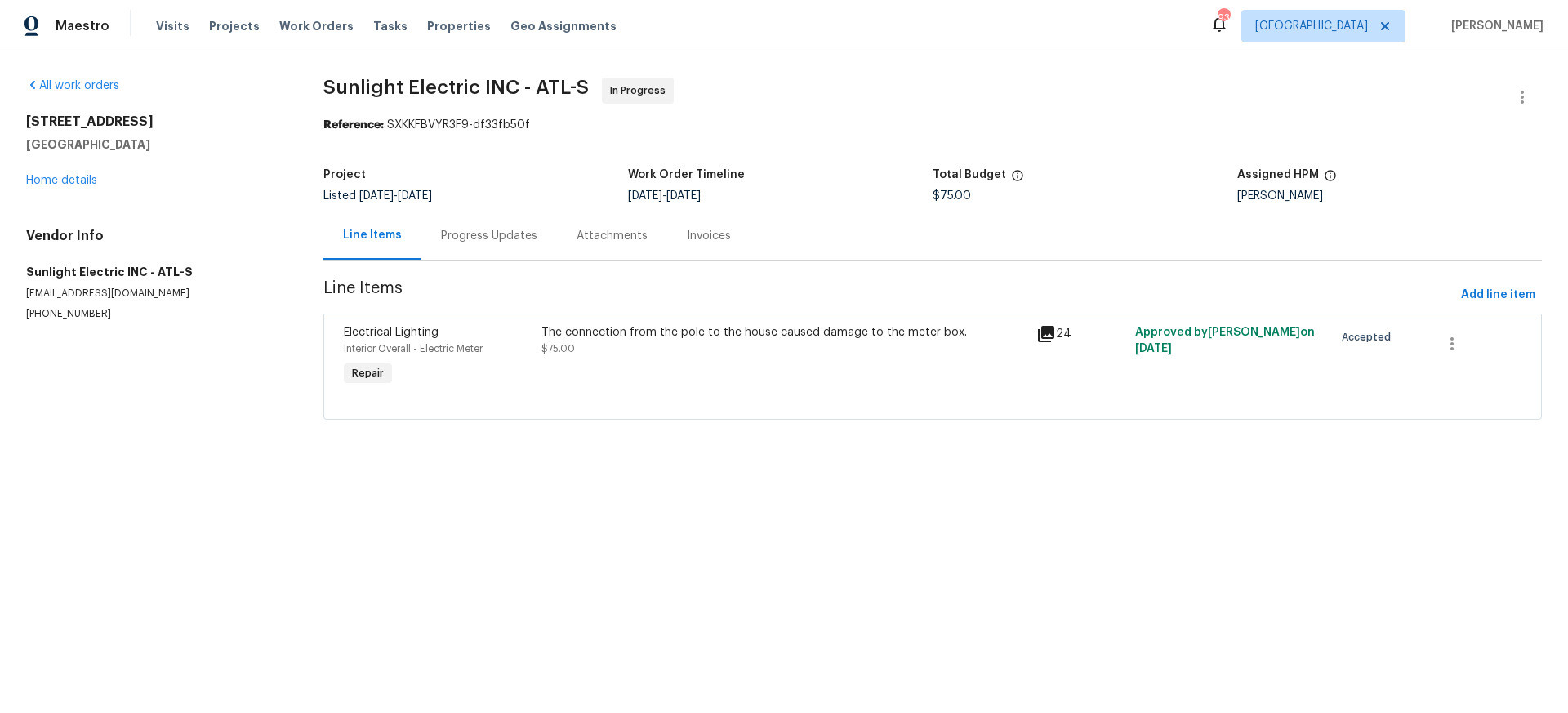
click at [602, 361] on div "The connection from the pole to the house caused damage to the meter box. $75.00" at bounding box center [784, 356] width 495 height 75
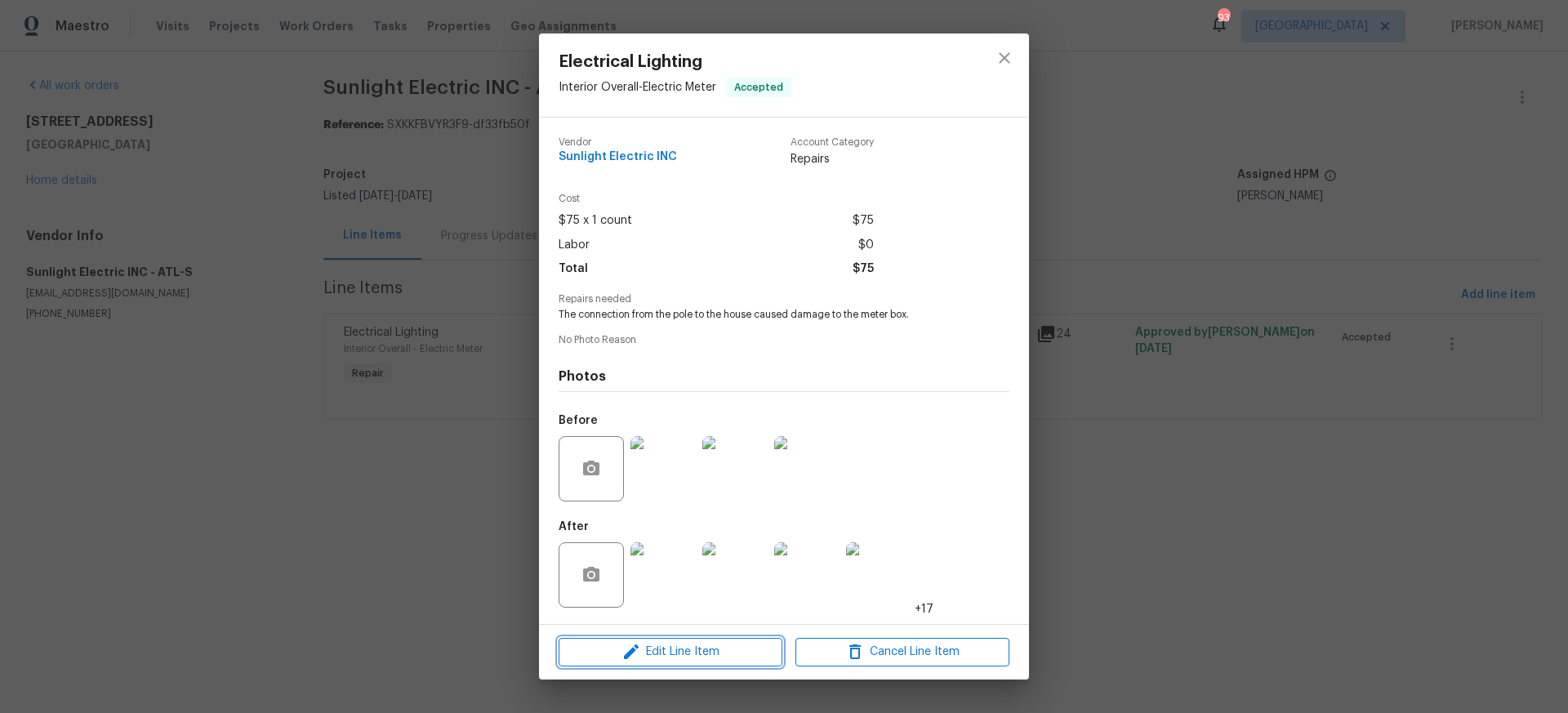
click at [682, 655] on span "Edit Line Item" at bounding box center [670, 652] width 214 height 21
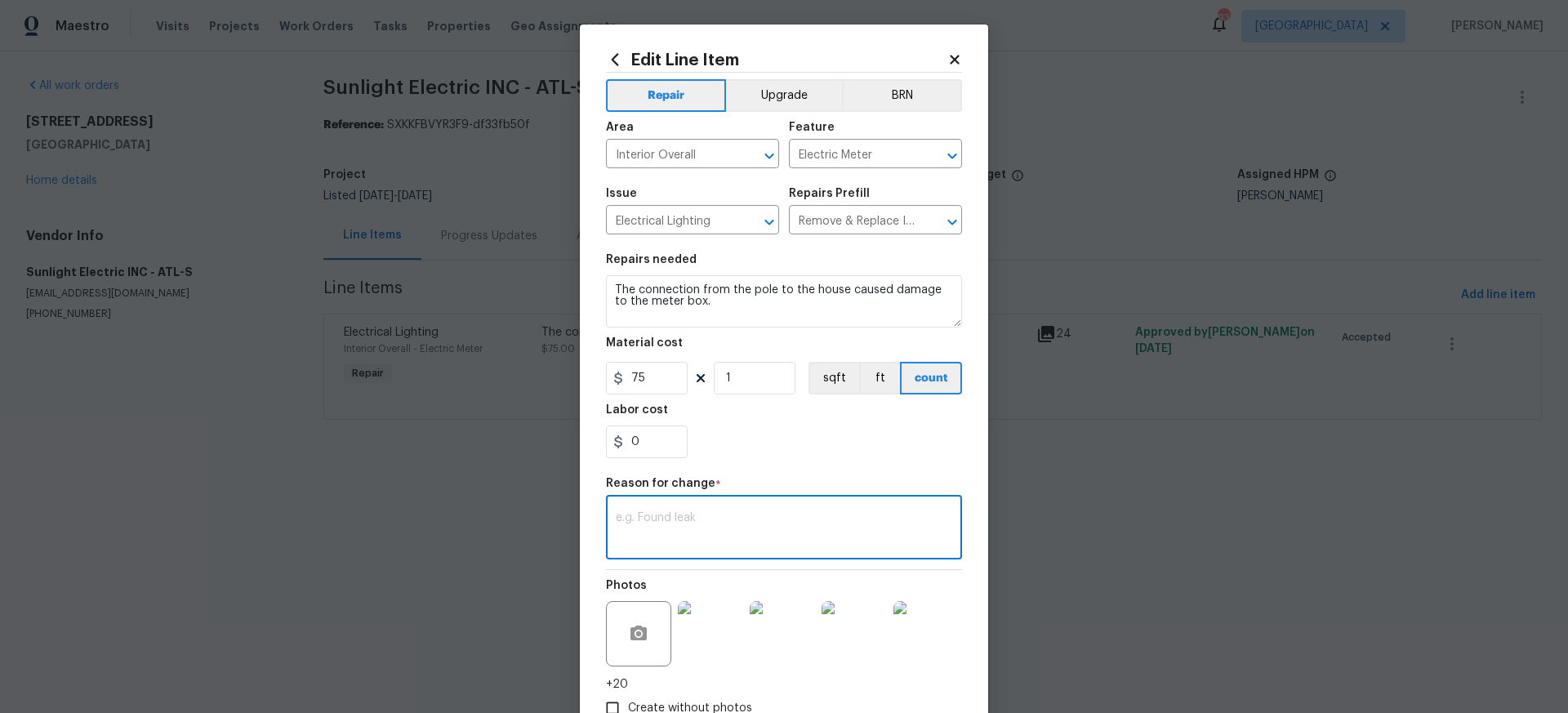
click at [623, 516] on textarea at bounding box center [784, 529] width 337 height 34
paste textarea "John Badiei (Sunlight Electric) 09/15/2025 5:01 PM Service on 09/12/2025 The el…"
drag, startPoint x: 911, startPoint y: 543, endPoint x: 935, endPoint y: 543, distance: 24.0
click at [911, 543] on textarea at bounding box center [784, 529] width 337 height 34
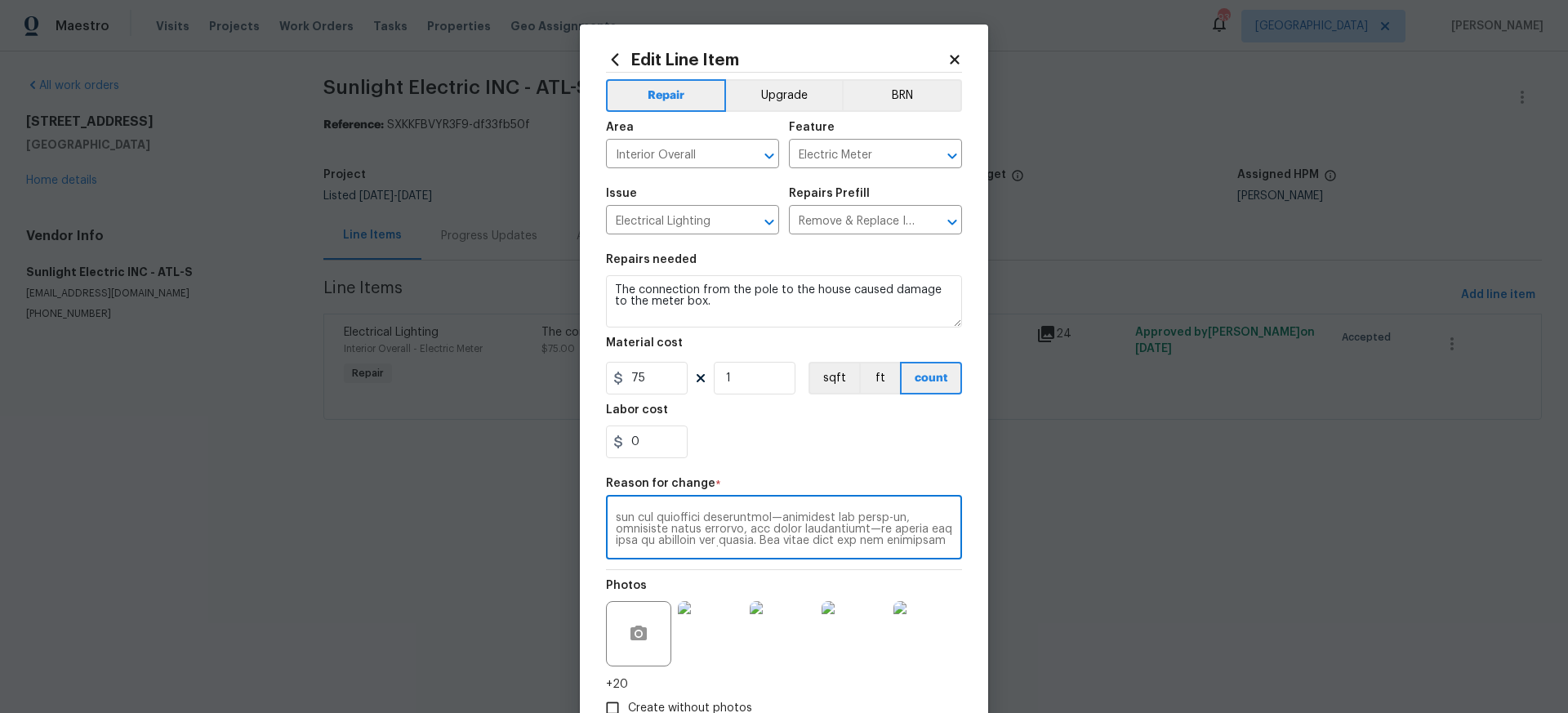
type textarea "John Badiei (Sunlight Electric) 09/15/2025 5:01 PM Service on 09/12/2025 The el…"
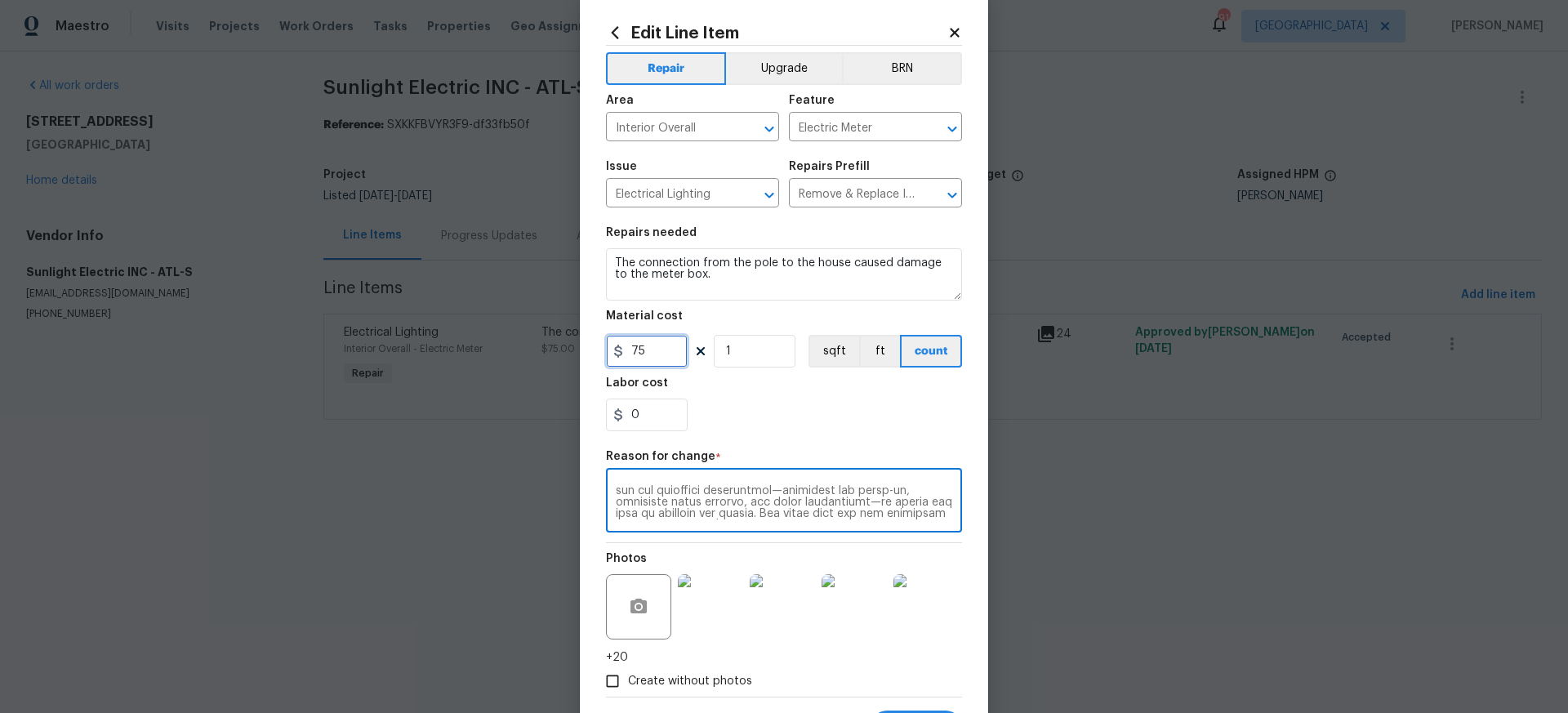
click at [651, 355] on input "75" at bounding box center [647, 352] width 82 height 33
type input "5650"
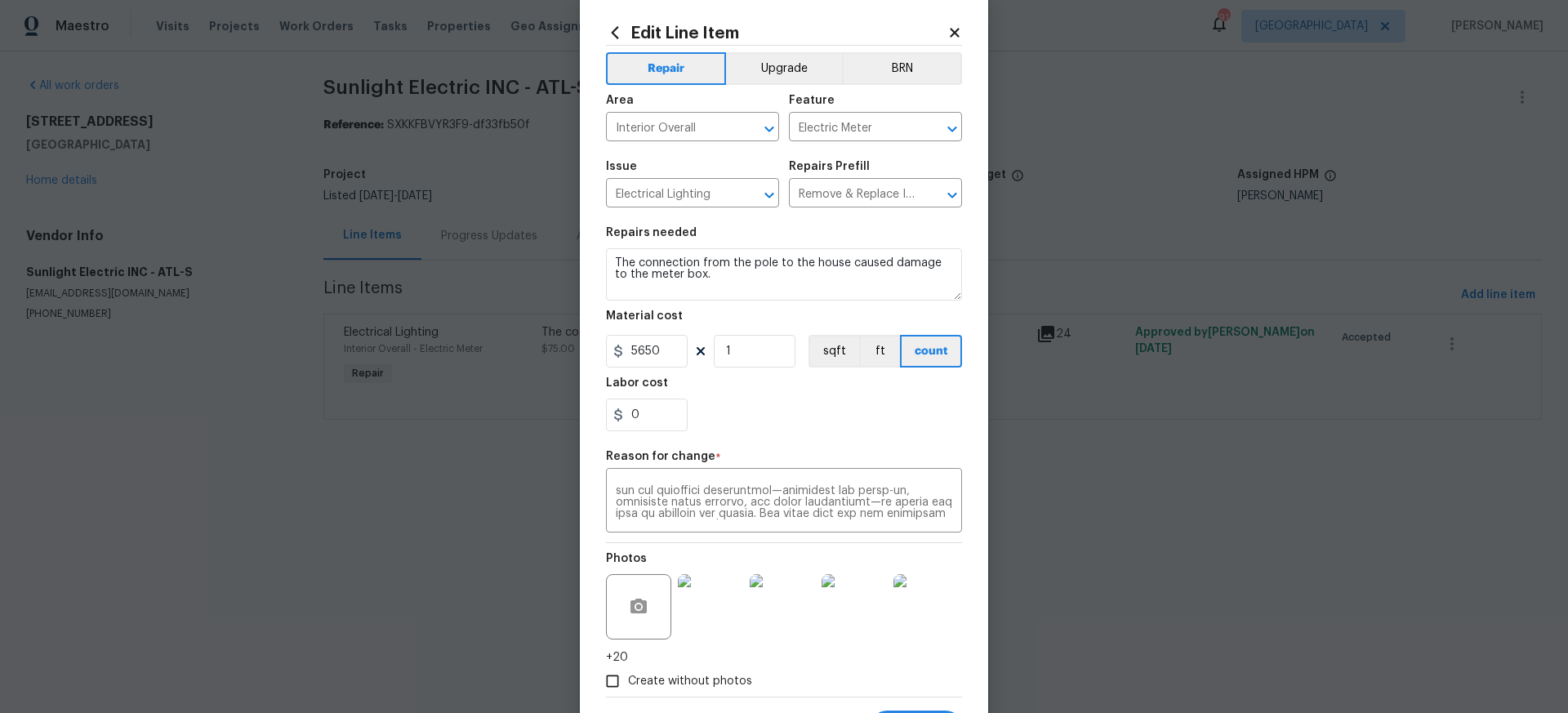
click at [743, 387] on div "Labor cost" at bounding box center [784, 388] width 356 height 22
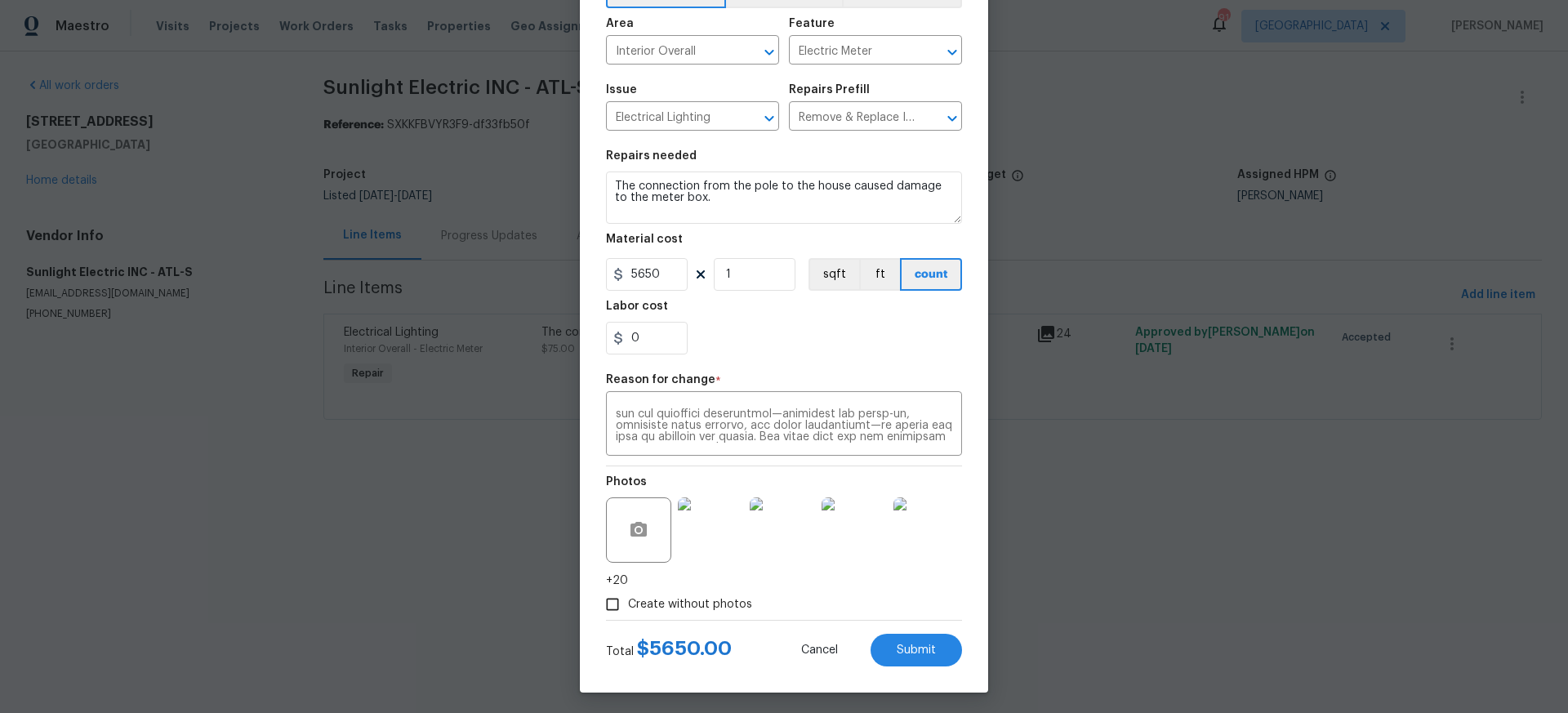
scroll to position [108, 0]
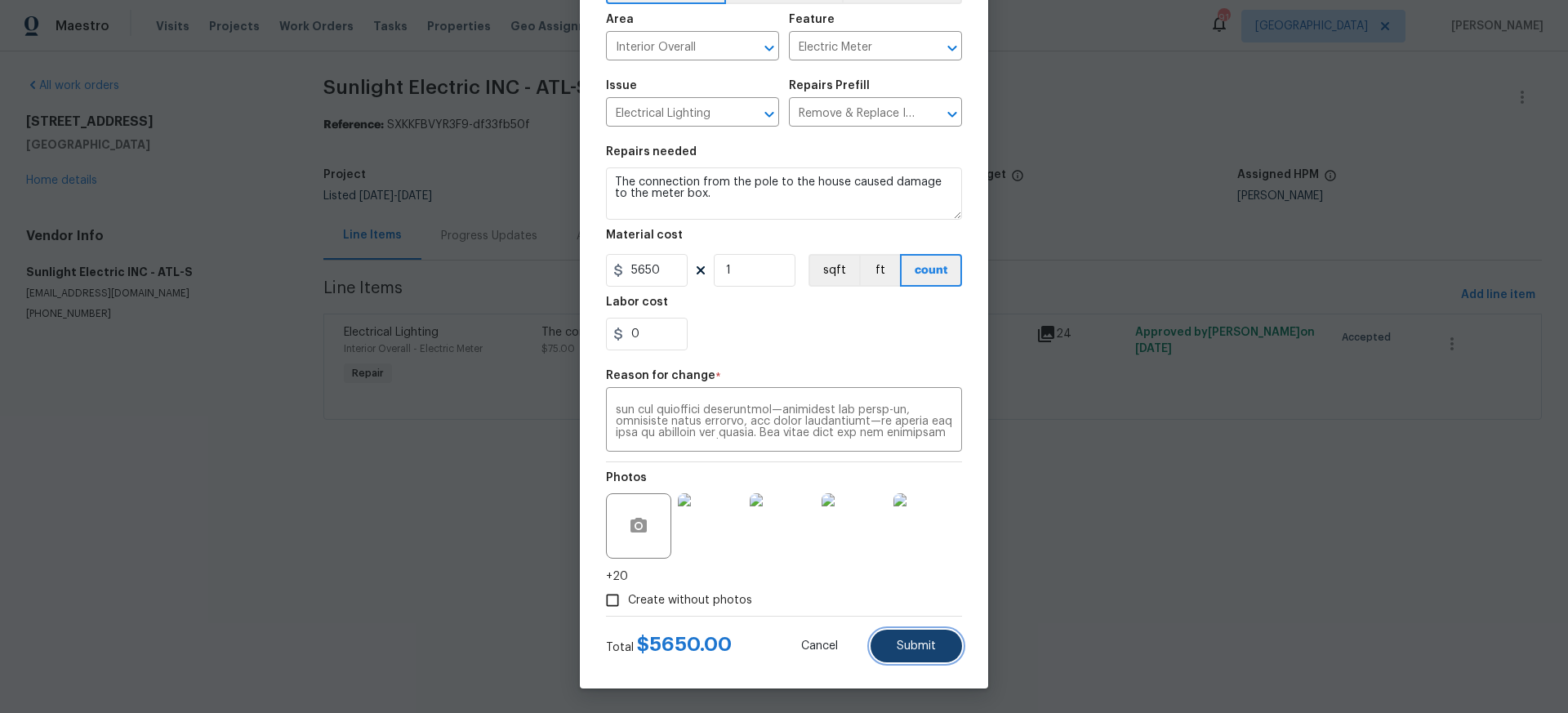
click at [915, 646] on span "Submit" at bounding box center [915, 646] width 39 height 12
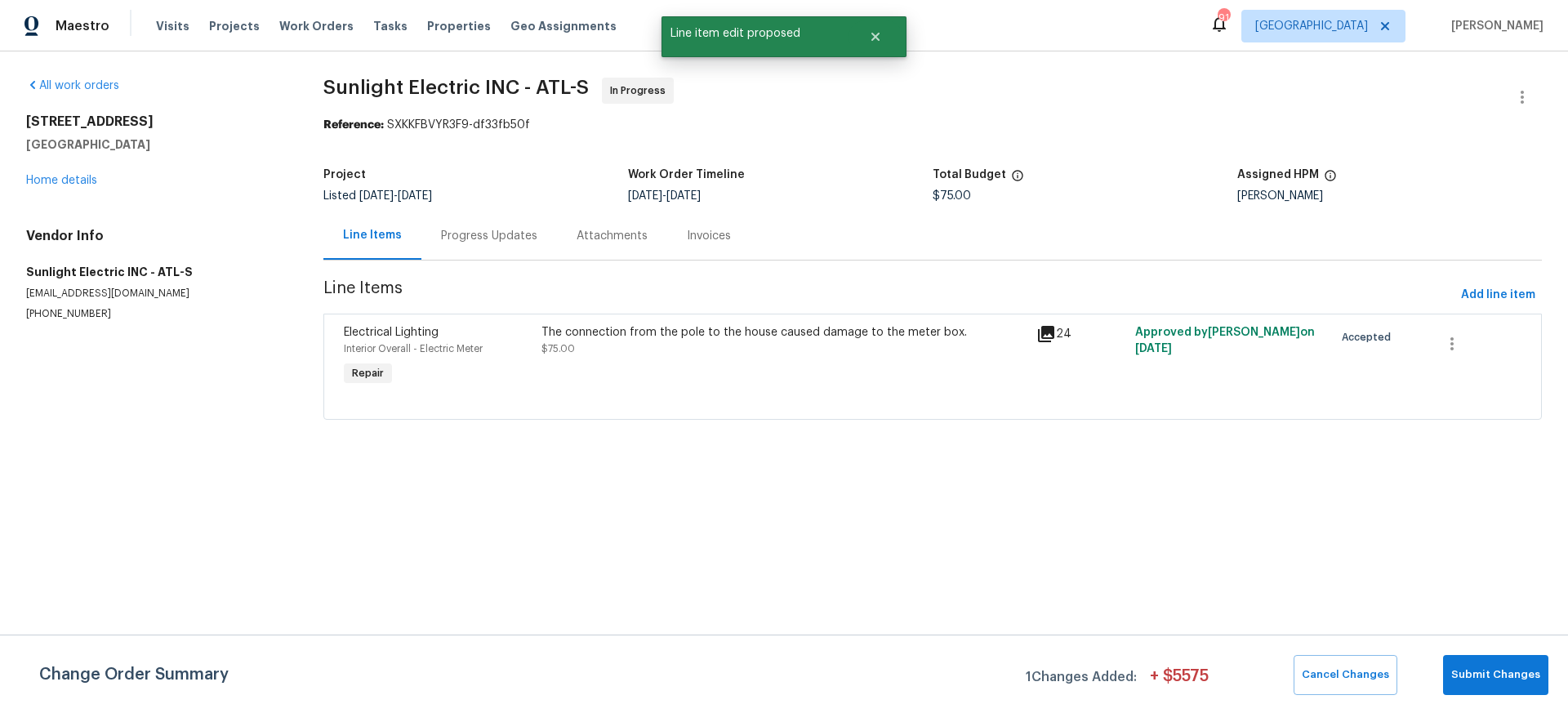
scroll to position [0, 0]
click at [1499, 677] on span "Submit Changes" at bounding box center [1496, 675] width 89 height 19
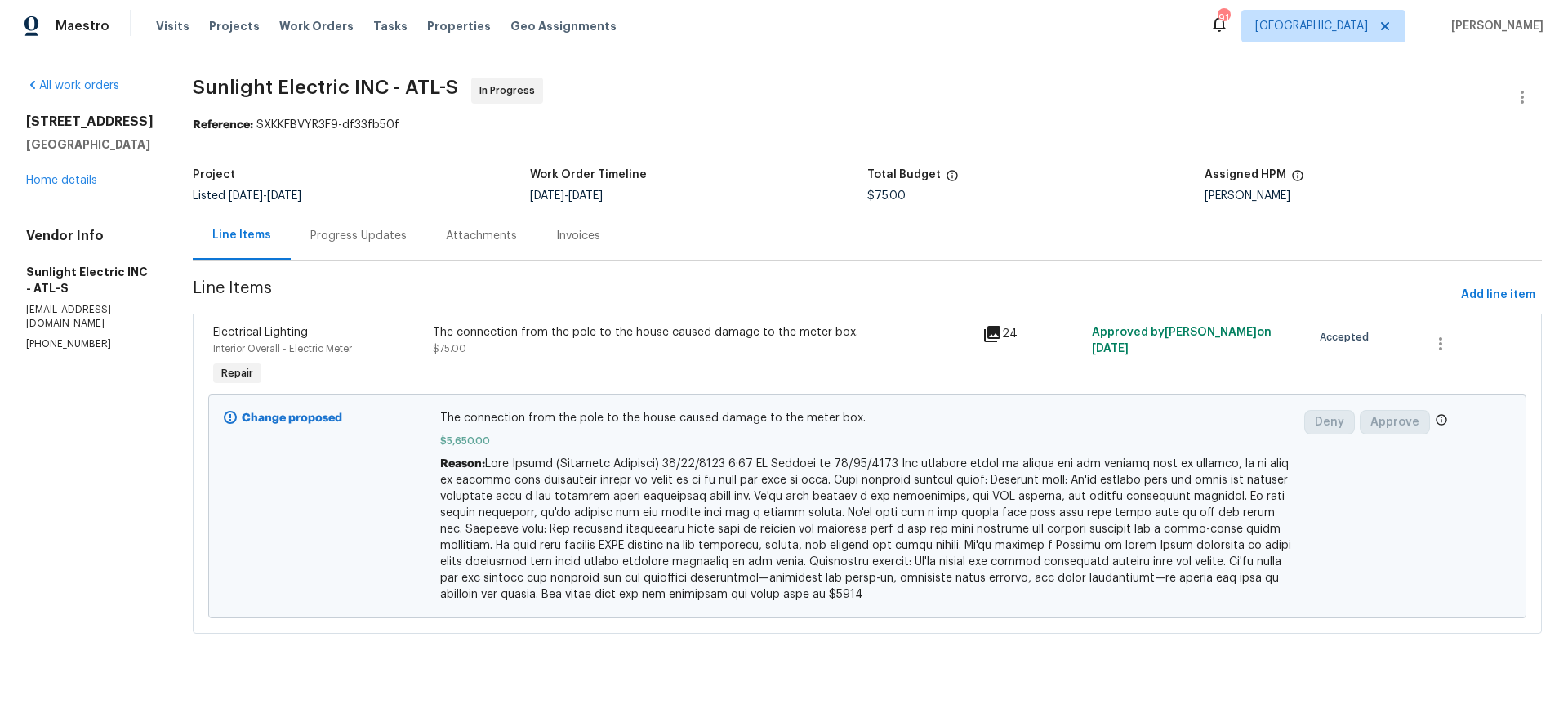
click at [380, 236] on div "Progress Updates" at bounding box center [358, 237] width 97 height 17
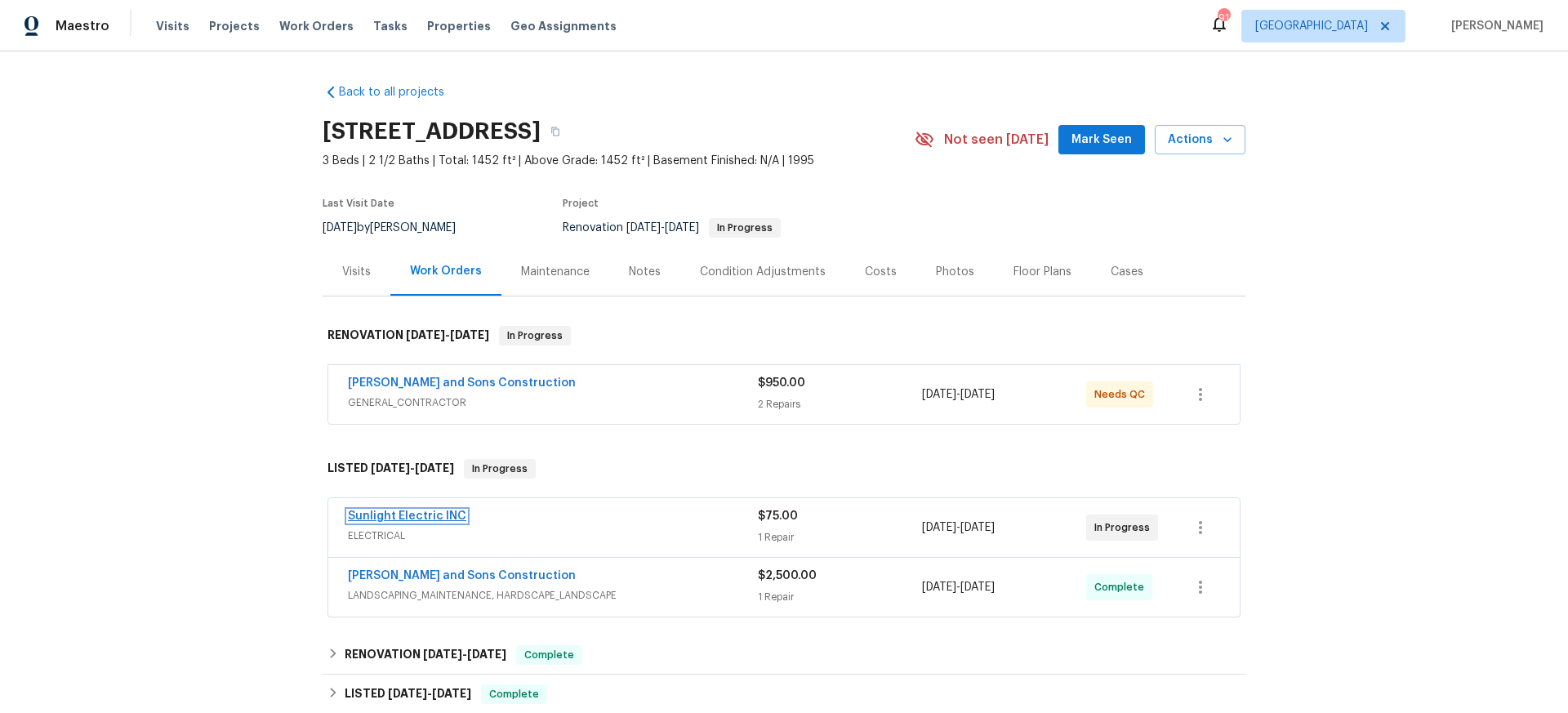
click at [404, 518] on link "Sunlight Electric INC" at bounding box center [407, 516] width 118 height 12
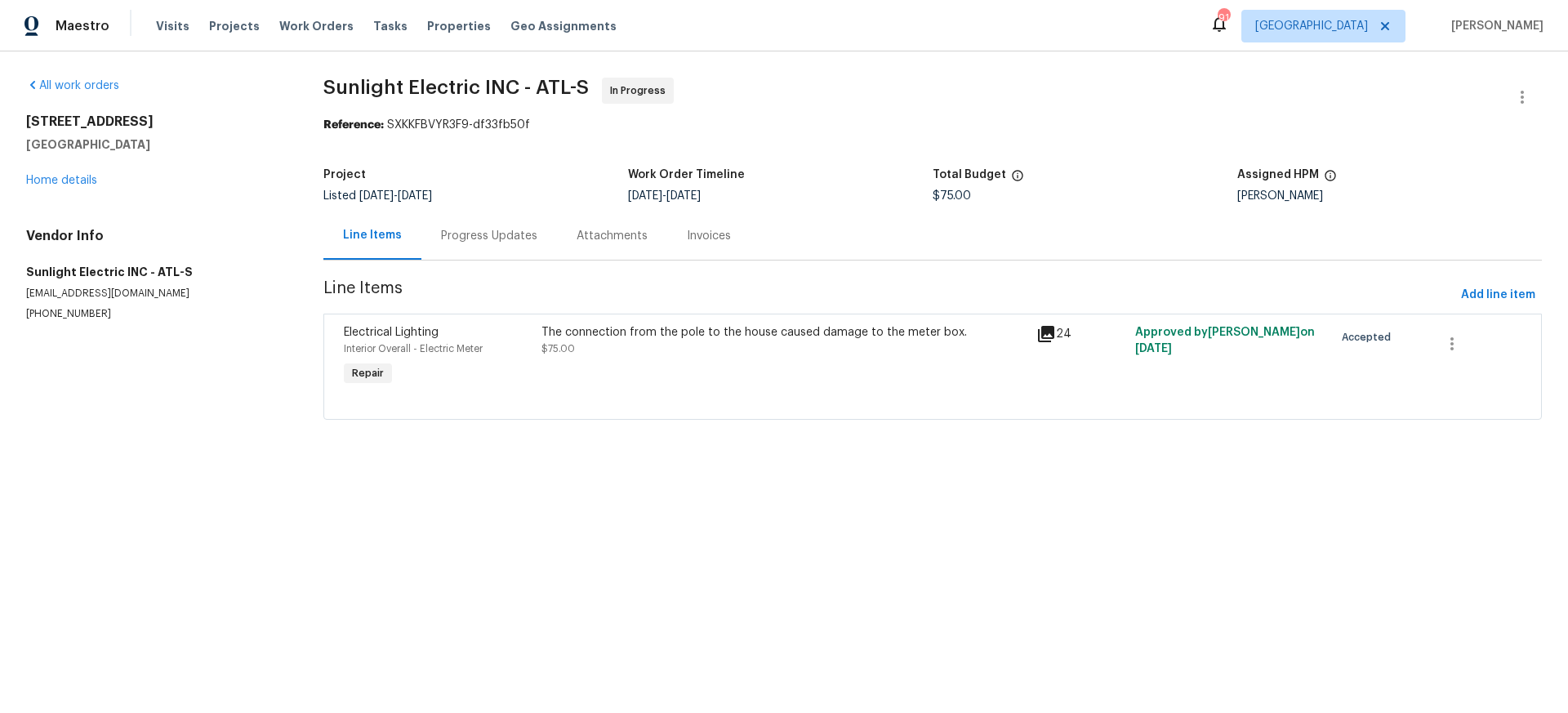
click at [471, 237] on div "Progress Updates" at bounding box center [489, 237] width 97 height 17
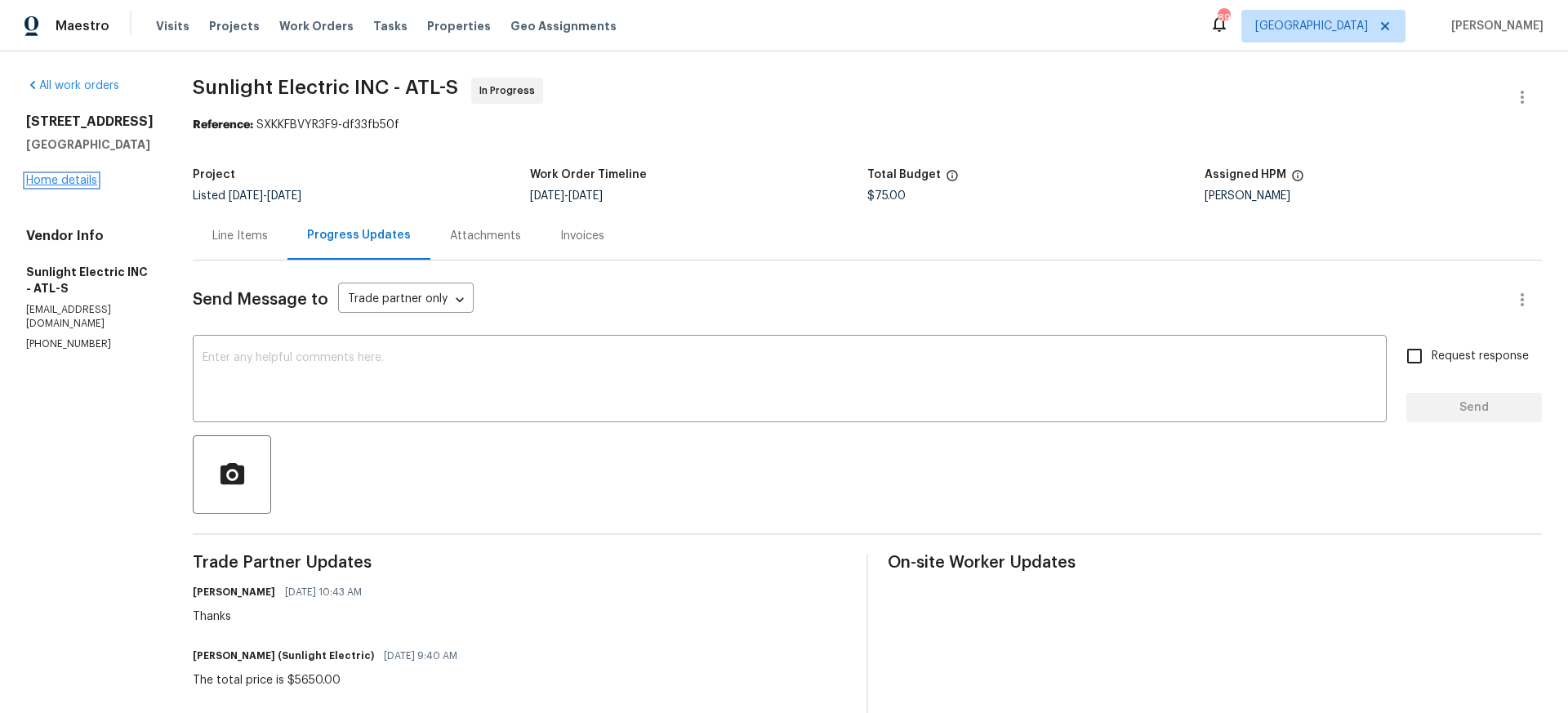
click at [58, 179] on link "Home details" at bounding box center [62, 180] width 71 height 12
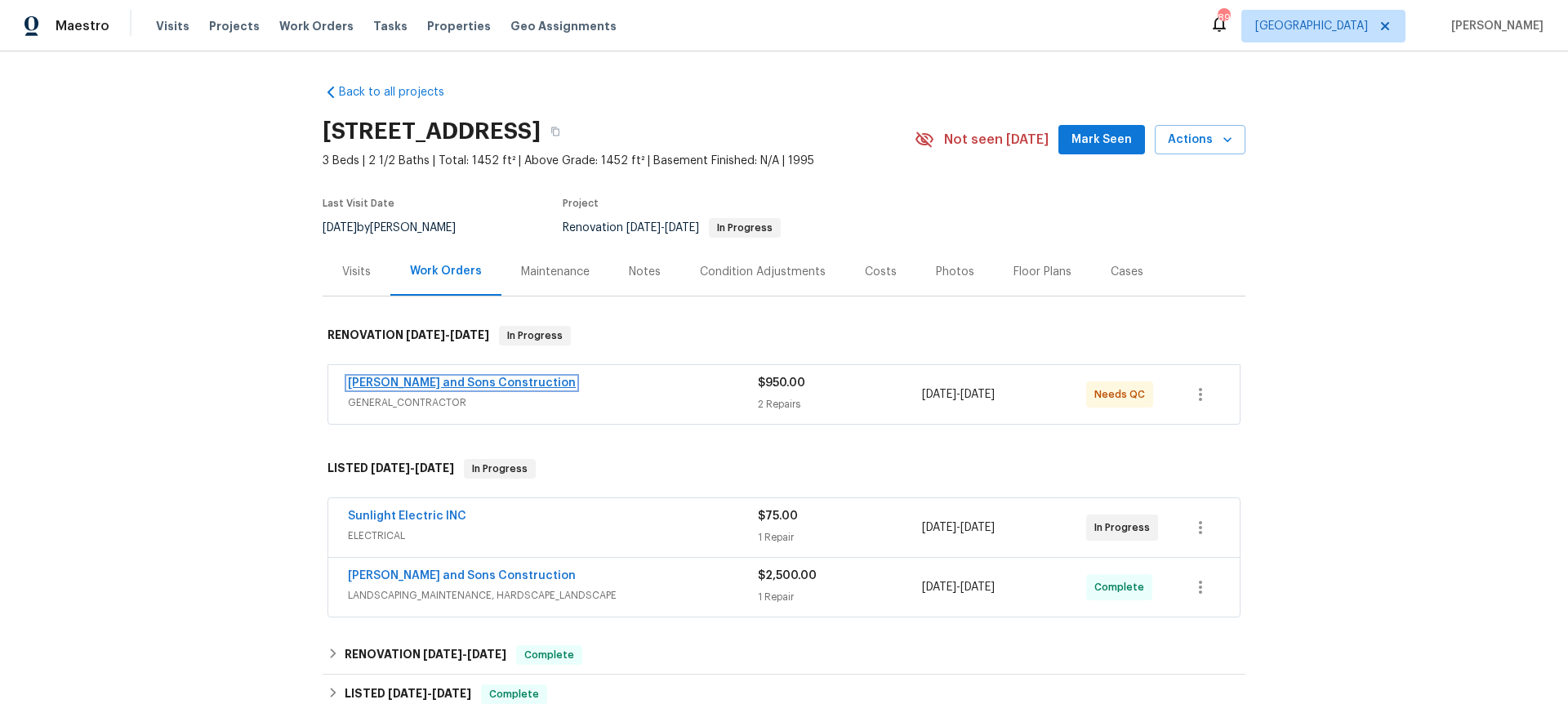
click at [439, 384] on link "Reyes and Sons Construction" at bounding box center [462, 383] width 228 height 12
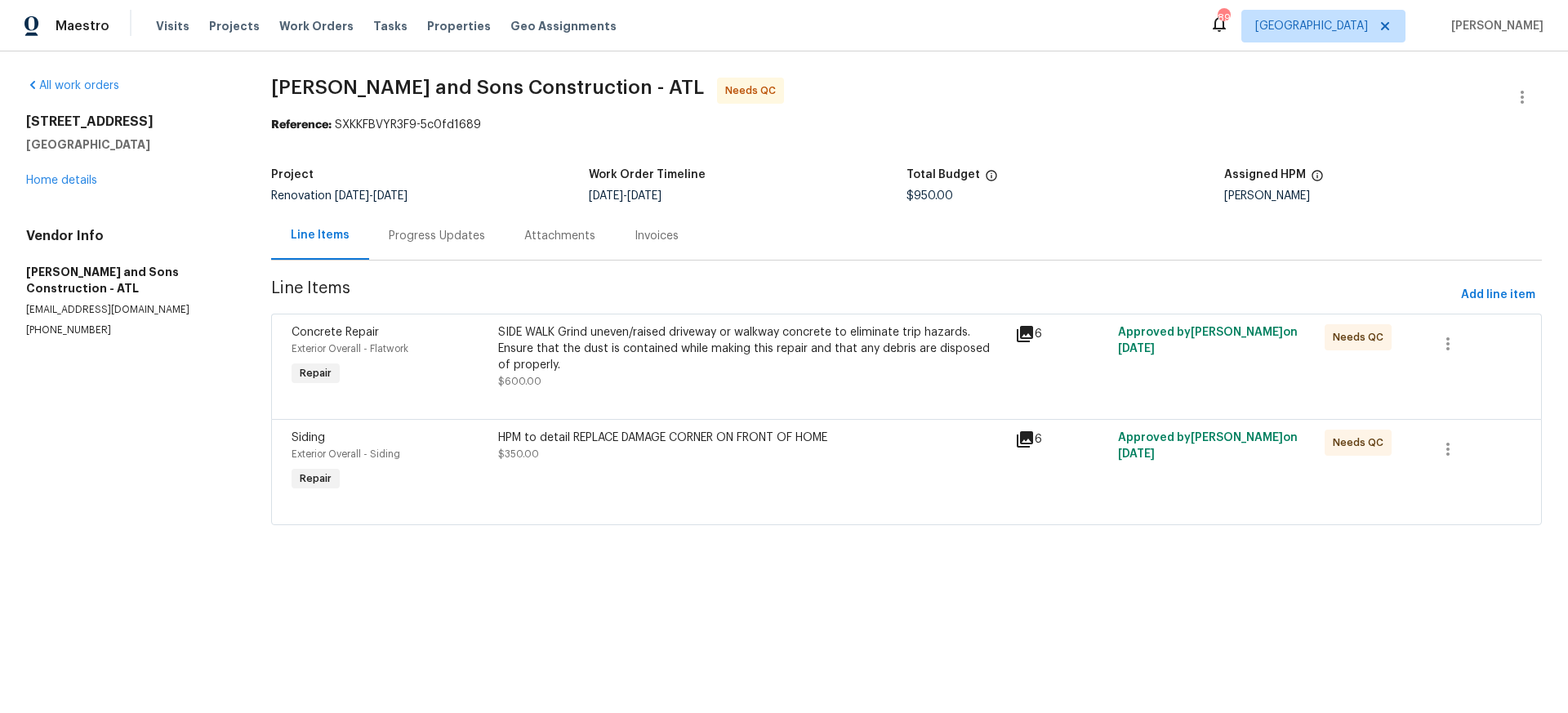
click at [743, 345] on div "SIDE WALK Grind uneven/raised driveway or walkway concrete to eliminate trip ha…" at bounding box center [751, 348] width 506 height 49
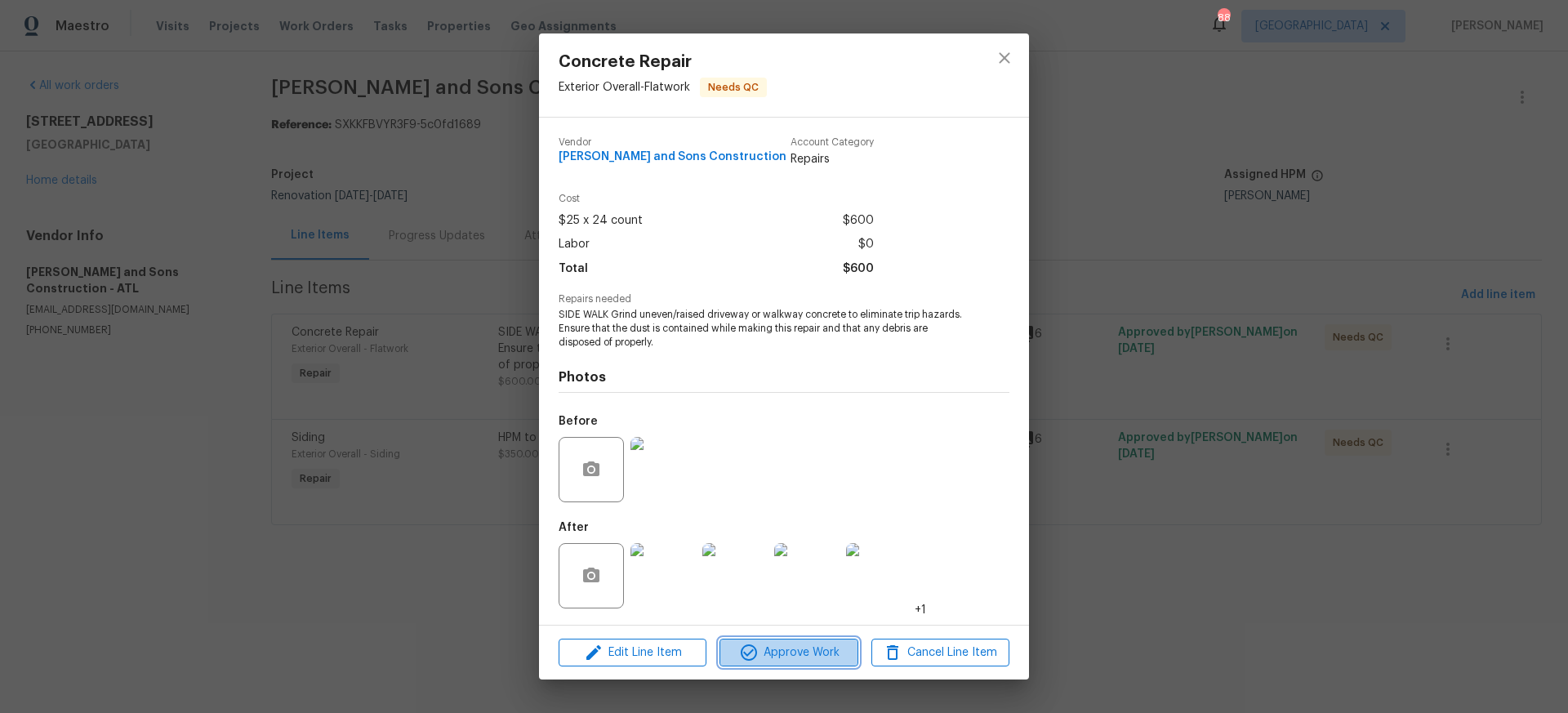
click at [788, 653] on span "Approve Work" at bounding box center [788, 653] width 128 height 21
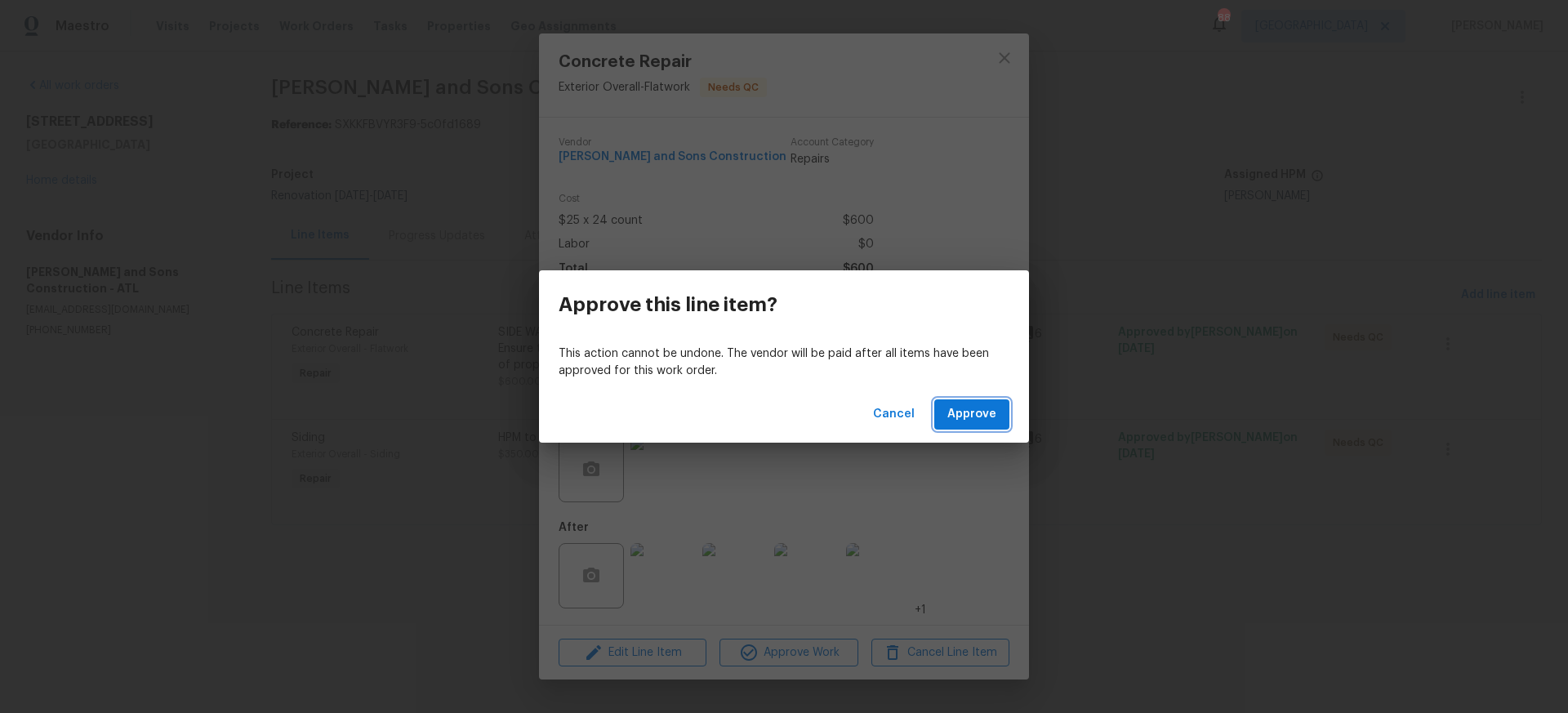
click at [955, 417] on span "Approve" at bounding box center [972, 414] width 49 height 21
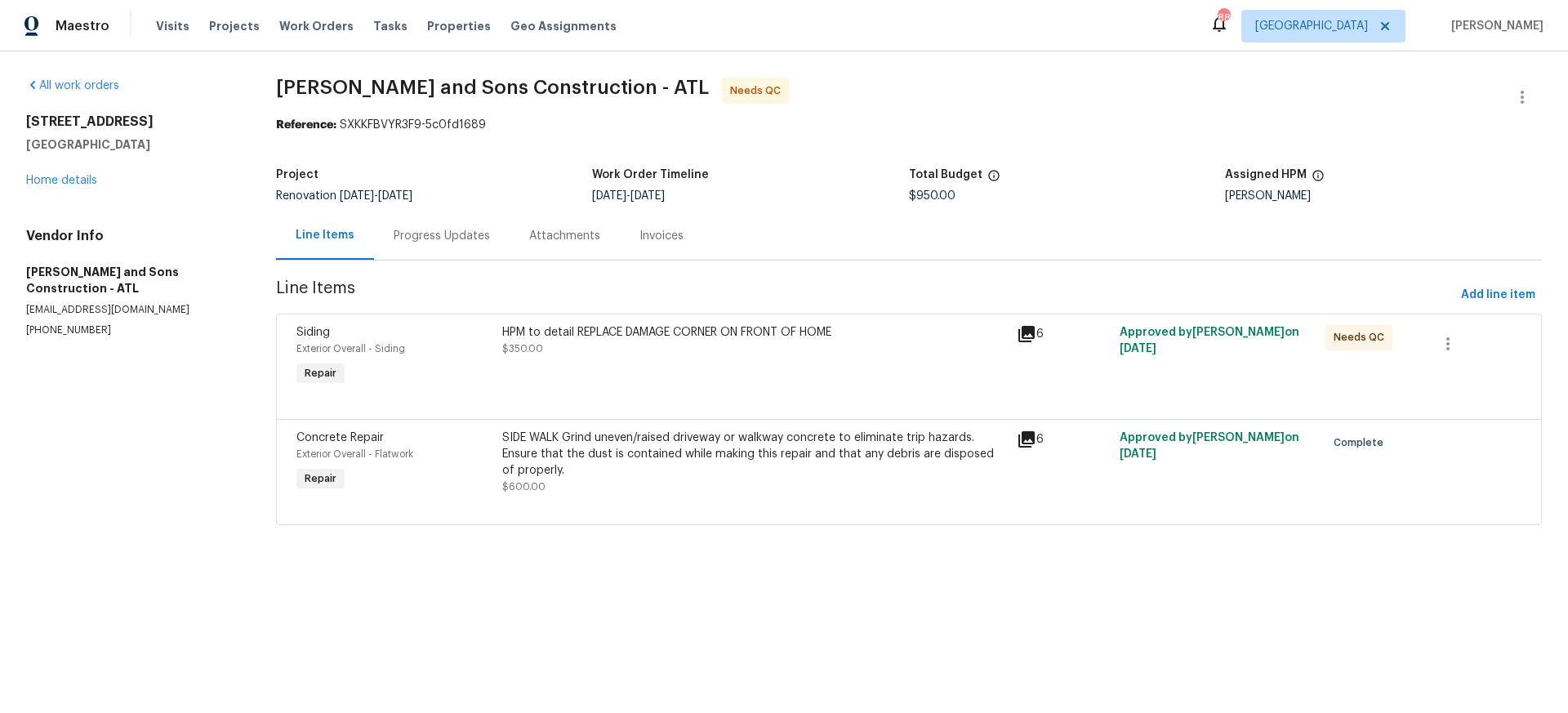
click at [763, 329] on div "HPM to detail REPLACE DAMAGE CORNER ON FRONT OF HOME" at bounding box center [754, 333] width 504 height 17
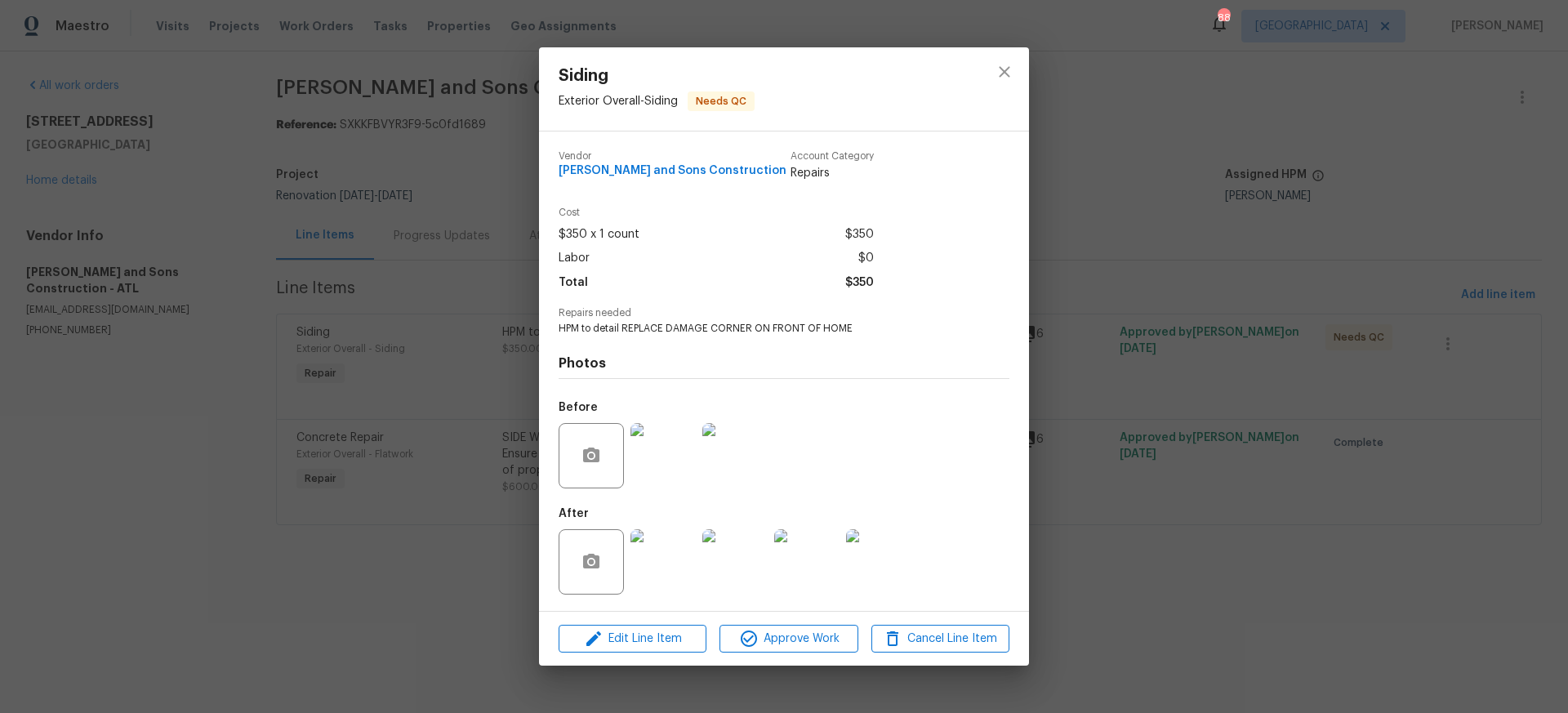
click at [662, 555] on img at bounding box center [662, 562] width 65 height 65
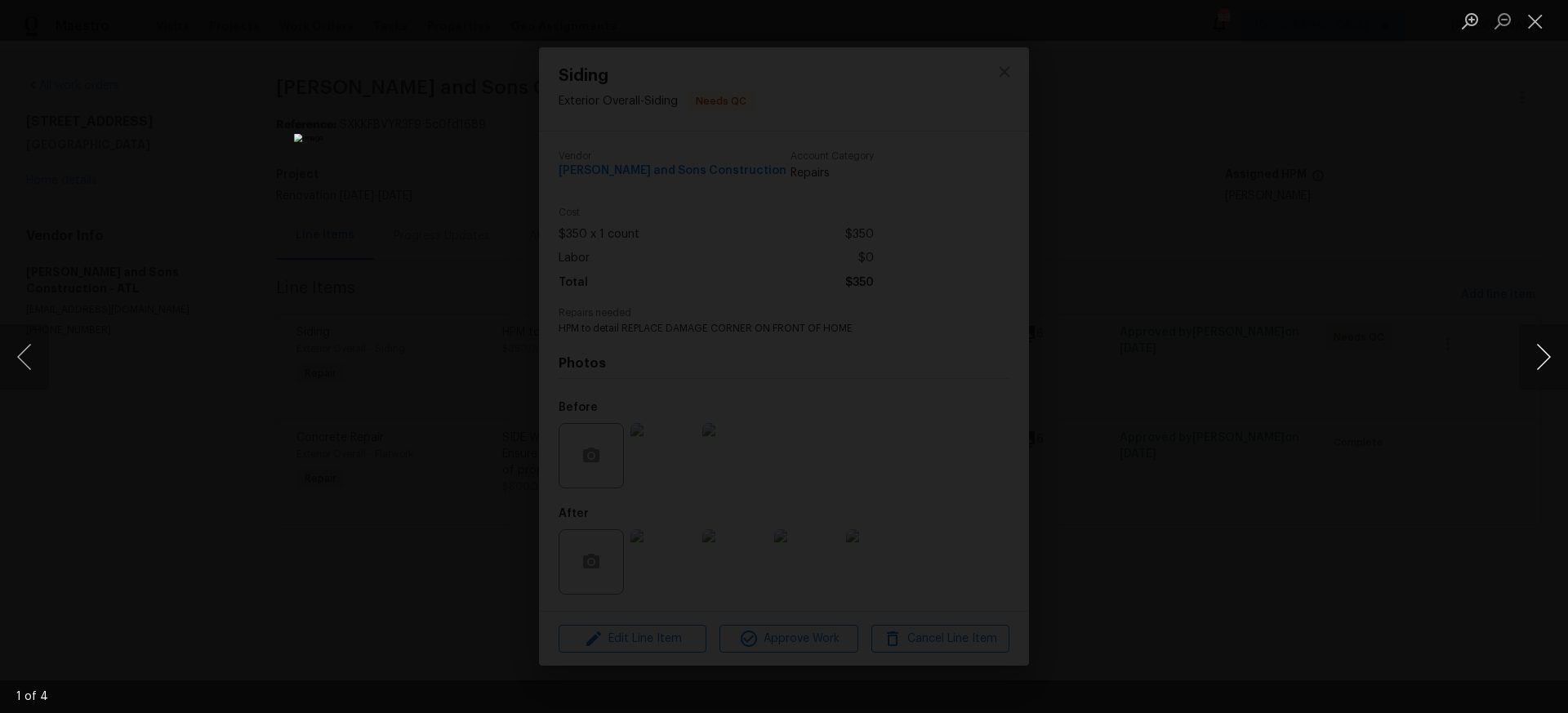
click at [1541, 359] on button "Next image" at bounding box center [1543, 356] width 49 height 65
click at [1547, 354] on button "Next image" at bounding box center [1543, 356] width 49 height 65
click at [1534, 23] on button "Close lightbox" at bounding box center [1536, 21] width 33 height 29
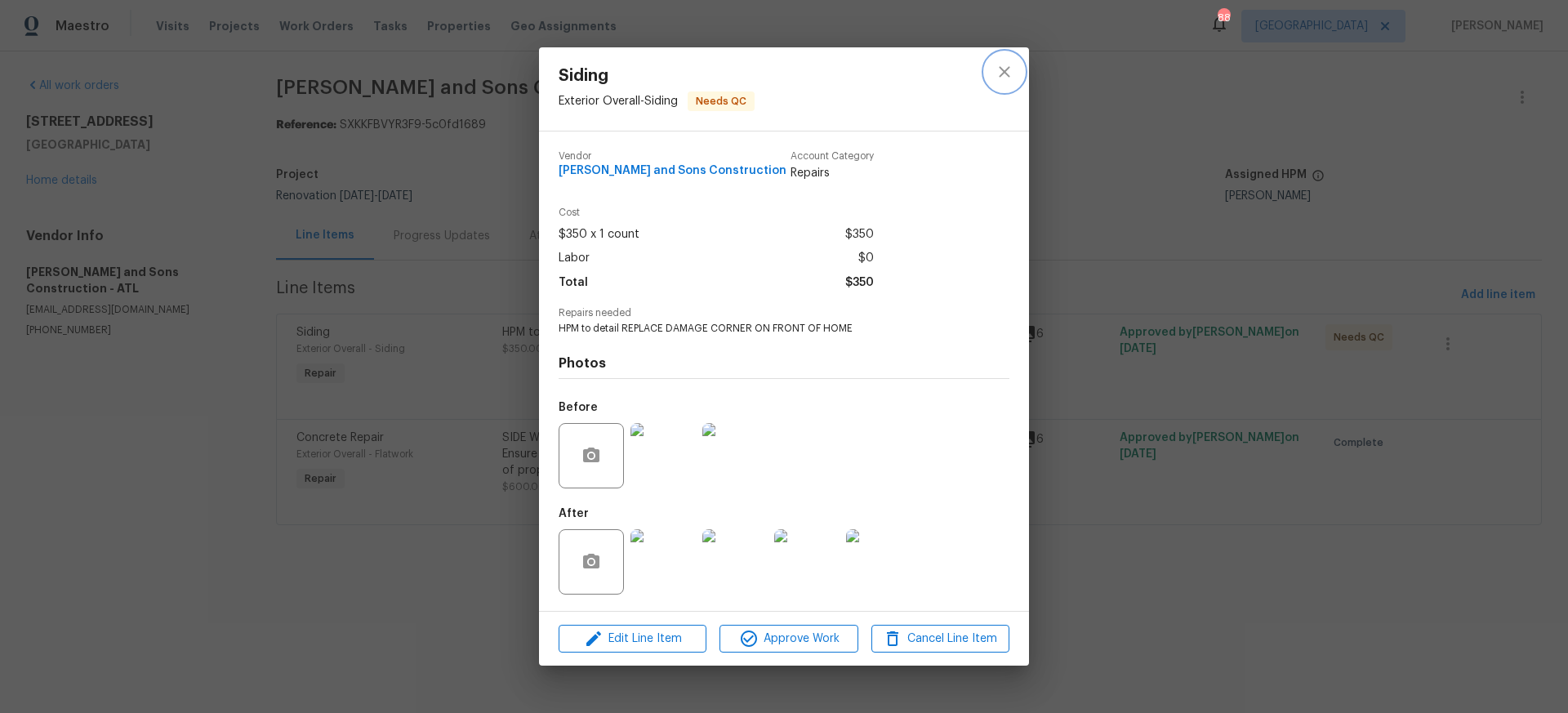
click at [1007, 72] on icon "close" at bounding box center [1005, 72] width 20 height 20
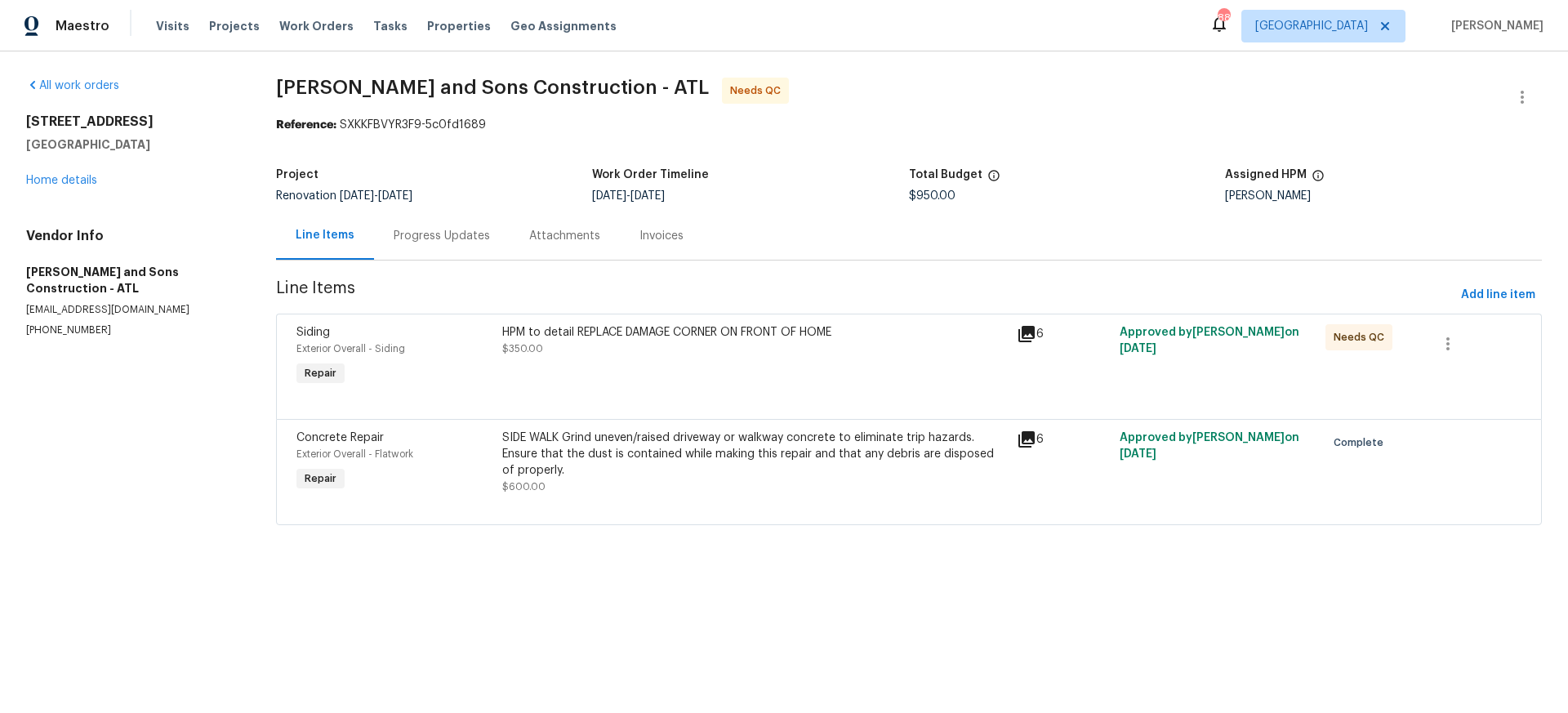
click at [438, 233] on div "Progress Updates" at bounding box center [442, 237] width 97 height 17
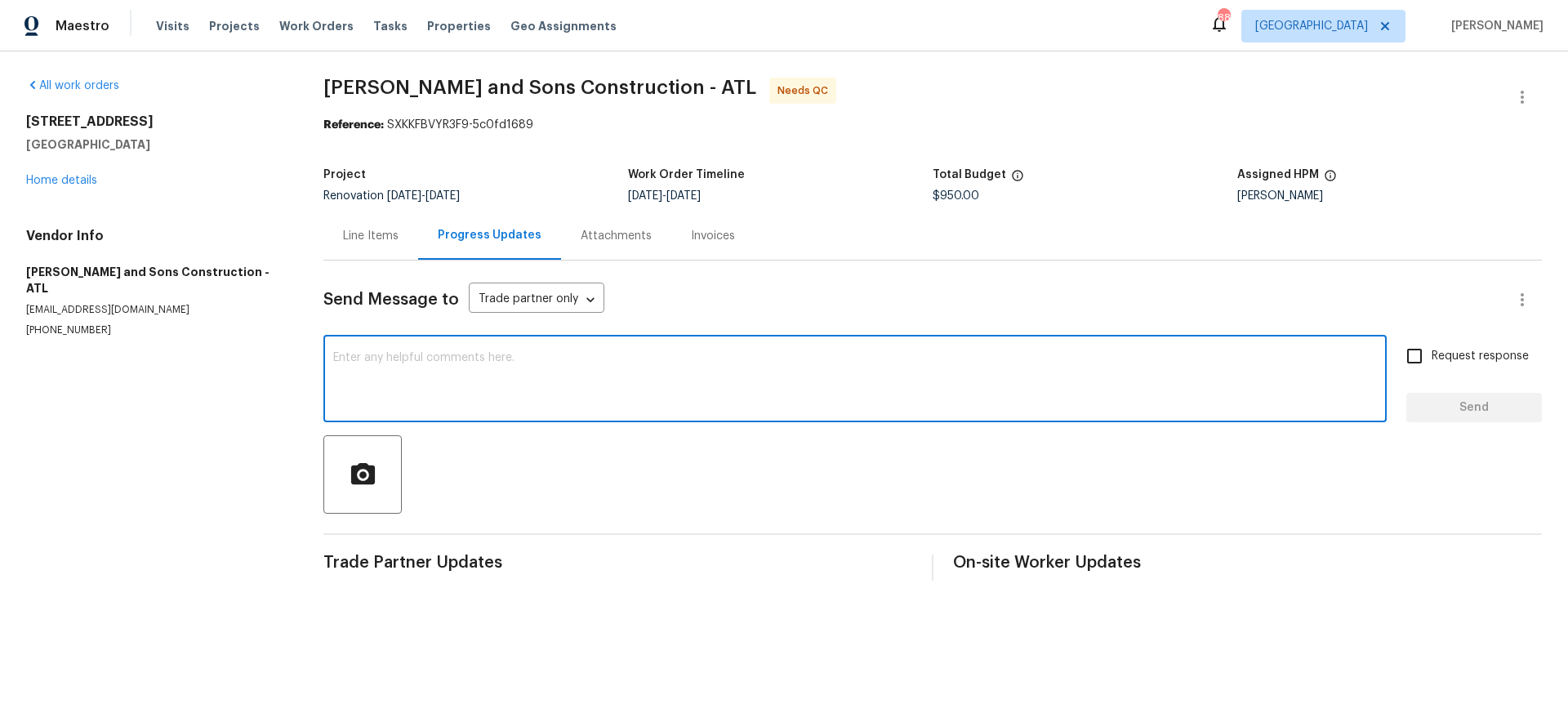
click at [360, 357] on textarea at bounding box center [855, 380] width 1044 height 57
type textarea "Hi this top corner need replace now look very bad"
click at [1414, 356] on input "Request response" at bounding box center [1414, 356] width 34 height 34
checkbox input "true"
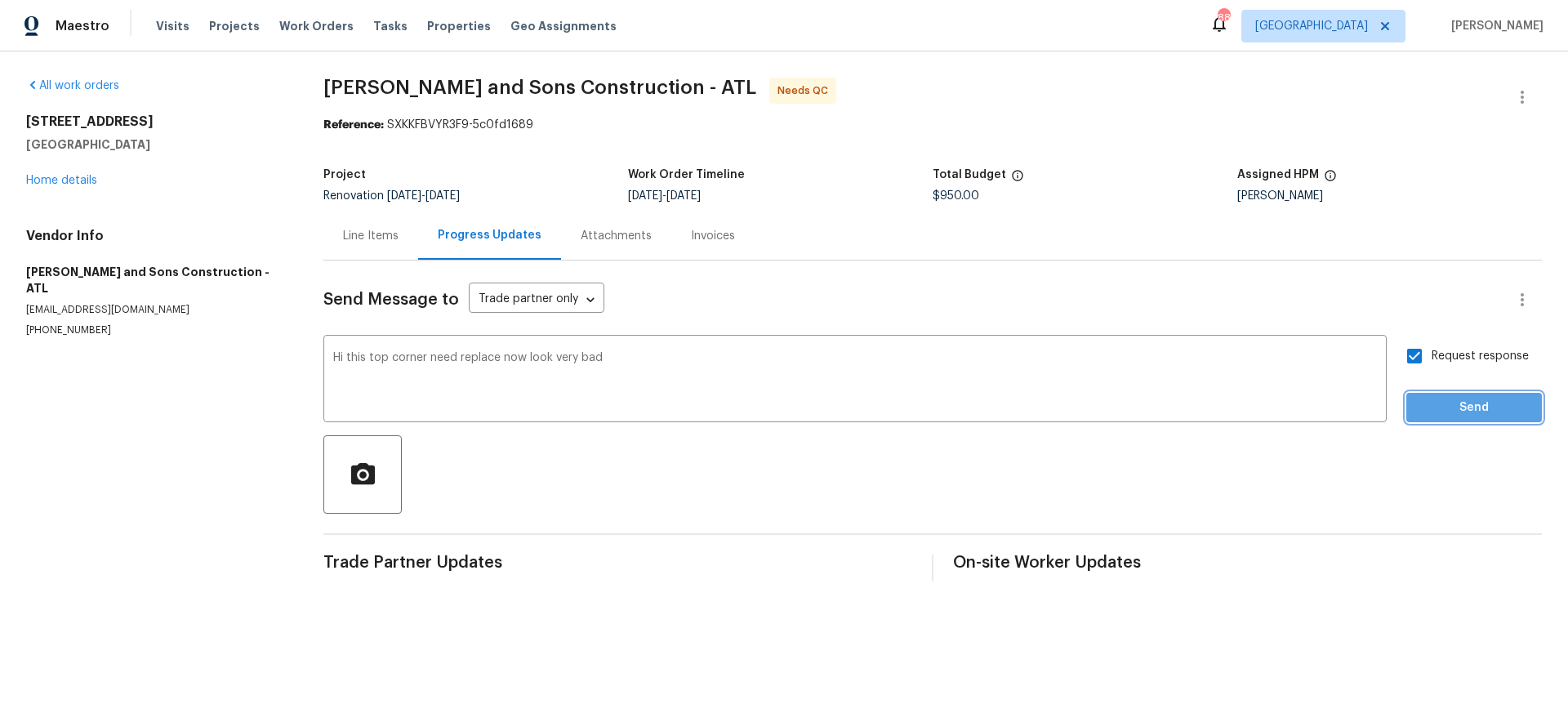
click at [1489, 409] on span "Send" at bounding box center [1474, 408] width 109 height 21
